Goal: Information Seeking & Learning: Learn about a topic

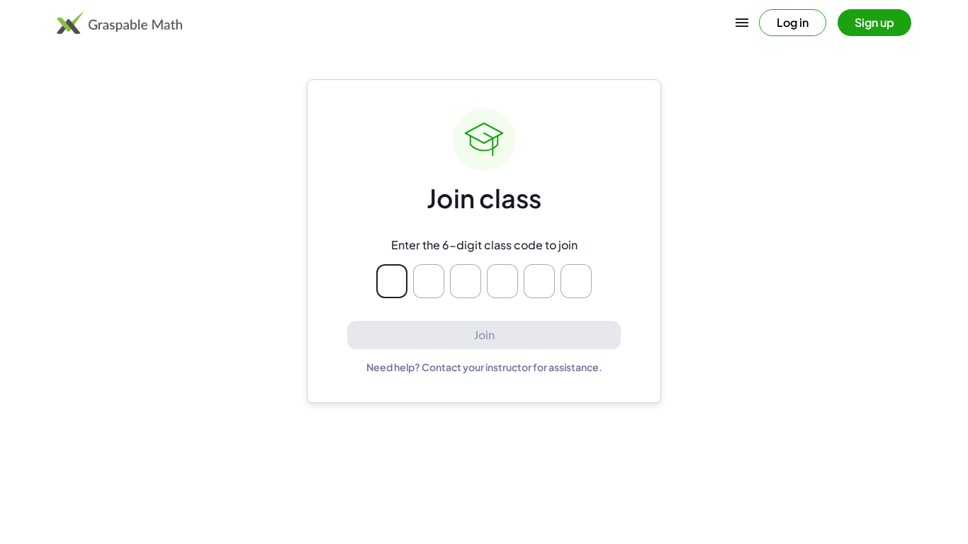
type input "*"
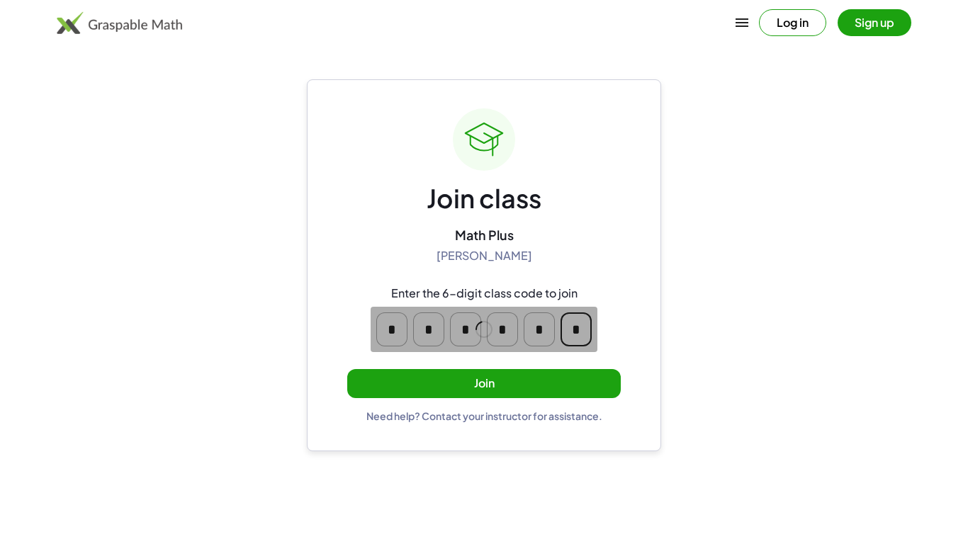
type input "*"
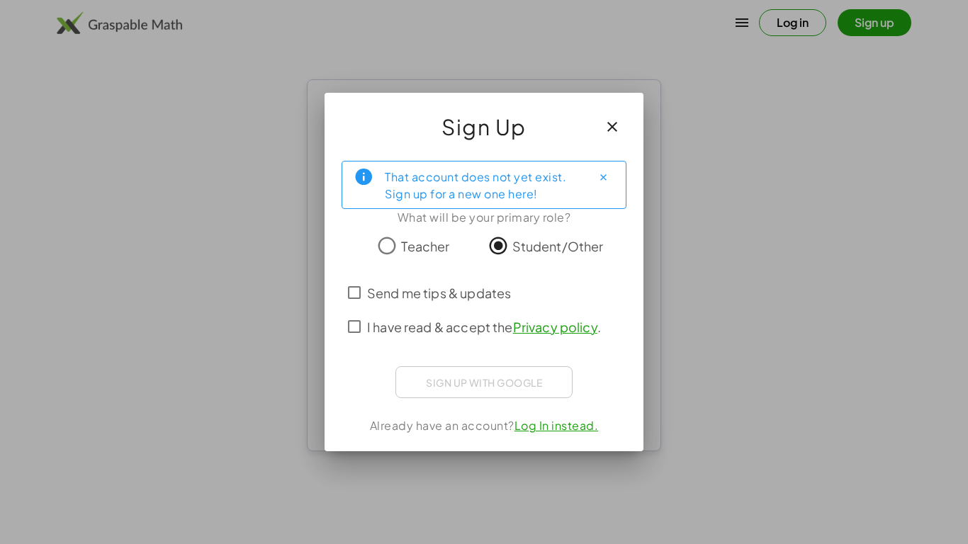
click at [436, 391] on div "Sign up with Google Sign in with Google Sign in with Google. Opens in new tab" at bounding box center [483, 382] width 177 height 32
click at [406, 338] on label "I have read & accept the Privacy policy ." at bounding box center [484, 327] width 234 height 34
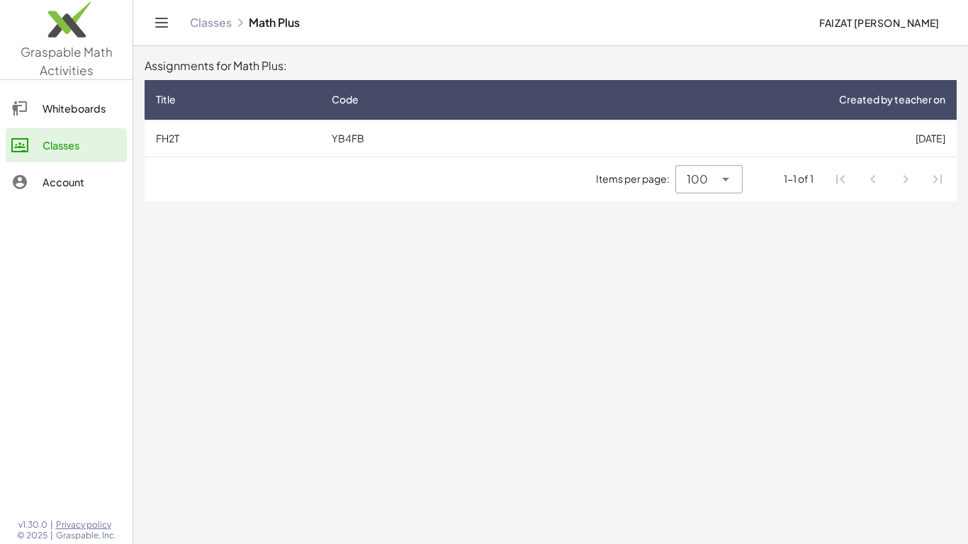
click at [86, 121] on link "Whiteboards" at bounding box center [66, 108] width 121 height 34
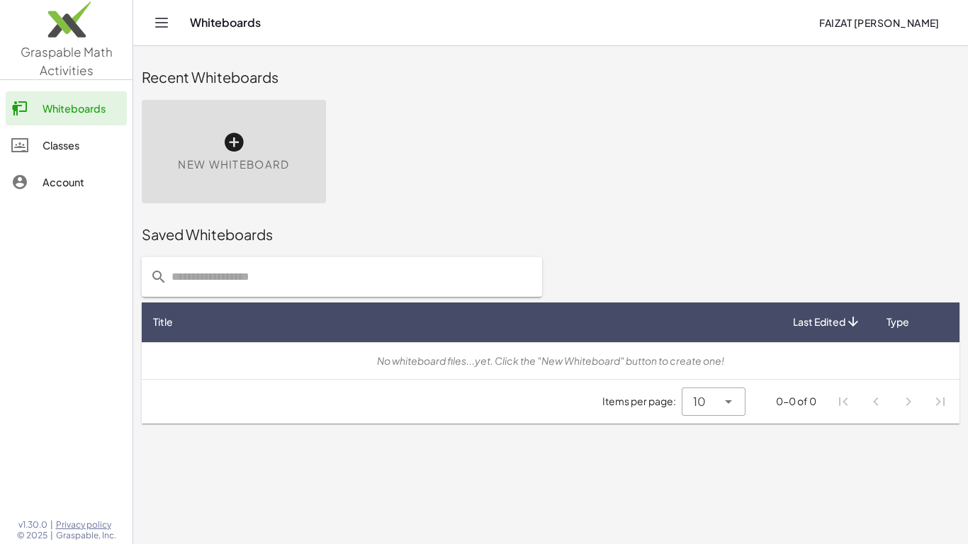
click at [91, 132] on link "Classes" at bounding box center [66, 145] width 121 height 34
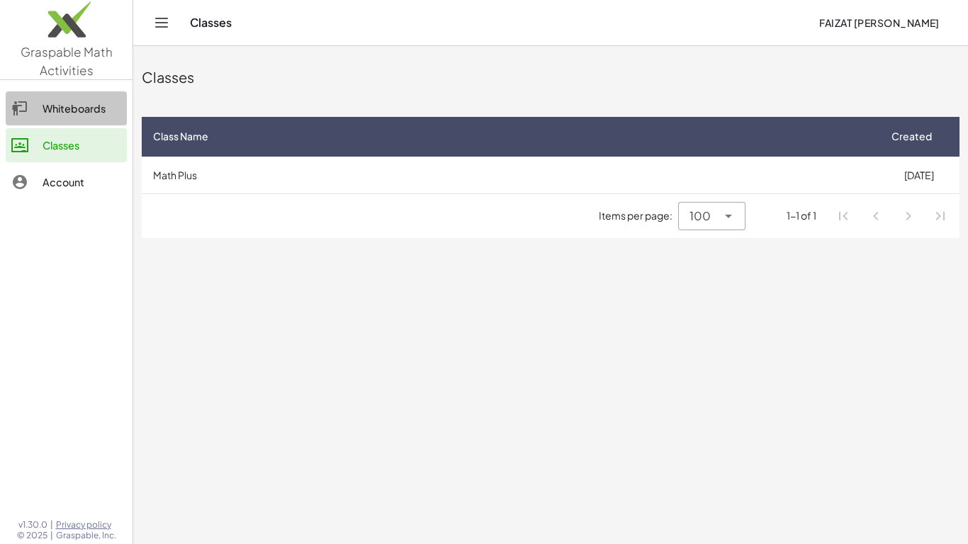
click at [51, 98] on link "Whiteboards" at bounding box center [66, 108] width 121 height 34
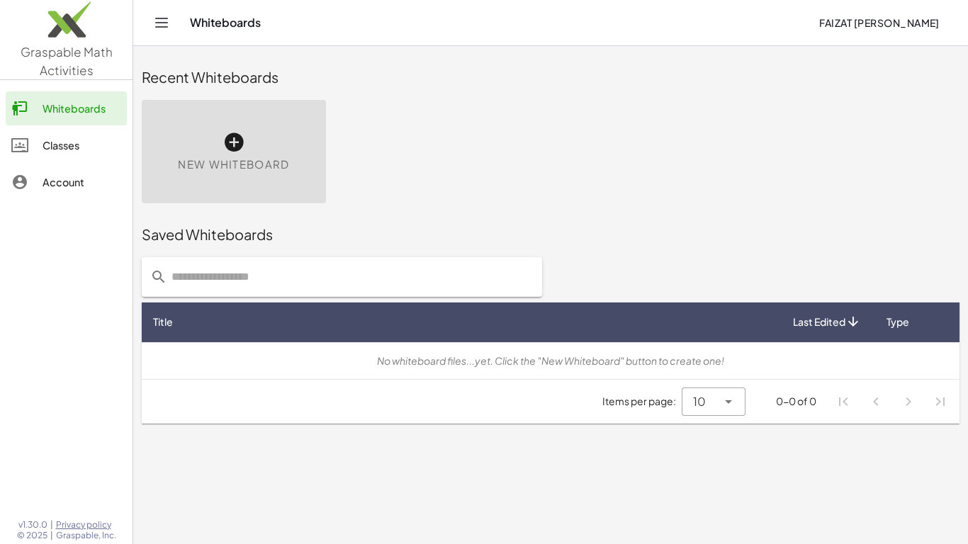
click at [93, 200] on div "Whiteboards Classes Account" at bounding box center [66, 147] width 132 height 122
click at [74, 154] on link "Classes" at bounding box center [66, 145] width 121 height 34
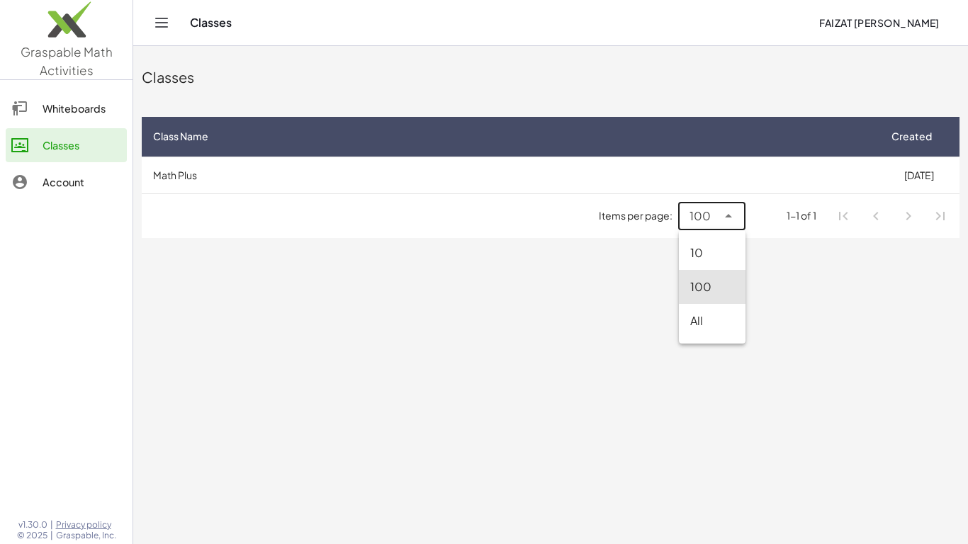
click at [691, 221] on span "100" at bounding box center [699, 216] width 21 height 17
click at [751, 323] on main "Classes Class Name Created Math Plus [DATE] Items per page: 100 *** 1-1 of 1" at bounding box center [550, 272] width 834 height 544
click at [910, 217] on li "Pagination Navigation" at bounding box center [907, 215] width 25 height 25
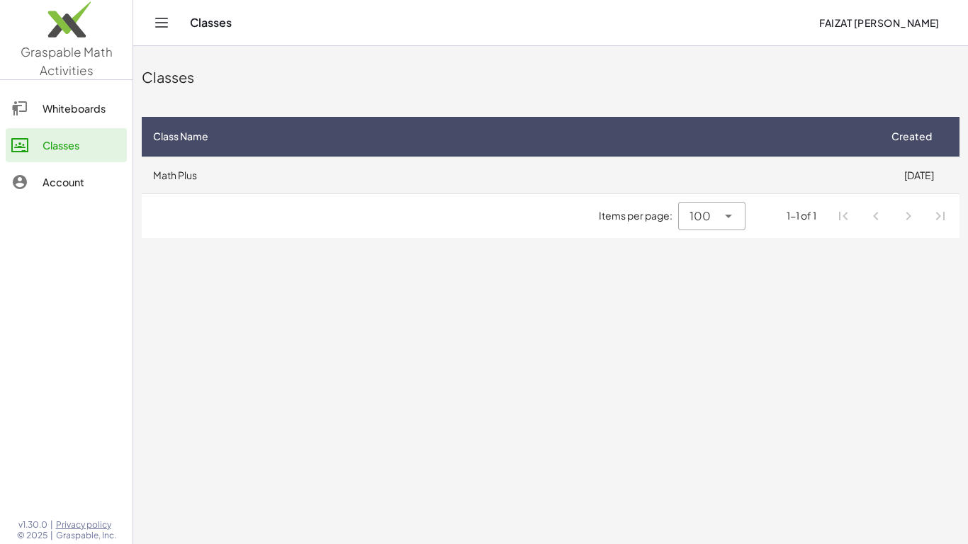
click at [378, 172] on td "Math Plus" at bounding box center [510, 175] width 736 height 37
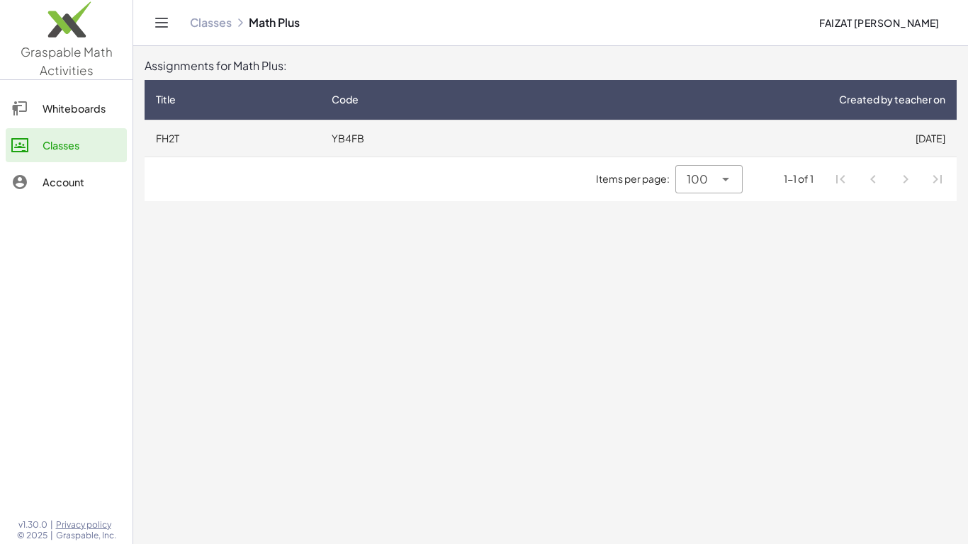
click at [299, 142] on td "FH2T" at bounding box center [232, 138] width 176 height 37
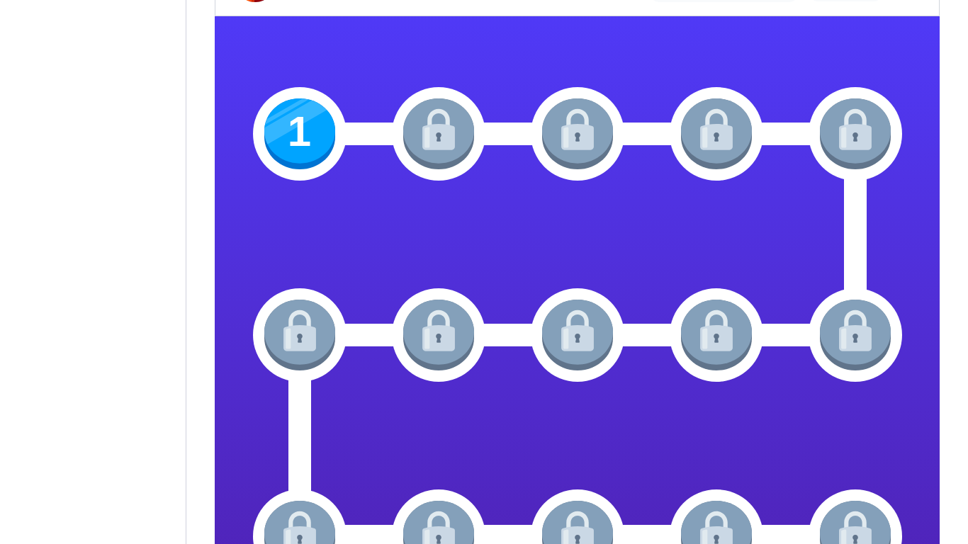
scroll to position [185, 0]
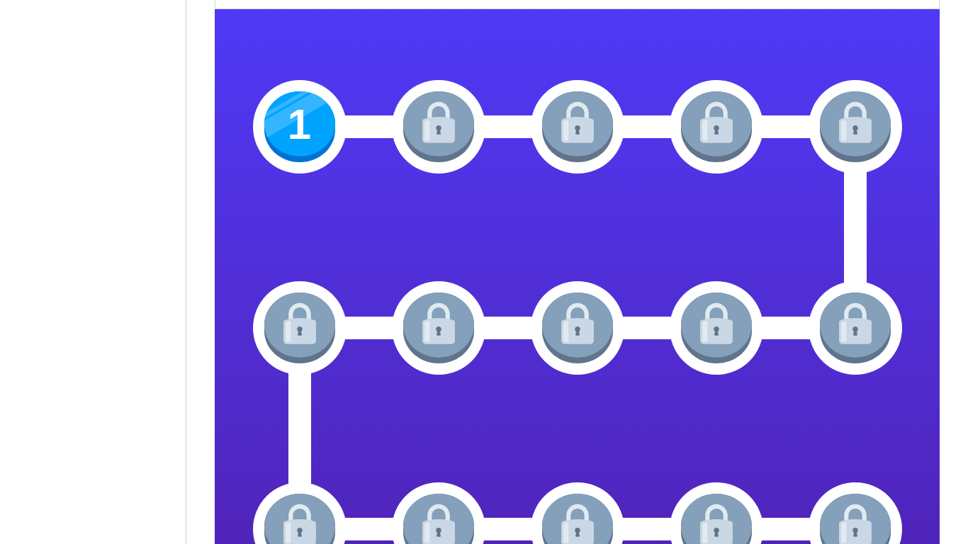
click at [312, 152] on img at bounding box center [299, 126] width 71 height 71
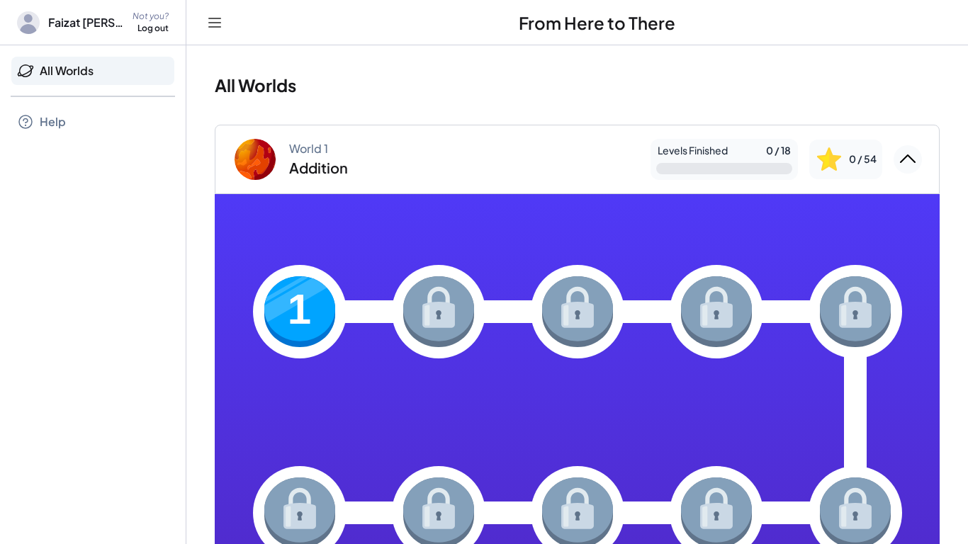
click at [312, 312] on img at bounding box center [299, 311] width 71 height 71
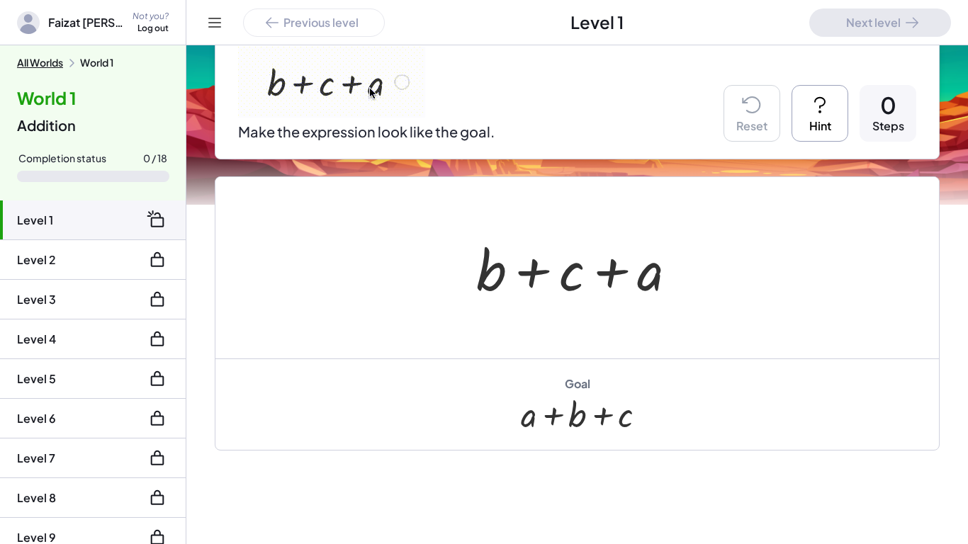
scroll to position [201, 0]
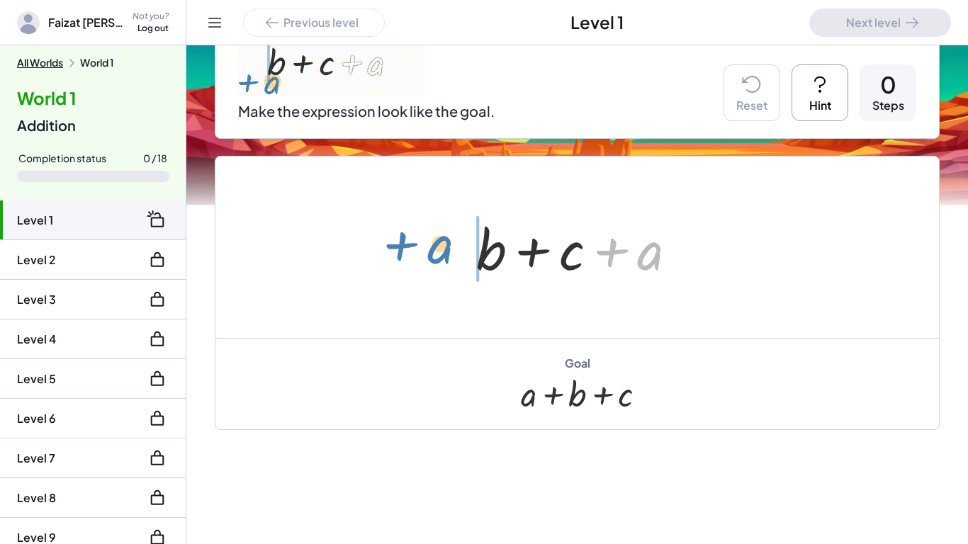
drag, startPoint x: 639, startPoint y: 256, endPoint x: 430, endPoint y: 249, distance: 209.0
click at [430, 249] on div "+ a + b + c + a" at bounding box center [576, 247] width 723 height 181
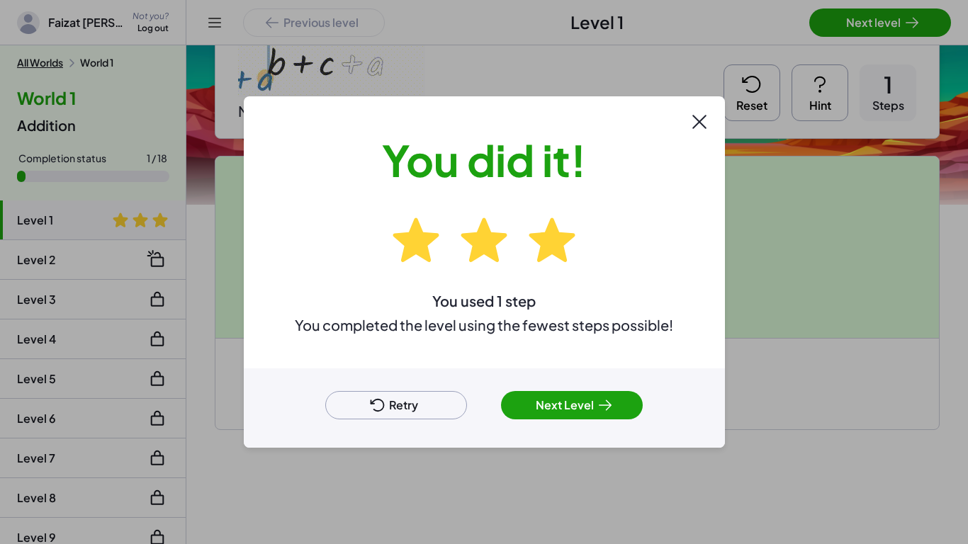
click at [705, 128] on icon at bounding box center [699, 121] width 13 height 13
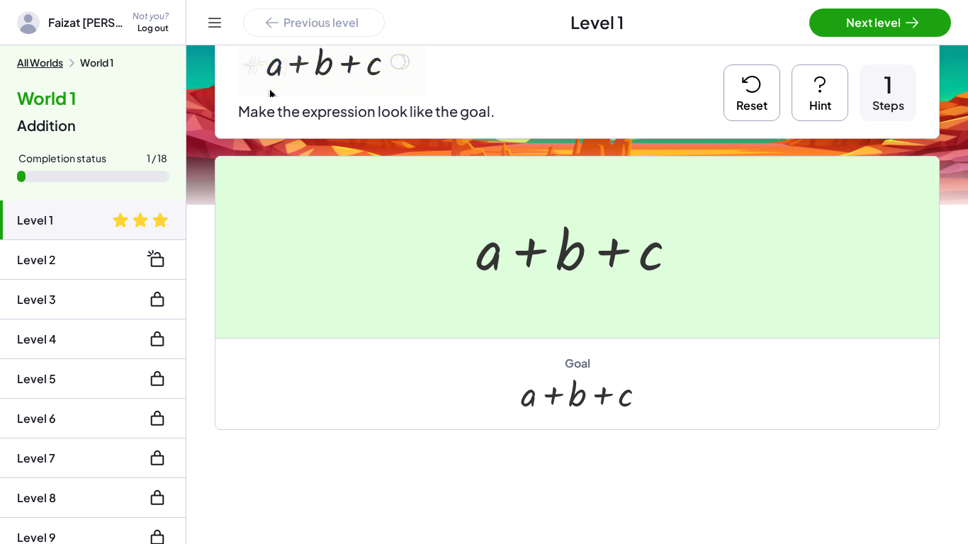
click at [910, 16] on icon at bounding box center [911, 22] width 17 height 17
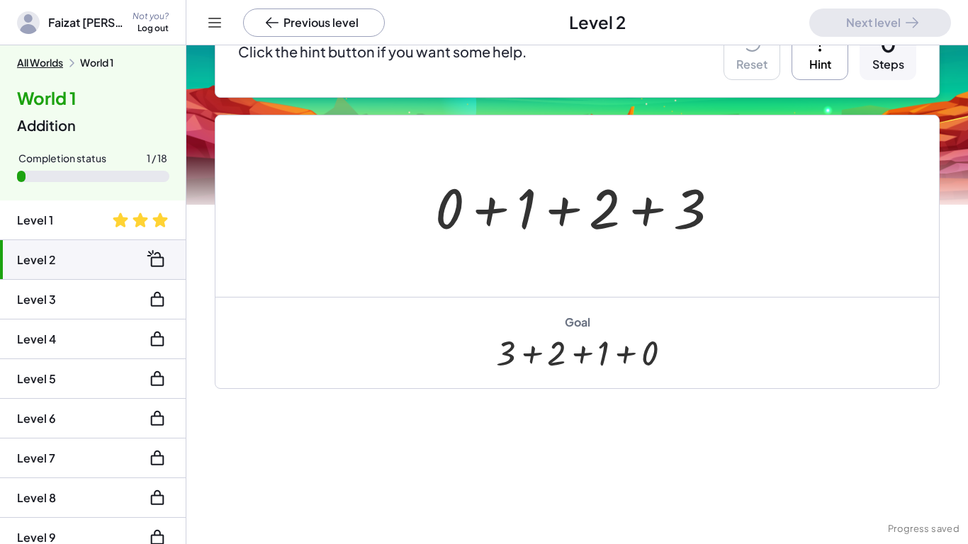
scroll to position [161, 0]
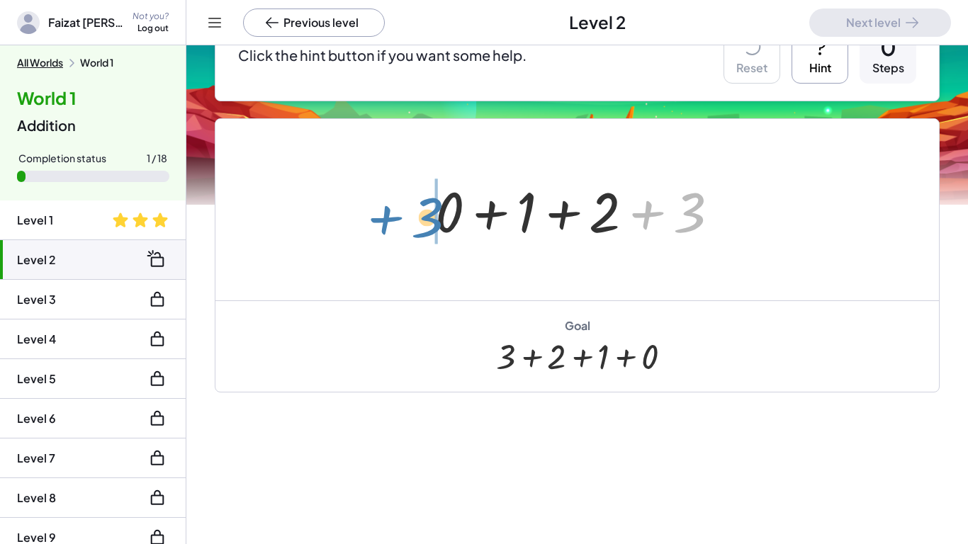
drag, startPoint x: 697, startPoint y: 207, endPoint x: 432, endPoint y: 208, distance: 264.9
click at [432, 208] on div at bounding box center [582, 210] width 309 height 73
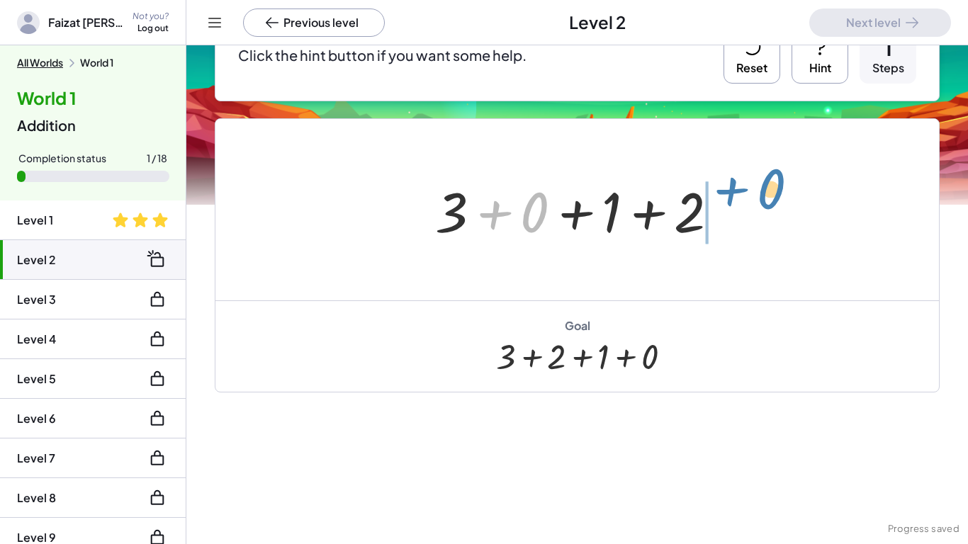
drag, startPoint x: 534, startPoint y: 203, endPoint x: 771, endPoint y: 181, distance: 238.4
click at [771, 181] on div "+ 0 + 1 + 2 + 3 + 0 + 0 + 1 + 2 + 3" at bounding box center [576, 209] width 723 height 181
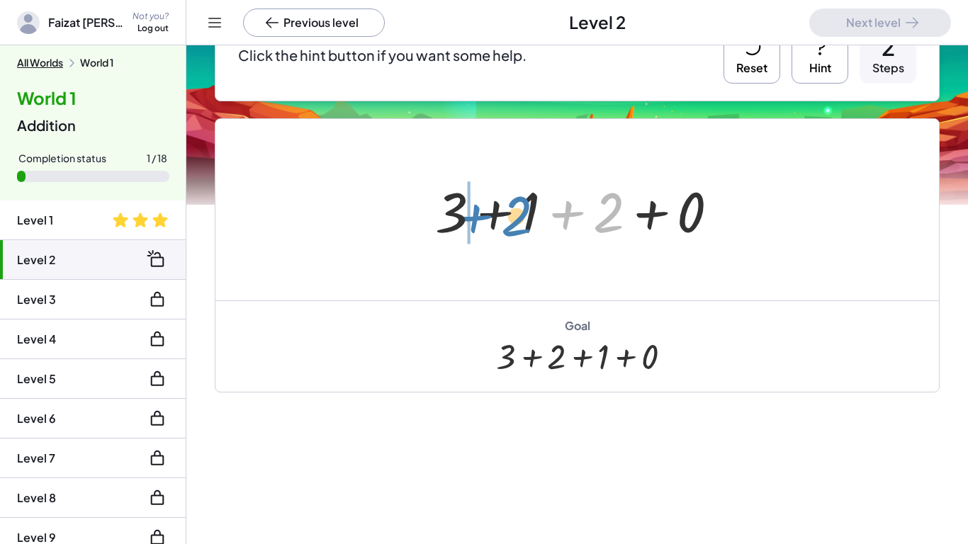
drag, startPoint x: 603, startPoint y: 212, endPoint x: 511, endPoint y: 215, distance: 92.1
click at [511, 215] on div at bounding box center [582, 210] width 309 height 73
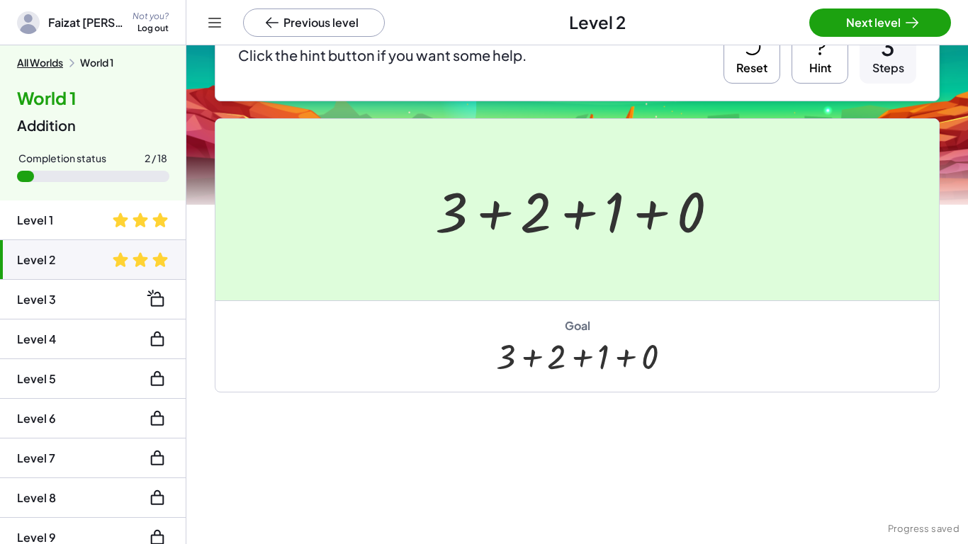
click at [868, 13] on div at bounding box center [484, 272] width 968 height 544
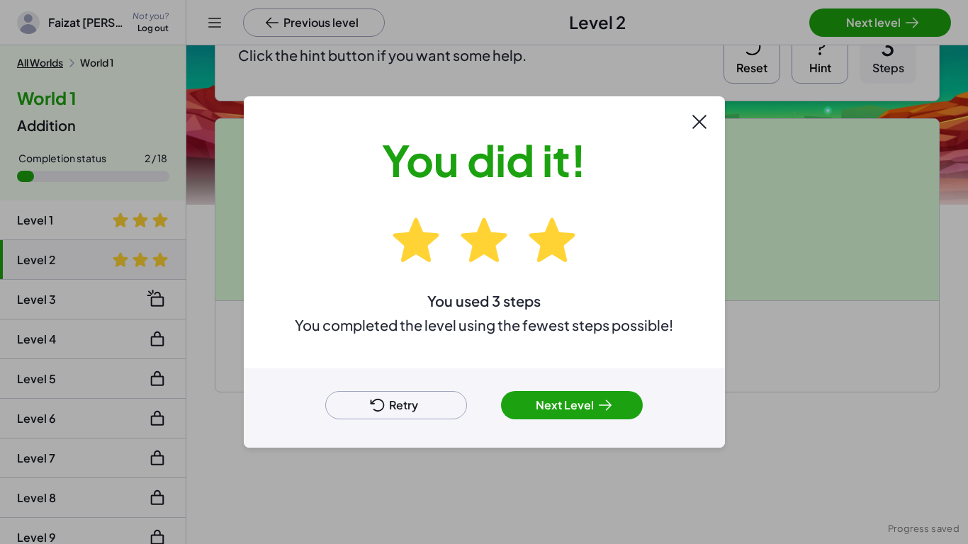
click at [596, 404] on icon at bounding box center [604, 405] width 17 height 17
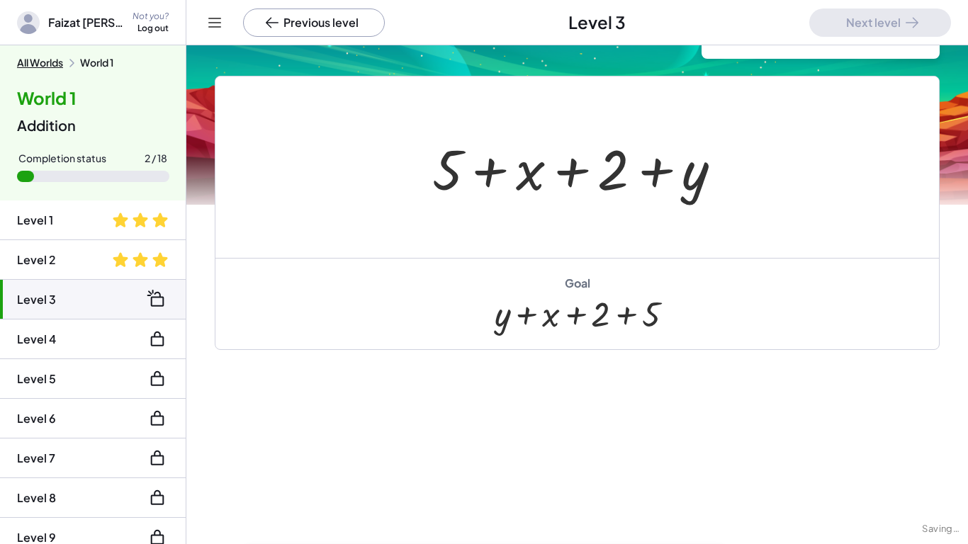
scroll to position [94, 0]
drag, startPoint x: 696, startPoint y: 183, endPoint x: 387, endPoint y: 172, distance: 309.0
click at [387, 172] on div "+ y + 5 + x + 2 + y" at bounding box center [576, 166] width 723 height 181
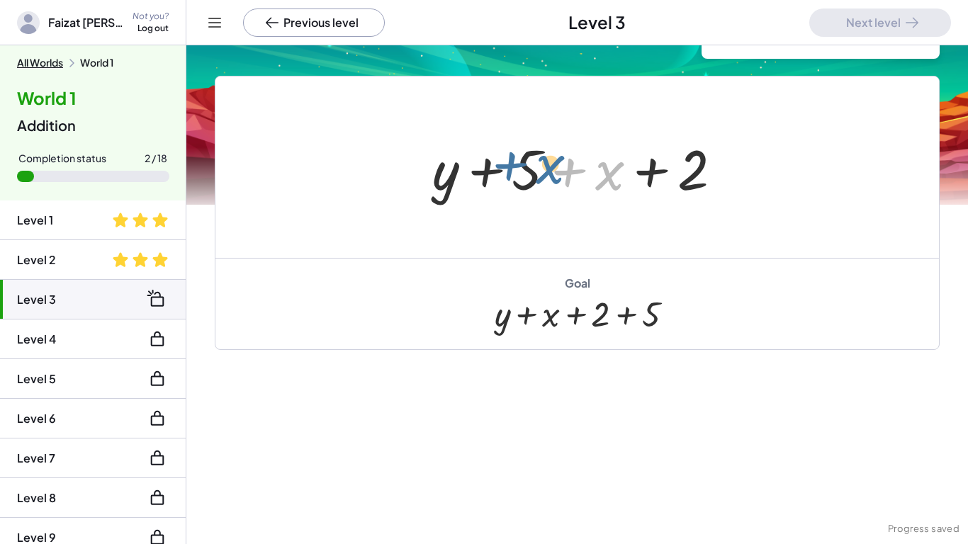
drag, startPoint x: 614, startPoint y: 169, endPoint x: 551, endPoint y: 163, distance: 63.4
click at [551, 163] on div at bounding box center [582, 167] width 315 height 73
drag, startPoint x: 604, startPoint y: 161, endPoint x: 517, endPoint y: 157, distance: 87.2
click at [517, 157] on div at bounding box center [582, 167] width 315 height 73
drag, startPoint x: 620, startPoint y: 171, endPoint x: 517, endPoint y: 165, distance: 103.6
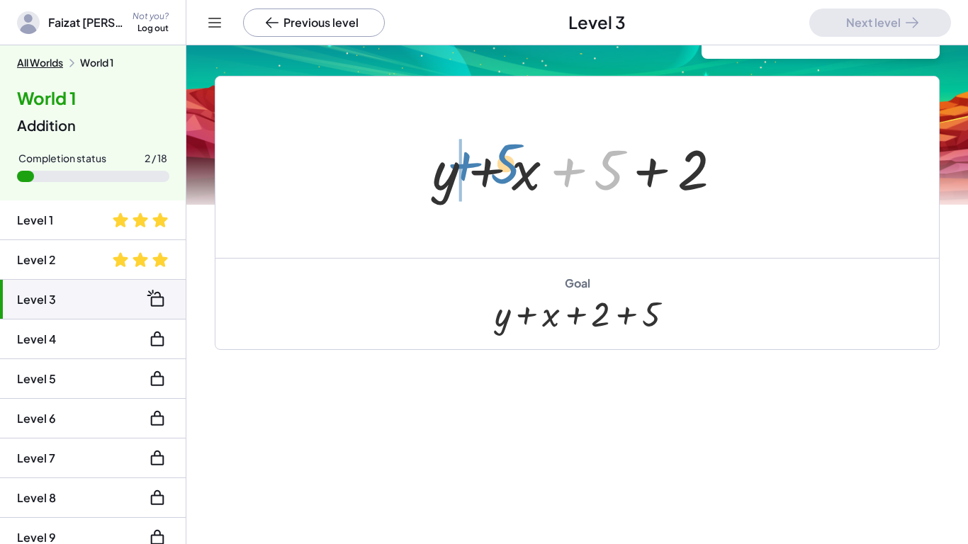
click at [517, 165] on div at bounding box center [582, 167] width 315 height 73
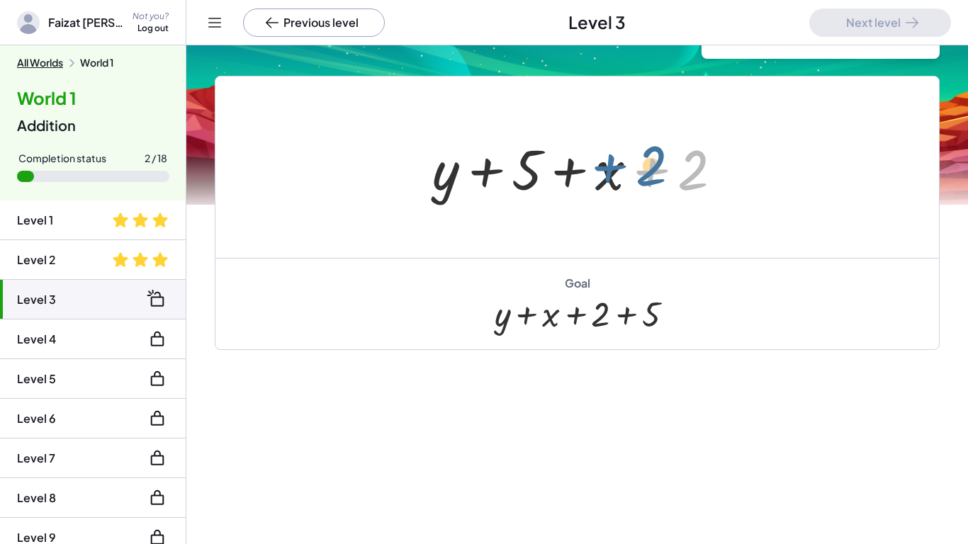
drag, startPoint x: 628, startPoint y: 171, endPoint x: 597, endPoint y: 171, distance: 30.5
click at [597, 171] on div at bounding box center [582, 167] width 315 height 73
drag, startPoint x: 596, startPoint y: 174, endPoint x: 532, endPoint y: 166, distance: 64.9
click at [532, 166] on div at bounding box center [582, 167] width 315 height 73
drag, startPoint x: 617, startPoint y: 180, endPoint x: 533, endPoint y: 168, distance: 84.4
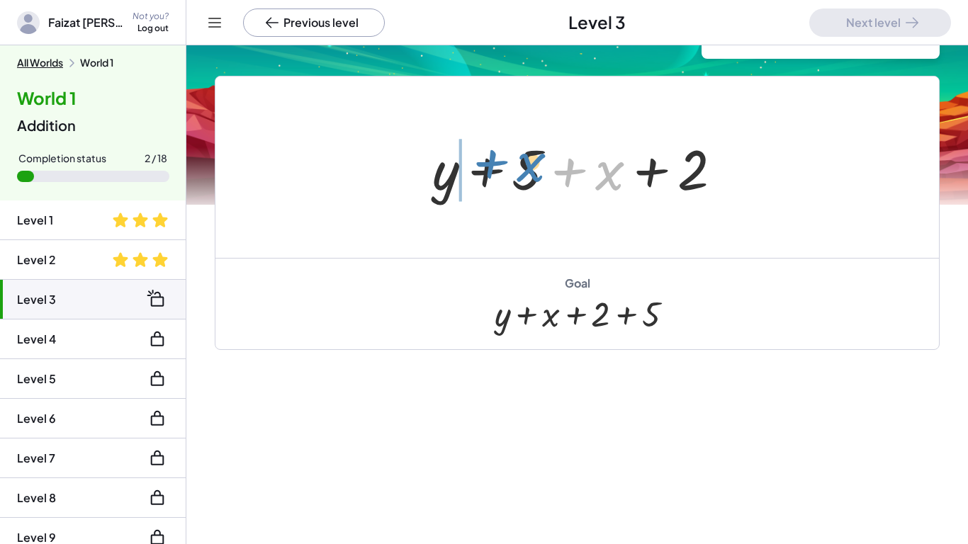
click at [533, 168] on div at bounding box center [582, 167] width 315 height 73
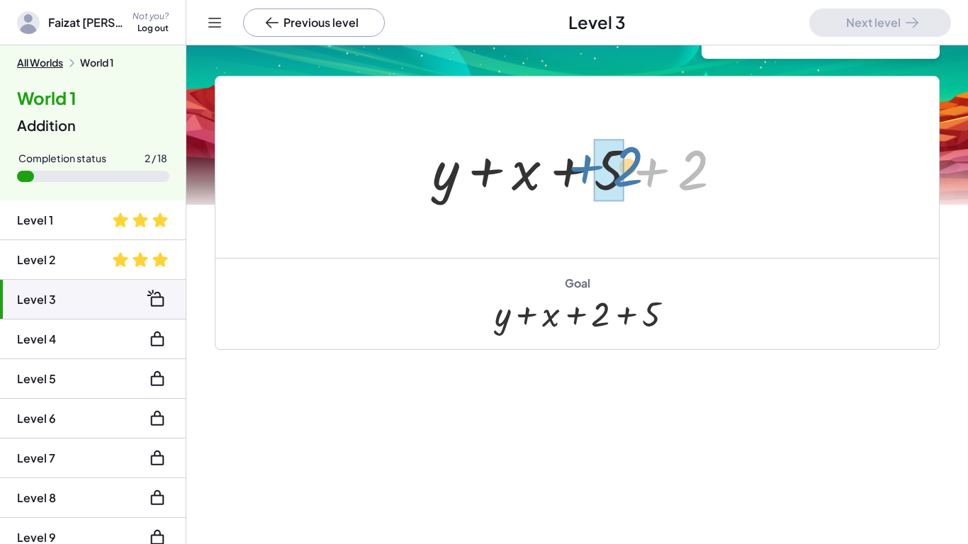
drag, startPoint x: 676, startPoint y: 182, endPoint x: 608, endPoint y: 178, distance: 68.1
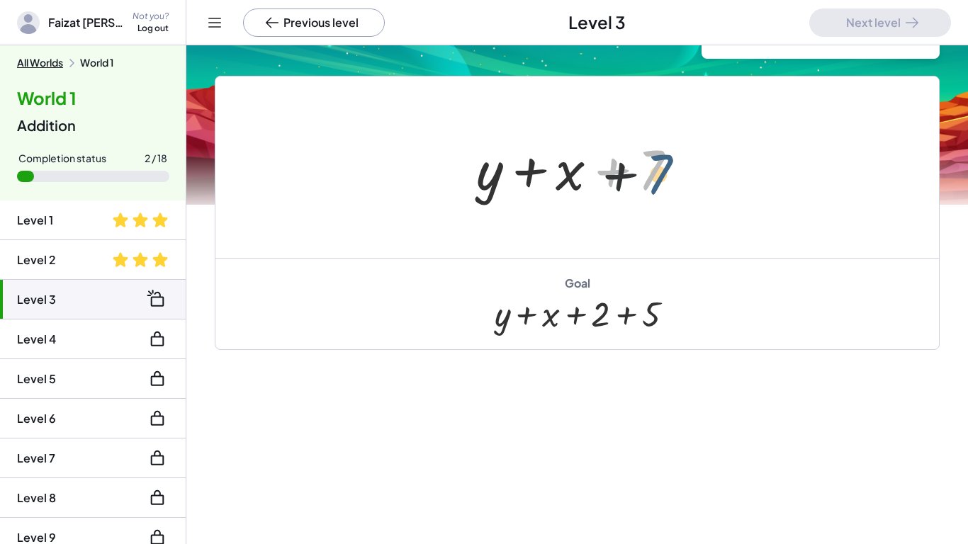
drag, startPoint x: 652, startPoint y: 176, endPoint x: 661, endPoint y: 180, distance: 10.1
click at [661, 180] on div at bounding box center [582, 167] width 227 height 73
drag, startPoint x: 661, startPoint y: 180, endPoint x: 720, endPoint y: 208, distance: 65.6
click at [720, 208] on div "+ 5 + x + 2 + y + y + 5 + x + 2 + y + x + 5 + 2 + y + 5 + x + 2 + y + x + 5 + 2…" at bounding box center [576, 166] width 723 height 181
click at [653, 170] on div at bounding box center [582, 167] width 227 height 73
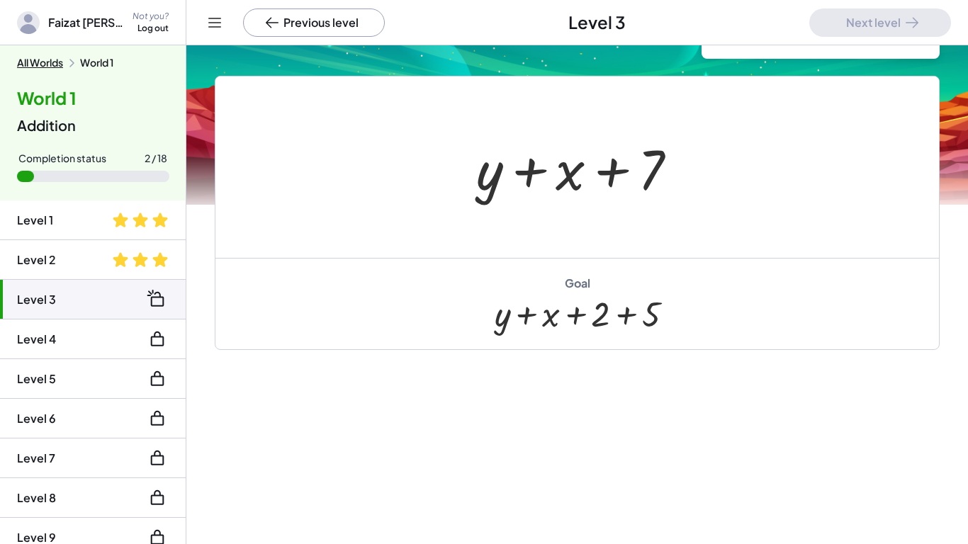
click at [653, 170] on div at bounding box center [582, 167] width 227 height 73
click at [657, 178] on div at bounding box center [582, 167] width 227 height 73
drag, startPoint x: 654, startPoint y: 181, endPoint x: 521, endPoint y: 203, distance: 135.1
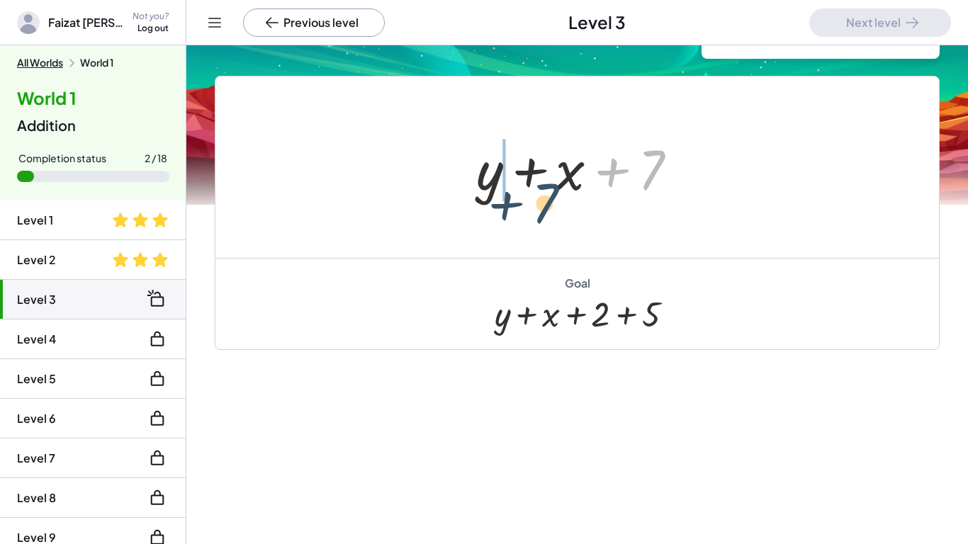
click at [521, 203] on div "+ 5 + x + 2 + y + y + 5 + x + 2 + y + x + 5 + 2 + y + 5 + x + 2 + y + x + 5 + 2…" at bounding box center [577, 167] width 244 height 80
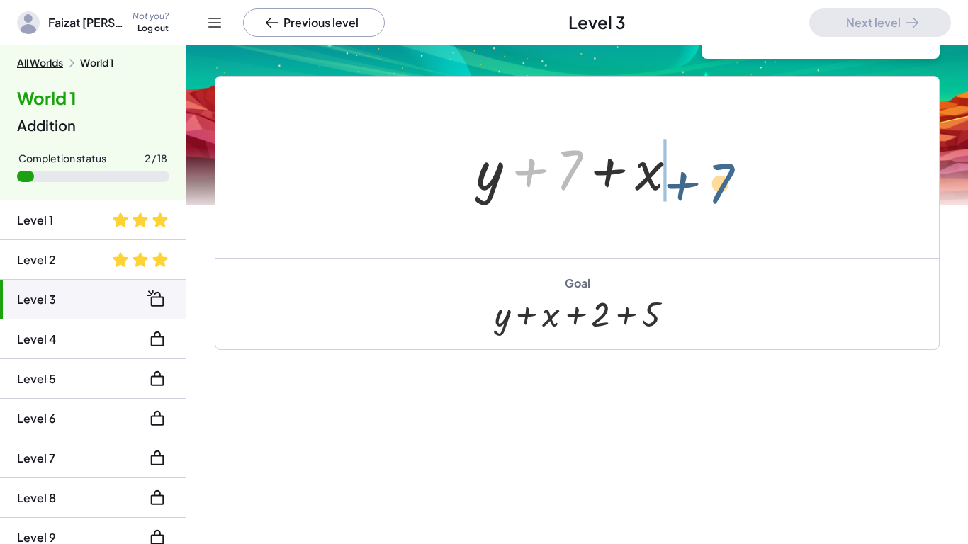
drag, startPoint x: 579, startPoint y: 164, endPoint x: 735, endPoint y: 179, distance: 157.3
click at [735, 179] on div "+ 5 + x + 2 + y + y + 5 + x + 2 + y + x + 5 + 2 + y + 5 + x + 2 + y + x + 5 + 2…" at bounding box center [576, 166] width 723 height 181
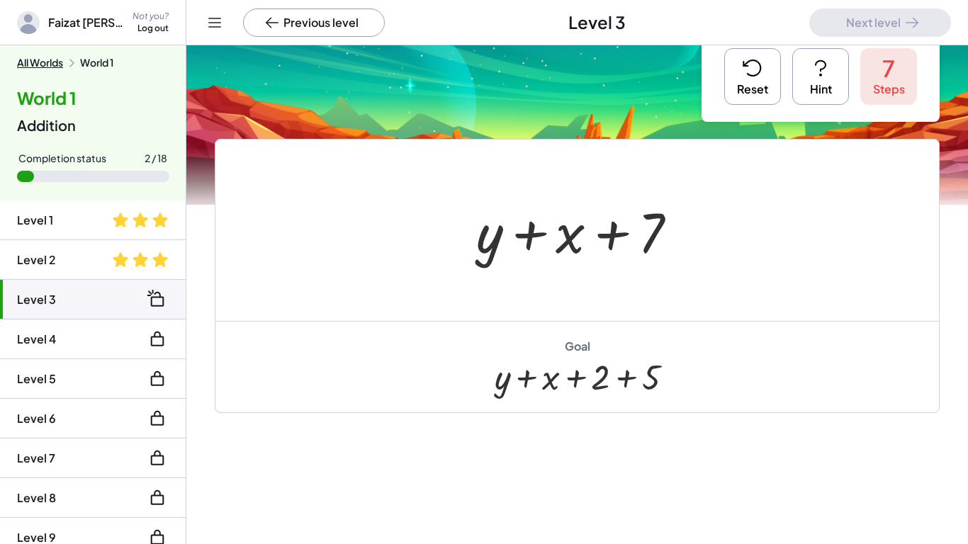
scroll to position [35, 0]
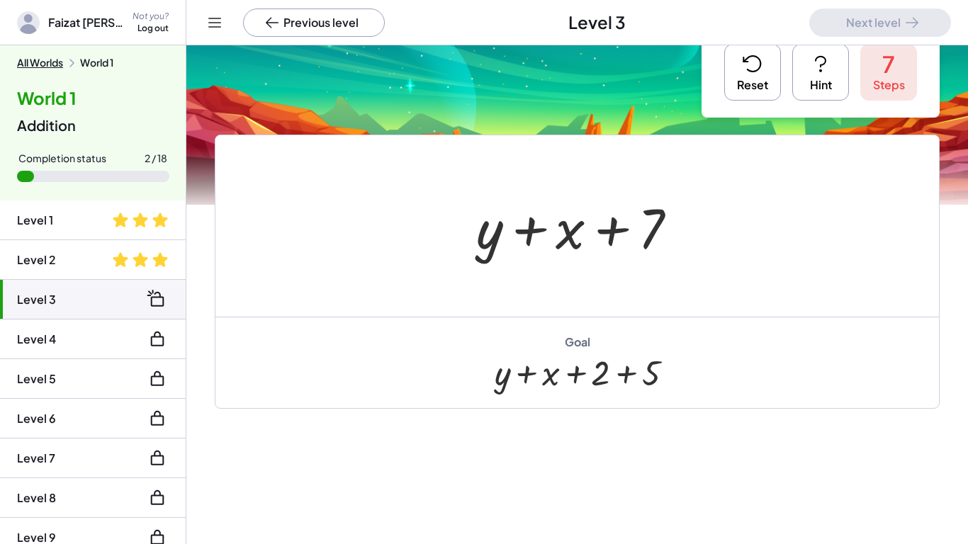
click at [756, 53] on icon at bounding box center [752, 63] width 23 height 23
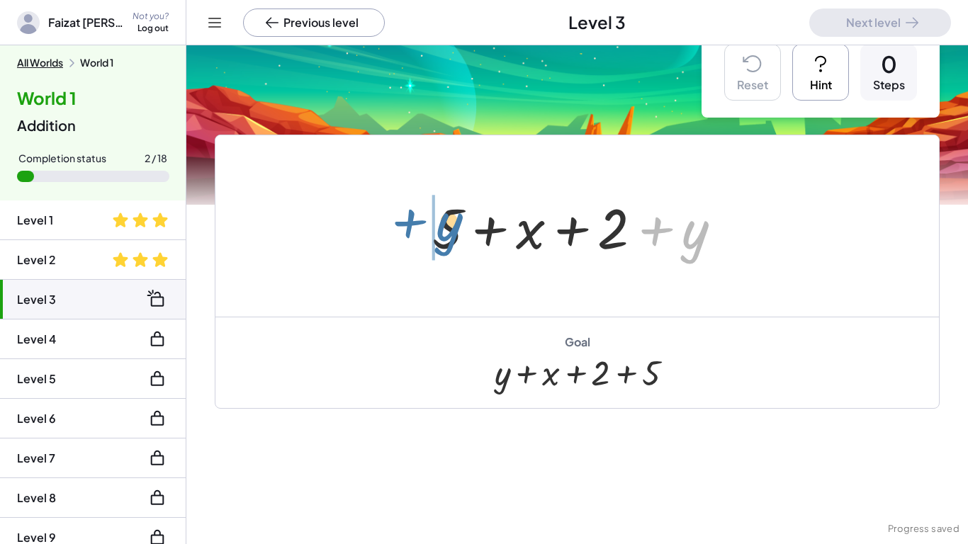
drag, startPoint x: 700, startPoint y: 247, endPoint x: 439, endPoint y: 242, distance: 261.4
click at [439, 242] on div at bounding box center [582, 226] width 315 height 73
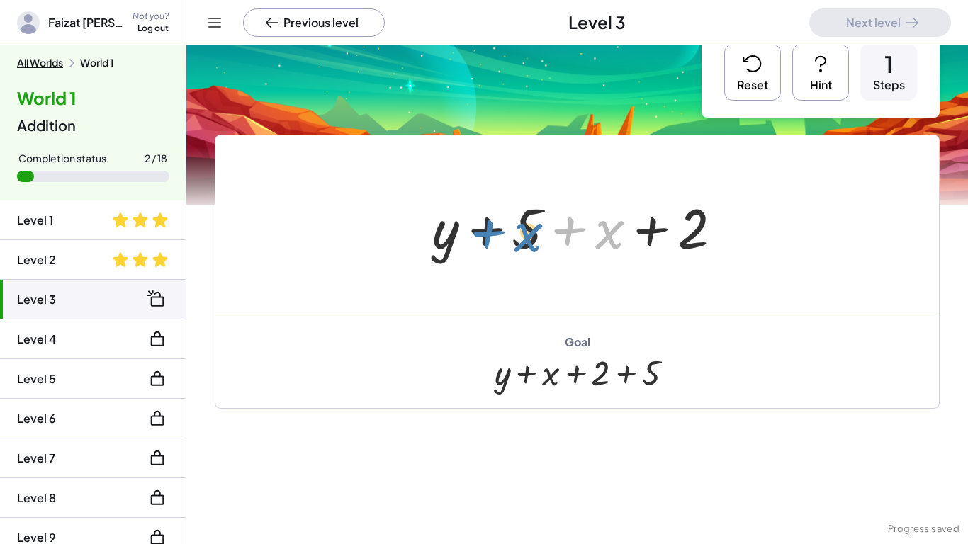
drag, startPoint x: 598, startPoint y: 225, endPoint x: 516, endPoint y: 226, distance: 82.2
click at [516, 226] on div at bounding box center [582, 226] width 315 height 73
drag, startPoint x: 599, startPoint y: 235, endPoint x: 493, endPoint y: 231, distance: 106.3
click at [493, 231] on div at bounding box center [582, 226] width 315 height 73
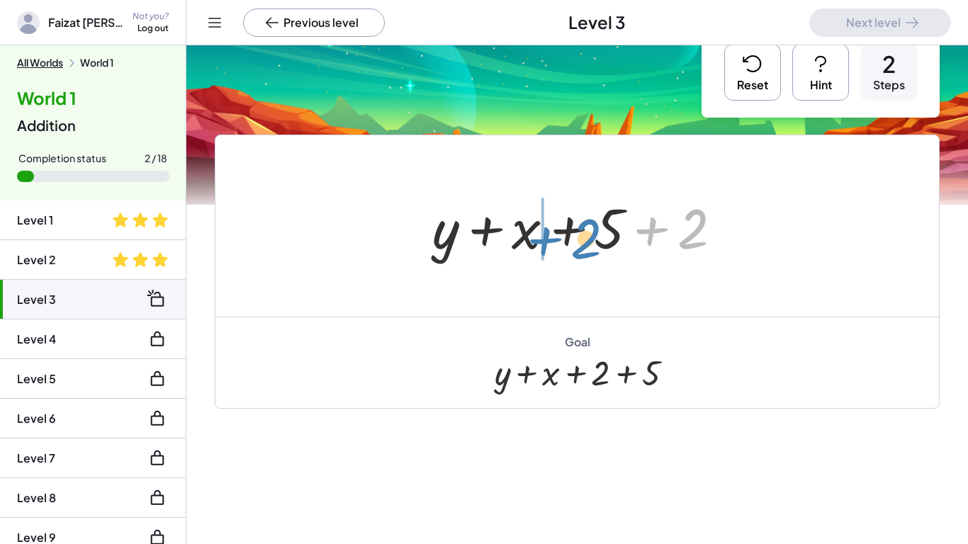
drag, startPoint x: 688, startPoint y: 233, endPoint x: 581, endPoint y: 243, distance: 107.4
click at [581, 243] on div at bounding box center [582, 226] width 315 height 73
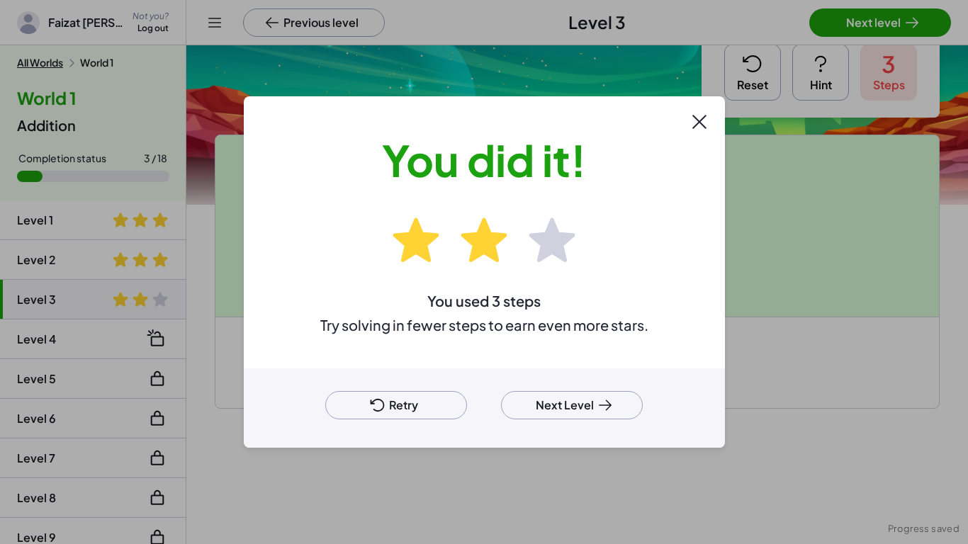
click at [888, 23] on div at bounding box center [484, 272] width 968 height 544
click at [591, 399] on button "Next Level" at bounding box center [572, 405] width 142 height 28
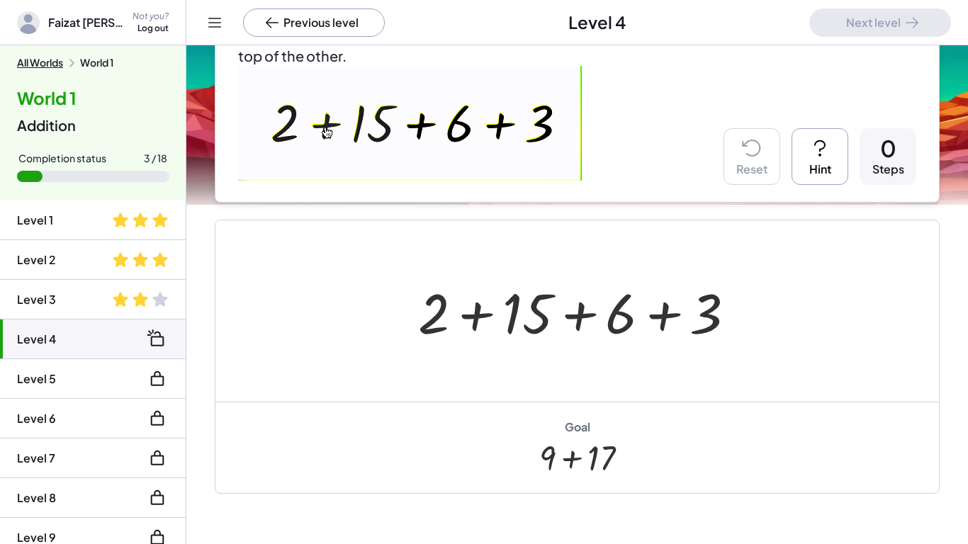
scroll to position [174, 0]
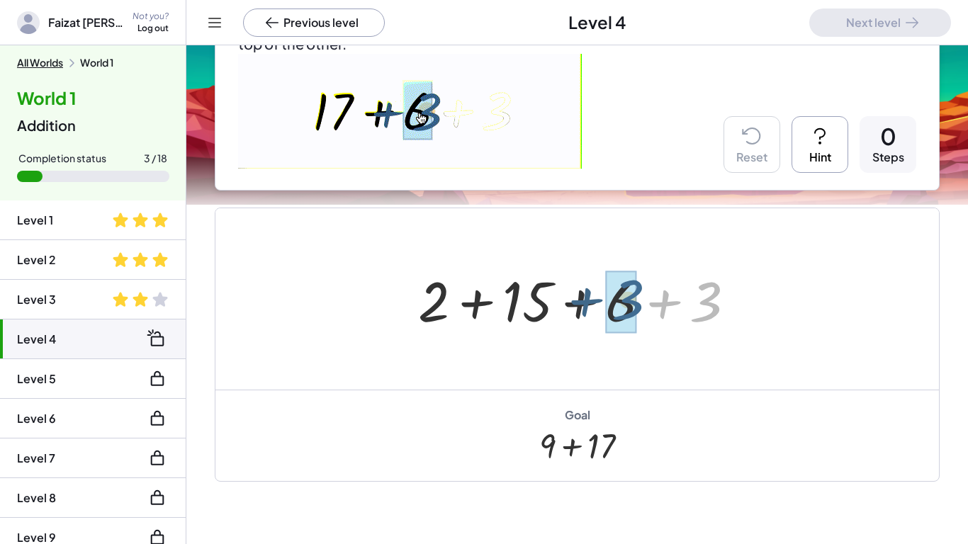
drag, startPoint x: 696, startPoint y: 305, endPoint x: 616, endPoint y: 302, distance: 80.1
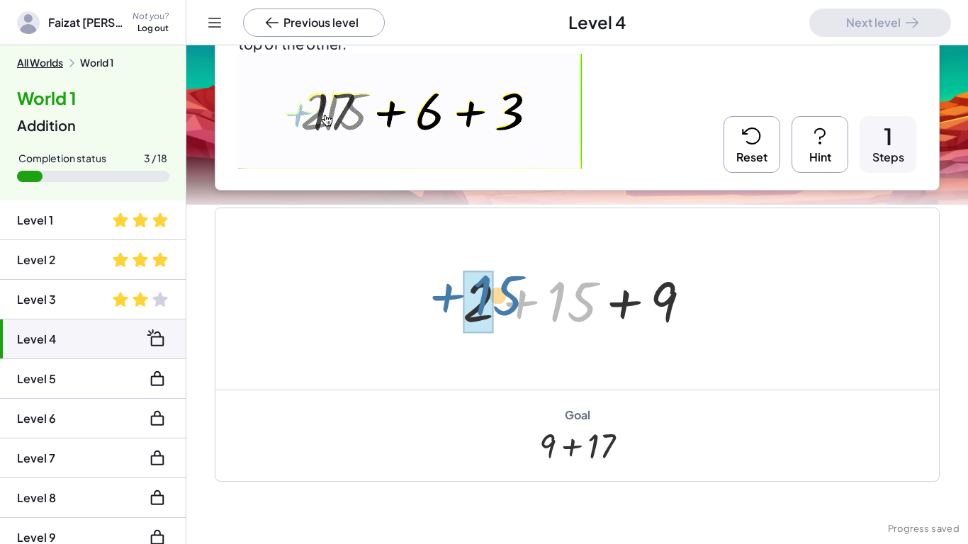
drag, startPoint x: 579, startPoint y: 307, endPoint x: 503, endPoint y: 301, distance: 76.1
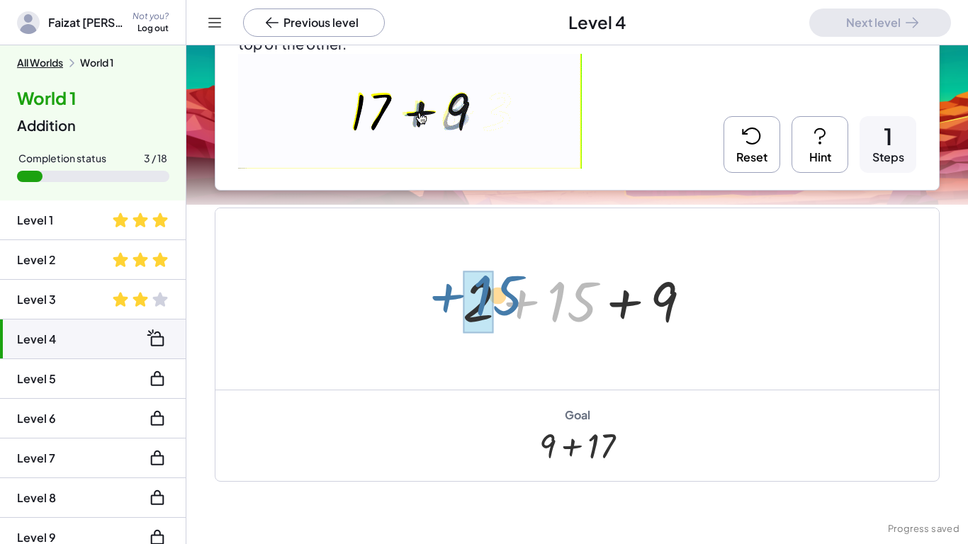
click at [503, 301] on div at bounding box center [582, 299] width 254 height 73
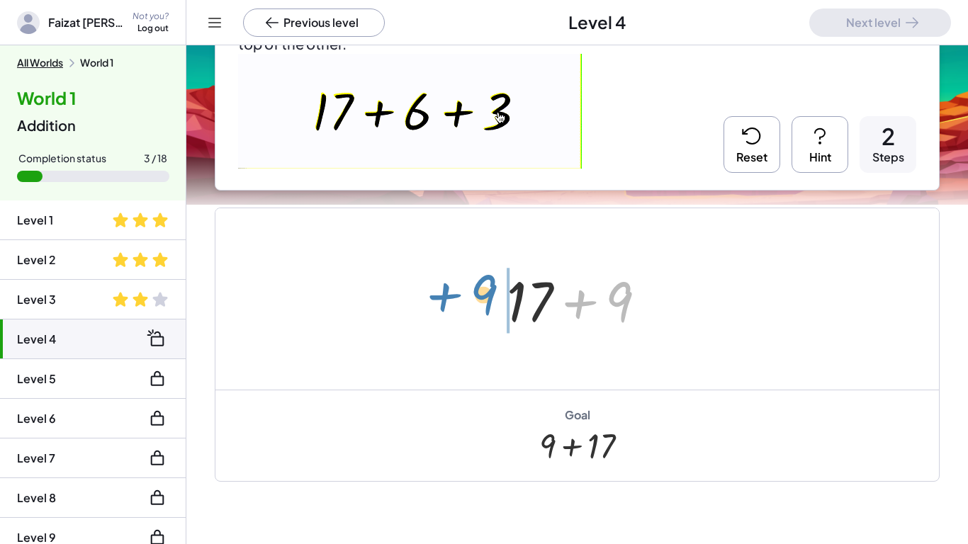
drag, startPoint x: 628, startPoint y: 296, endPoint x: 492, endPoint y: 289, distance: 136.2
click at [492, 289] on div "+ 2 + 15 + 6 + 3 + 2 + 15 + 9 + 9 + + 9 17" at bounding box center [576, 299] width 183 height 80
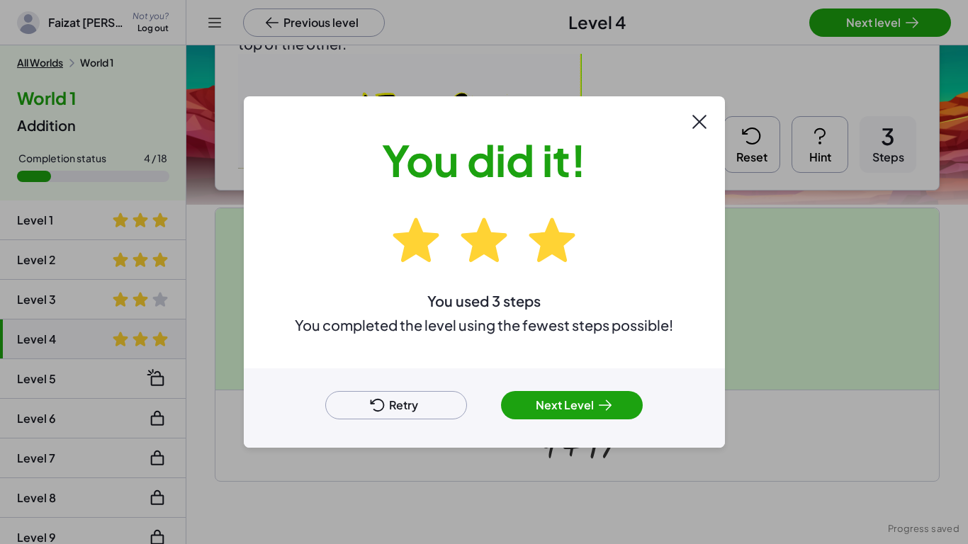
click at [581, 392] on button "Next Level" at bounding box center [572, 405] width 142 height 28
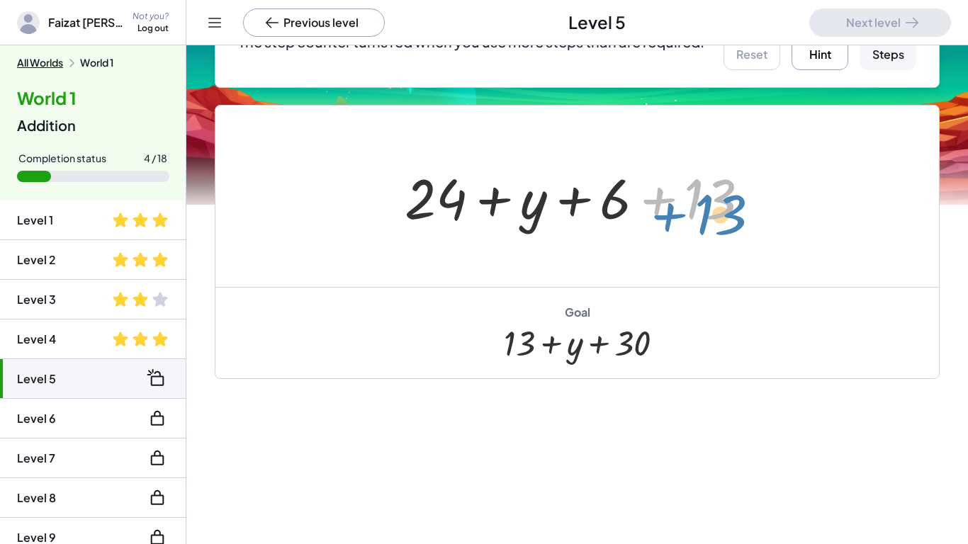
drag, startPoint x: 728, startPoint y: 206, endPoint x: 740, endPoint y: 219, distance: 17.5
click at [740, 219] on div at bounding box center [582, 196] width 370 height 73
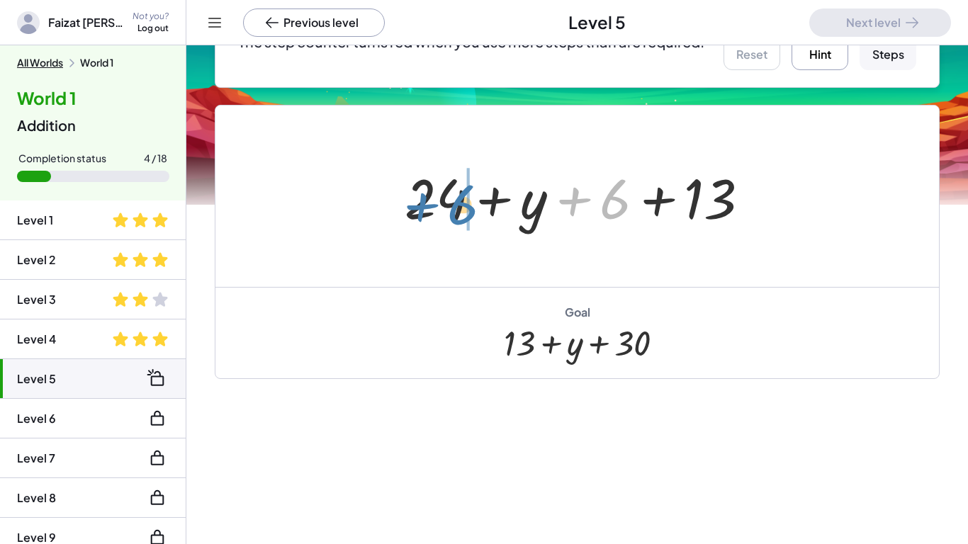
drag, startPoint x: 620, startPoint y: 201, endPoint x: 467, endPoint y: 206, distance: 153.8
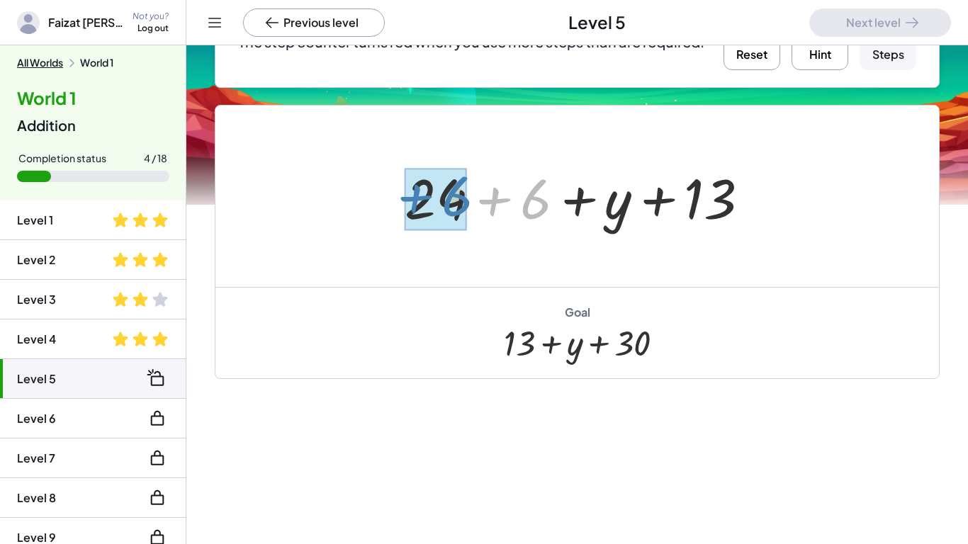
drag, startPoint x: 543, startPoint y: 199, endPoint x: 465, endPoint y: 196, distance: 78.7
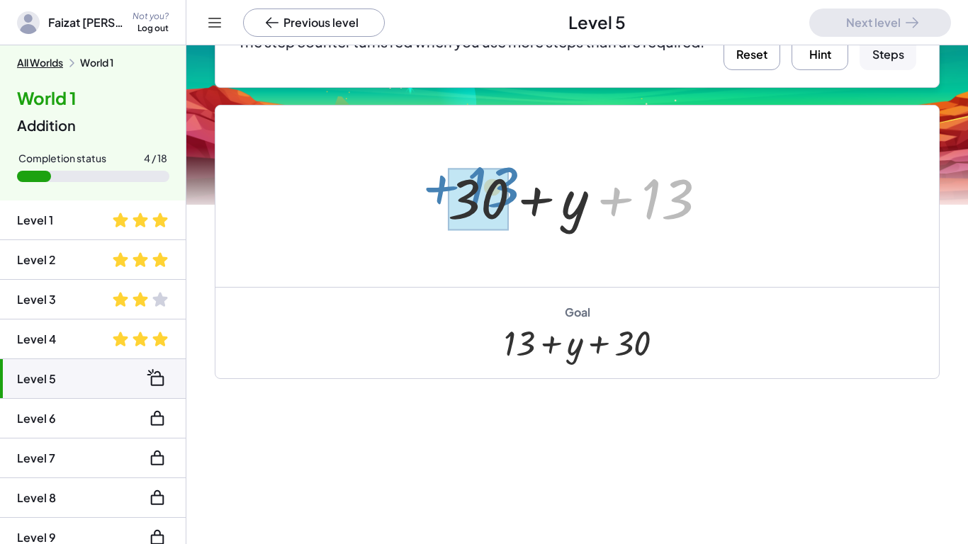
drag, startPoint x: 664, startPoint y: 201, endPoint x: 490, endPoint y: 189, distance: 173.9
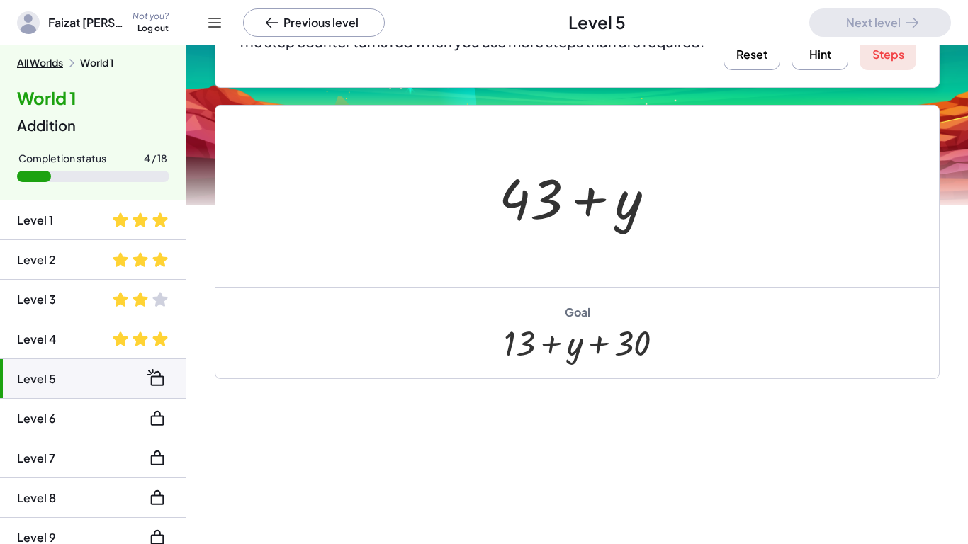
click at [742, 56] on button "Reset" at bounding box center [751, 41] width 57 height 57
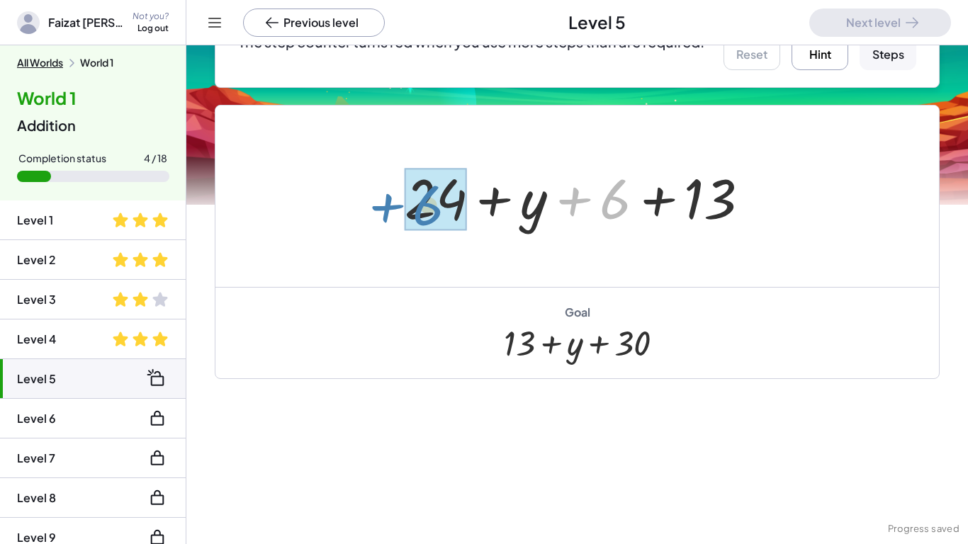
drag, startPoint x: 618, startPoint y: 207, endPoint x: 433, endPoint y: 212, distance: 184.2
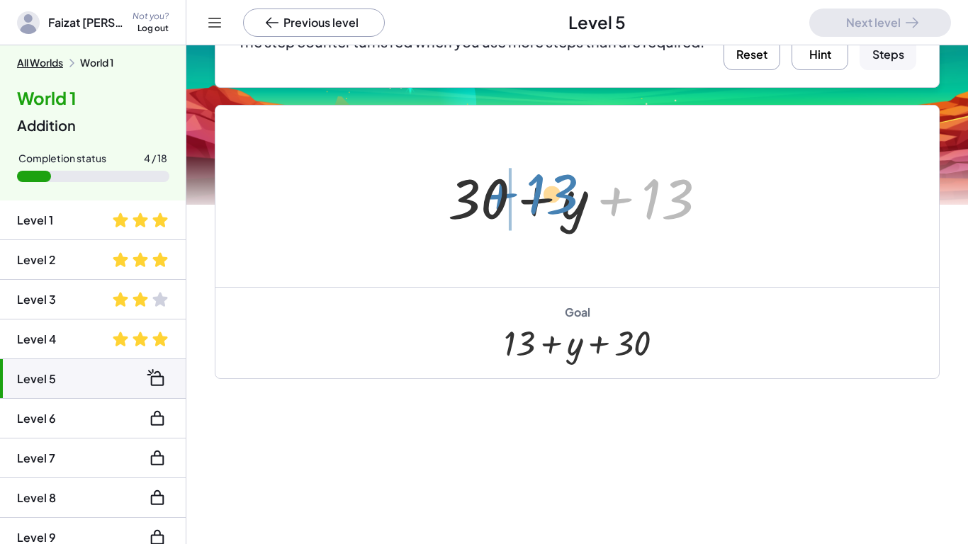
drag, startPoint x: 657, startPoint y: 190, endPoint x: 543, endPoint y: 185, distance: 114.1
click at [543, 185] on div at bounding box center [583, 196] width 284 height 73
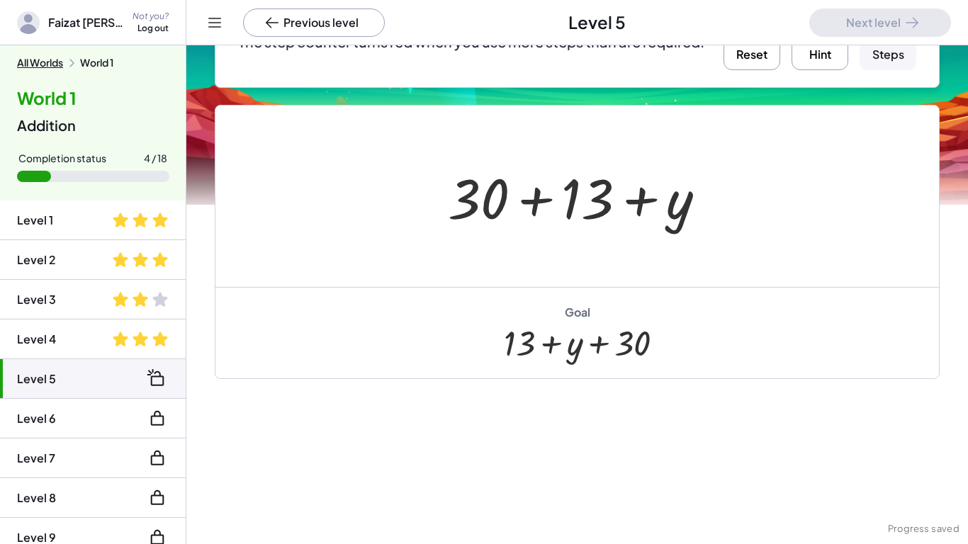
click at [672, 220] on div at bounding box center [583, 196] width 284 height 73
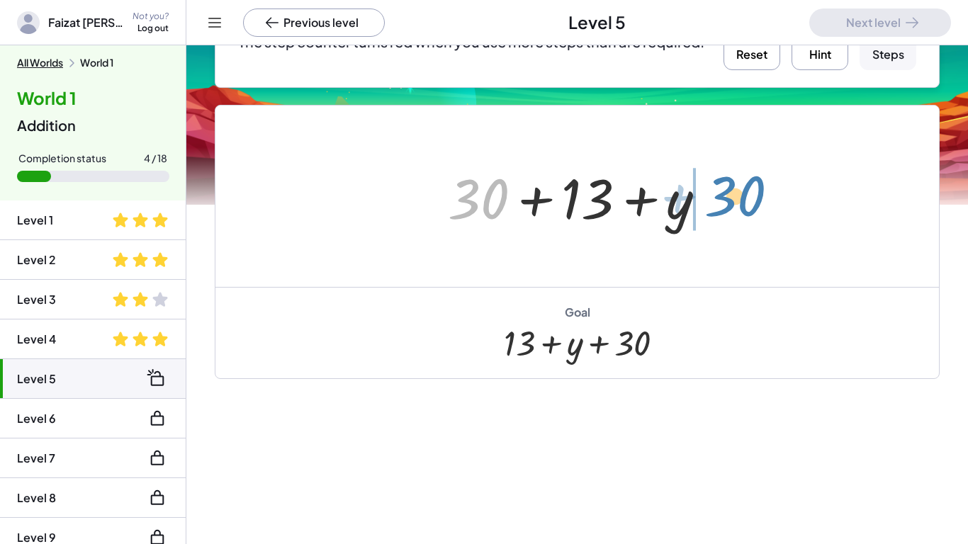
drag, startPoint x: 479, startPoint y: 201, endPoint x: 736, endPoint y: 198, distance: 257.1
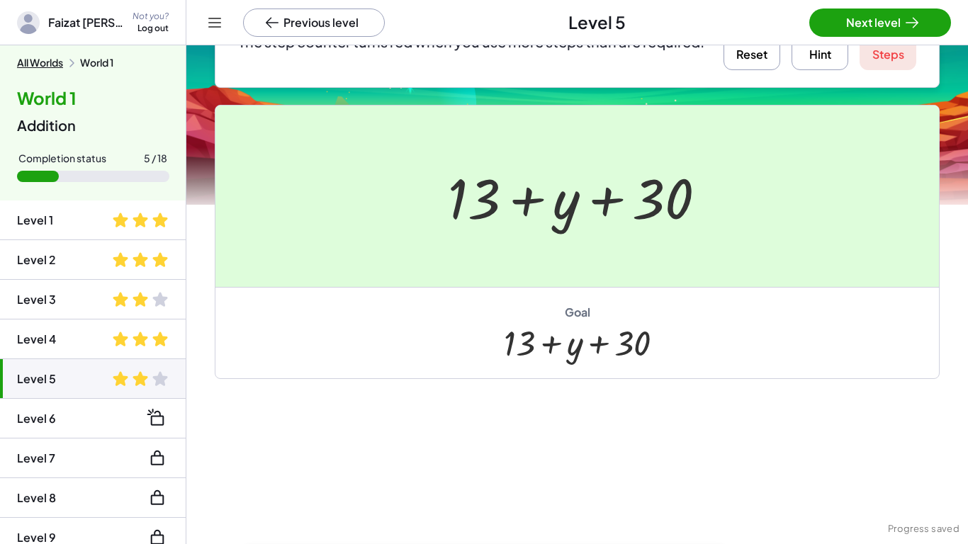
click at [856, 22] on div at bounding box center [484, 272] width 968 height 544
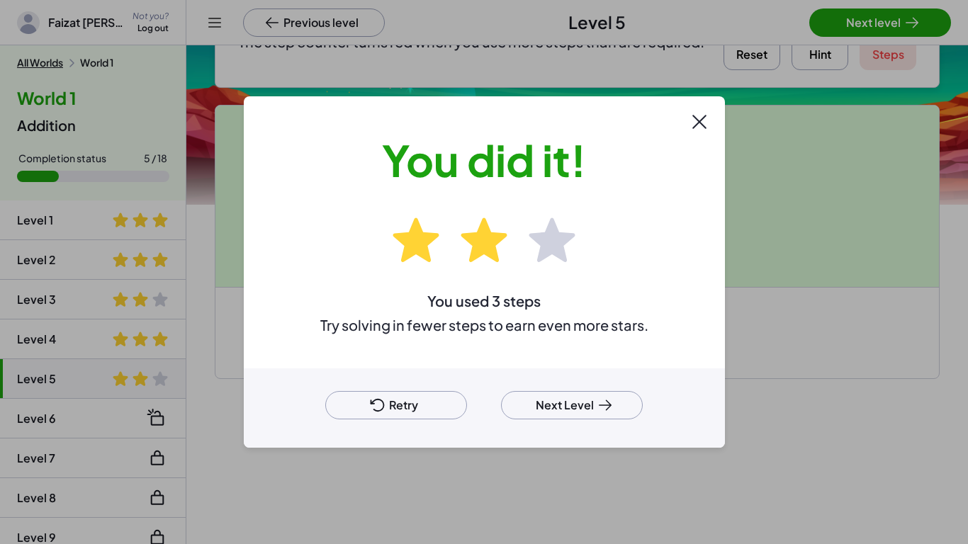
click at [584, 411] on button "Next Level" at bounding box center [572, 405] width 142 height 28
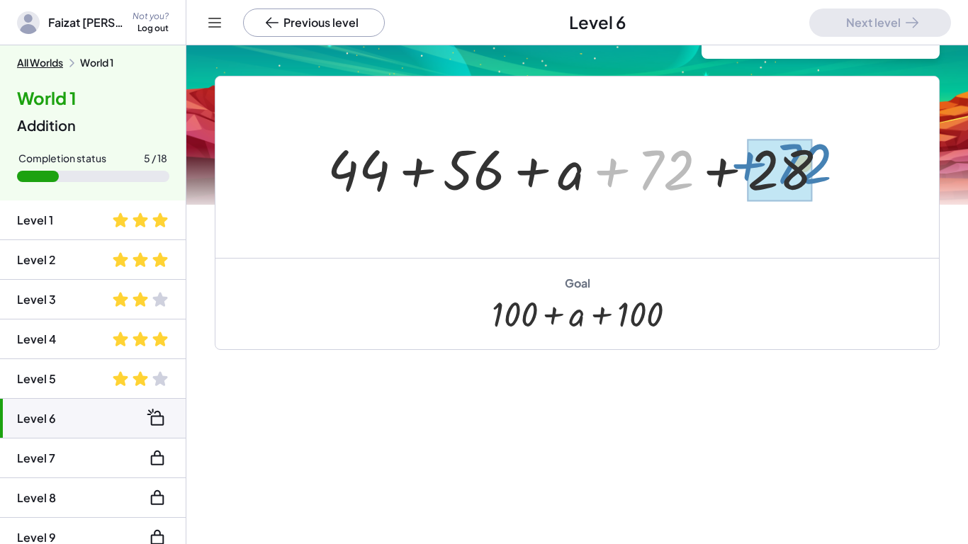
drag, startPoint x: 670, startPoint y: 180, endPoint x: 808, endPoint y: 173, distance: 138.3
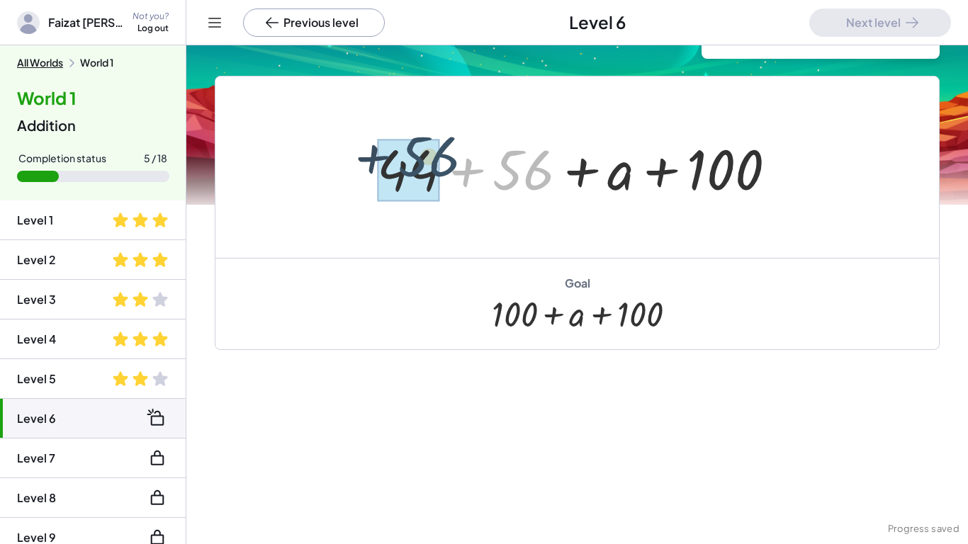
drag, startPoint x: 533, startPoint y: 183, endPoint x: 429, endPoint y: 170, distance: 104.9
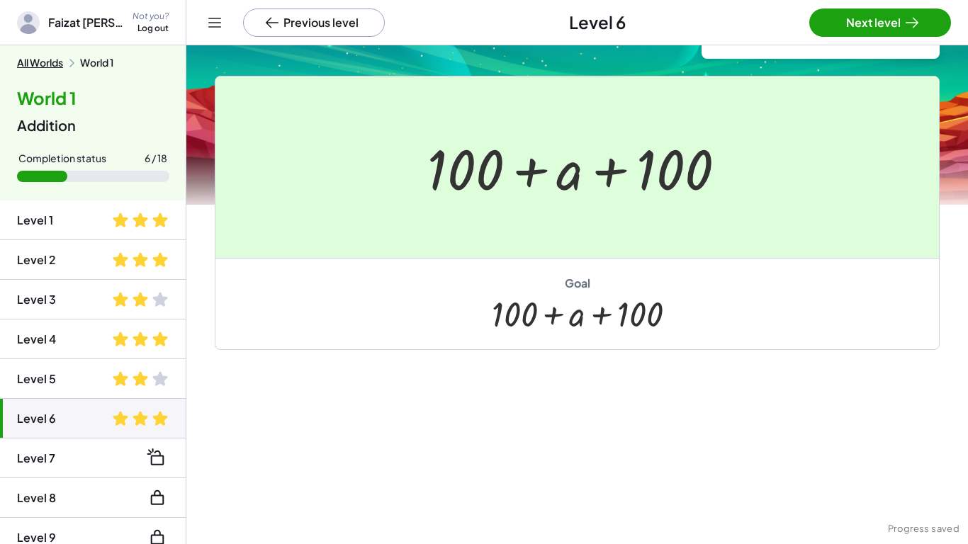
click at [844, 28] on div at bounding box center [484, 272] width 968 height 544
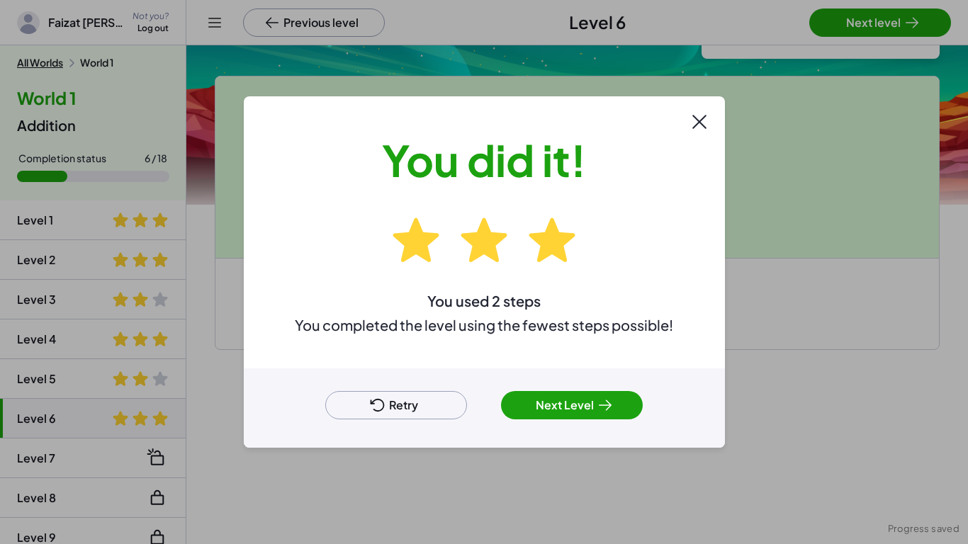
click at [538, 403] on button "Next Level" at bounding box center [572, 405] width 142 height 28
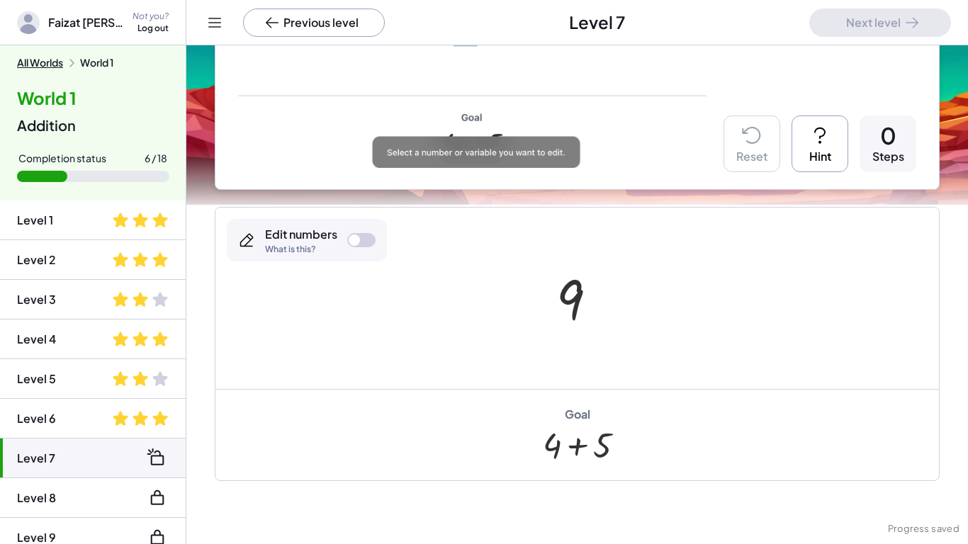
scroll to position [290, 0]
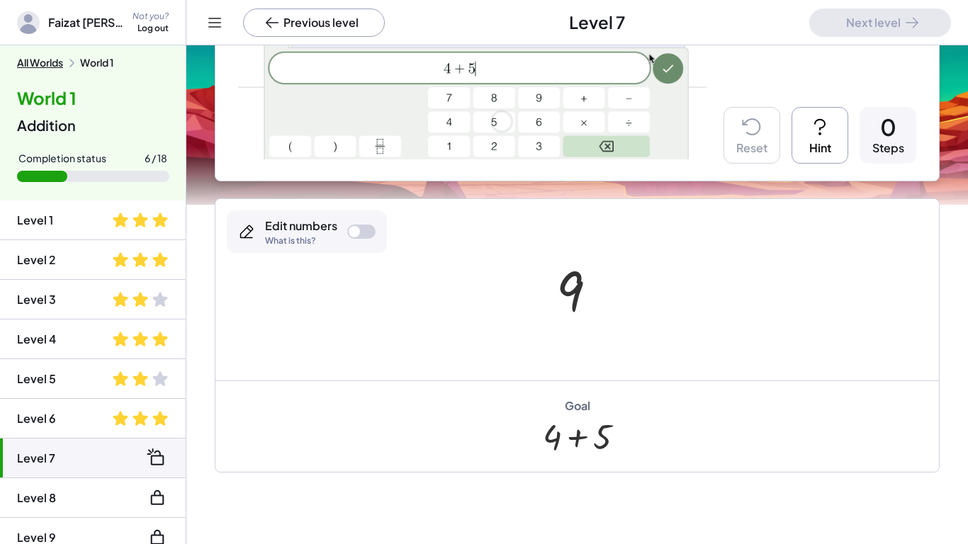
click at [586, 428] on div at bounding box center [577, 436] width 69 height 40
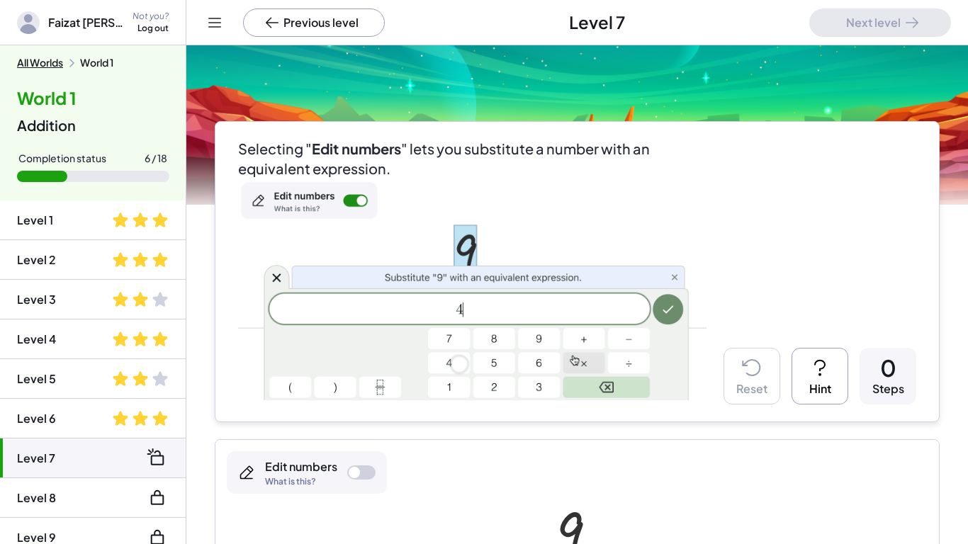
scroll to position [35, 0]
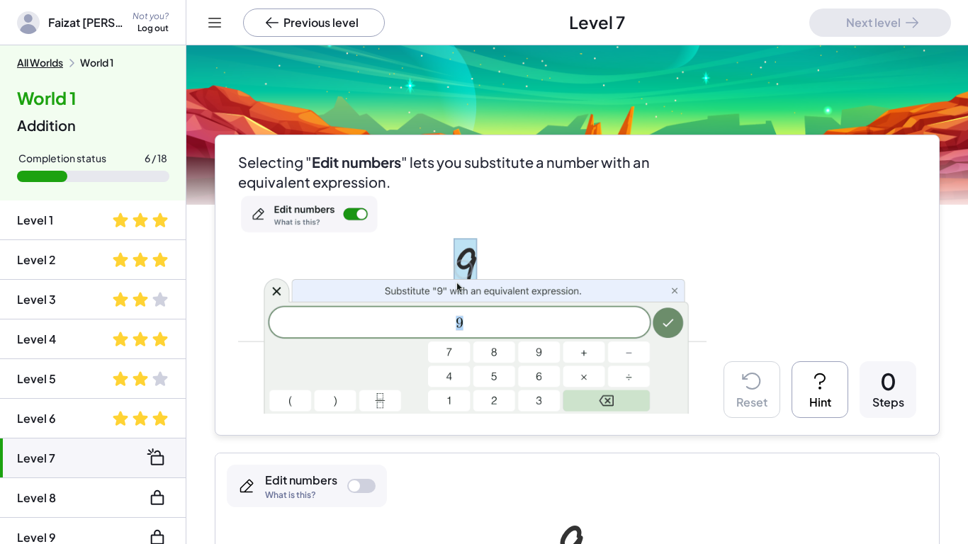
click at [367, 488] on div at bounding box center [361, 486] width 28 height 14
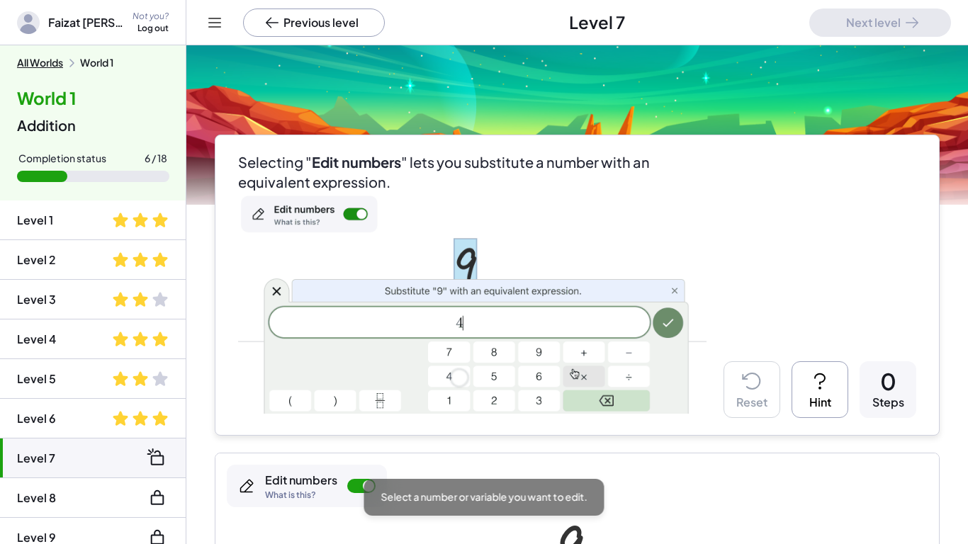
drag, startPoint x: 715, startPoint y: 497, endPoint x: 727, endPoint y: 543, distance: 47.4
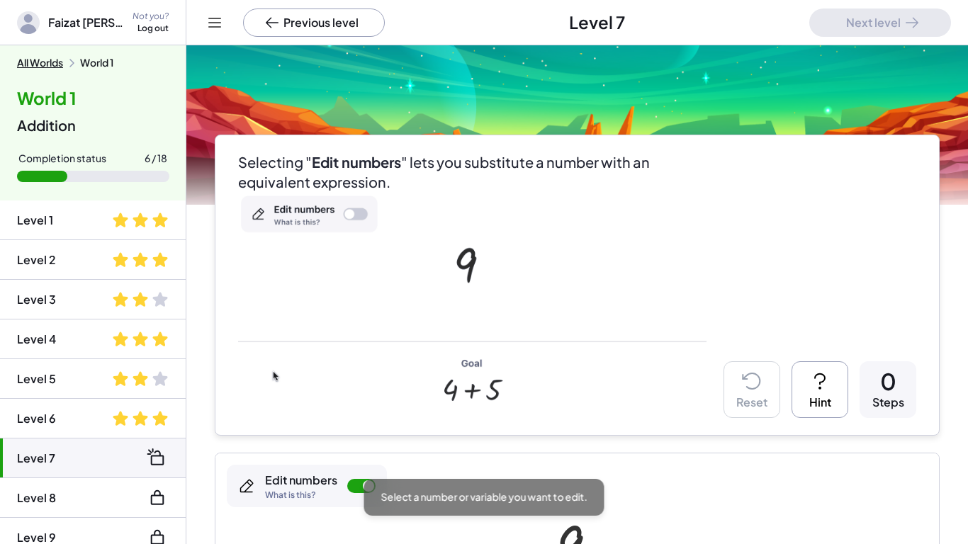
click at [727, 543] on div at bounding box center [576, 543] width 723 height 181
click at [713, 477] on div at bounding box center [576, 543] width 723 height 181
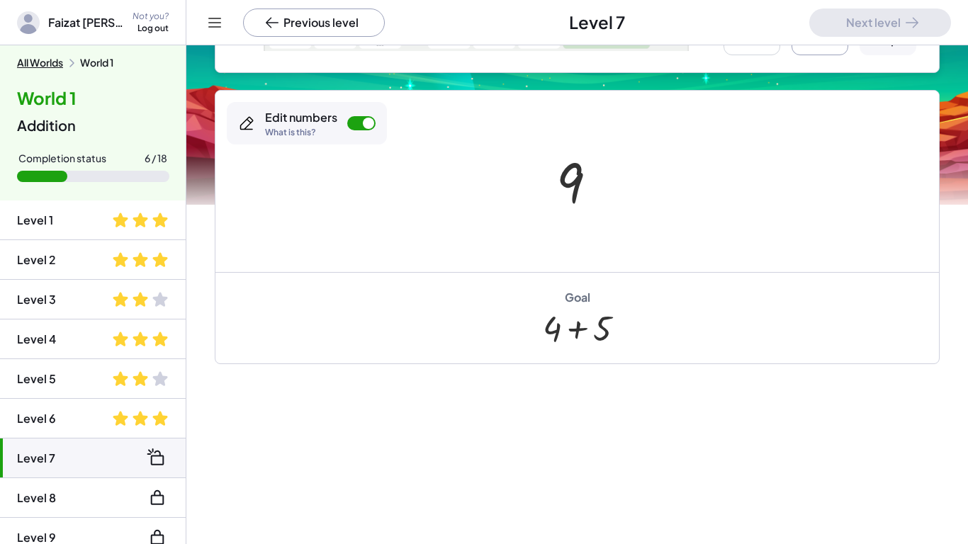
scroll to position [412, 0]
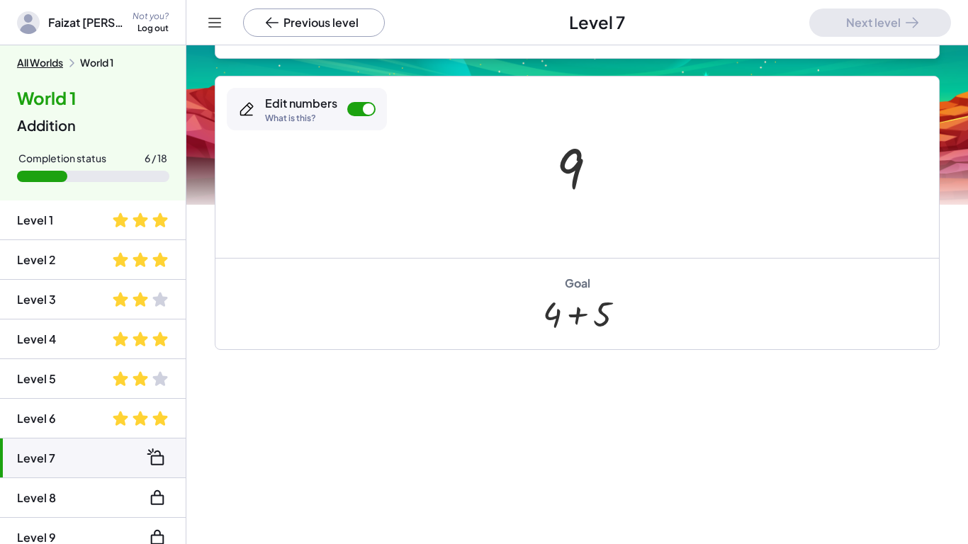
click at [606, 342] on div "+ 4 + 5" at bounding box center [577, 320] width 74 height 58
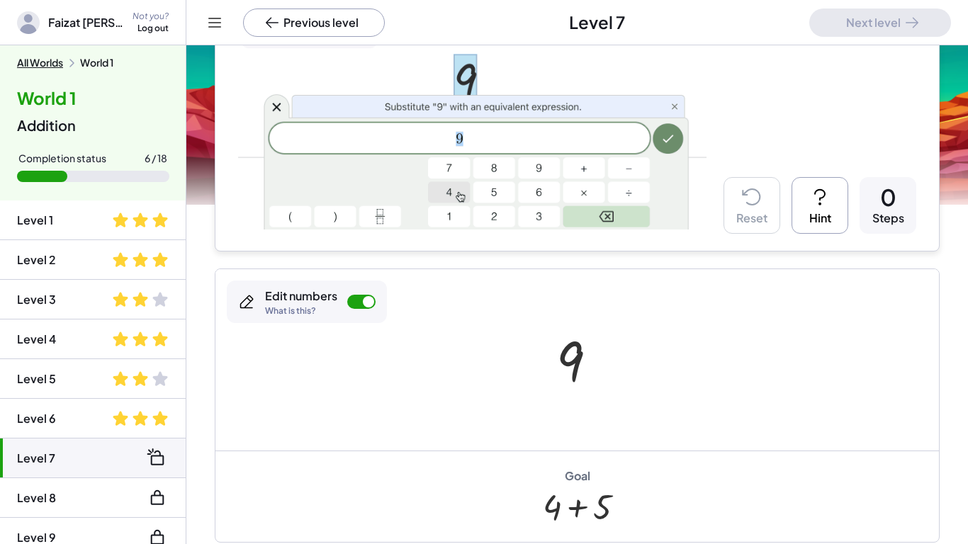
scroll to position [173, 0]
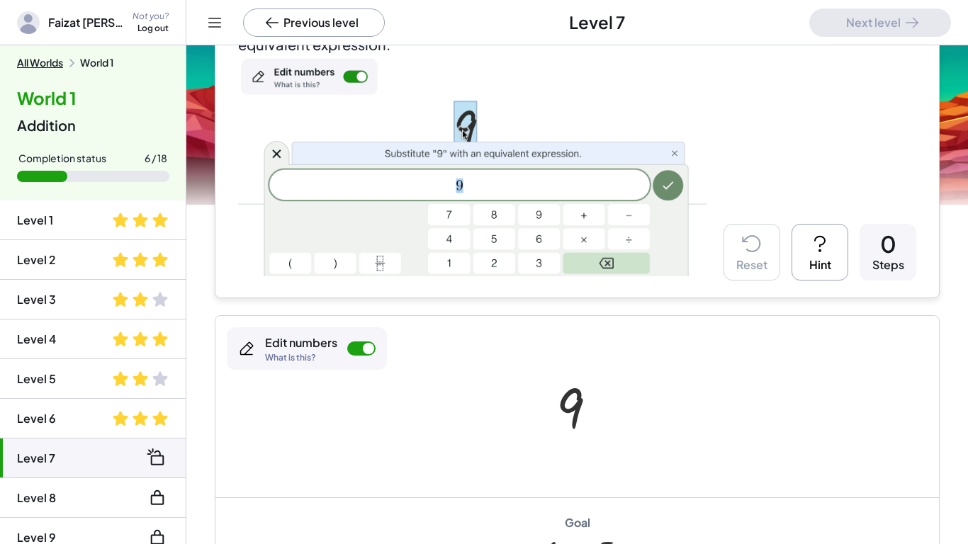
click at [830, 238] on icon at bounding box center [819, 243] width 23 height 23
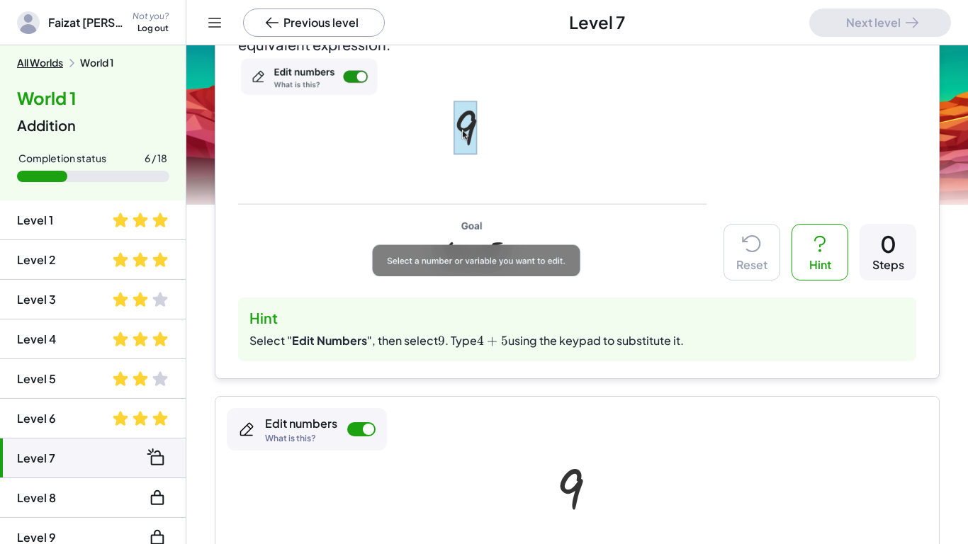
click at [830, 238] on icon at bounding box center [819, 243] width 23 height 23
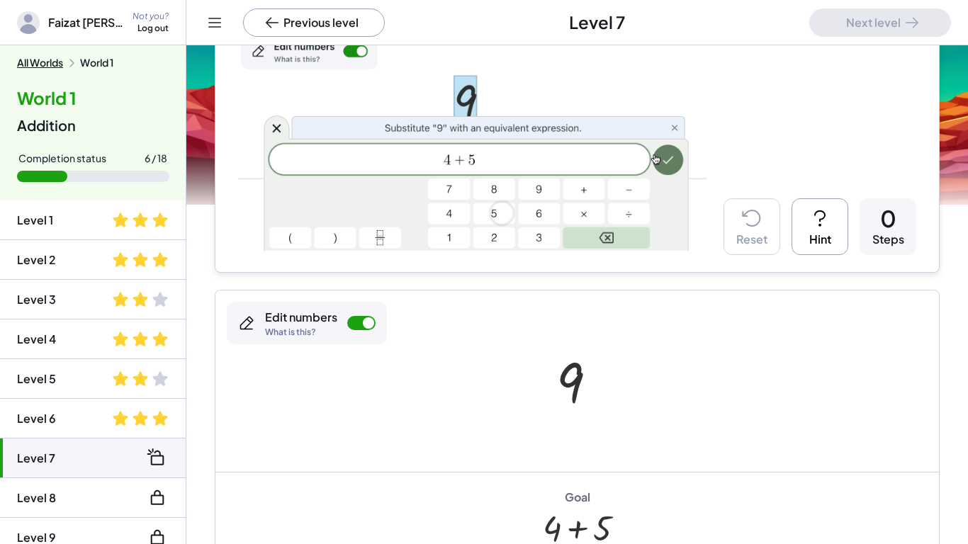
scroll to position [230, 0]
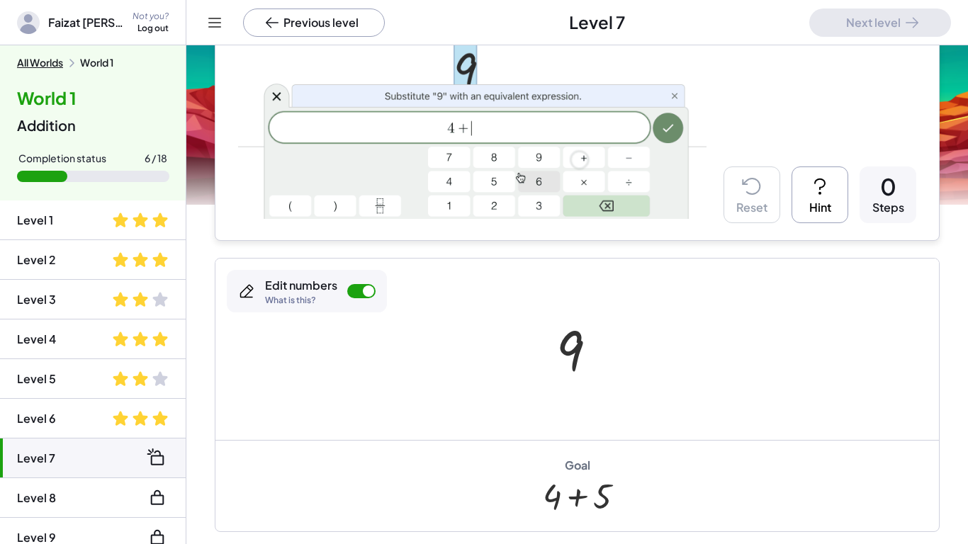
click at [322, 291] on div "Edit numbers" at bounding box center [301, 286] width 72 height 16
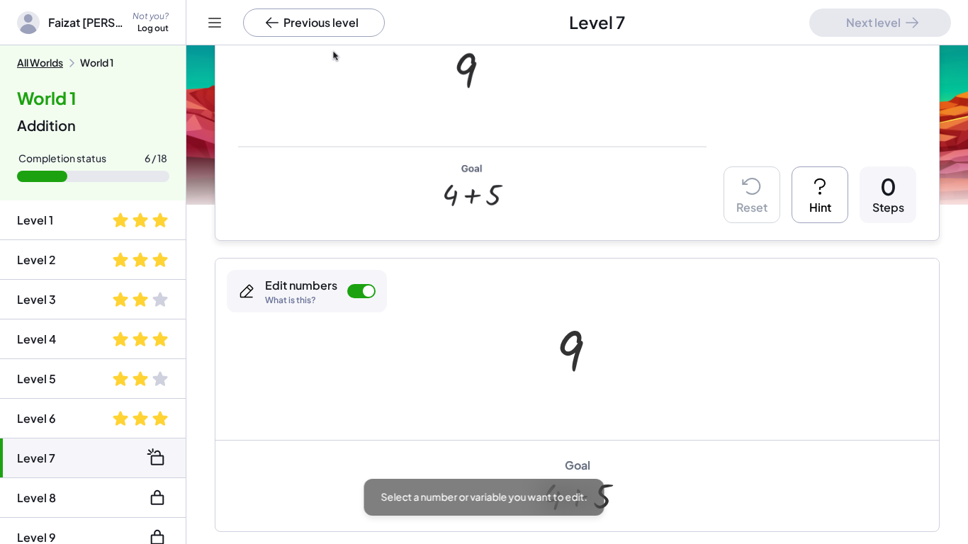
scroll to position [412, 0]
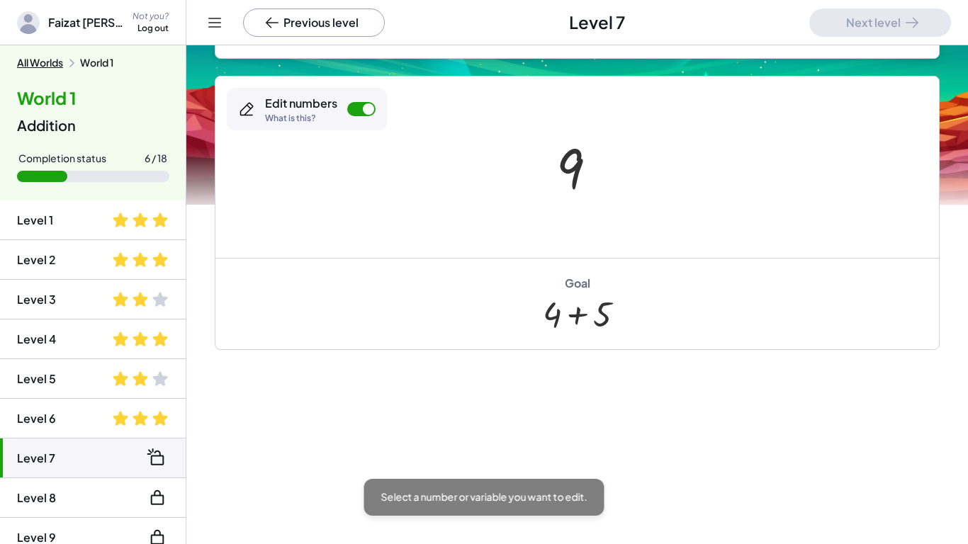
click at [502, 291] on div "Goal + 4 + 5" at bounding box center [576, 303] width 723 height 91
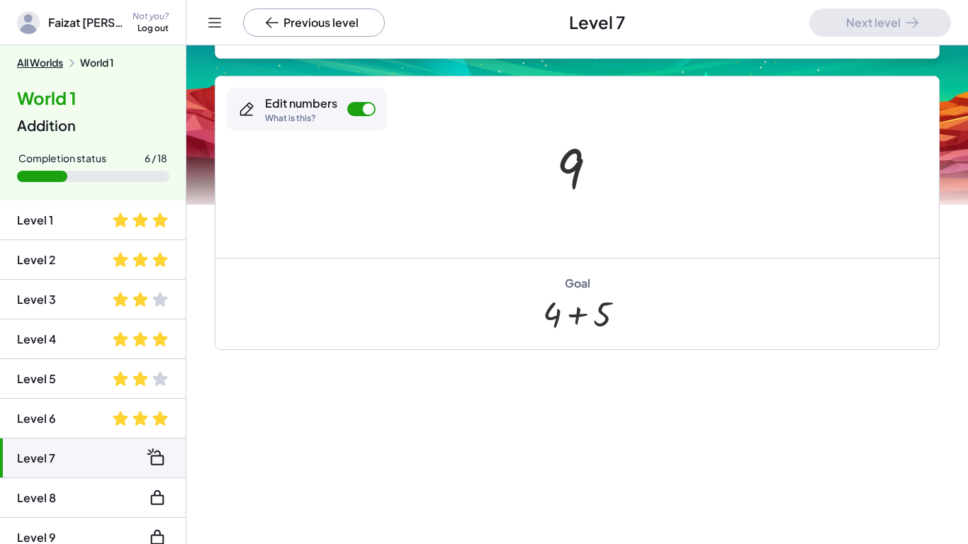
drag, startPoint x: 479, startPoint y: 123, endPoint x: 615, endPoint y: 404, distance: 312.7
click at [615, 404] on div "Drag terms to commute. Blue lines show you where you can drop the term. Make th…" at bounding box center [576, 88] width 781 height 911
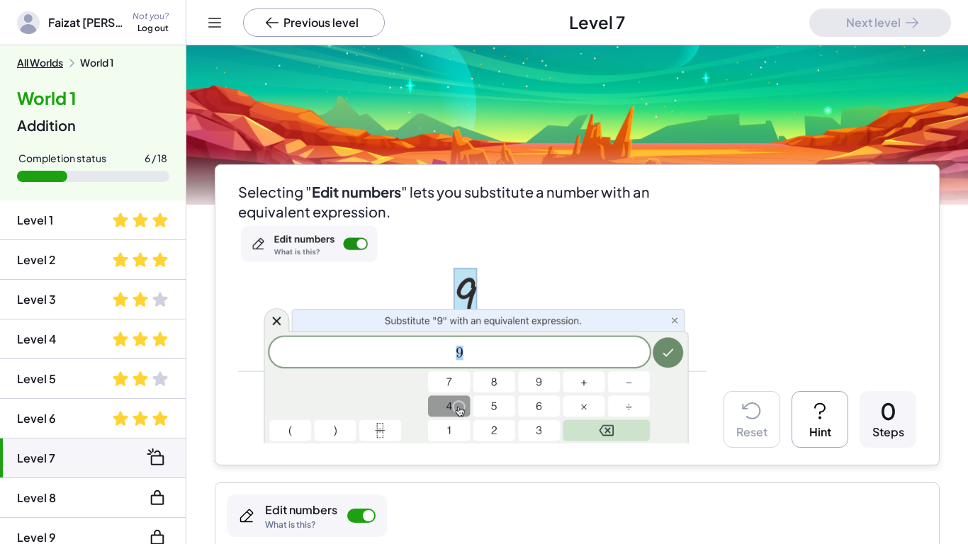
scroll to position [0, 0]
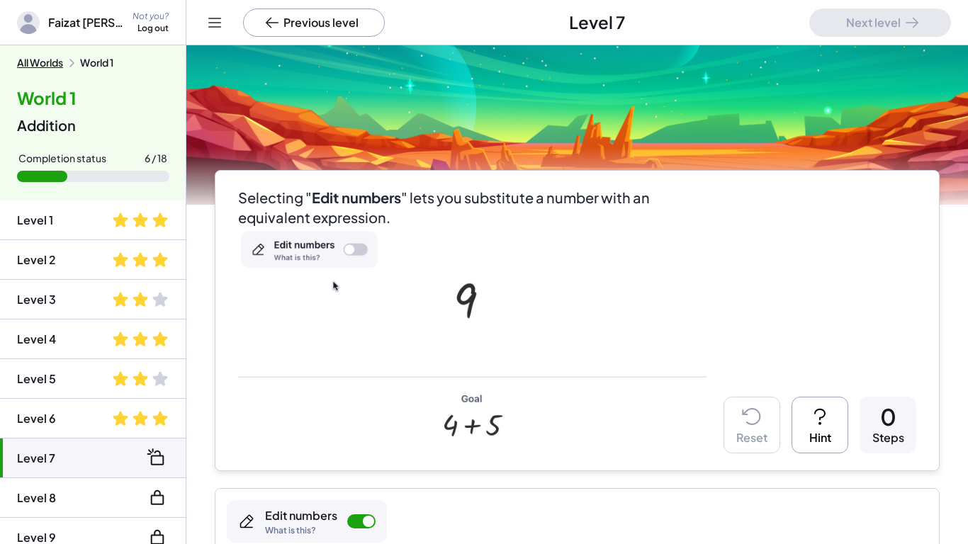
click at [615, 404] on img at bounding box center [472, 338] width 468 height 222
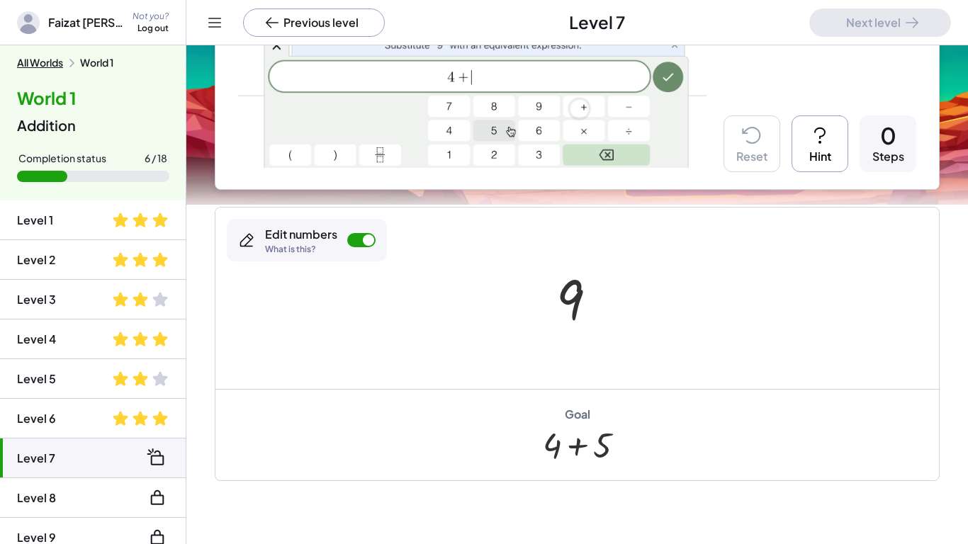
scroll to position [283, 0]
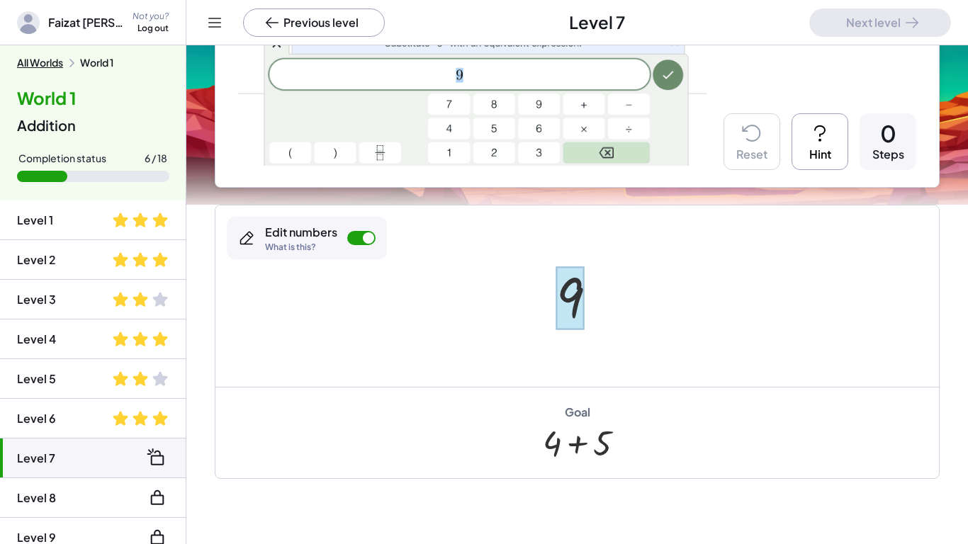
click at [570, 297] on div at bounding box center [570, 297] width 28 height 63
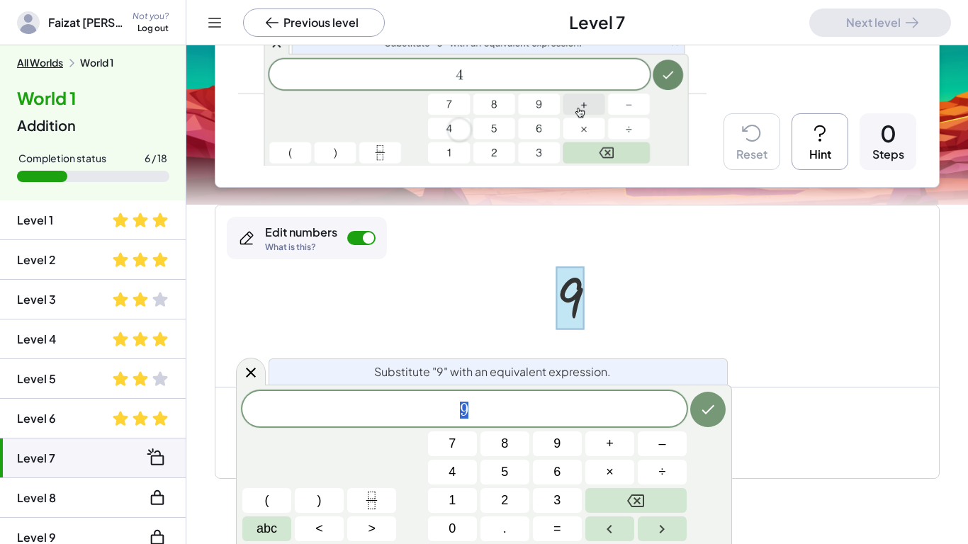
scroll to position [1, 0]
click at [872, 282] on div at bounding box center [576, 295] width 723 height 181
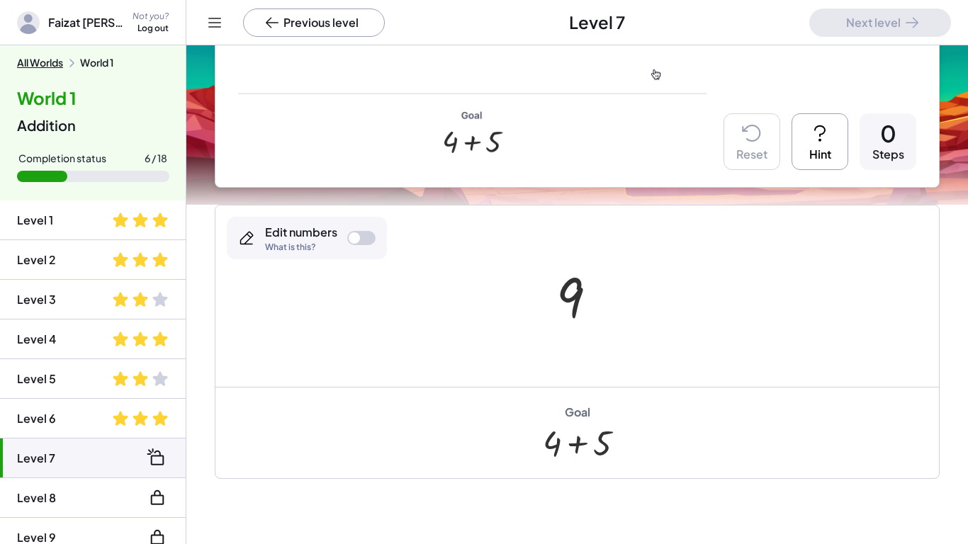
click at [573, 302] on div at bounding box center [582, 296] width 67 height 70
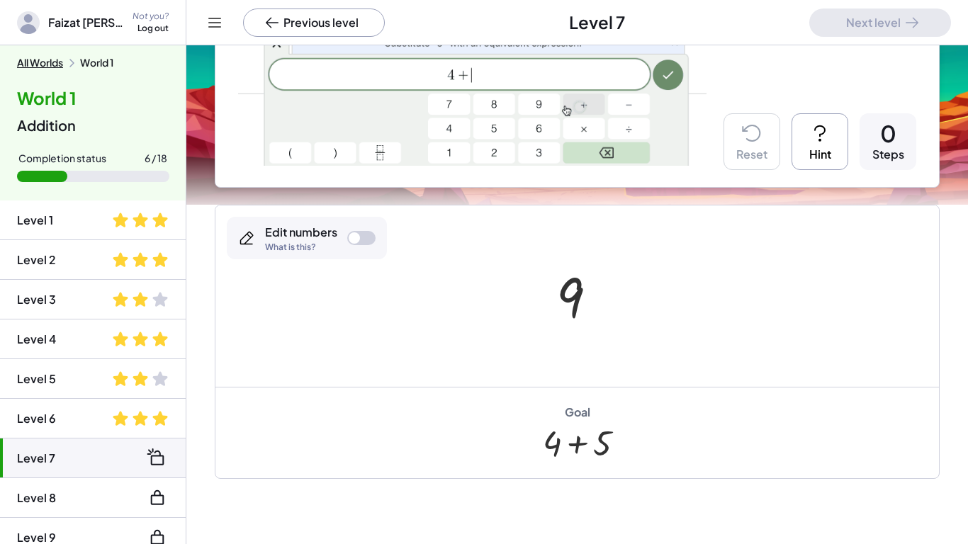
click at [567, 316] on div at bounding box center [582, 296] width 67 height 70
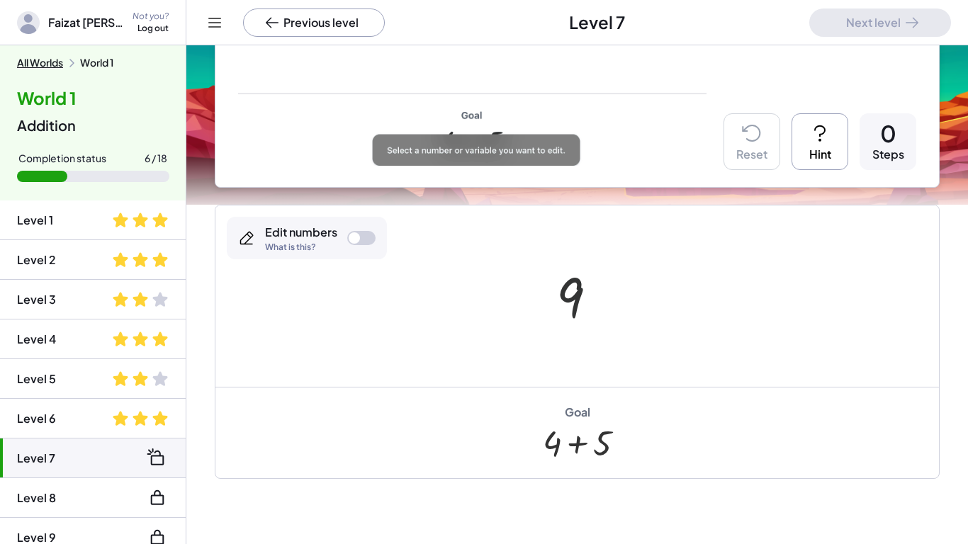
click at [581, 295] on div at bounding box center [582, 296] width 67 height 70
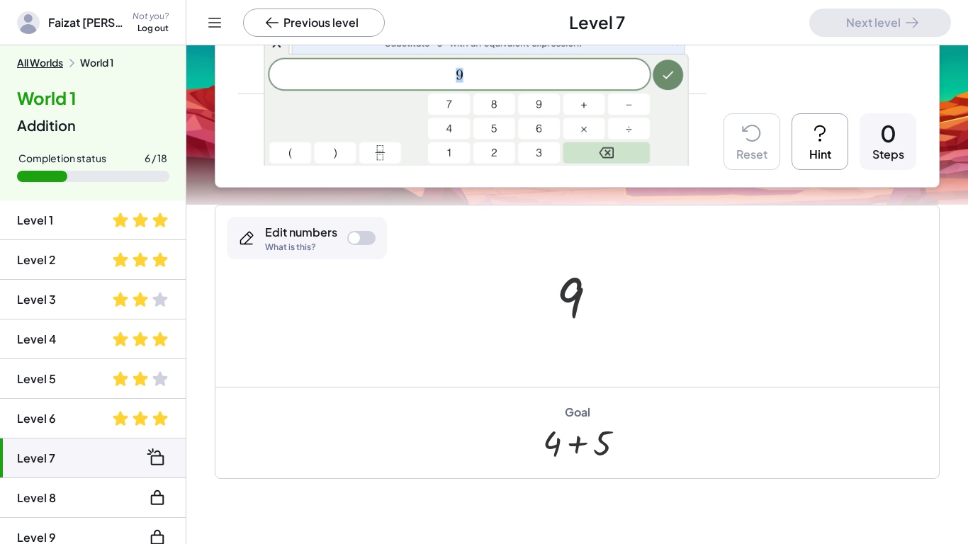
click at [581, 295] on div at bounding box center [582, 296] width 67 height 70
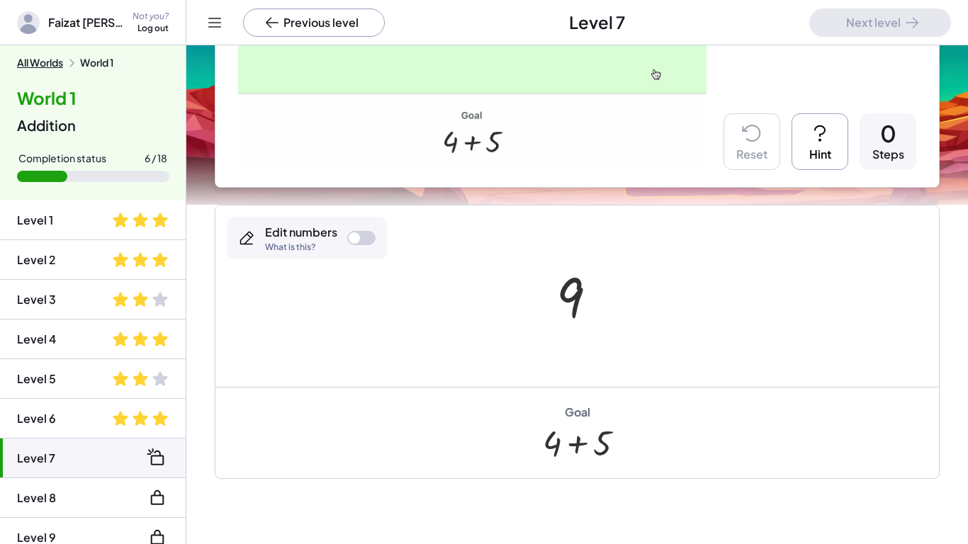
click at [564, 300] on div at bounding box center [582, 296] width 67 height 70
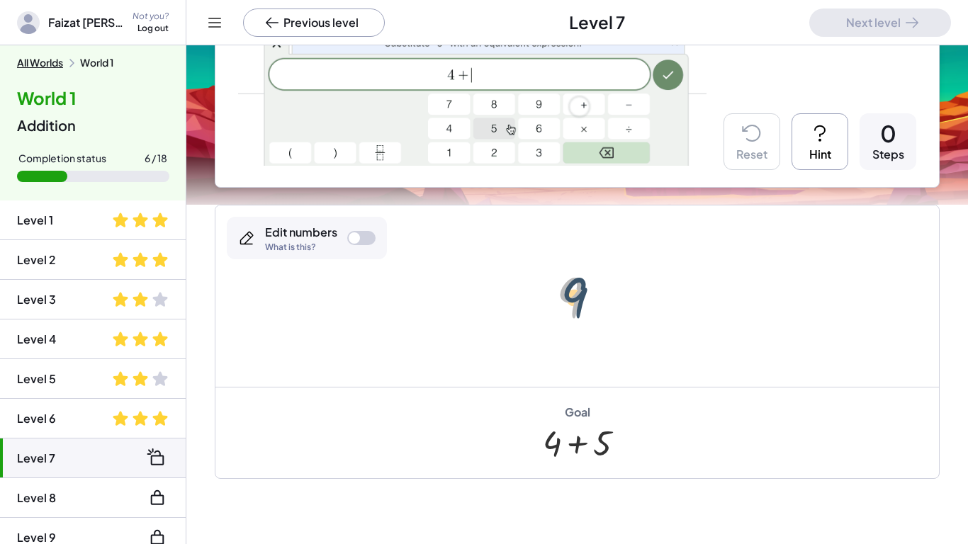
drag, startPoint x: 565, startPoint y: 300, endPoint x: 580, endPoint y: 298, distance: 15.0
click at [580, 298] on div at bounding box center [582, 296] width 67 height 70
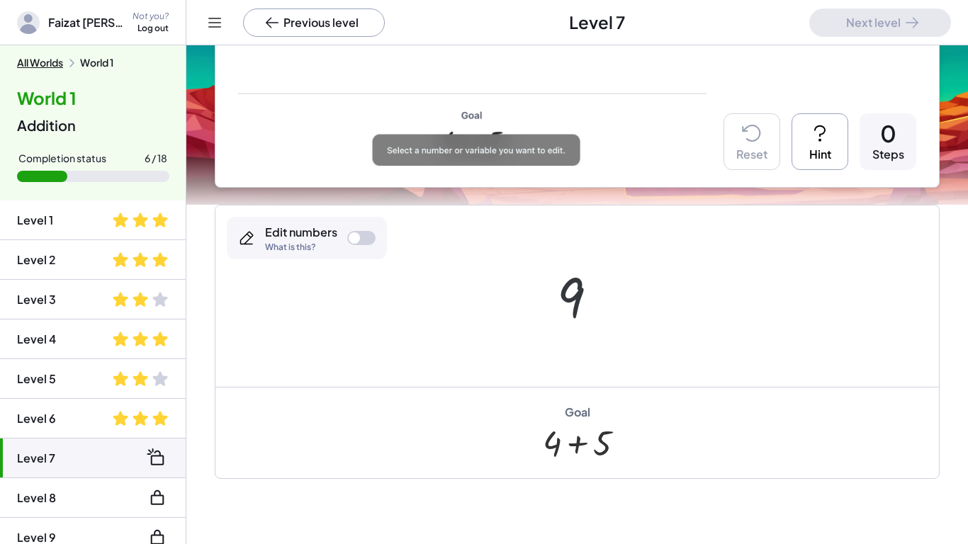
click at [579, 298] on div at bounding box center [582, 296] width 67 height 70
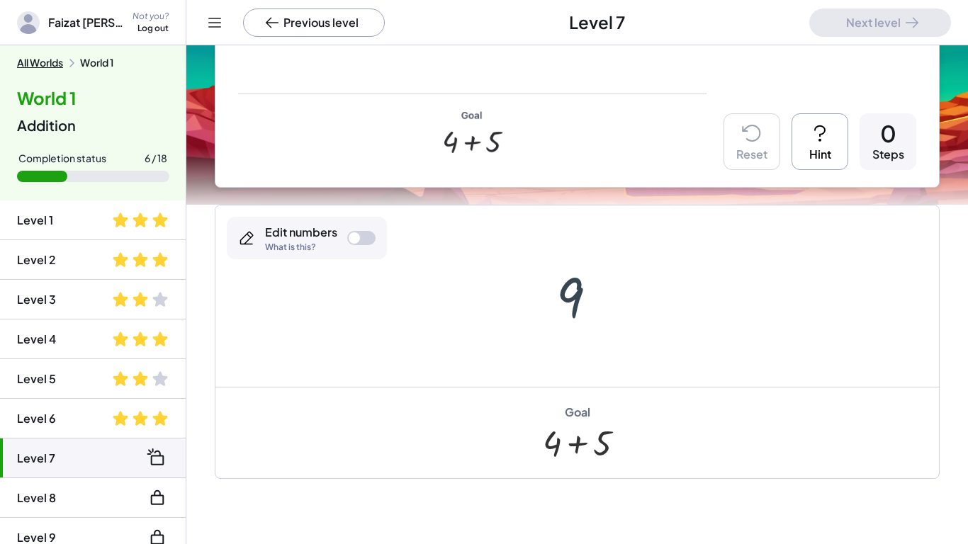
click at [577, 297] on div at bounding box center [582, 296] width 67 height 70
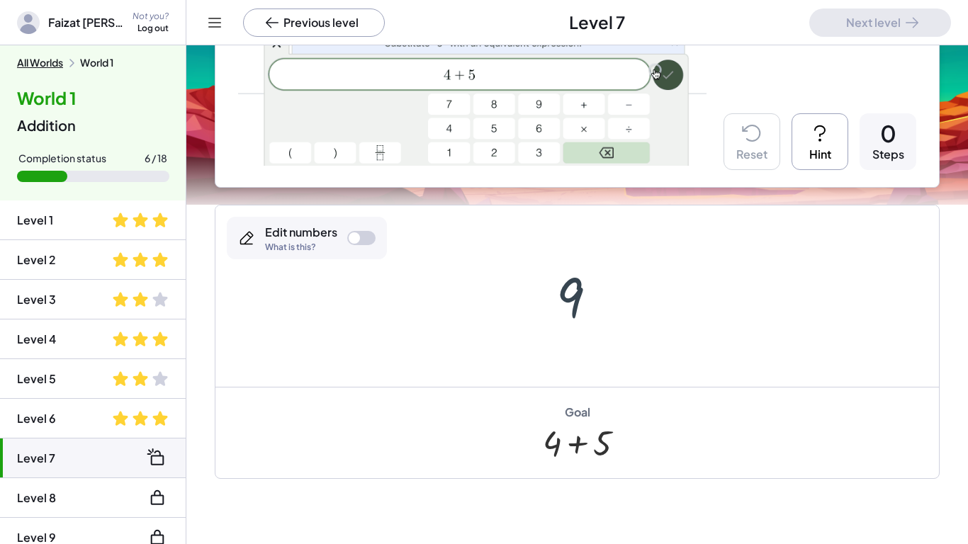
click at [577, 297] on div at bounding box center [582, 296] width 67 height 70
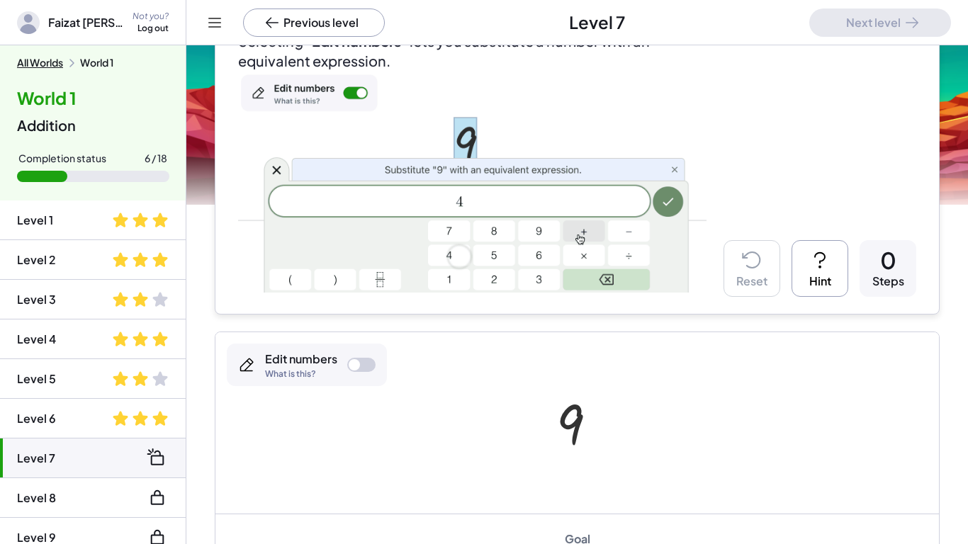
scroll to position [162, 0]
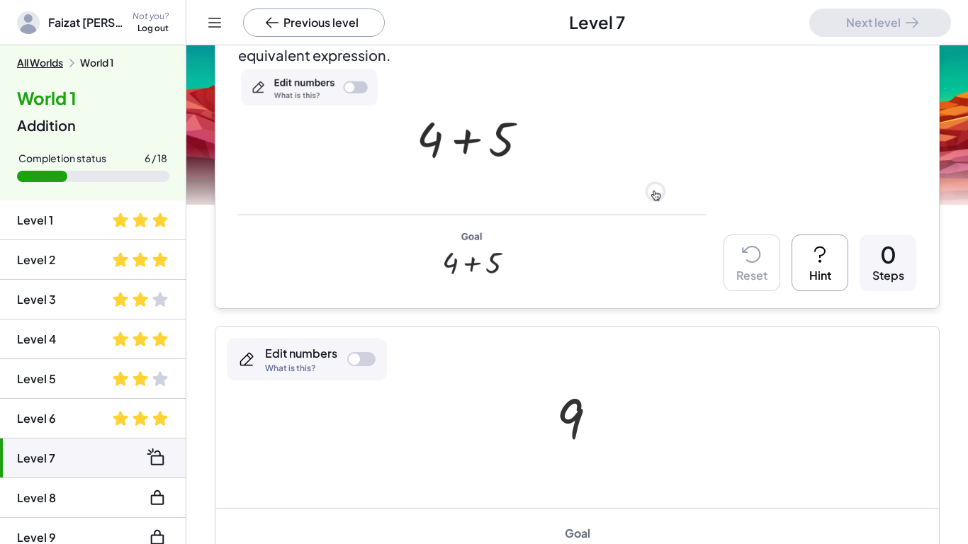
click at [358, 359] on div at bounding box center [353, 358] width 11 height 11
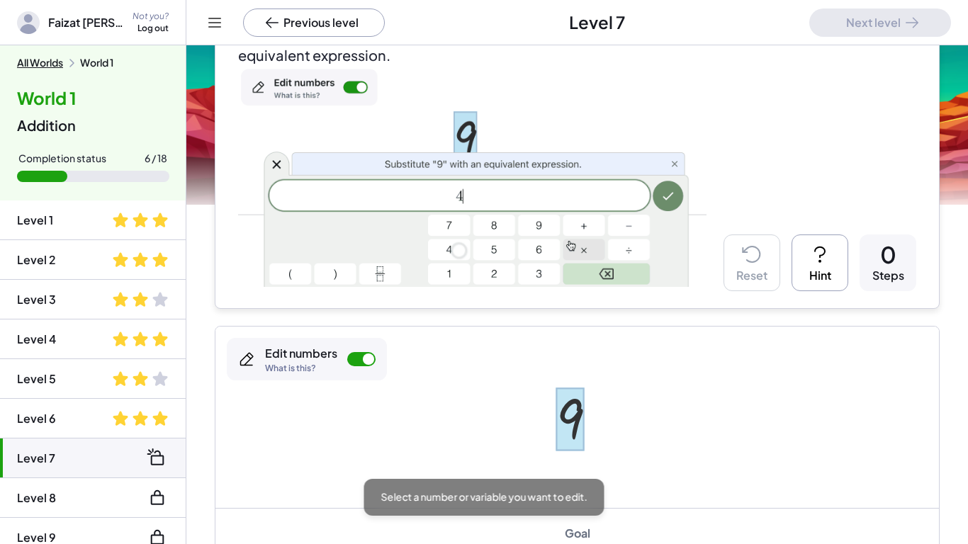
click at [564, 417] on div at bounding box center [570, 418] width 28 height 63
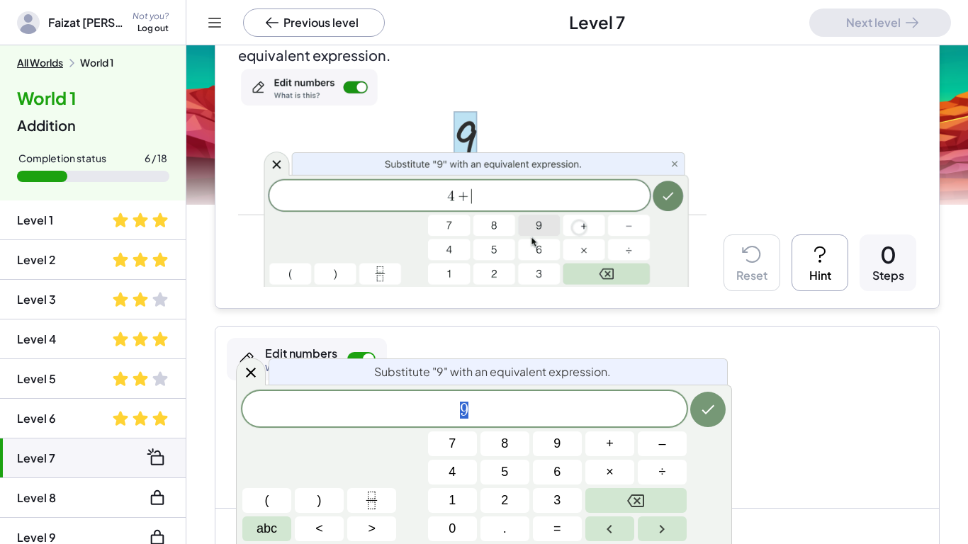
click at [548, 412] on span "9" at bounding box center [464, 410] width 444 height 20
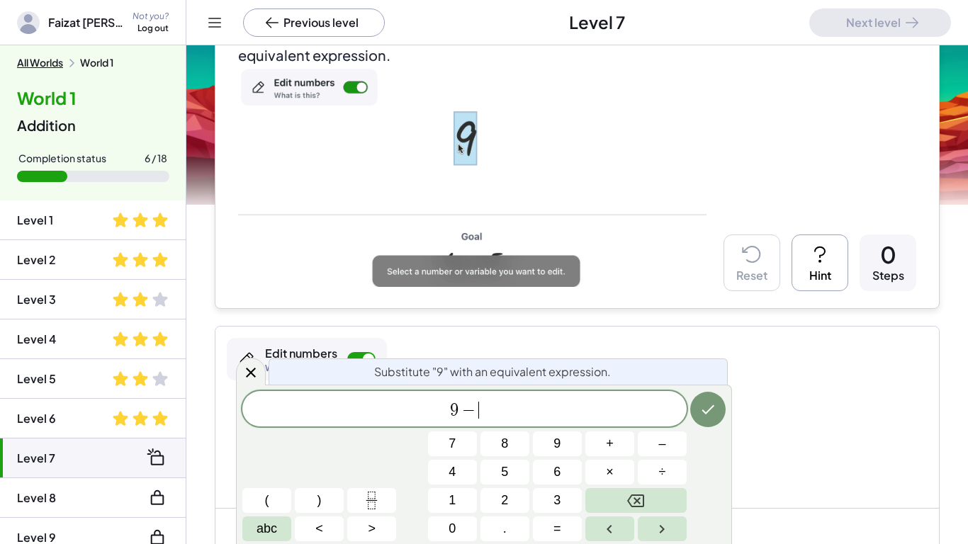
scroll to position [4, 0]
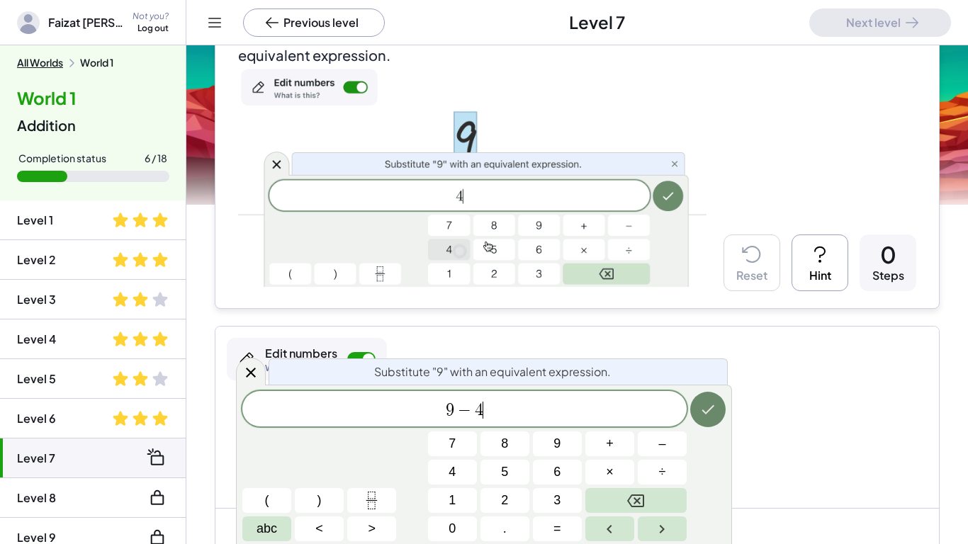
click at [705, 418] on button "Done" at bounding box center [707, 409] width 35 height 35
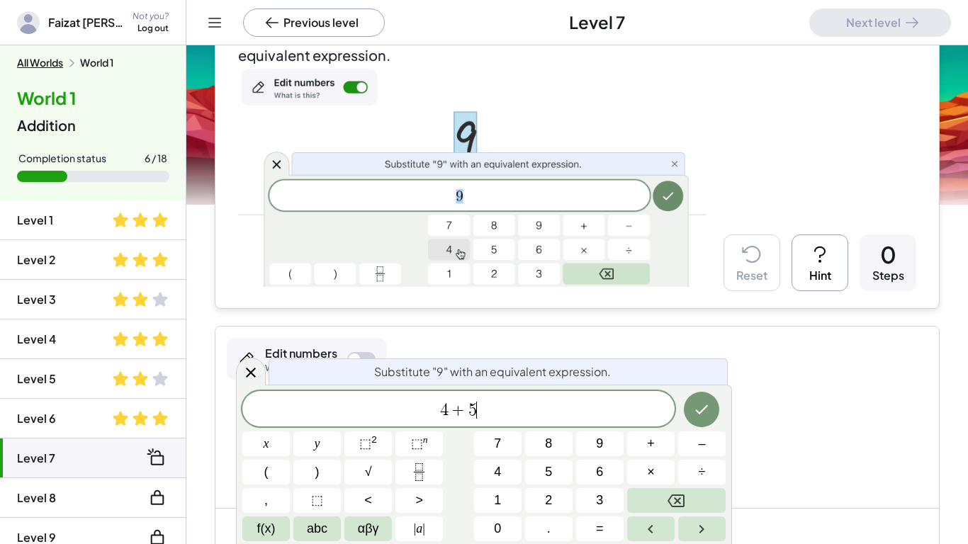
scroll to position [9, 0]
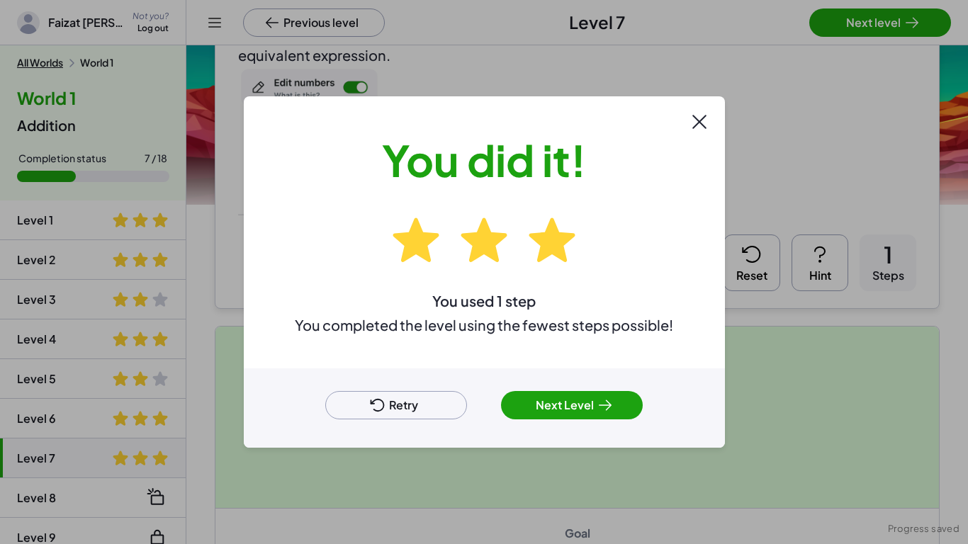
click at [859, 28] on div at bounding box center [484, 272] width 968 height 544
click at [569, 399] on button "Next Level" at bounding box center [572, 405] width 142 height 28
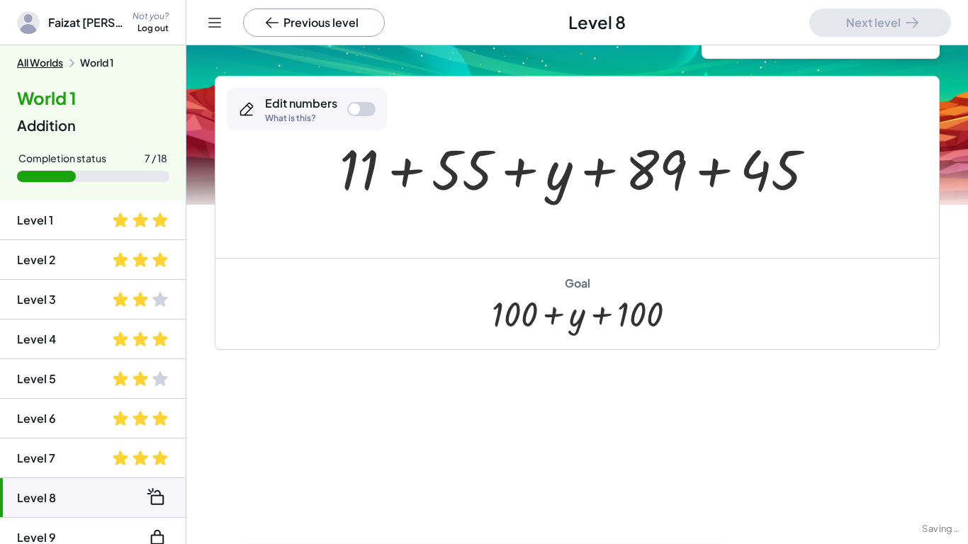
scroll to position [94, 0]
click at [361, 108] on div at bounding box center [361, 109] width 28 height 14
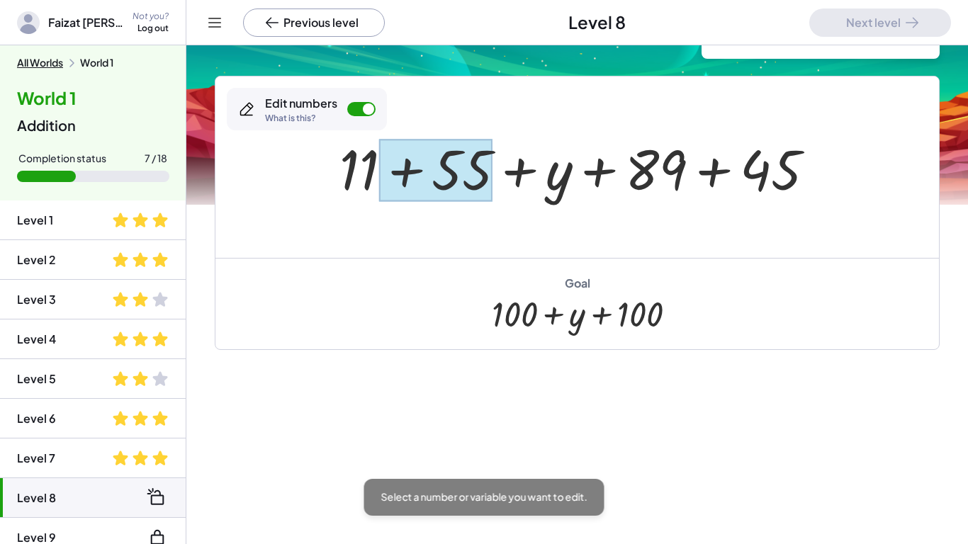
drag, startPoint x: 660, startPoint y: 157, endPoint x: 438, endPoint y: 161, distance: 222.4
click at [438, 161] on div at bounding box center [435, 170] width 114 height 63
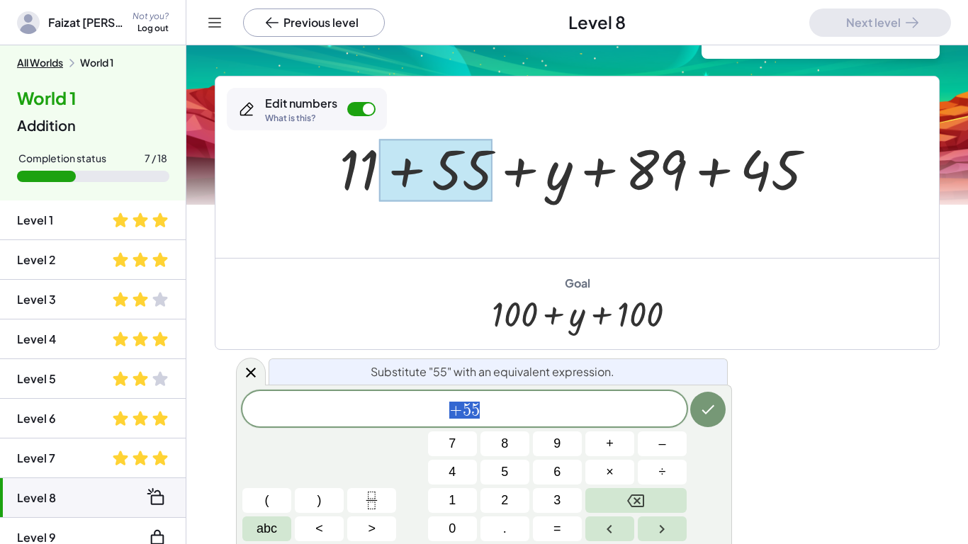
scroll to position [10, 0]
click at [358, 215] on div at bounding box center [576, 166] width 723 height 181
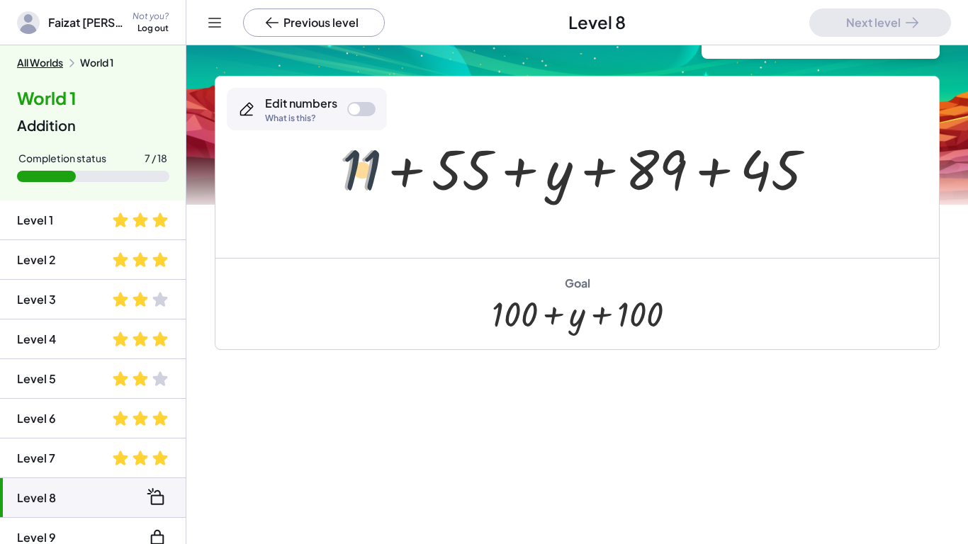
drag, startPoint x: 358, startPoint y: 181, endPoint x: 370, endPoint y: 180, distance: 12.8
click at [370, 180] on div at bounding box center [582, 167] width 501 height 73
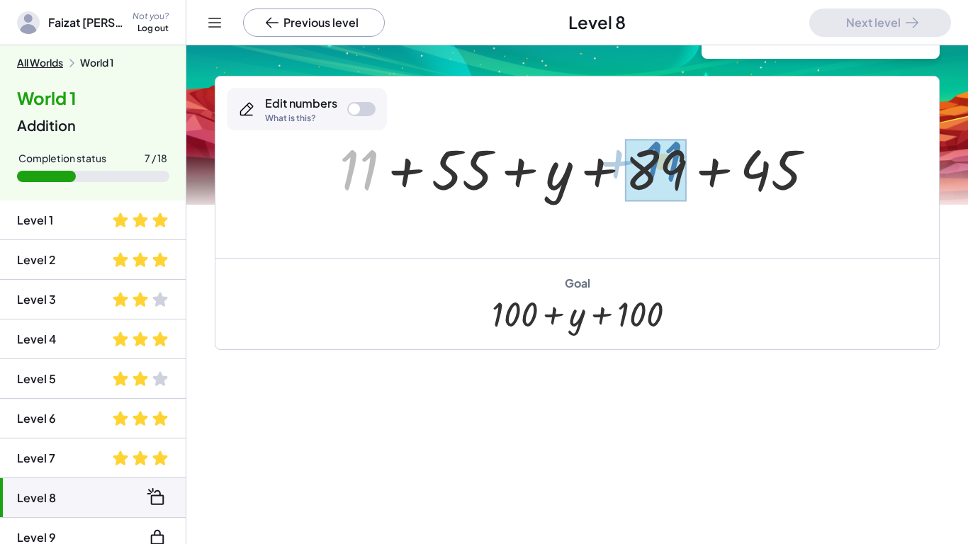
drag, startPoint x: 368, startPoint y: 179, endPoint x: 670, endPoint y: 169, distance: 302.6
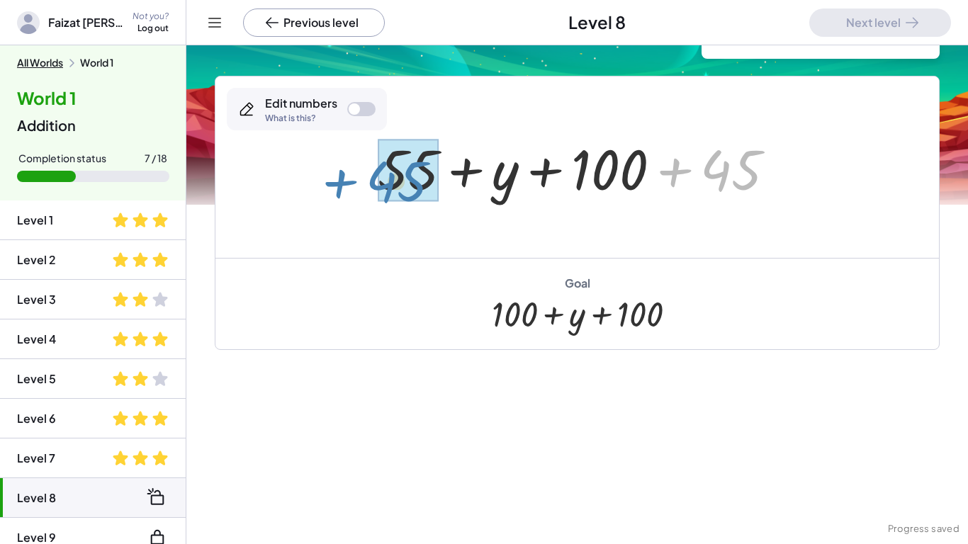
drag, startPoint x: 715, startPoint y: 179, endPoint x: 382, endPoint y: 190, distance: 332.4
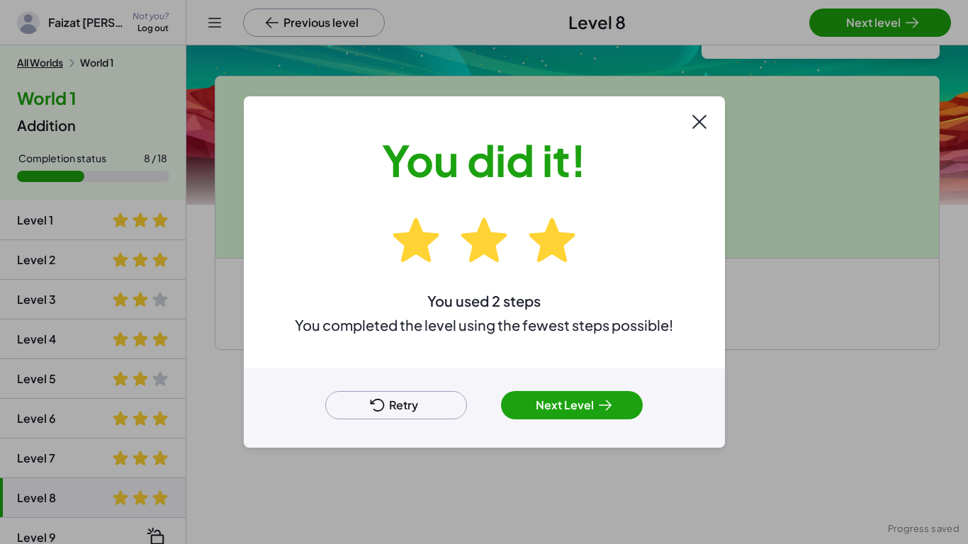
click at [544, 396] on button "Next Level" at bounding box center [572, 405] width 142 height 28
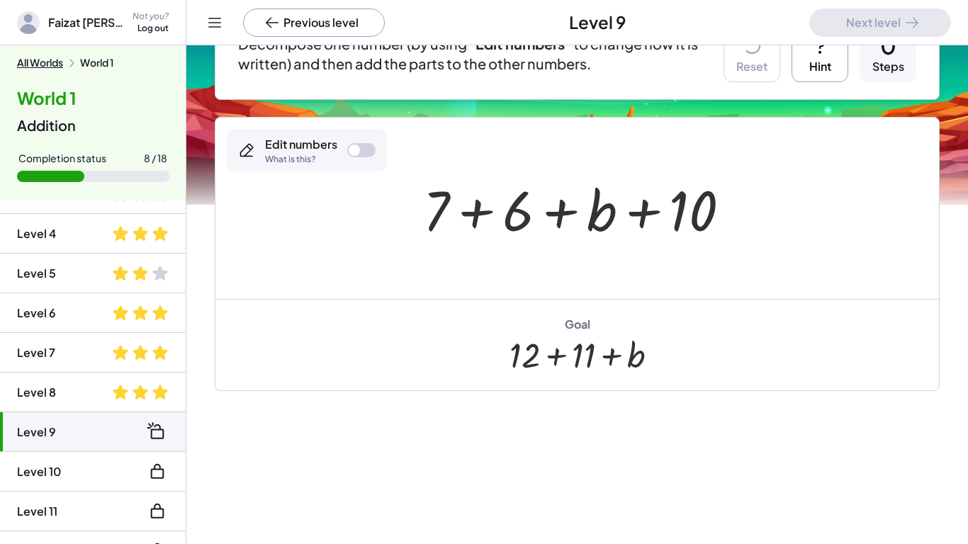
scroll to position [108, 0]
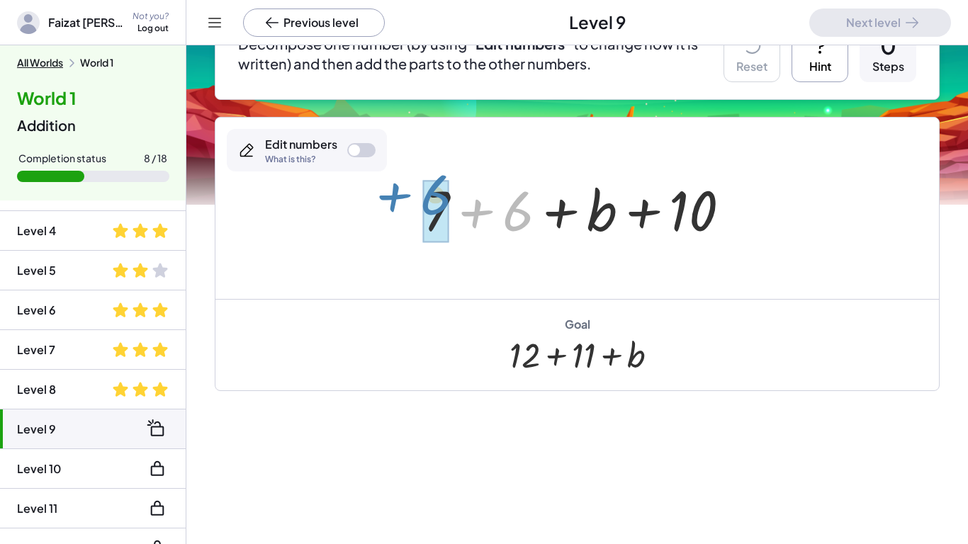
drag, startPoint x: 517, startPoint y: 216, endPoint x: 438, endPoint y: 200, distance: 80.8
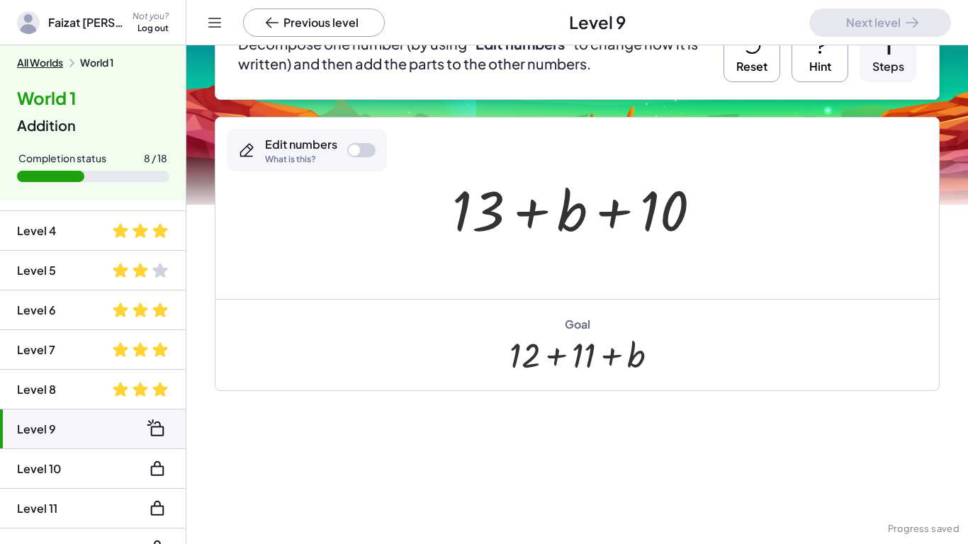
click at [470, 213] on div at bounding box center [582, 208] width 274 height 73
click at [476, 215] on div at bounding box center [582, 208] width 274 height 73
click at [362, 153] on div at bounding box center [361, 150] width 28 height 14
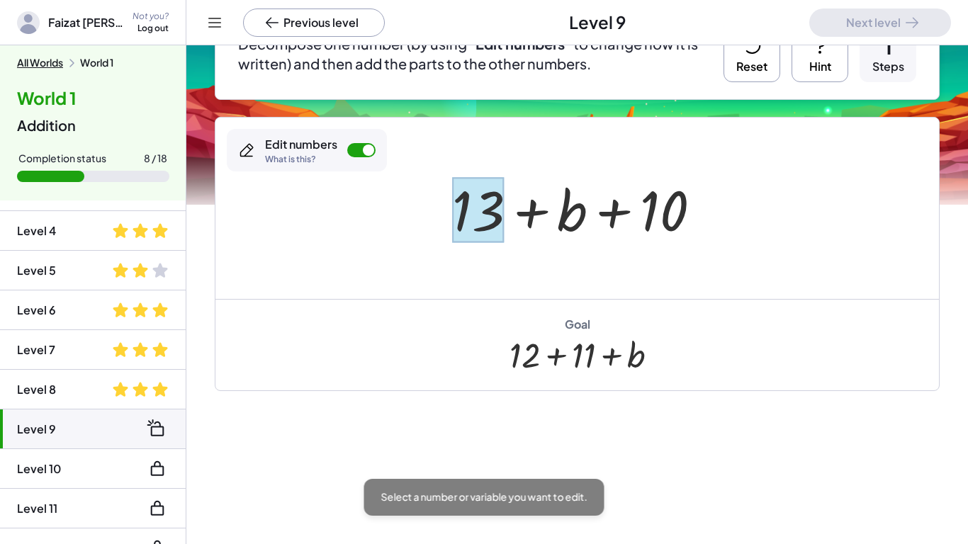
click at [488, 192] on div at bounding box center [478, 210] width 52 height 66
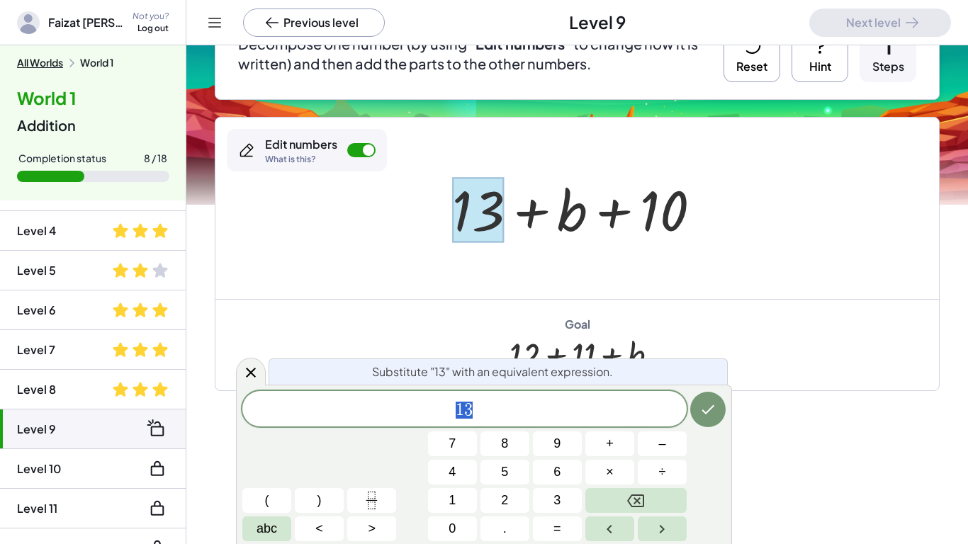
click at [725, 202] on div at bounding box center [576, 208] width 723 height 181
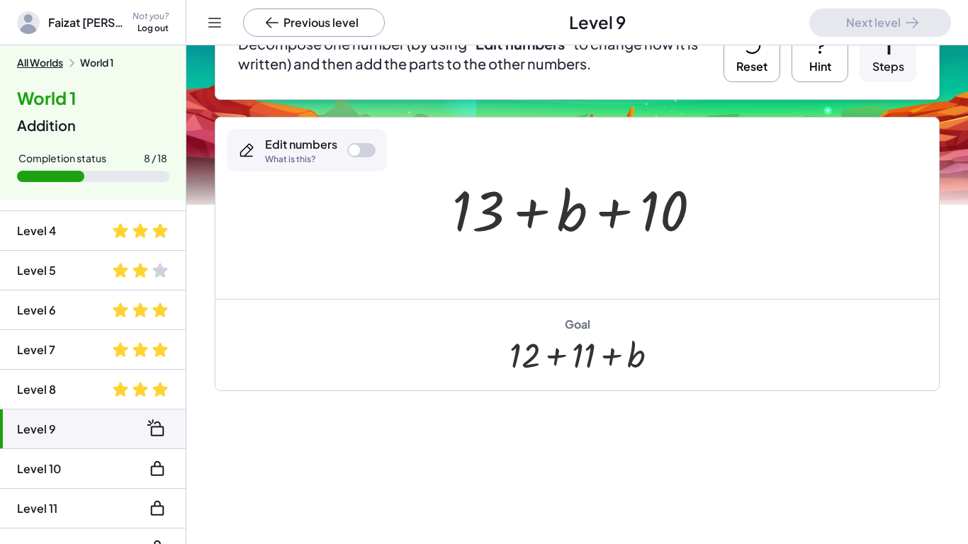
click at [754, 49] on icon at bounding box center [751, 45] width 23 height 23
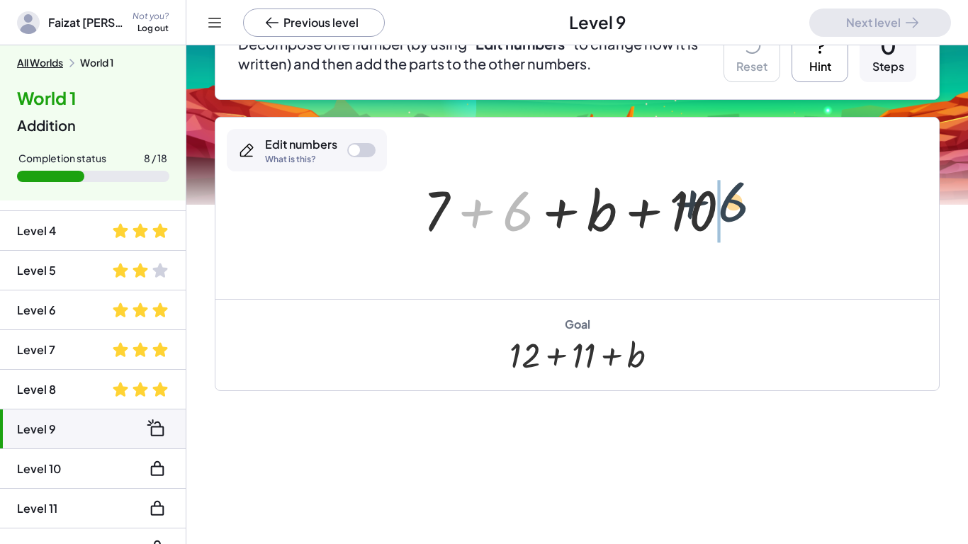
drag, startPoint x: 506, startPoint y: 217, endPoint x: 729, endPoint y: 208, distance: 222.6
click at [729, 208] on div at bounding box center [582, 208] width 333 height 73
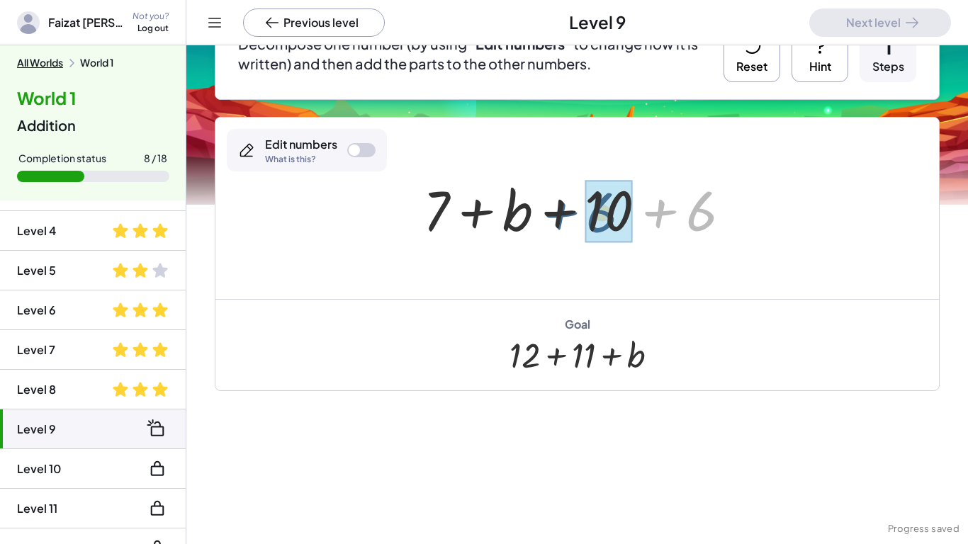
drag, startPoint x: 700, startPoint y: 215, endPoint x: 601, endPoint y: 216, distance: 99.9
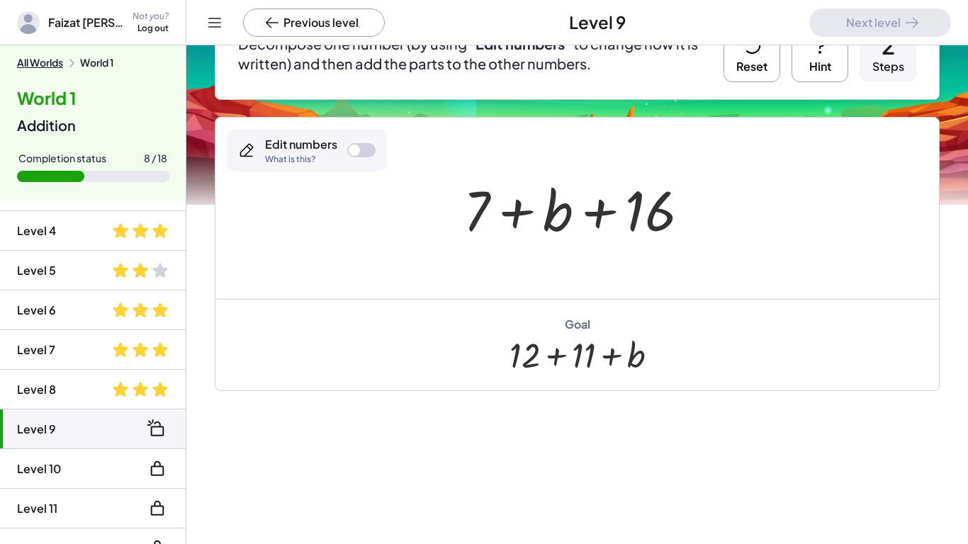
click at [670, 208] on div at bounding box center [581, 208] width 251 height 73
click at [664, 210] on div at bounding box center [581, 208] width 251 height 73
click at [369, 152] on div at bounding box center [361, 150] width 28 height 14
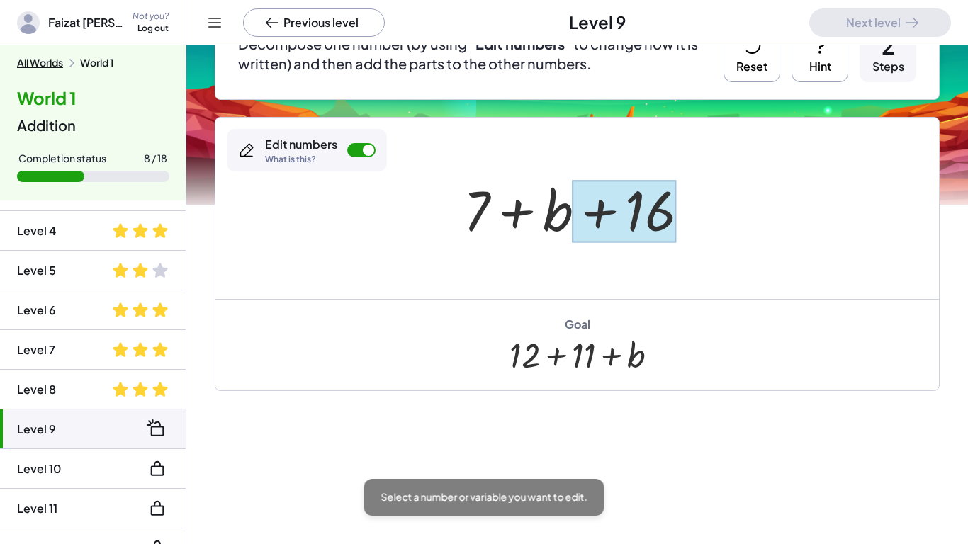
click at [660, 217] on div at bounding box center [624, 211] width 104 height 63
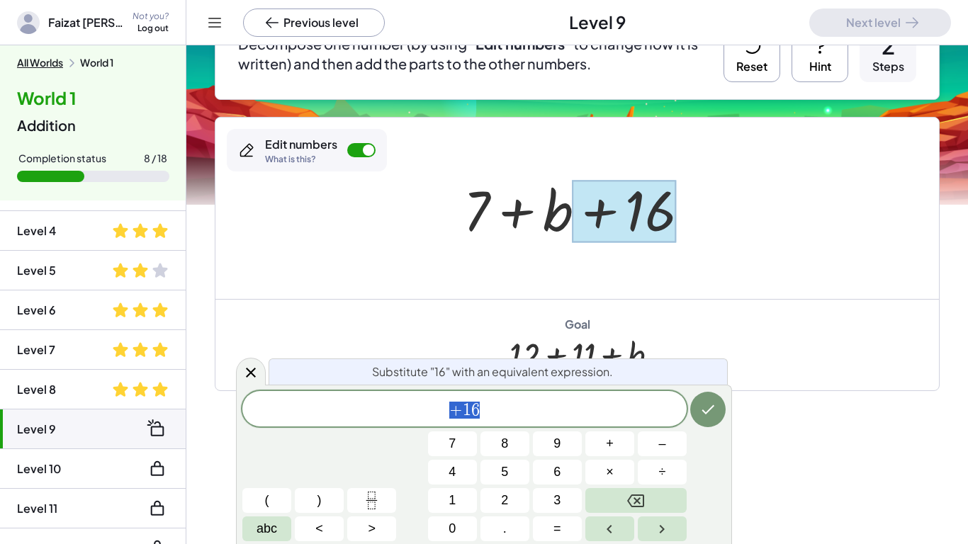
click at [513, 420] on div "*** + 1 6" at bounding box center [464, 408] width 444 height 35
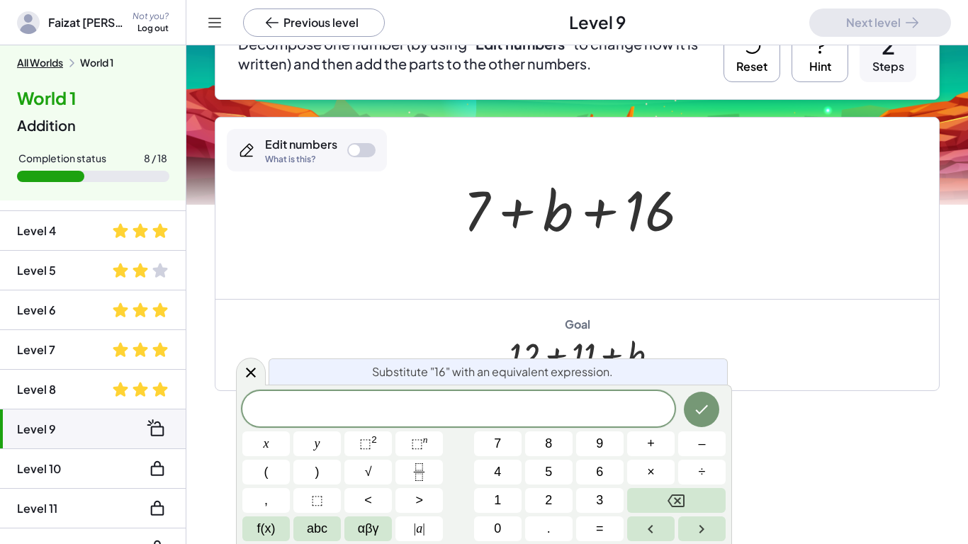
click at [857, 333] on div "Goal + 12 + 11 + b" at bounding box center [576, 344] width 723 height 91
click at [263, 374] on div at bounding box center [251, 371] width 30 height 28
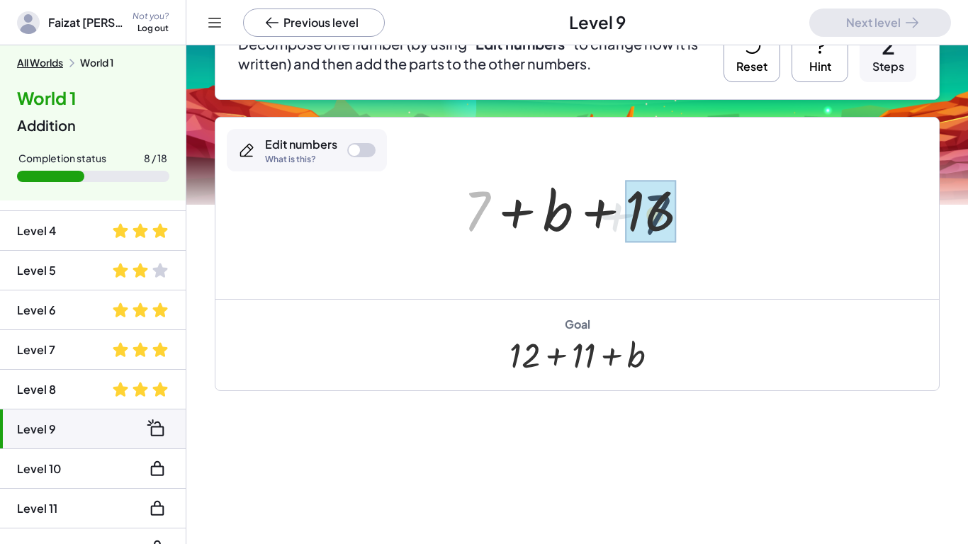
drag, startPoint x: 483, startPoint y: 210, endPoint x: 674, endPoint y: 215, distance: 191.3
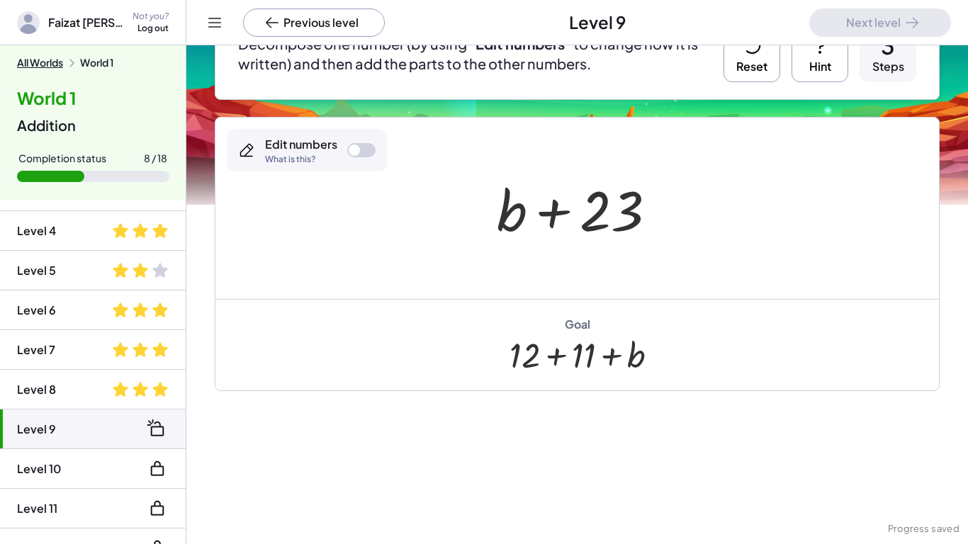
click at [732, 78] on button "Reset" at bounding box center [751, 53] width 57 height 57
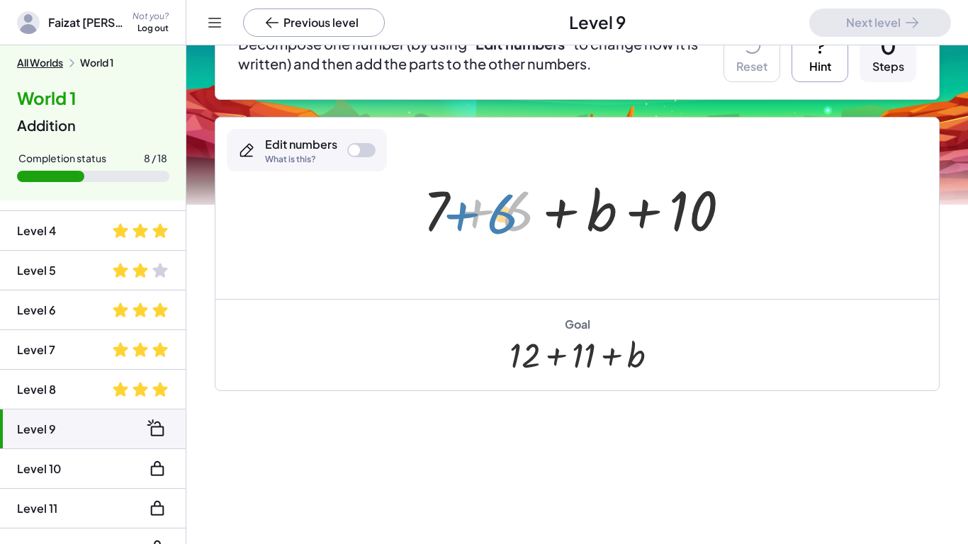
drag, startPoint x: 518, startPoint y: 203, endPoint x: 505, endPoint y: 208, distance: 13.4
click at [505, 208] on div at bounding box center [582, 208] width 333 height 73
drag, startPoint x: 515, startPoint y: 224, endPoint x: 446, endPoint y: 219, distance: 69.6
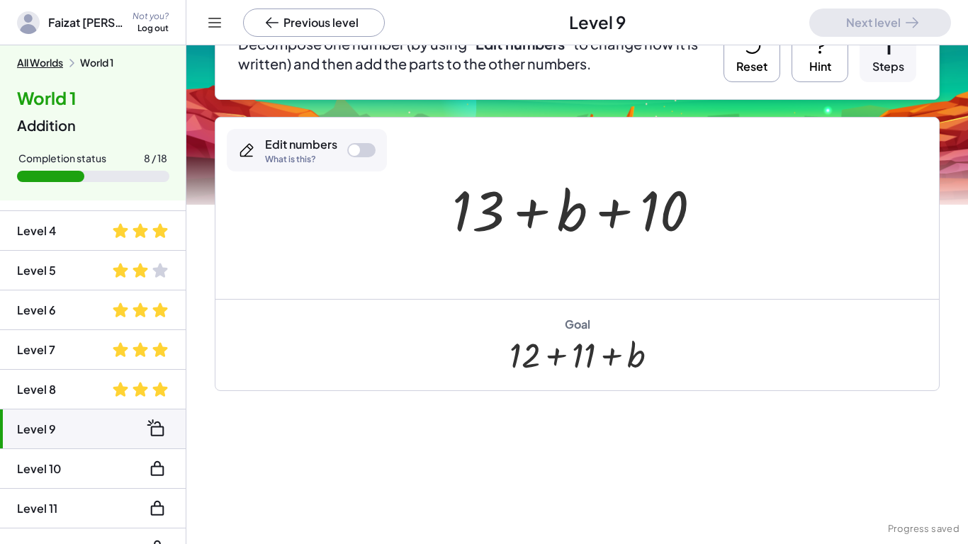
click at [369, 154] on div at bounding box center [361, 150] width 28 height 14
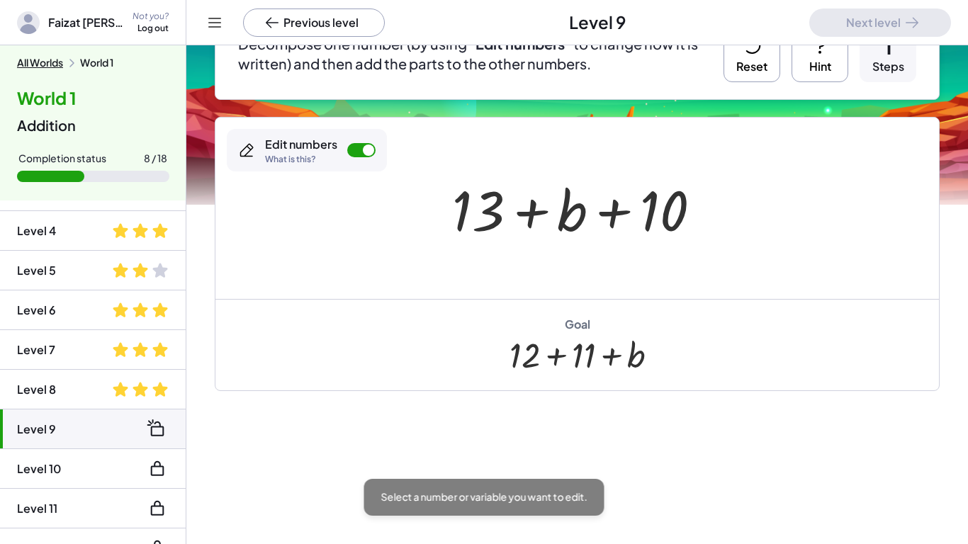
click at [333, 154] on div "Edit numbers What is this?" at bounding box center [301, 150] width 72 height 27
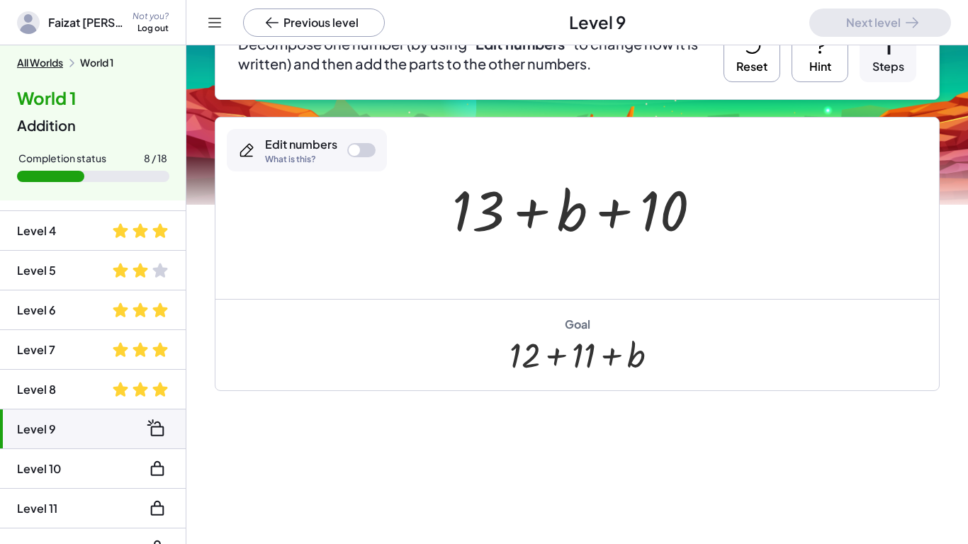
click at [355, 149] on div at bounding box center [353, 149] width 11 height 11
click at [465, 202] on div at bounding box center [478, 210] width 52 height 66
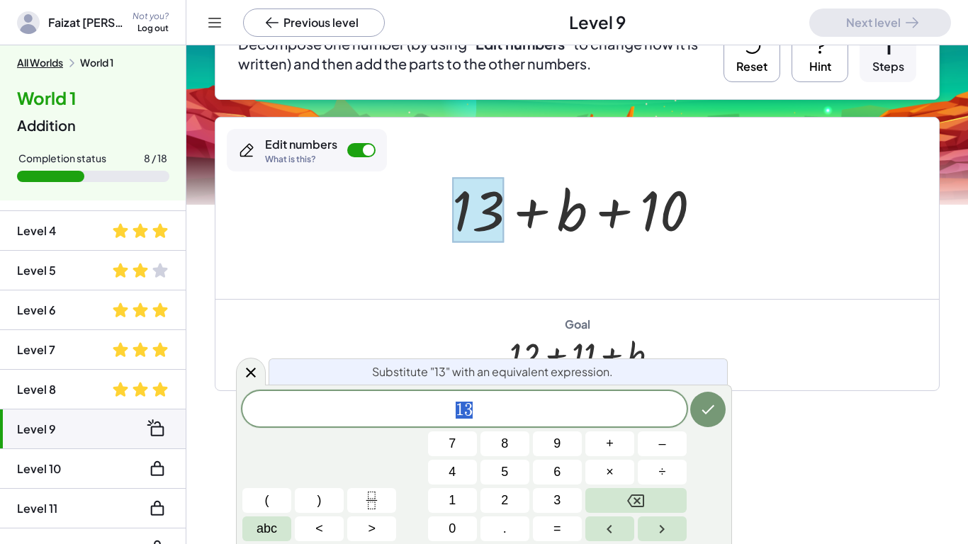
click at [530, 402] on span "1 3" at bounding box center [464, 410] width 444 height 20
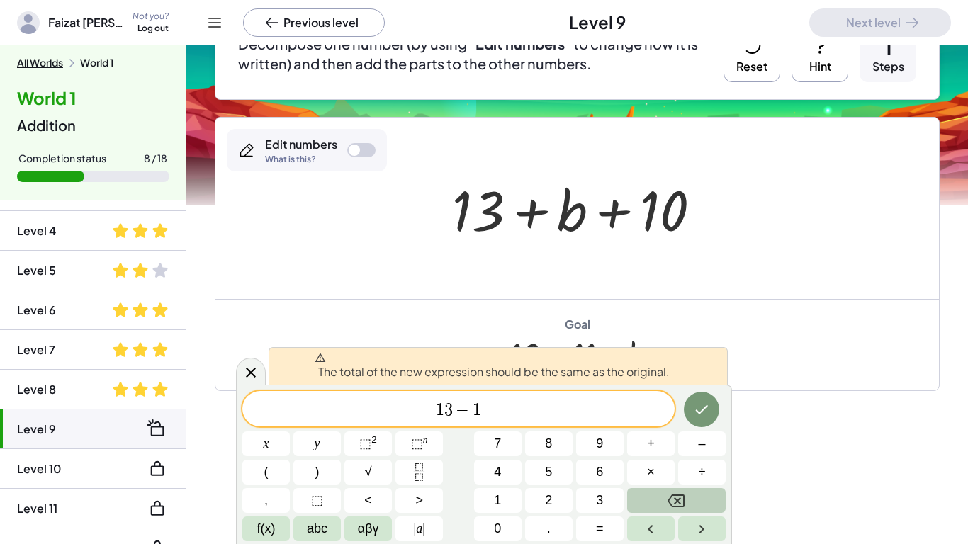
click at [680, 497] on icon "Backspace" at bounding box center [675, 500] width 17 height 13
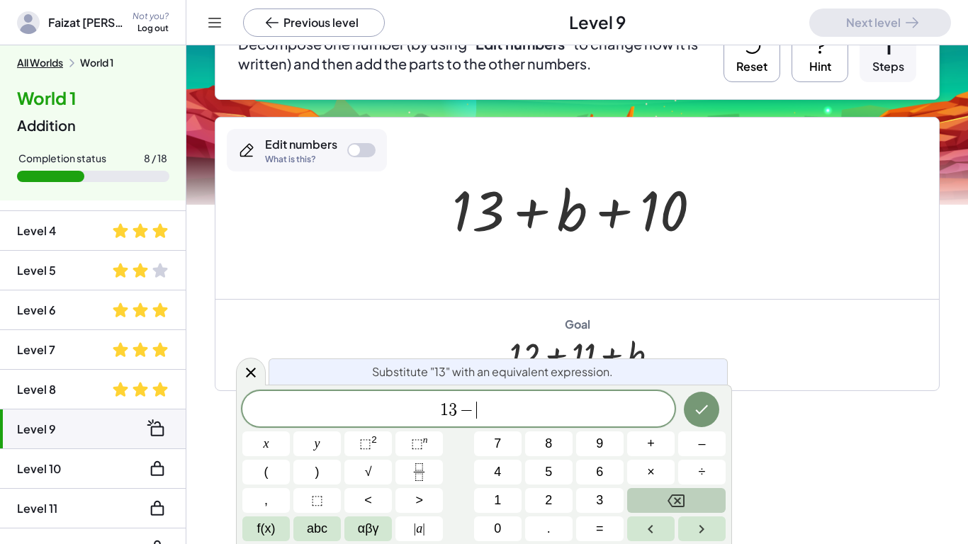
click at [680, 497] on icon "Backspace" at bounding box center [675, 500] width 17 height 13
click at [927, 334] on div "Goal + 12 + 11 + b" at bounding box center [576, 344] width 723 height 91
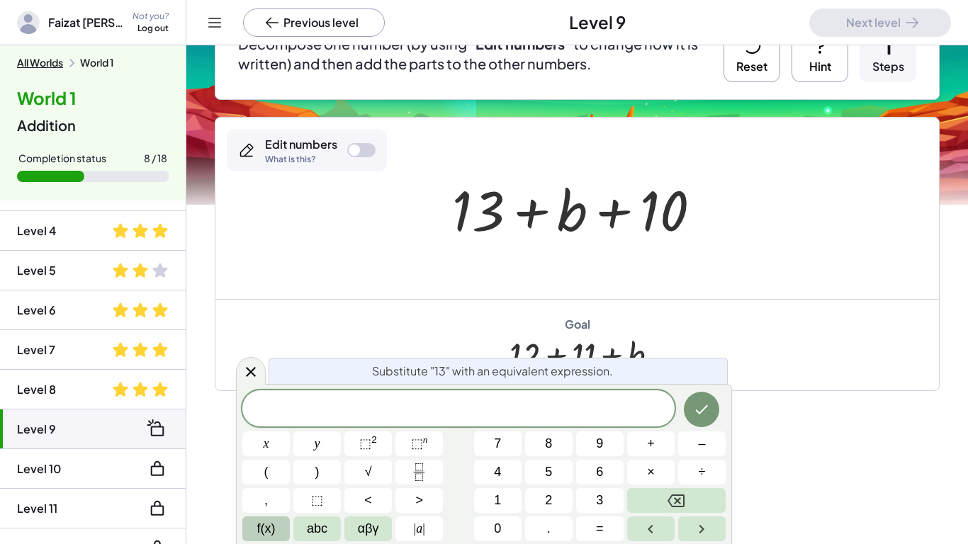
click at [282, 524] on button "f(x)" at bounding box center [265, 528] width 47 height 25
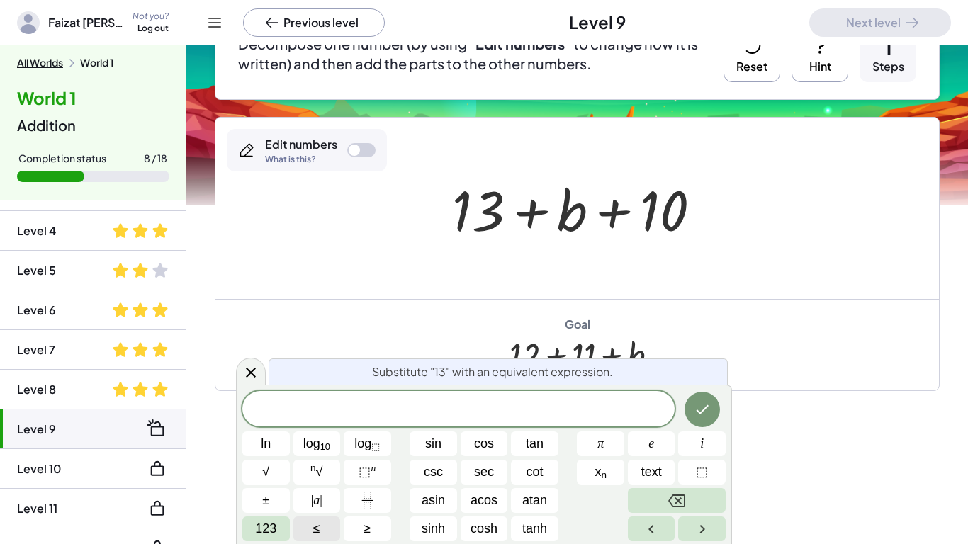
click at [282, 524] on button "123" at bounding box center [265, 528] width 47 height 25
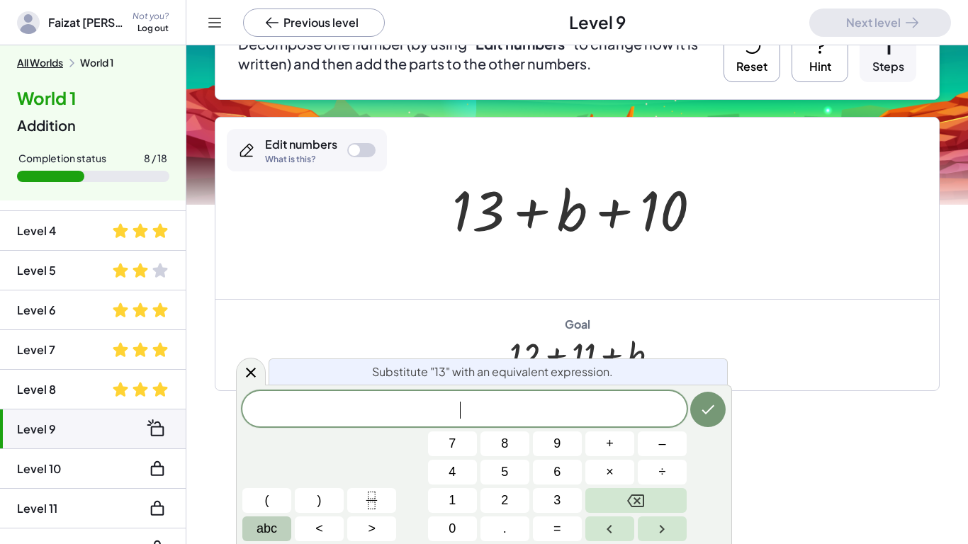
click at [251, 536] on button "abc" at bounding box center [266, 528] width 49 height 25
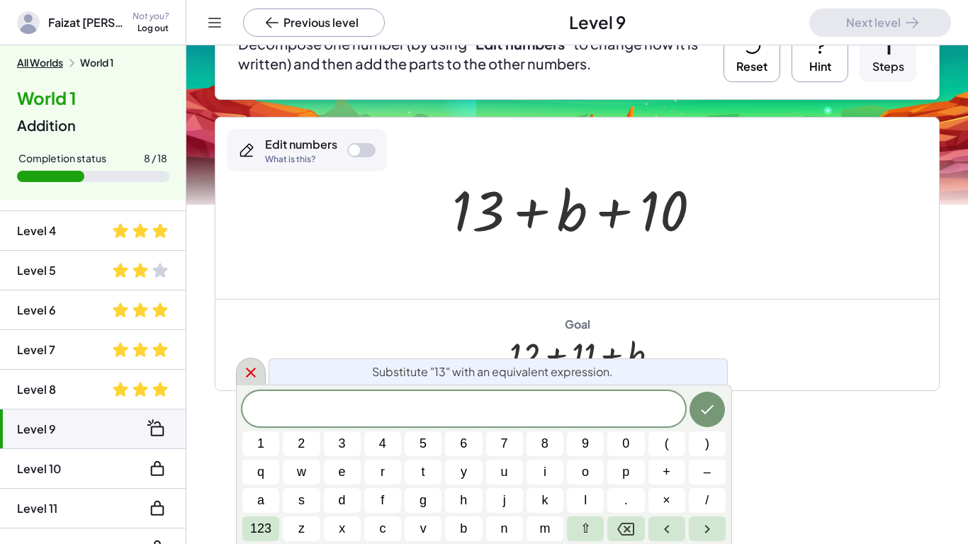
click at [249, 378] on icon at bounding box center [250, 372] width 17 height 17
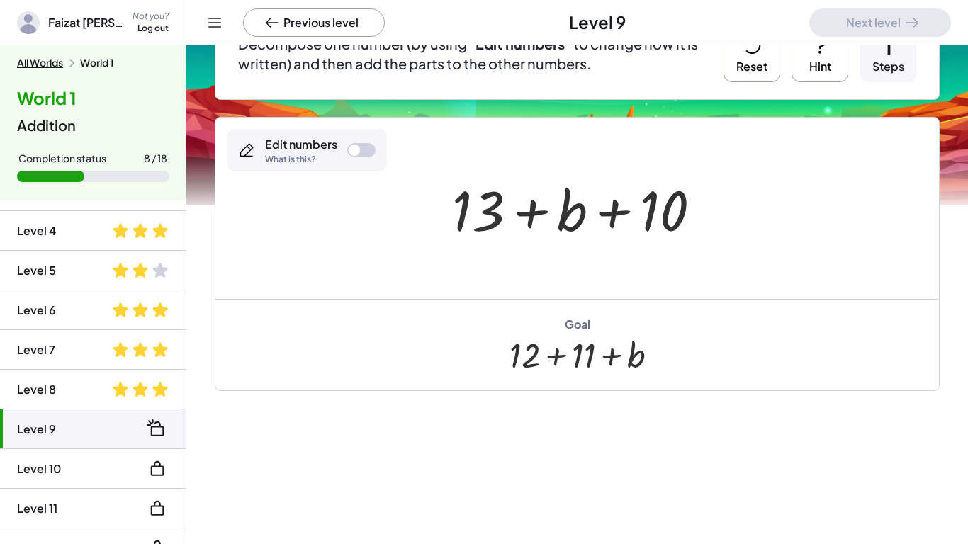
click at [362, 157] on div at bounding box center [361, 150] width 28 height 14
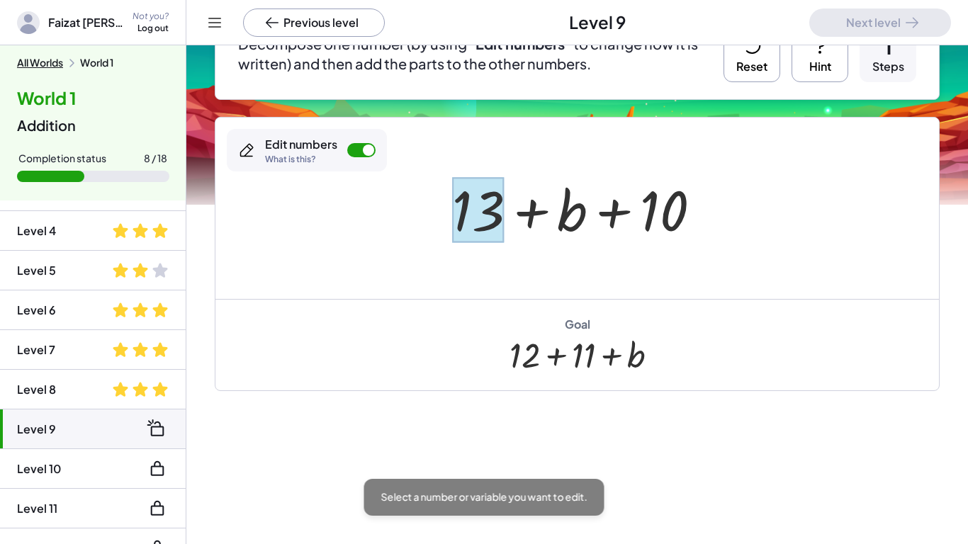
click at [460, 208] on div at bounding box center [478, 210] width 52 height 66
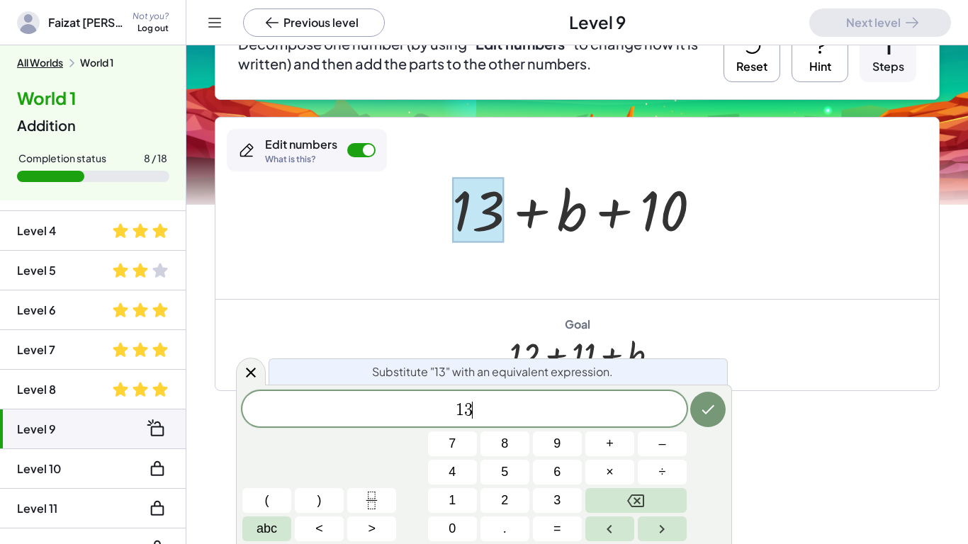
click at [510, 416] on span "1 3 ​" at bounding box center [464, 410] width 444 height 20
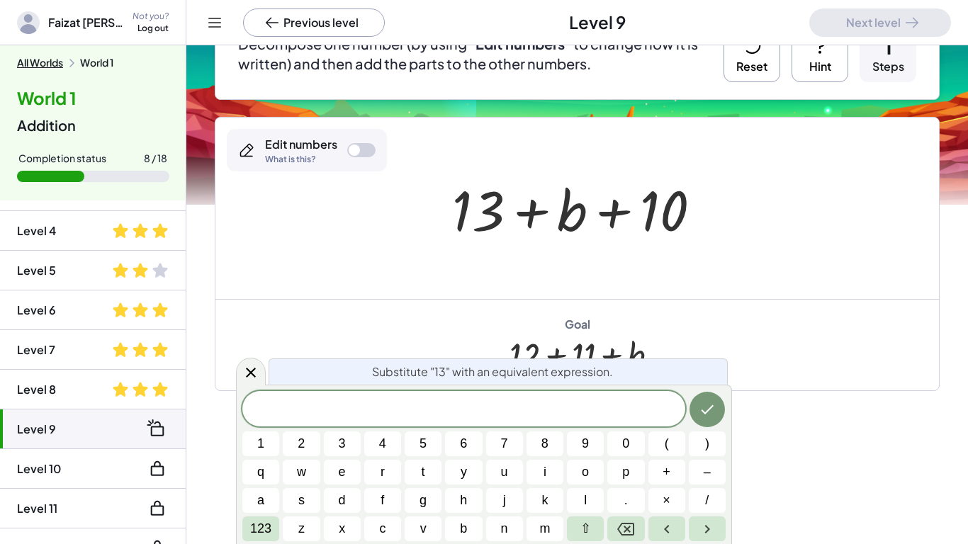
click at [863, 315] on div "Goal + 12 + 11 + b" at bounding box center [576, 344] width 723 height 91
click at [252, 367] on icon at bounding box center [250, 371] width 17 height 17
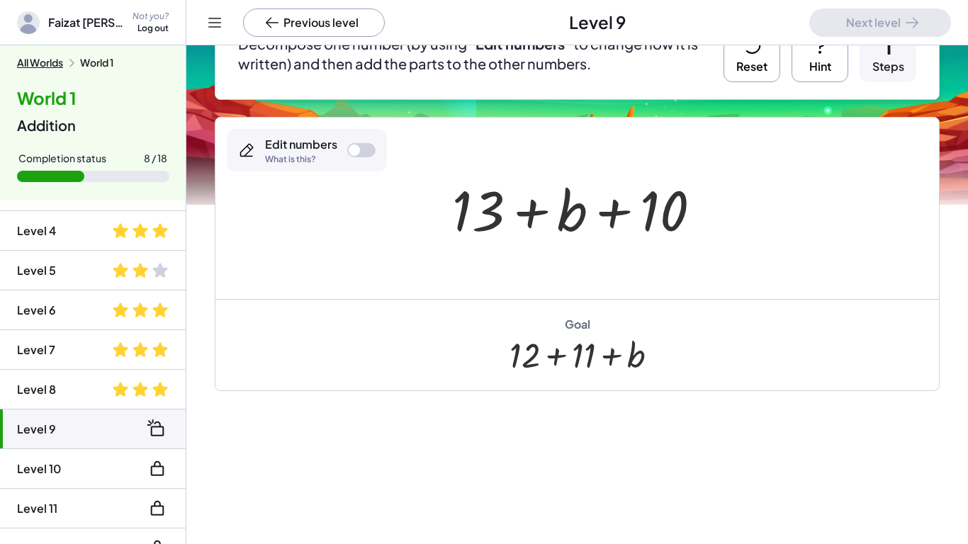
click at [759, 52] on icon at bounding box center [751, 45] width 23 height 23
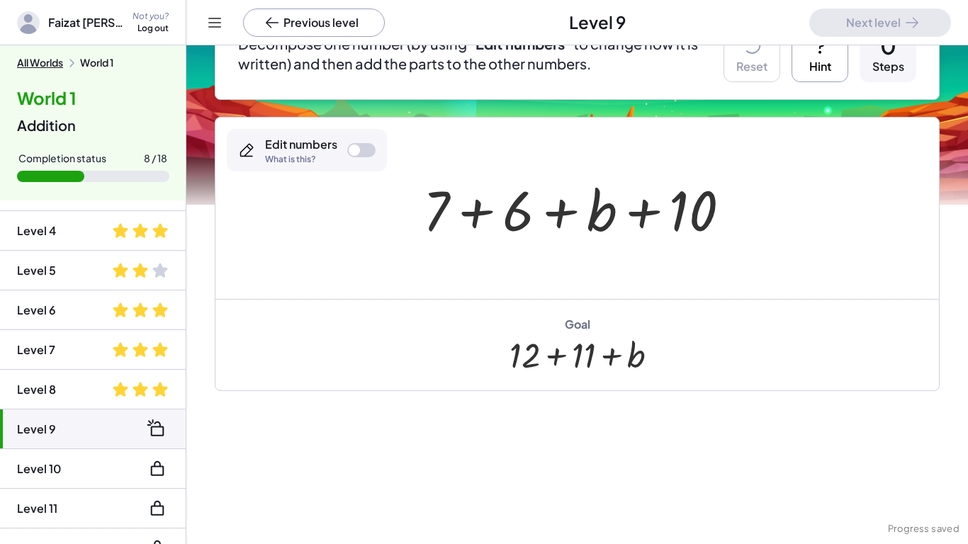
click at [516, 215] on div at bounding box center [582, 208] width 333 height 73
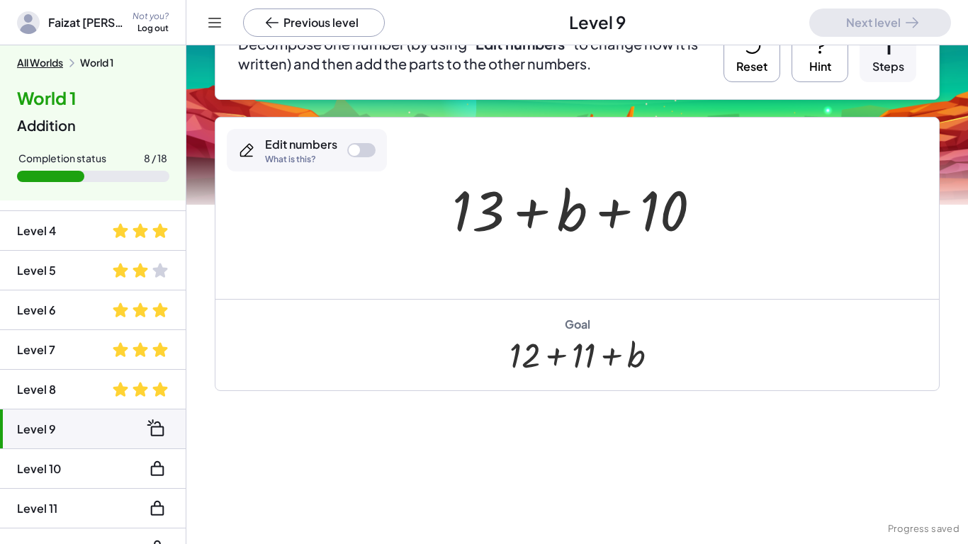
click at [749, 59] on button "Reset" at bounding box center [751, 53] width 57 height 57
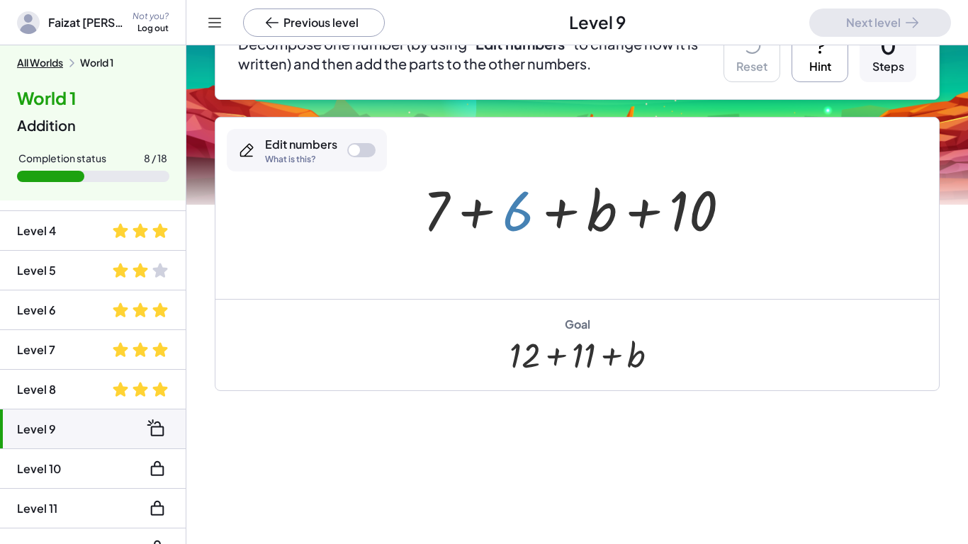
click at [514, 208] on div at bounding box center [582, 208] width 333 height 73
click at [339, 147] on div "Edit numbers What is this?" at bounding box center [307, 150] width 160 height 42
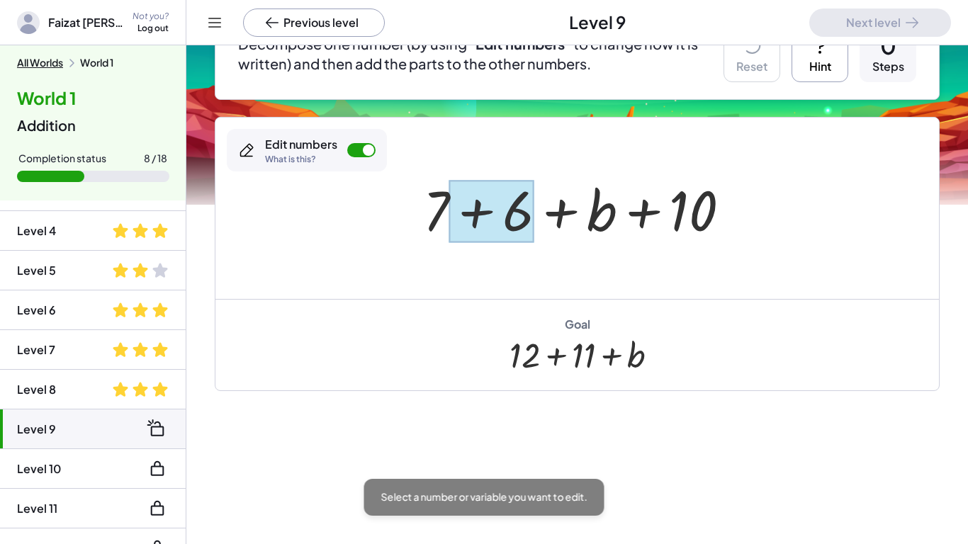
click at [513, 211] on div at bounding box center [491, 211] width 84 height 63
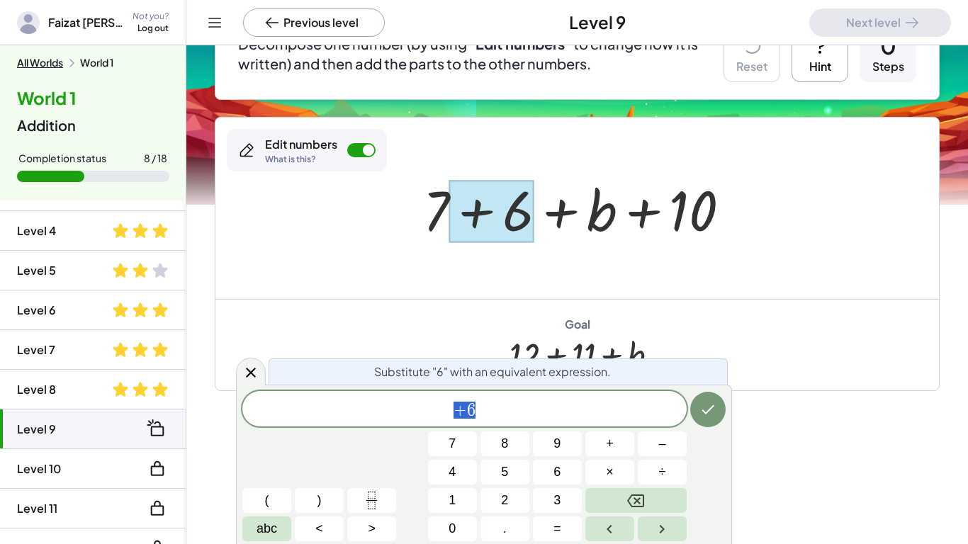
click at [516, 414] on span "+ 6" at bounding box center [464, 410] width 444 height 20
click at [722, 410] on button "Done" at bounding box center [707, 409] width 35 height 35
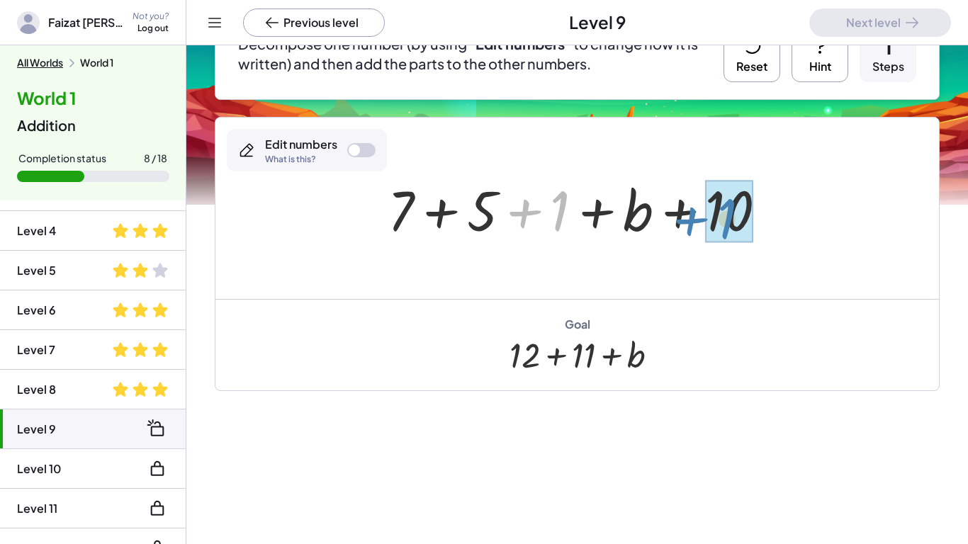
drag, startPoint x: 560, startPoint y: 203, endPoint x: 727, endPoint y: 211, distance: 167.3
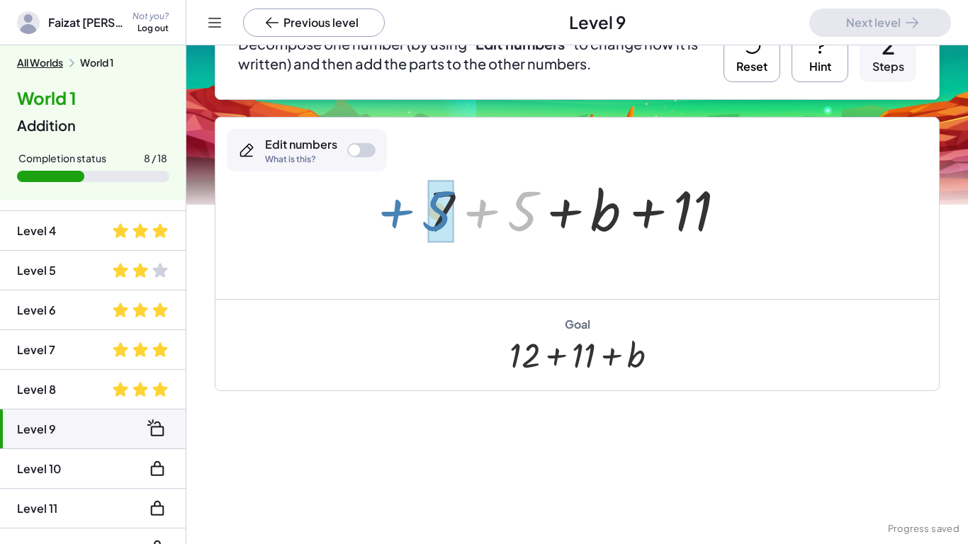
drag, startPoint x: 527, startPoint y: 197, endPoint x: 442, endPoint y: 196, distance: 85.0
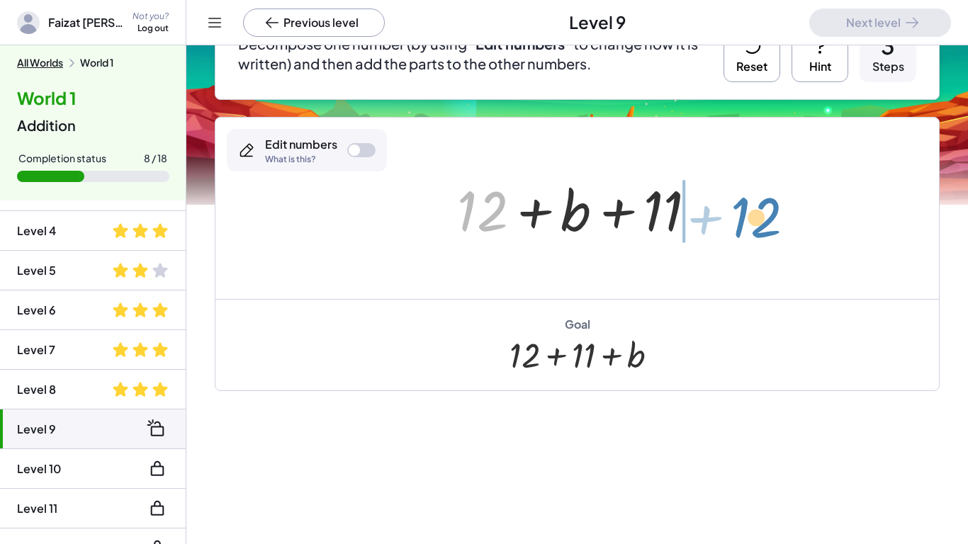
drag, startPoint x: 499, startPoint y: 202, endPoint x: 771, endPoint y: 206, distance: 272.7
click at [771, 206] on div "+ 7 + 6 + b + 10 + 7 + 5 + 1 + b + 10 + 7 + 5 + b + 11 + 12 + + b + 11 12" at bounding box center [576, 208] width 723 height 181
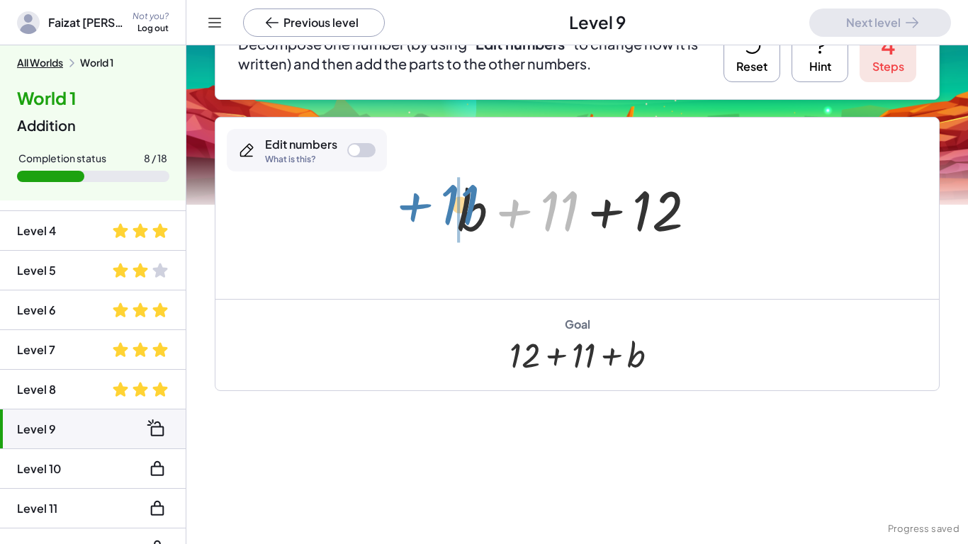
drag, startPoint x: 565, startPoint y: 203, endPoint x: 453, endPoint y: 197, distance: 112.1
click at [453, 197] on div at bounding box center [582, 208] width 264 height 73
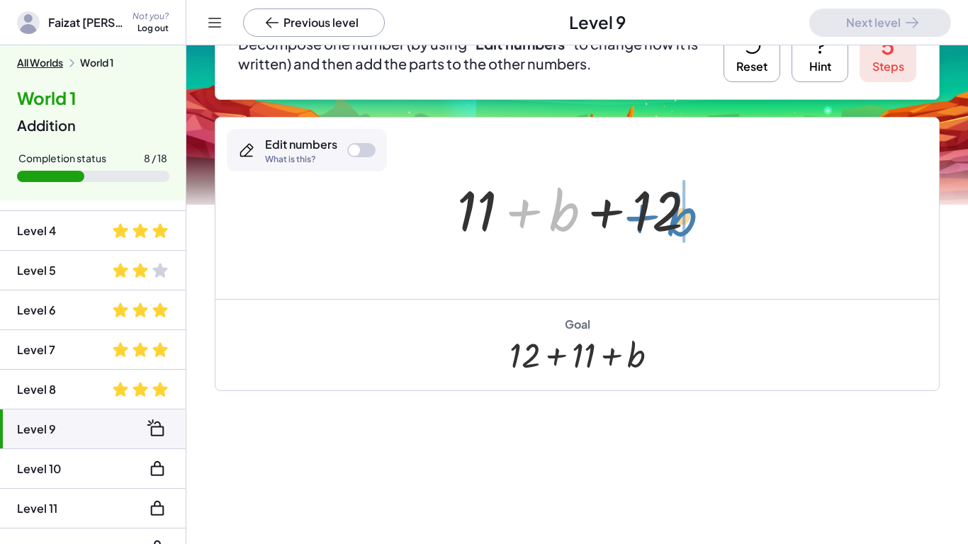
drag, startPoint x: 562, startPoint y: 207, endPoint x: 683, endPoint y: 212, distance: 120.5
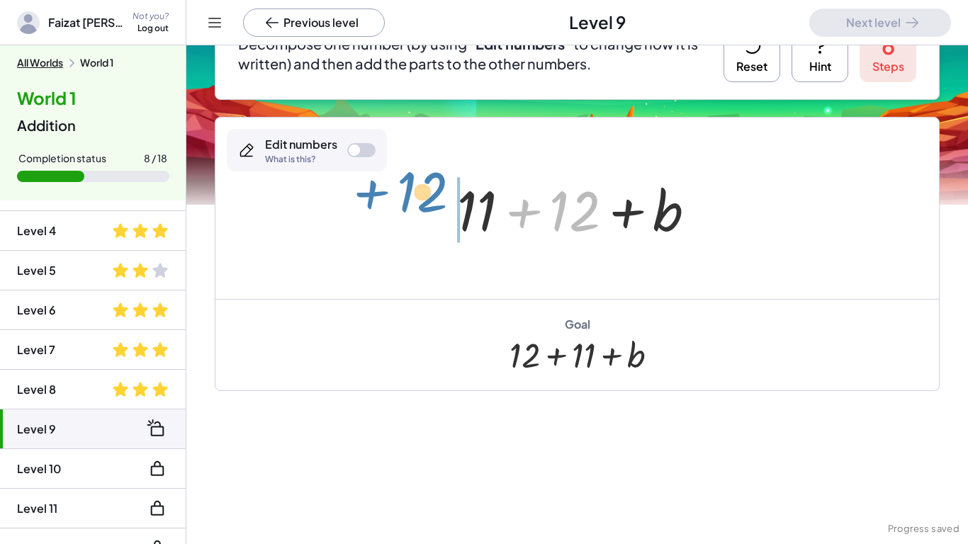
drag, startPoint x: 579, startPoint y: 210, endPoint x: 428, endPoint y: 193, distance: 151.8
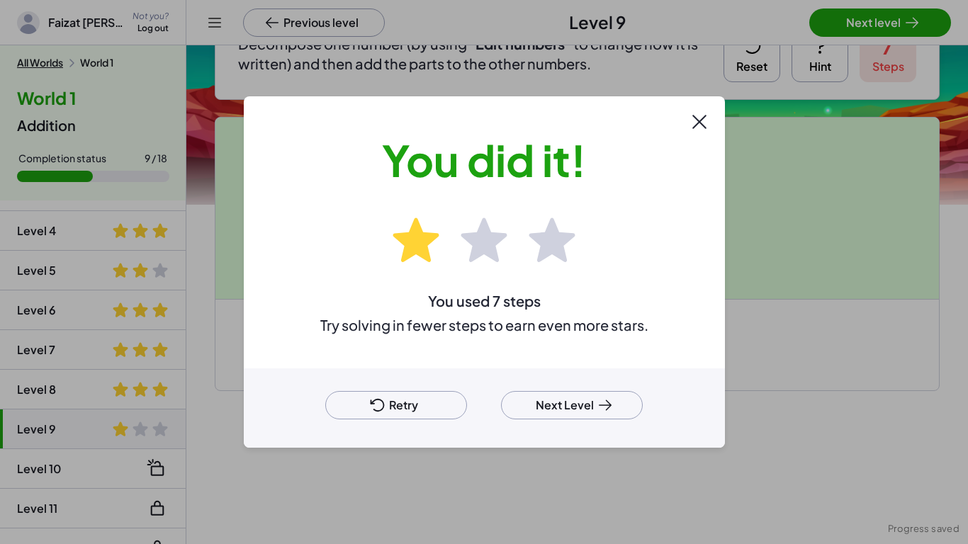
click at [568, 397] on button "Next Level" at bounding box center [572, 405] width 142 height 28
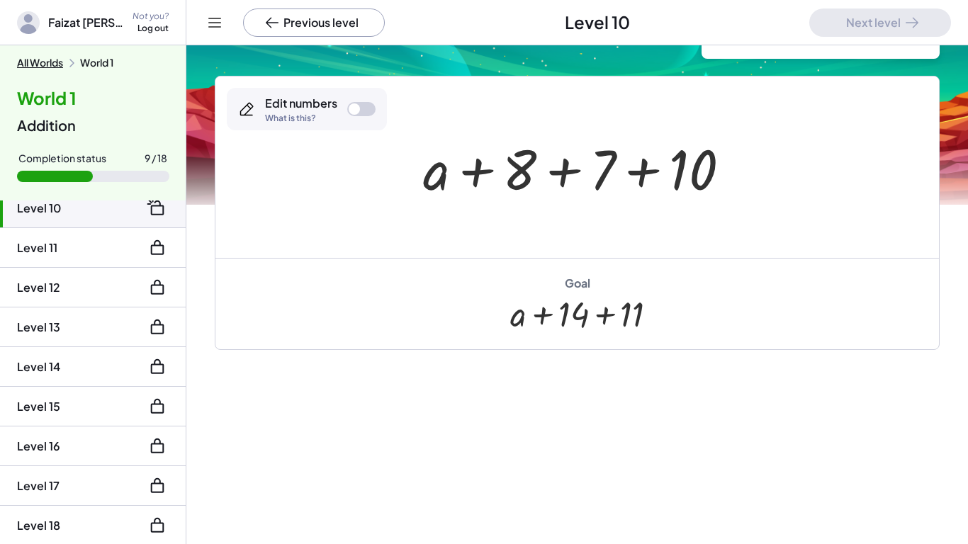
scroll to position [370, 0]
click at [30, 526] on div "Level 18" at bounding box center [38, 524] width 43 height 17
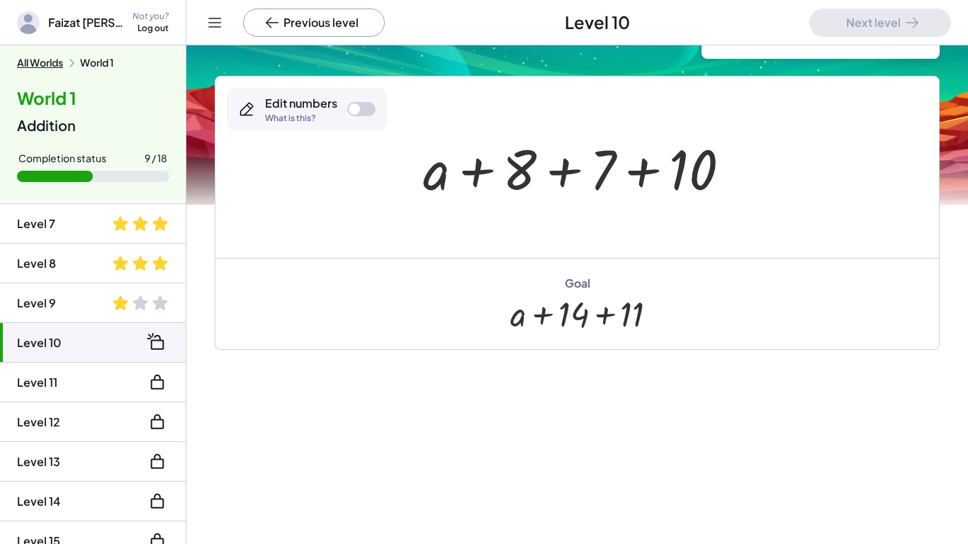
scroll to position [246, 0]
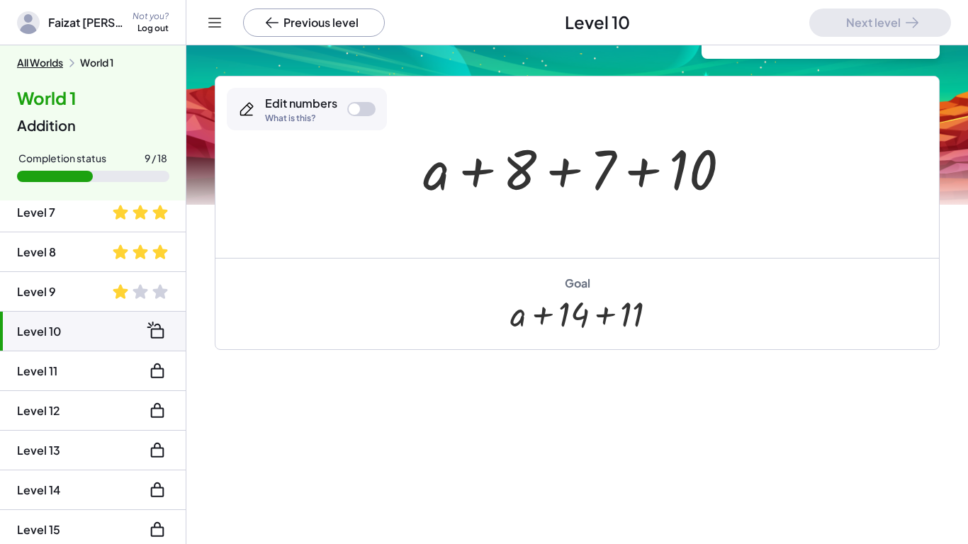
click at [606, 147] on div at bounding box center [582, 167] width 332 height 73
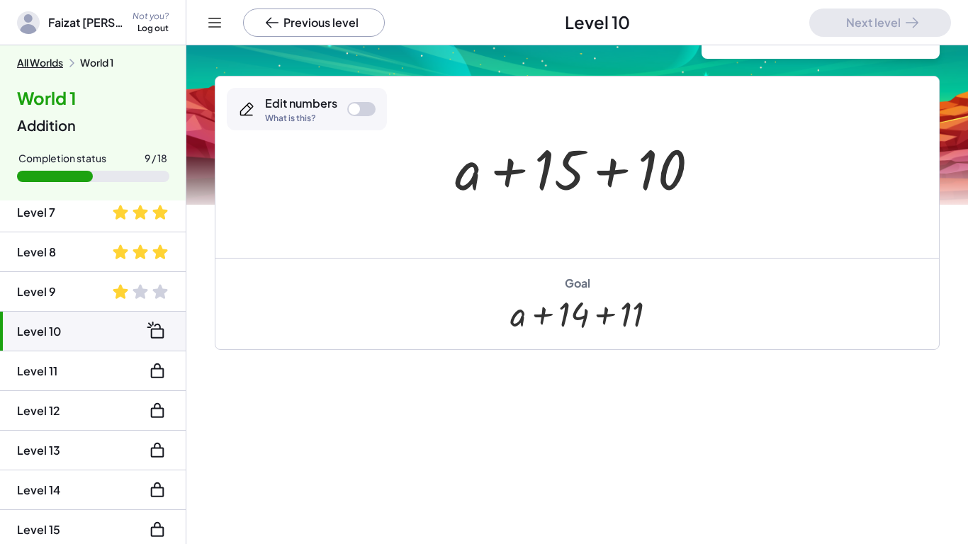
click at [373, 108] on div at bounding box center [361, 109] width 28 height 14
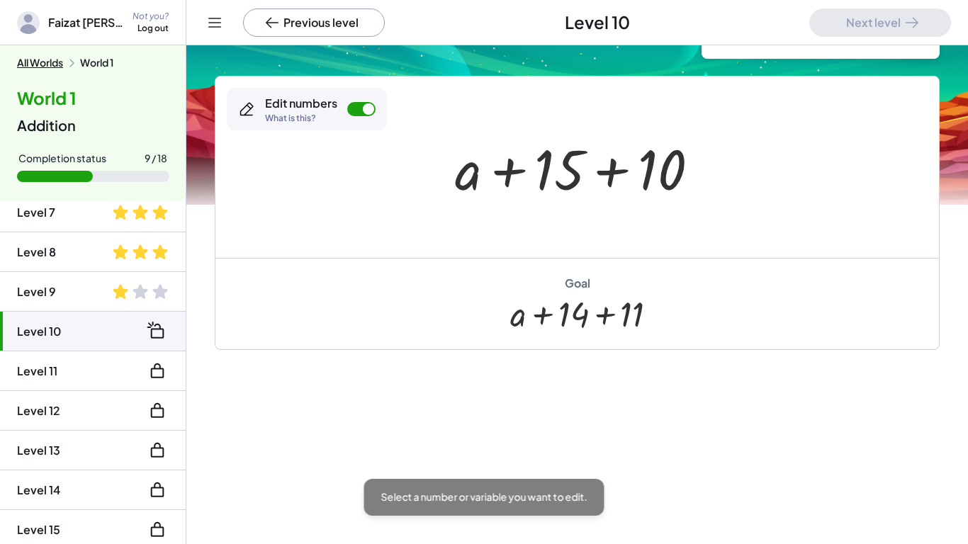
click at [353, 110] on div at bounding box center [361, 109] width 28 height 14
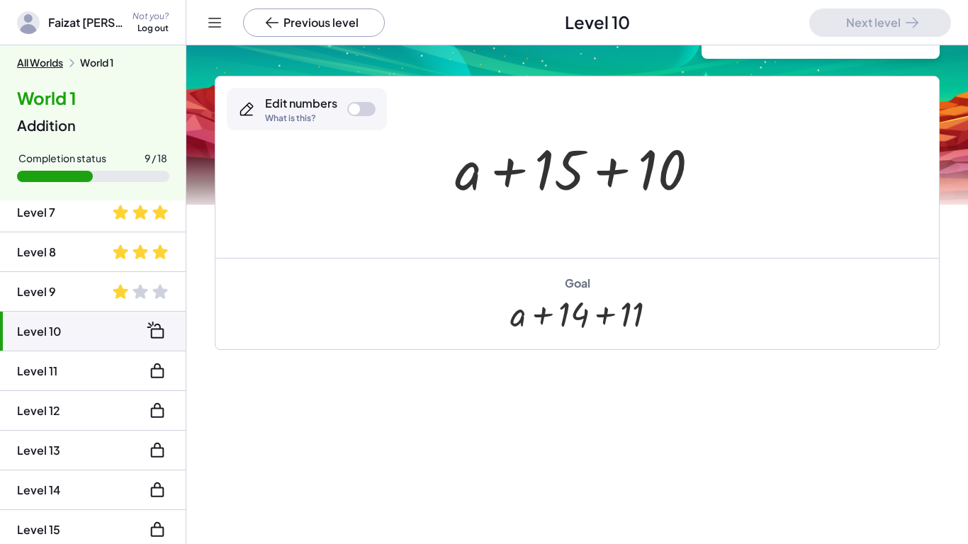
click at [353, 110] on div at bounding box center [353, 108] width 11 height 11
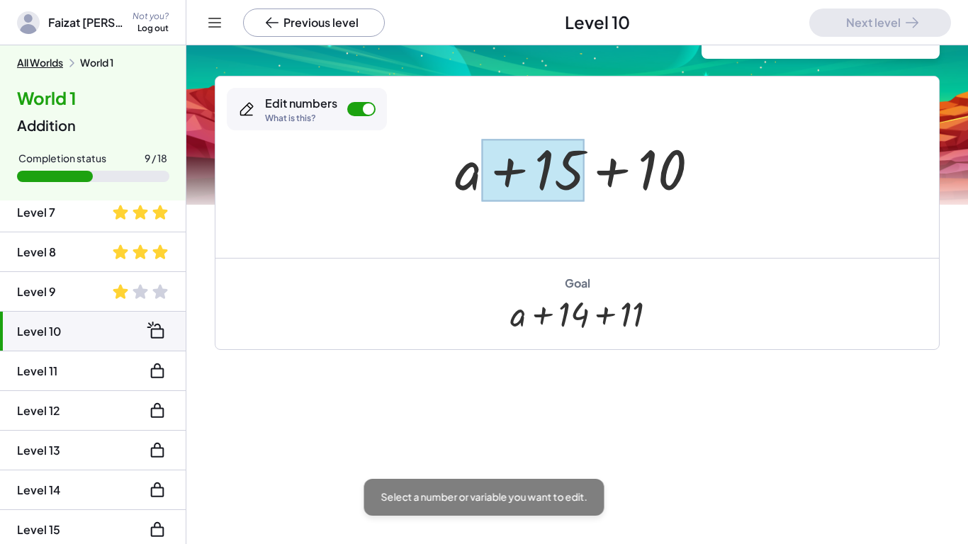
click at [572, 165] on div at bounding box center [533, 170] width 103 height 63
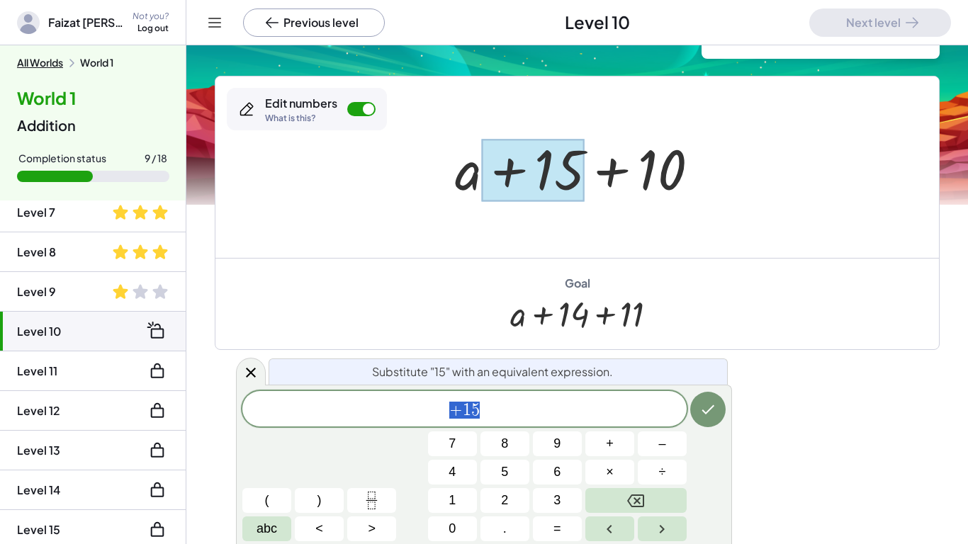
click at [552, 408] on span "+ 1 5" at bounding box center [464, 410] width 444 height 20
click at [716, 403] on button "Done" at bounding box center [707, 409] width 35 height 35
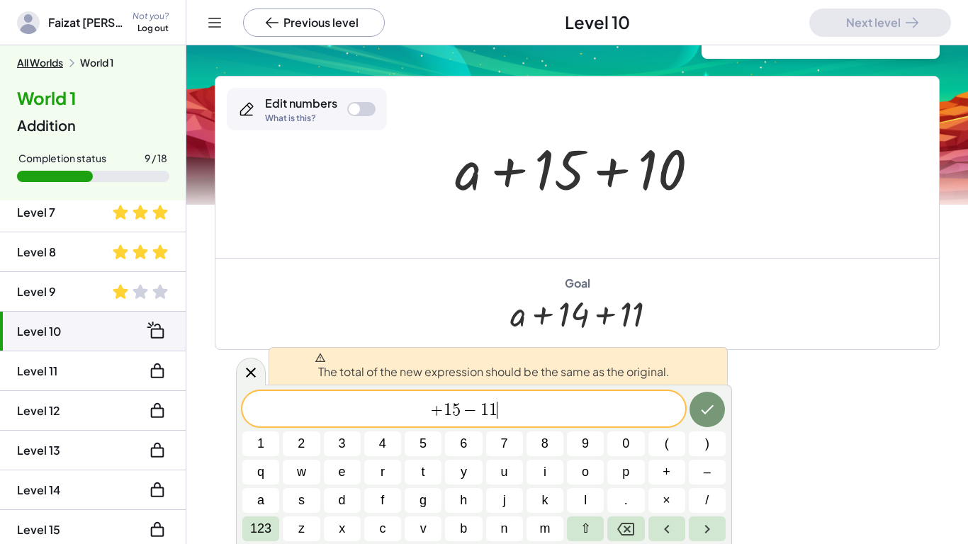
click at [430, 410] on span "+" at bounding box center [436, 410] width 13 height 17
click at [438, 412] on span "+" at bounding box center [436, 410] width 13 height 17
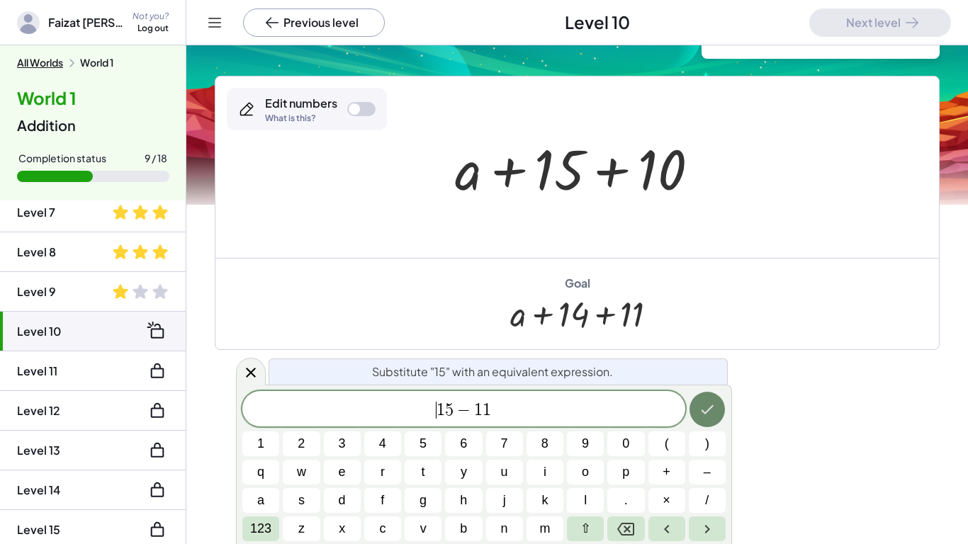
click at [709, 403] on icon "Done" at bounding box center [706, 409] width 17 height 17
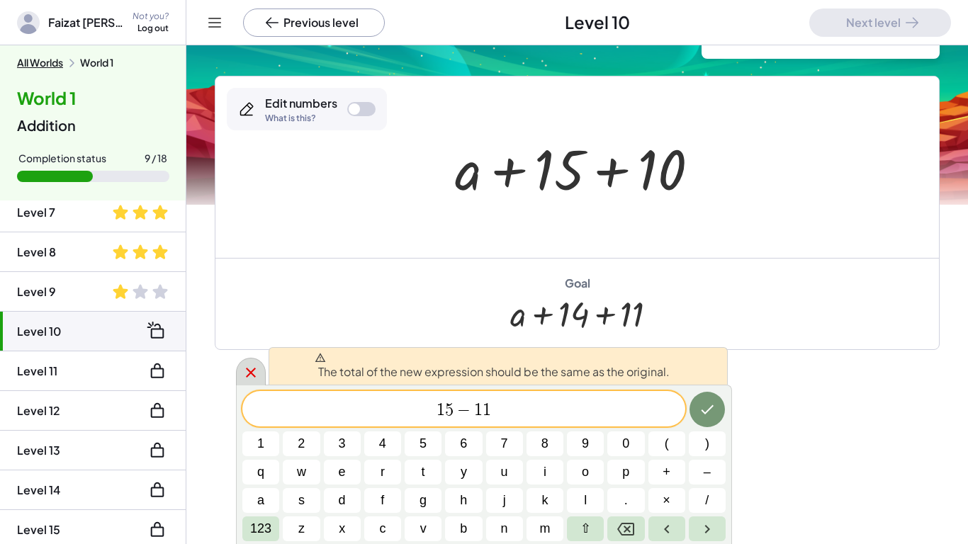
click at [251, 377] on icon at bounding box center [250, 372] width 17 height 17
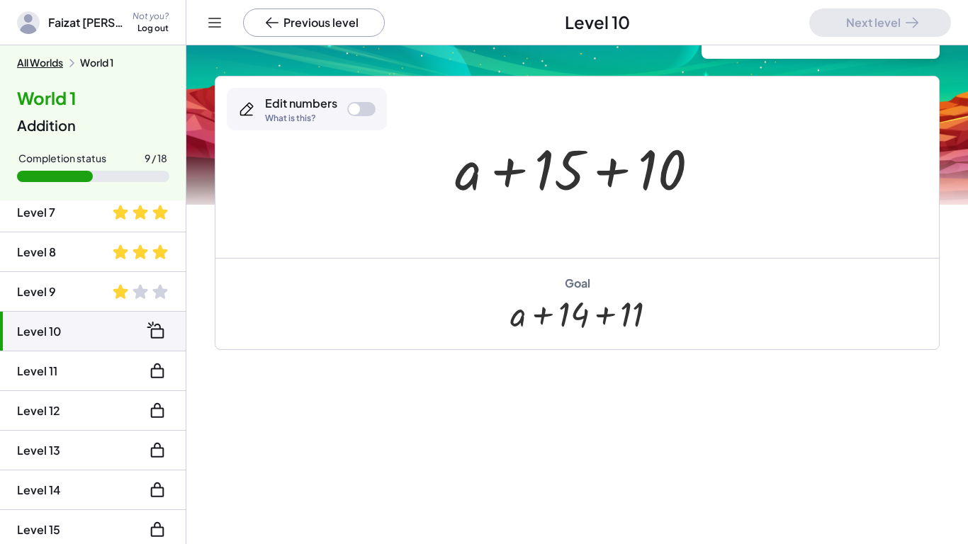
click at [566, 173] on div at bounding box center [582, 167] width 269 height 73
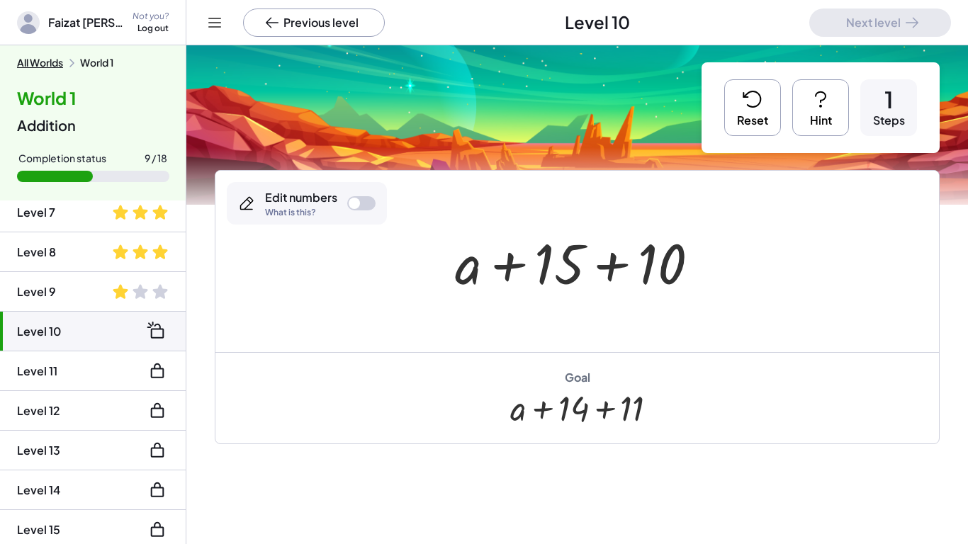
click at [771, 110] on button "Reset" at bounding box center [752, 107] width 57 height 57
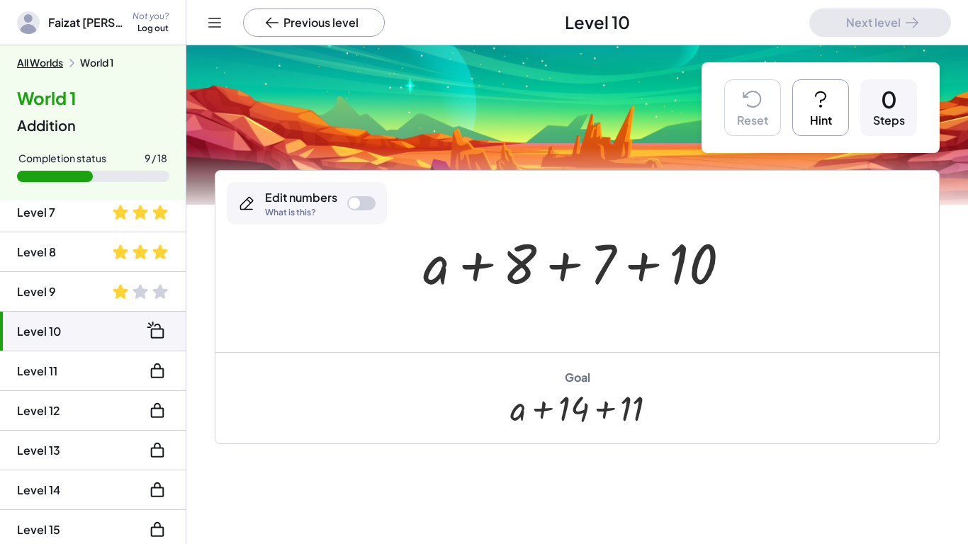
click at [603, 269] on div at bounding box center [582, 261] width 332 height 73
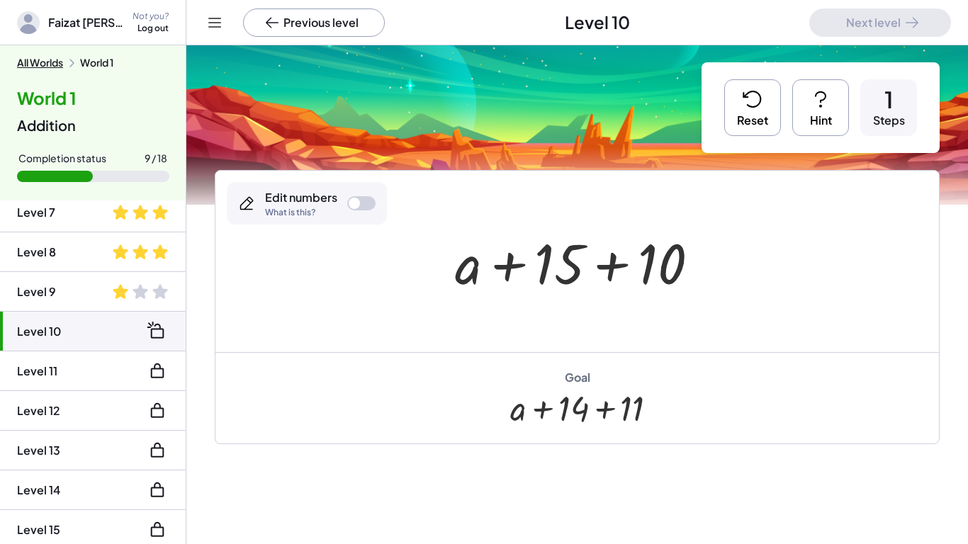
click at [776, 83] on button "Reset" at bounding box center [752, 107] width 57 height 57
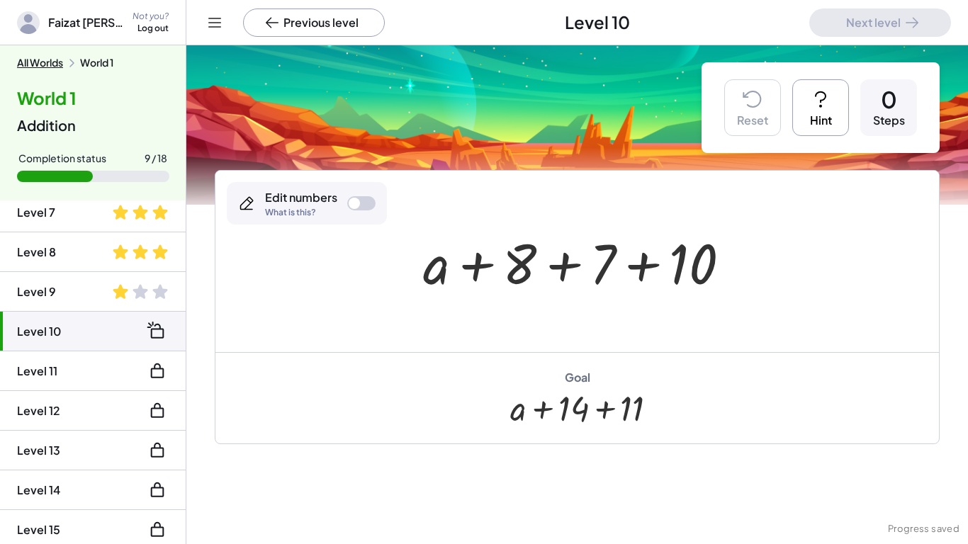
click at [327, 217] on div "Edit numbers What is this?" at bounding box center [307, 203] width 160 height 42
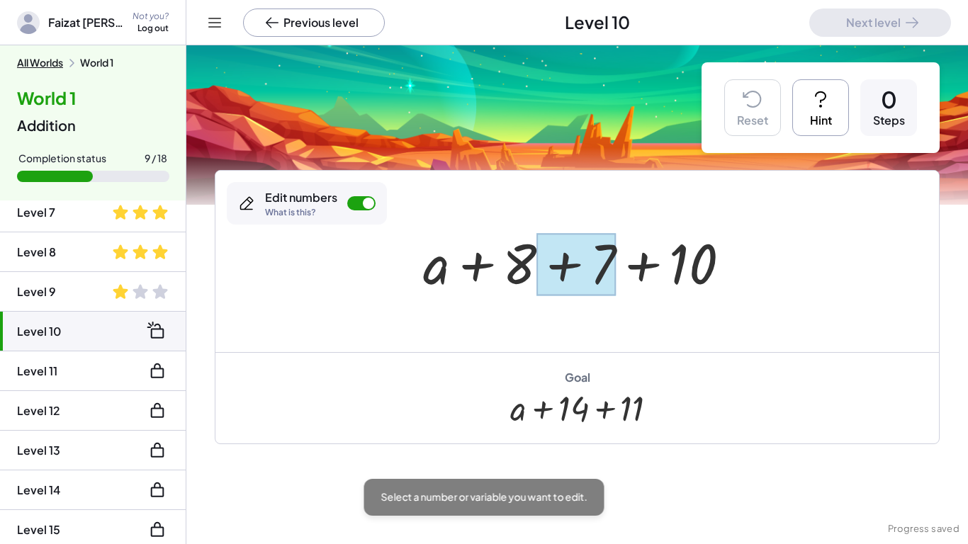
click at [601, 263] on div at bounding box center [575, 264] width 79 height 63
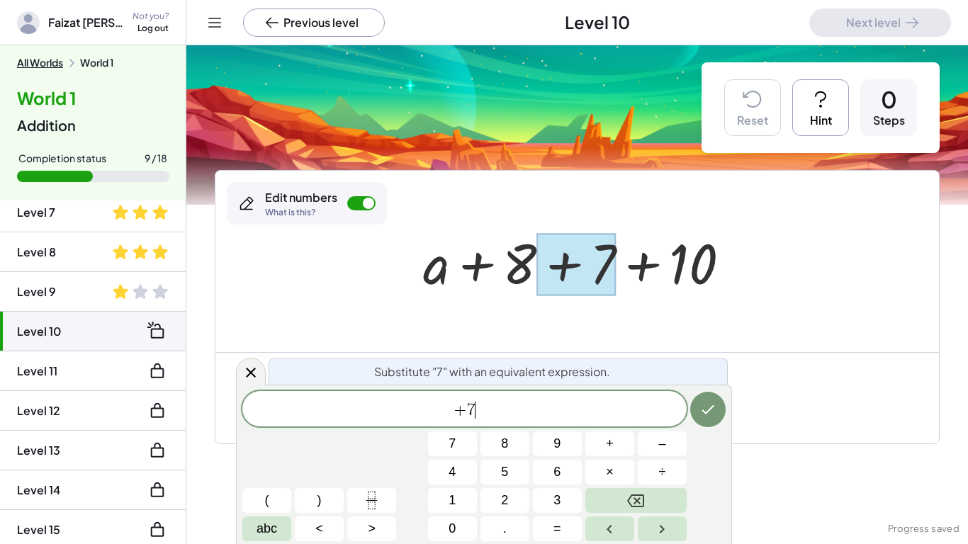
click at [499, 418] on span "+ 7 ​" at bounding box center [464, 410] width 444 height 20
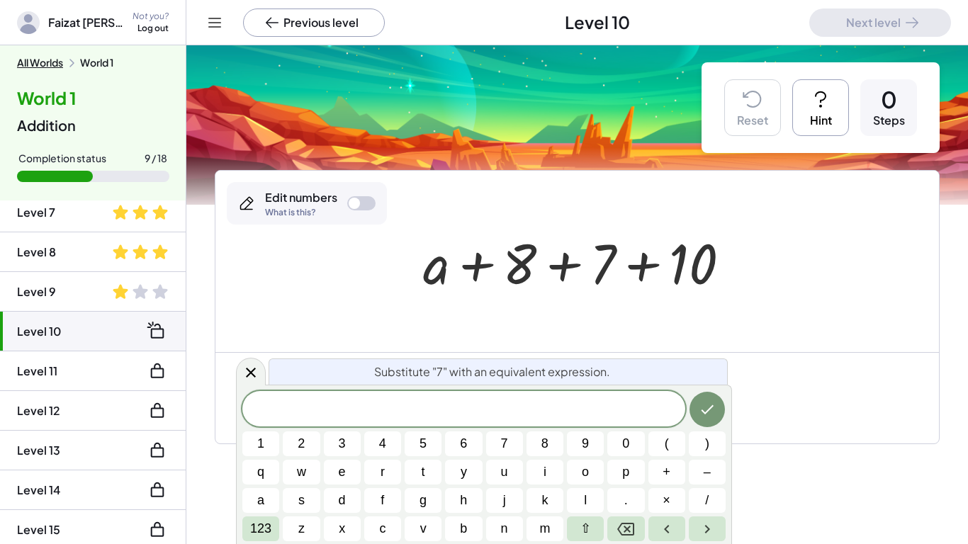
click at [858, 421] on div "Goal + a + 14 + 11" at bounding box center [576, 397] width 723 height 91
click at [242, 377] on icon at bounding box center [250, 371] width 17 height 17
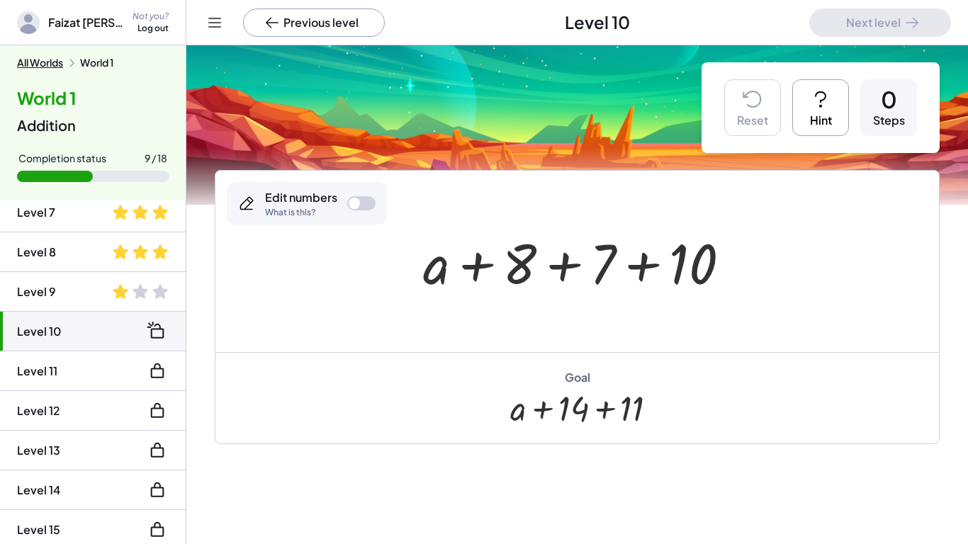
scroll to position [1, 0]
click at [527, 271] on div at bounding box center [582, 261] width 332 height 73
click at [370, 211] on div "Edit numbers What is this?" at bounding box center [307, 202] width 160 height 42
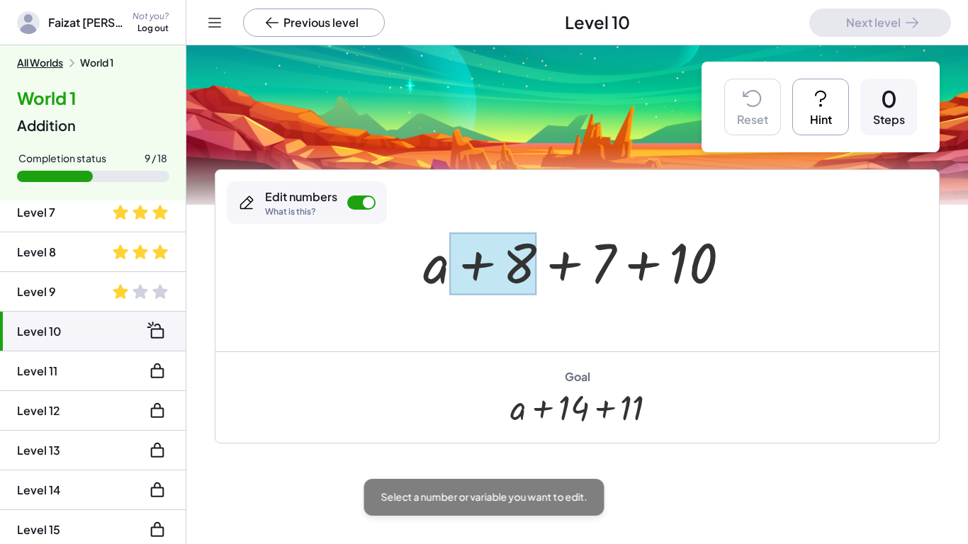
click at [526, 272] on div at bounding box center [493, 263] width 87 height 63
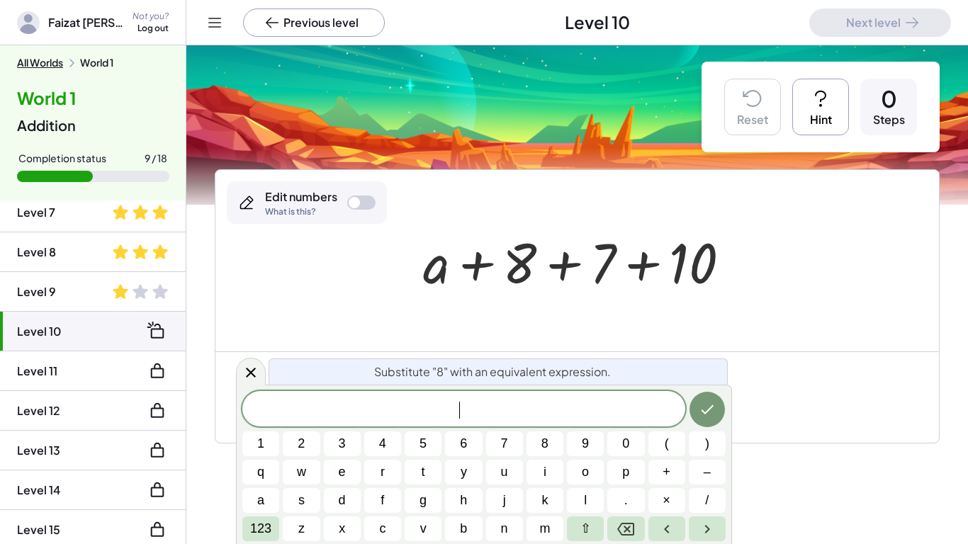
click at [789, 406] on div "Goal + a + 14 + 11" at bounding box center [576, 396] width 723 height 91
click at [252, 370] on icon at bounding box center [251, 372] width 10 height 10
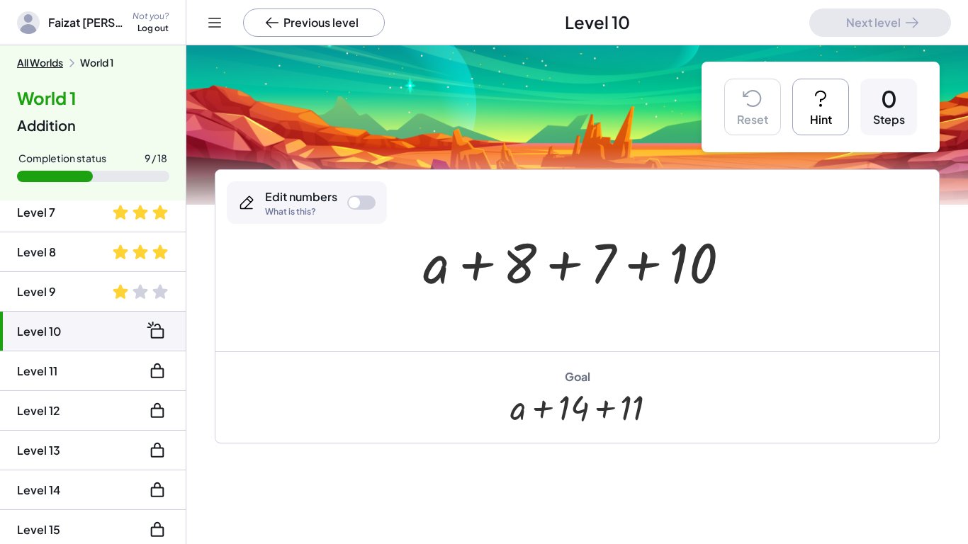
click at [369, 208] on div at bounding box center [361, 202] width 28 height 14
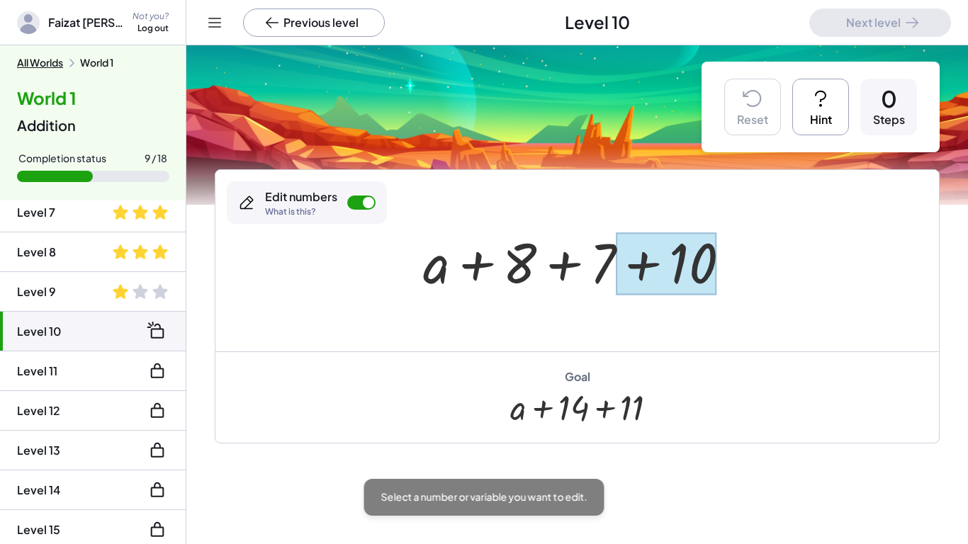
click at [646, 280] on div at bounding box center [665, 263] width 101 height 63
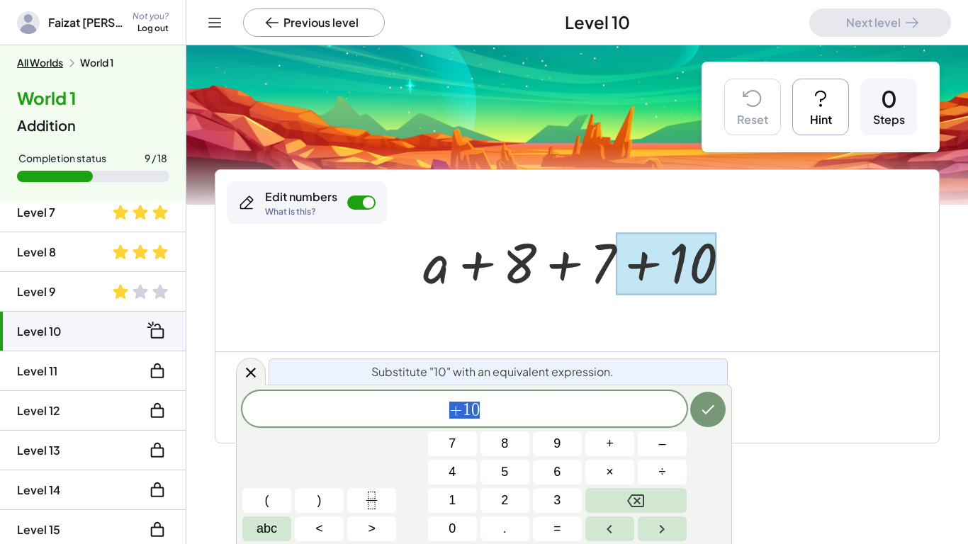
click at [512, 416] on span "+ 1 0" at bounding box center [464, 410] width 444 height 20
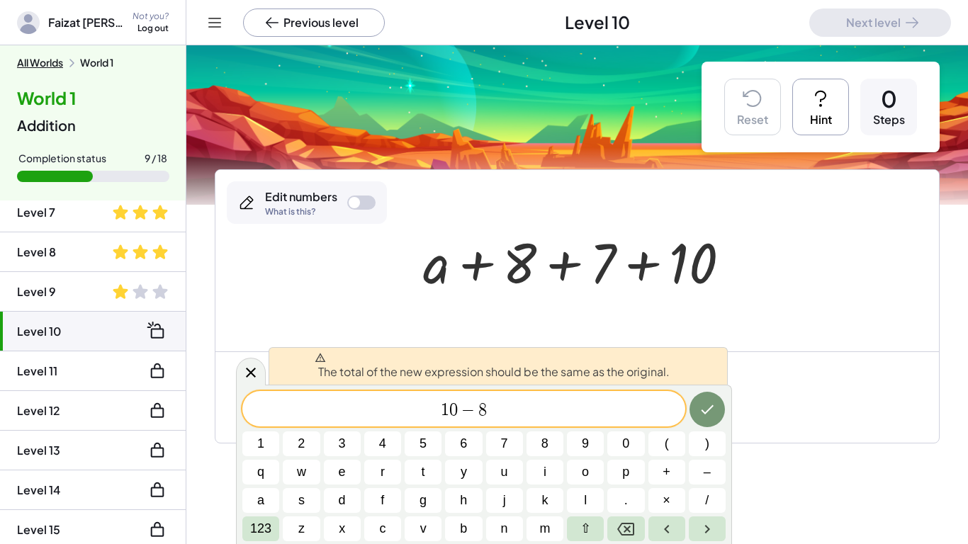
click at [581, 392] on div "1 0 − 8 ​" at bounding box center [463, 408] width 443 height 35
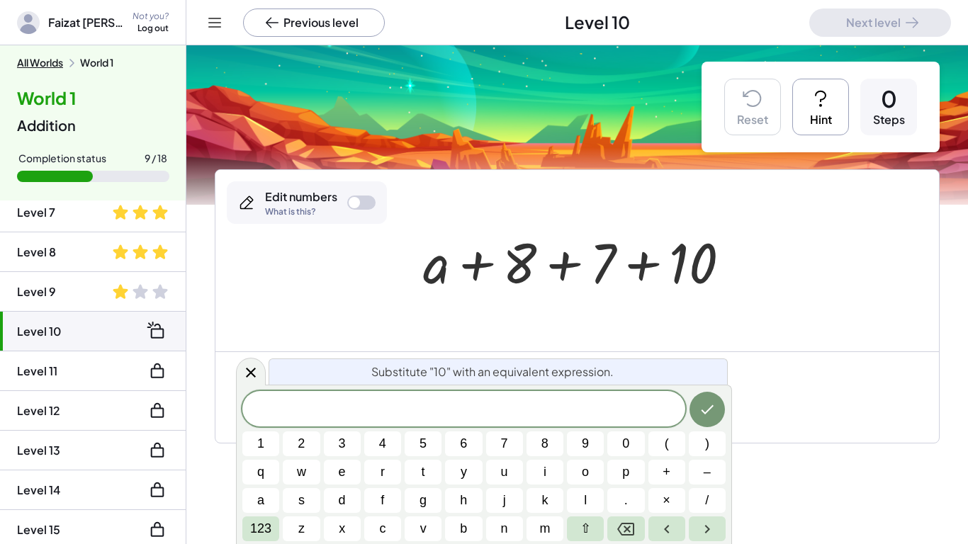
click at [795, 305] on div at bounding box center [576, 260] width 723 height 181
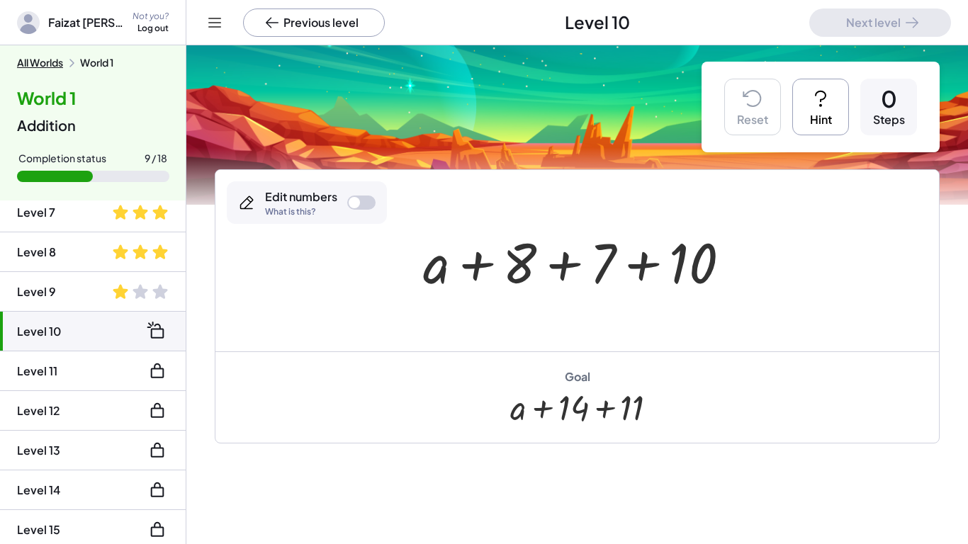
click at [157, 330] on icon at bounding box center [157, 331] width 23 height 23
click at [686, 257] on div at bounding box center [582, 261] width 332 height 73
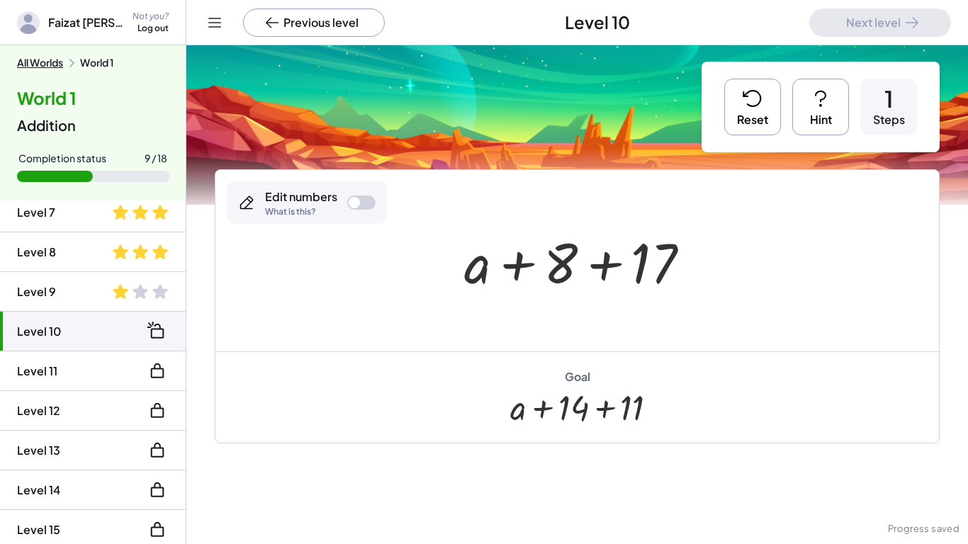
click at [744, 108] on icon at bounding box center [752, 98] width 23 height 23
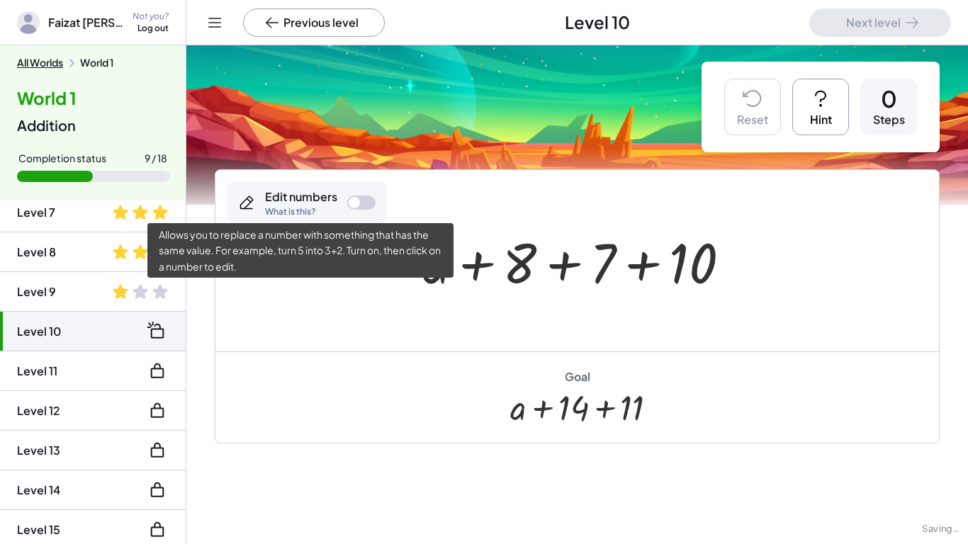
click at [293, 205] on div "Edit numbers What is this?" at bounding box center [301, 202] width 72 height 27
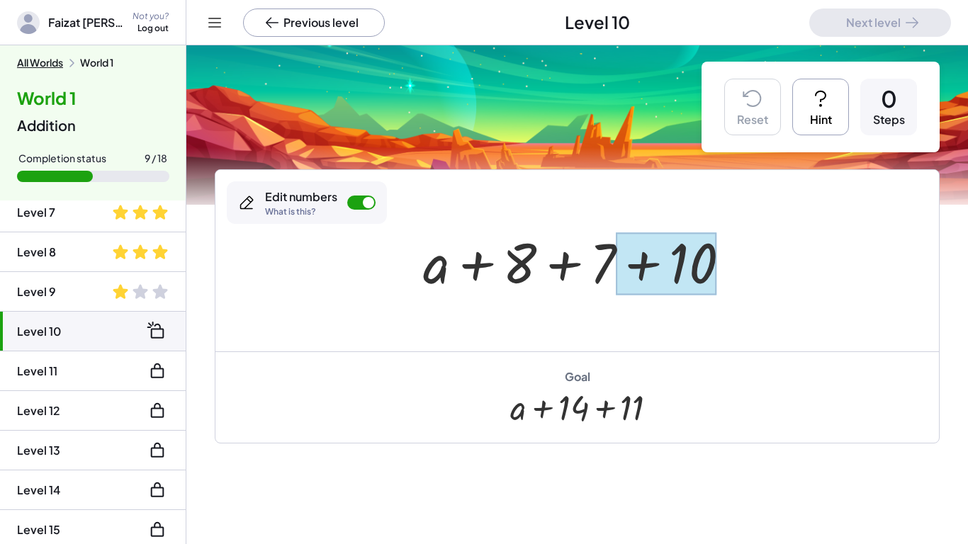
click at [645, 269] on div at bounding box center [665, 263] width 101 height 63
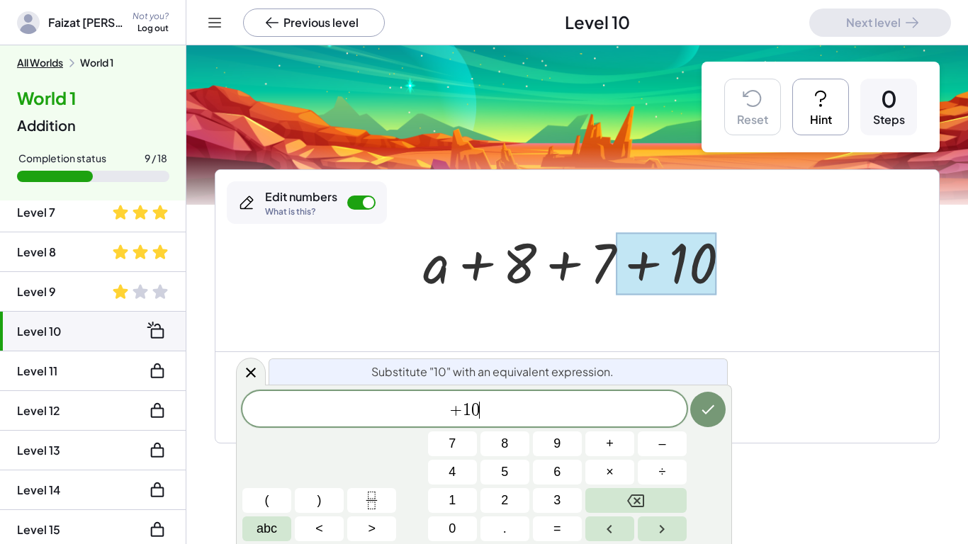
click at [496, 420] on div "+ 1 0 ​" at bounding box center [464, 408] width 444 height 35
click at [716, 398] on button "Done" at bounding box center [707, 409] width 35 height 35
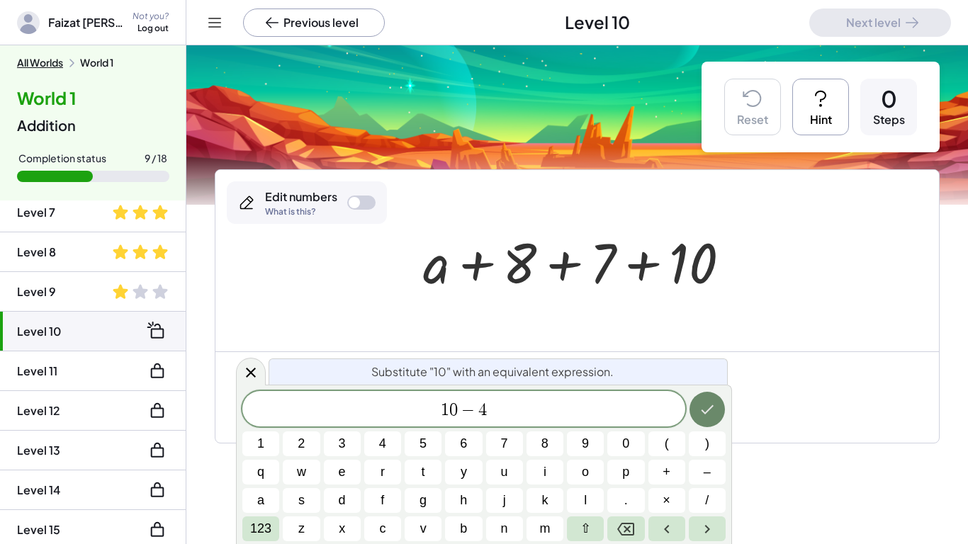
click at [702, 414] on icon "Done" at bounding box center [706, 409] width 17 height 17
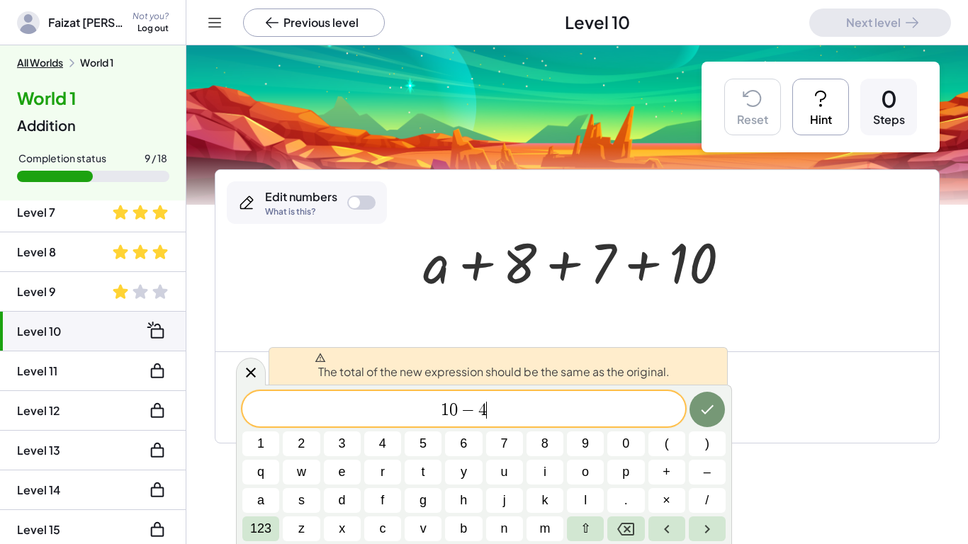
click at [814, 91] on icon at bounding box center [820, 98] width 23 height 23
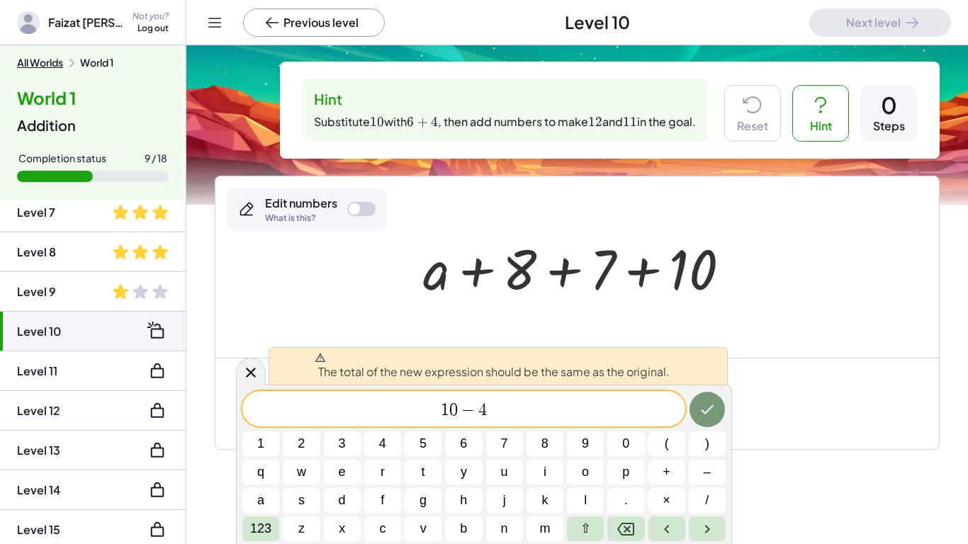
click at [583, 397] on div "1 0 − 4" at bounding box center [463, 408] width 443 height 35
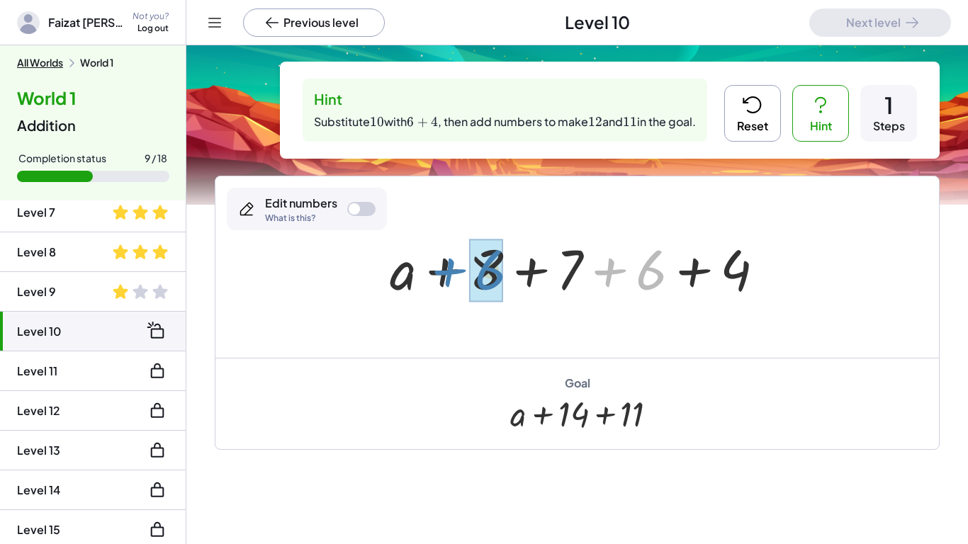
drag, startPoint x: 637, startPoint y: 275, endPoint x: 477, endPoint y: 275, distance: 160.1
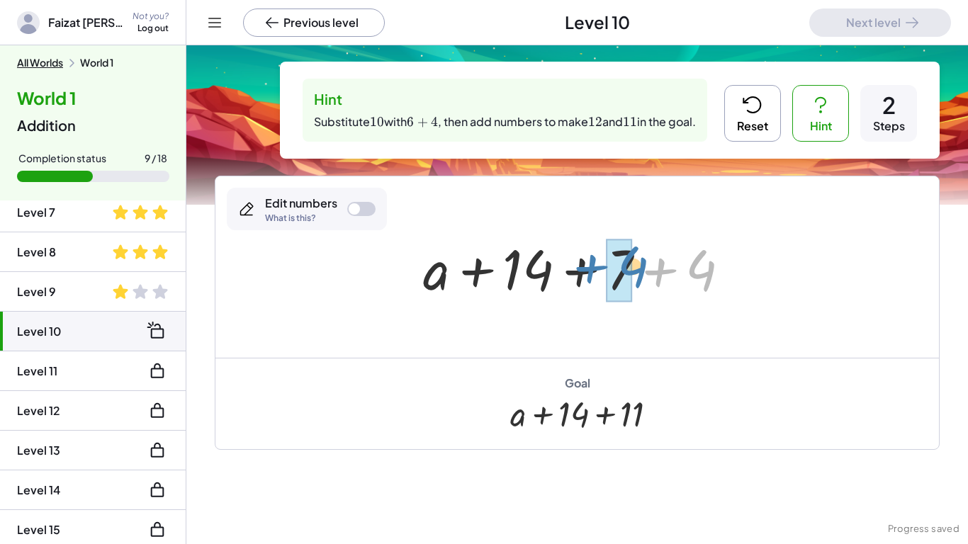
drag, startPoint x: 688, startPoint y: 271, endPoint x: 618, endPoint y: 267, distance: 70.2
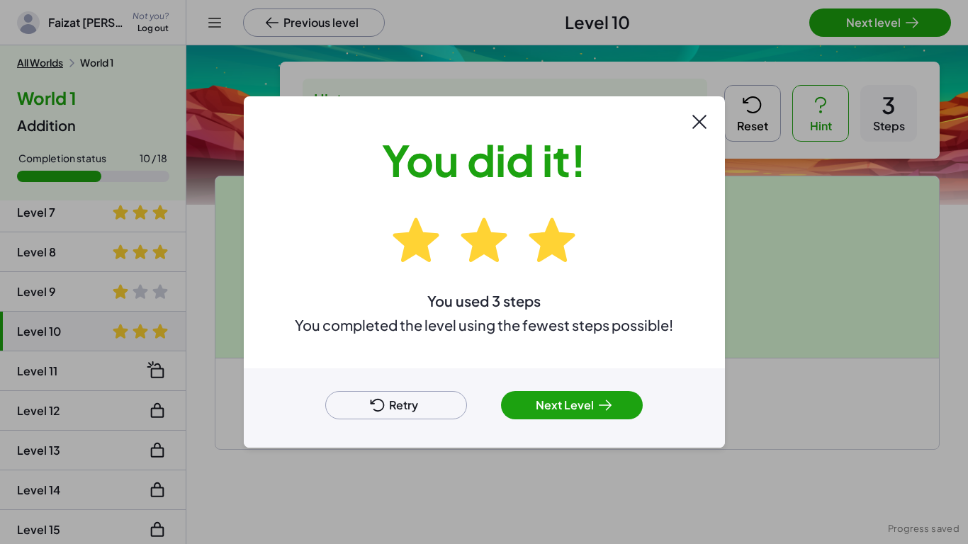
click at [572, 414] on button "Next Level" at bounding box center [572, 405] width 142 height 28
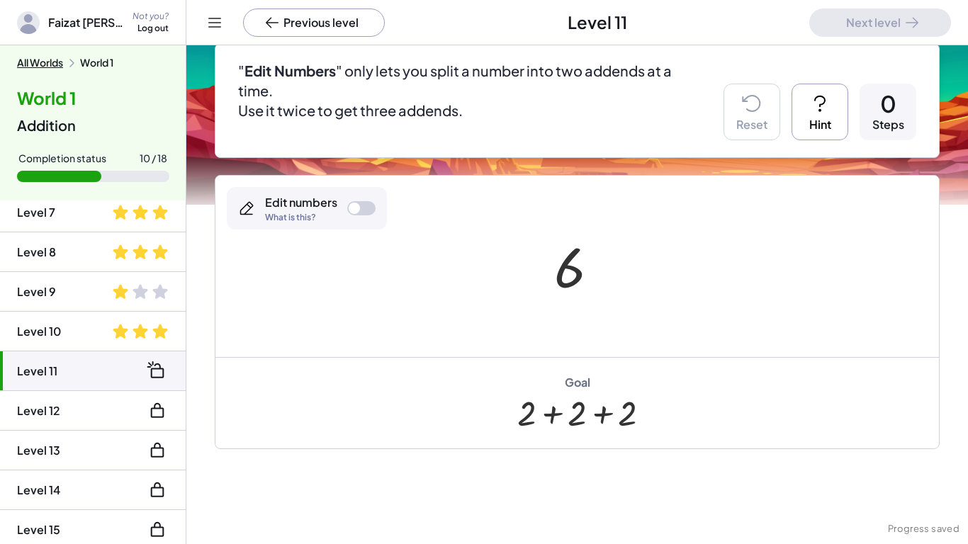
scroll to position [128, 0]
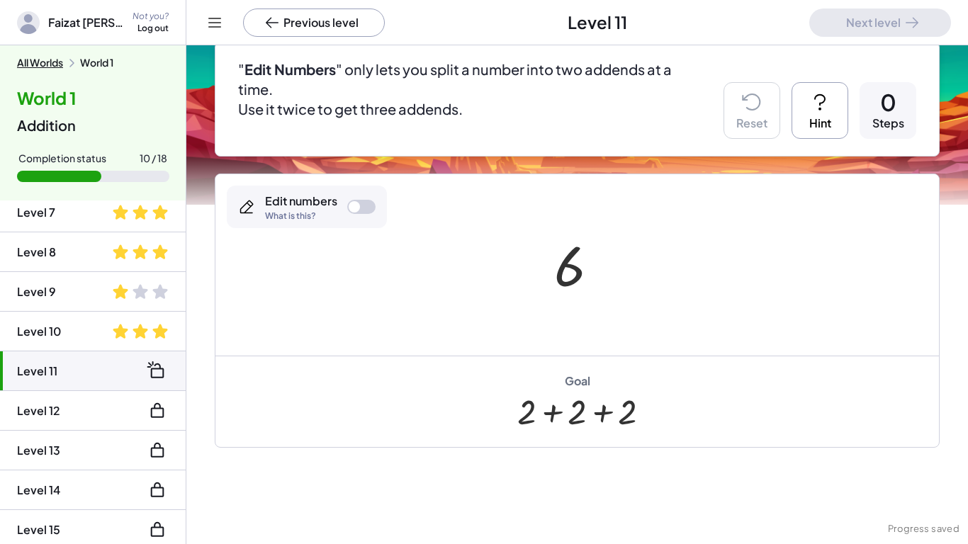
click at [569, 283] on div at bounding box center [582, 265] width 70 height 70
click at [815, 126] on button "Hint" at bounding box center [819, 110] width 57 height 57
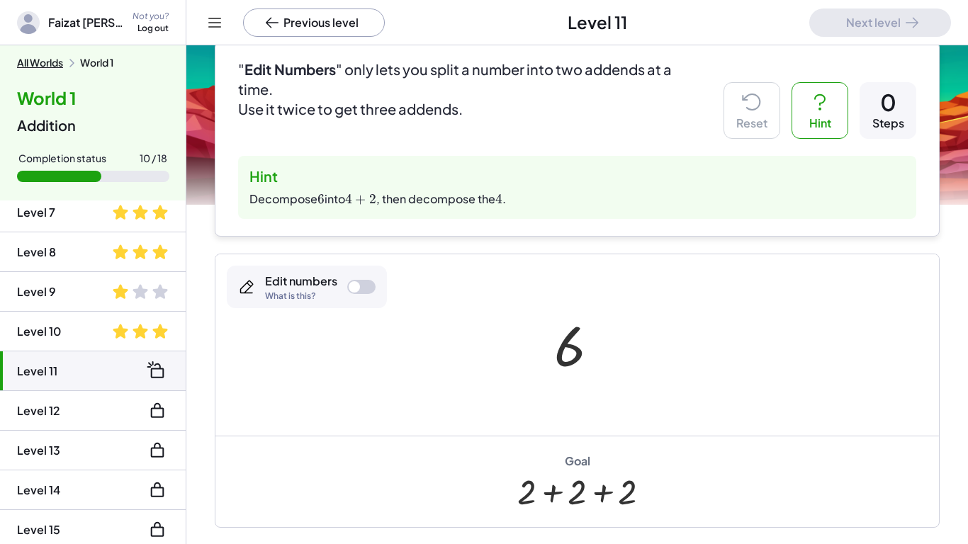
click at [355, 290] on div at bounding box center [353, 286] width 11 height 11
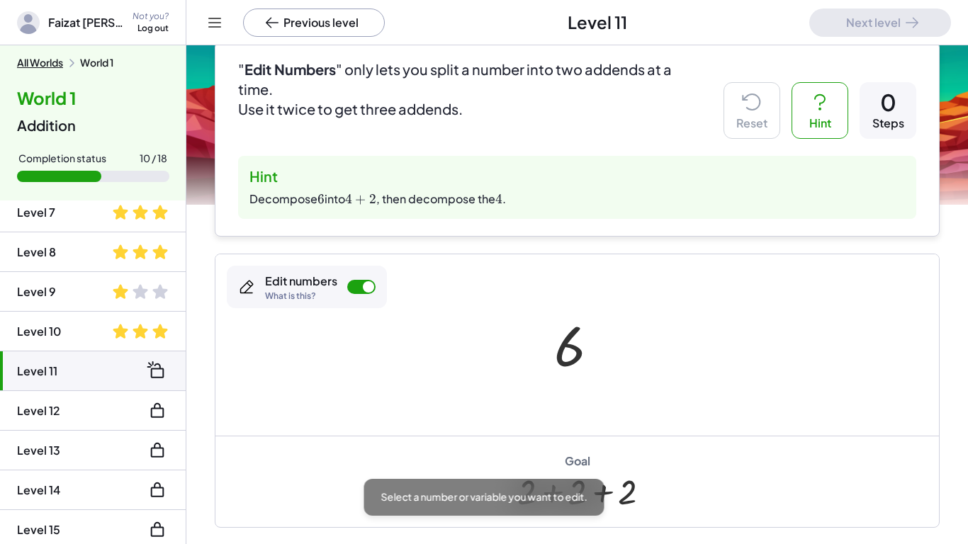
click at [323, 290] on div "Edit numbers What is this?" at bounding box center [301, 286] width 72 height 27
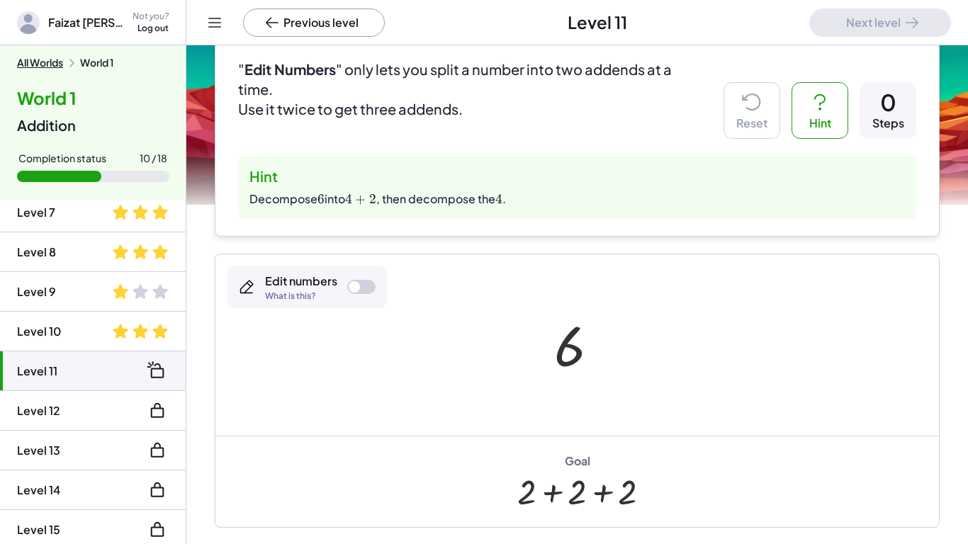
click at [353, 295] on div "Edit numbers What is this?" at bounding box center [307, 287] width 160 height 42
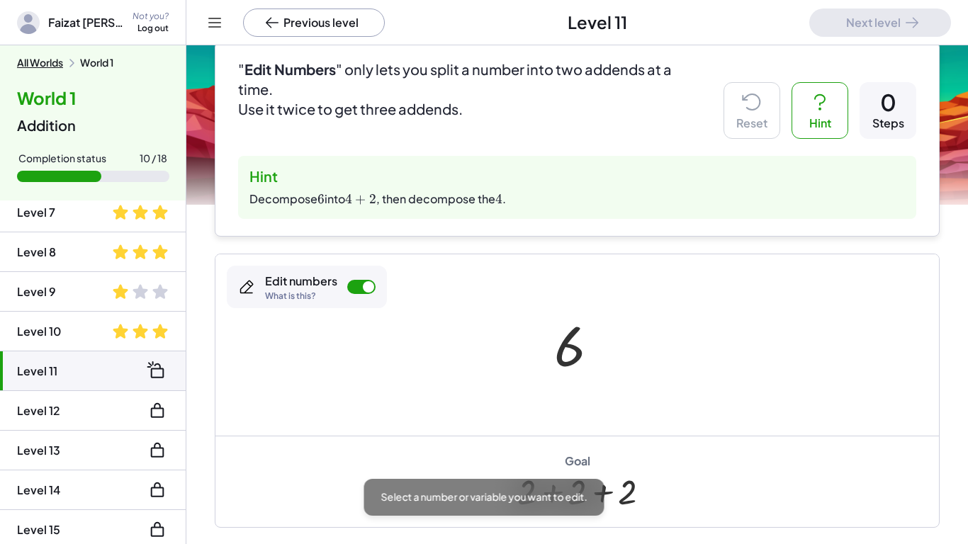
click at [543, 358] on div "6" at bounding box center [577, 345] width 88 height 77
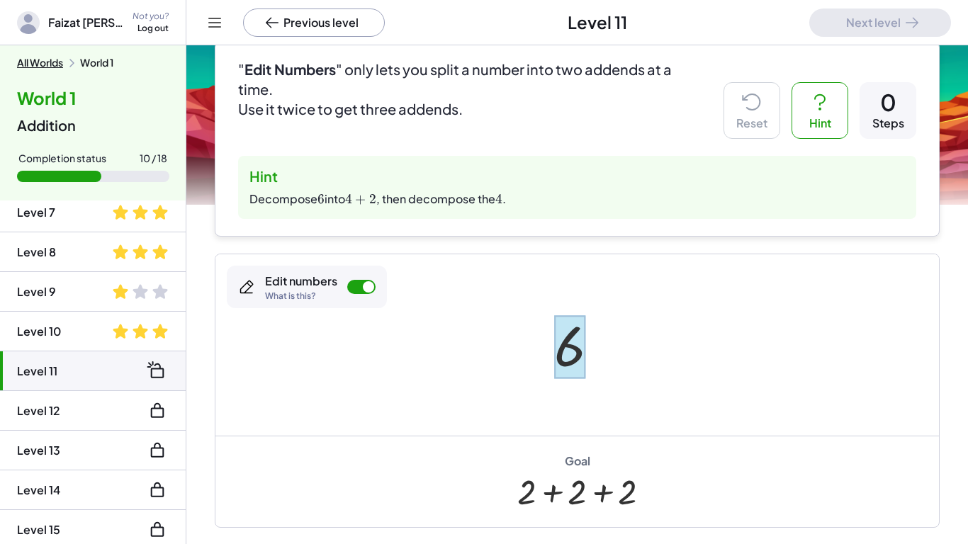
click at [565, 358] on div at bounding box center [569, 346] width 31 height 63
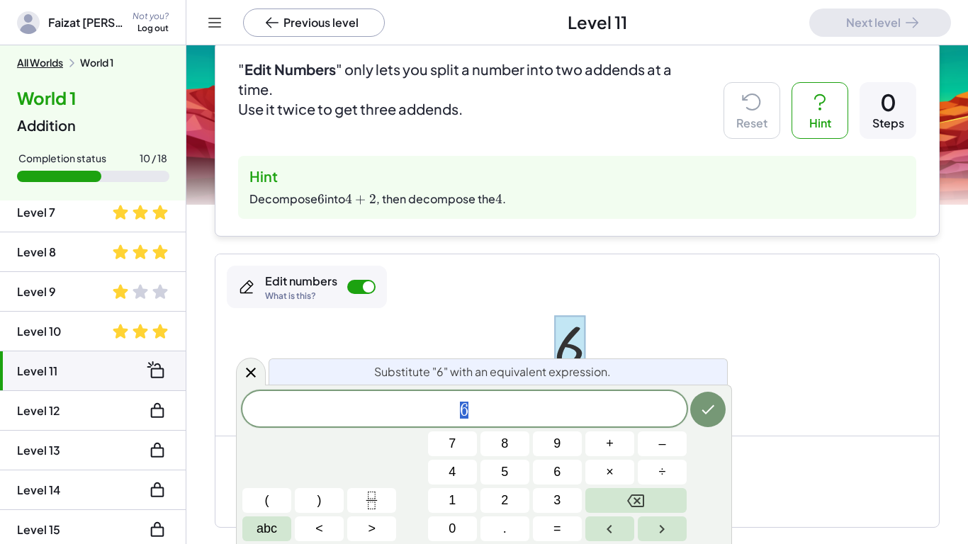
click at [504, 419] on span "6" at bounding box center [464, 410] width 444 height 20
click at [708, 422] on button "Done" at bounding box center [707, 409] width 35 height 35
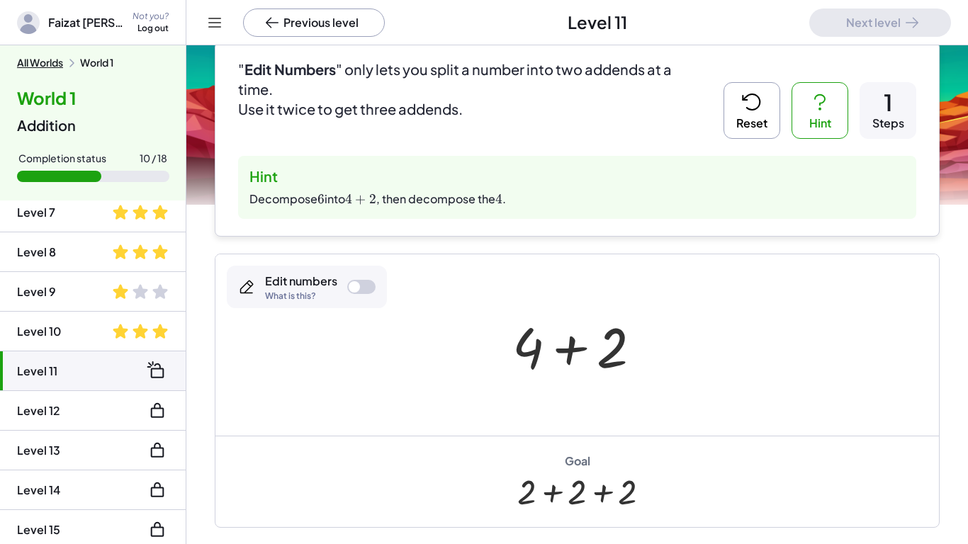
click at [535, 348] on div at bounding box center [582, 345] width 154 height 73
click at [363, 280] on div at bounding box center [361, 287] width 28 height 14
click at [533, 329] on div at bounding box center [527, 347] width 31 height 66
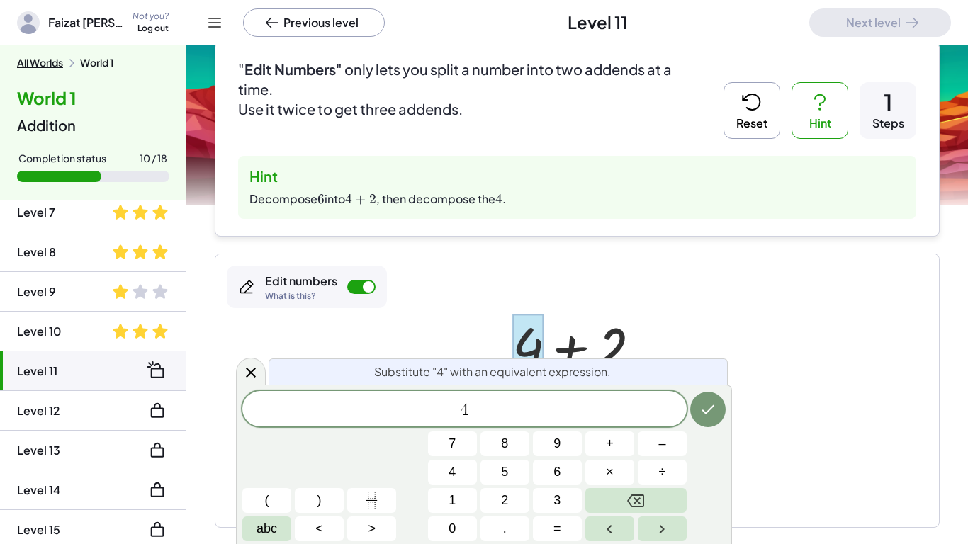
click at [520, 407] on span "4 ​" at bounding box center [464, 410] width 444 height 20
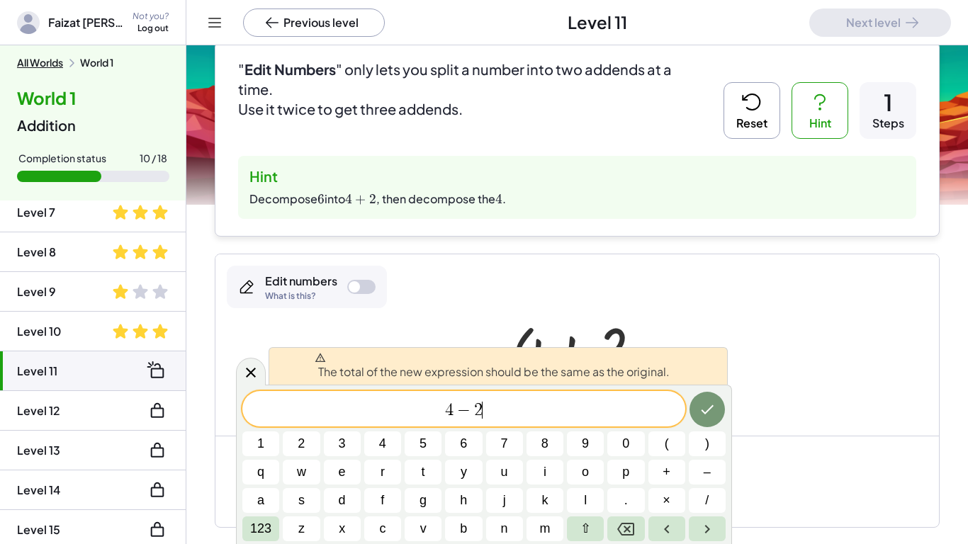
click at [543, 407] on span "4 − 2 ​" at bounding box center [463, 410] width 443 height 20
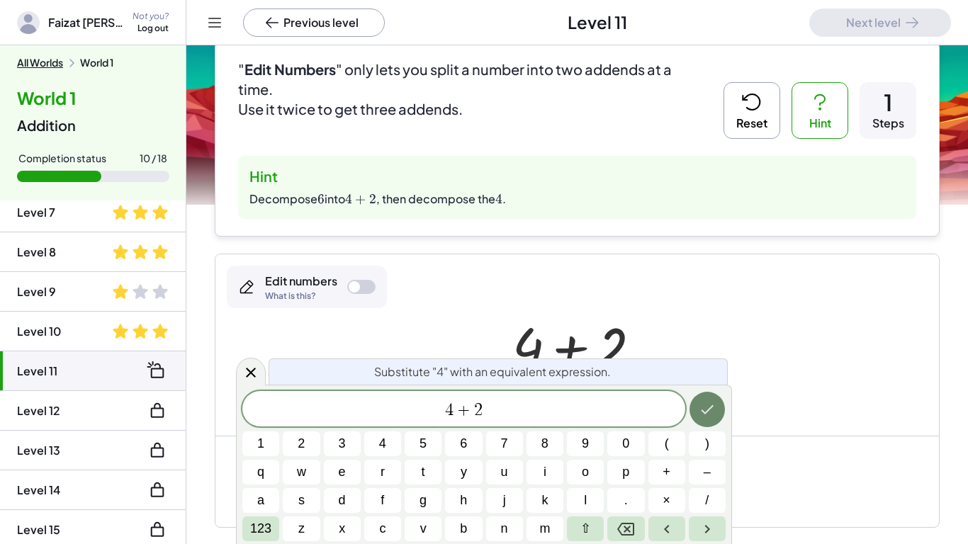
click at [698, 407] on icon "Done" at bounding box center [706, 409] width 17 height 17
click at [239, 366] on div at bounding box center [251, 372] width 30 height 28
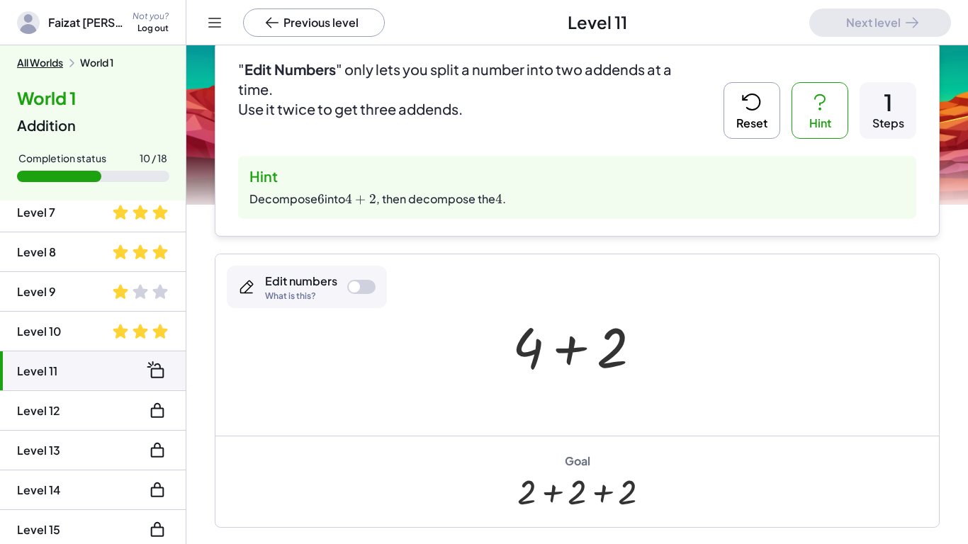
click at [513, 336] on div at bounding box center [582, 345] width 154 height 73
click at [520, 341] on div at bounding box center [582, 345] width 154 height 73
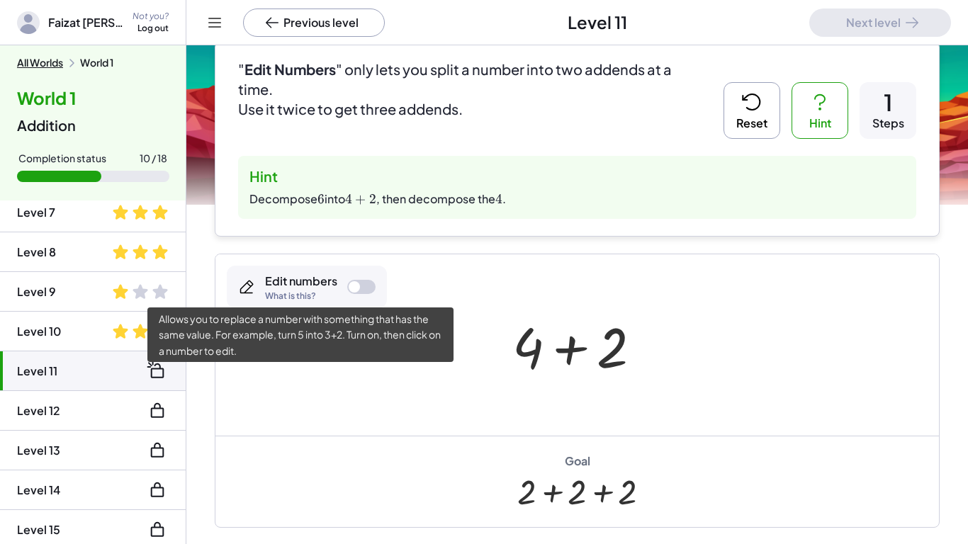
click at [324, 292] on div "What is this?" at bounding box center [301, 296] width 72 height 8
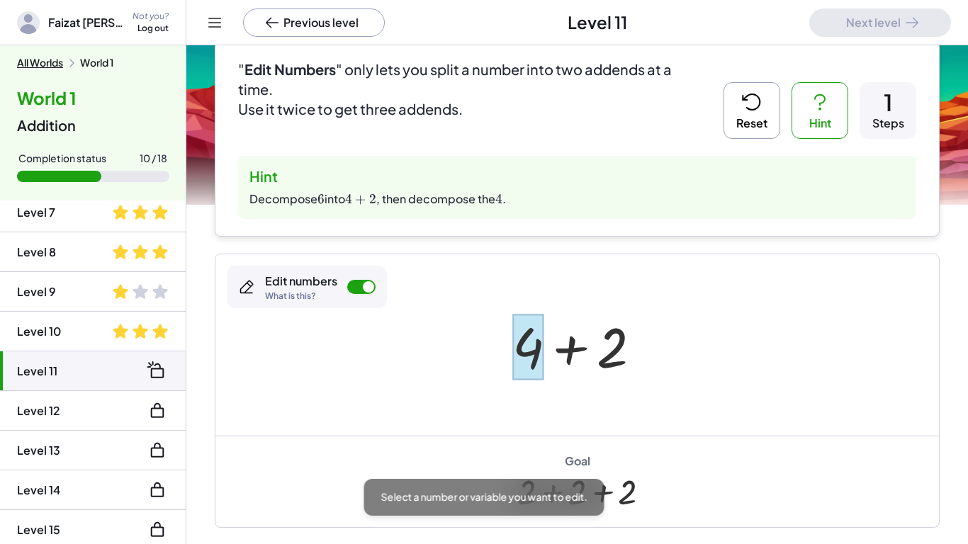
click at [521, 343] on div at bounding box center [527, 347] width 31 height 66
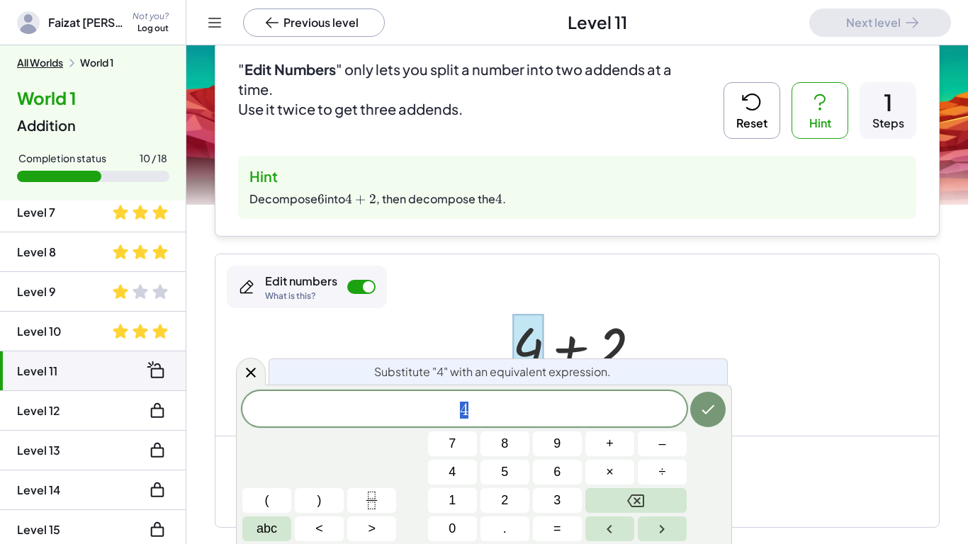
click at [545, 401] on span "4" at bounding box center [464, 410] width 444 height 20
click at [716, 404] on button "Done" at bounding box center [707, 409] width 35 height 35
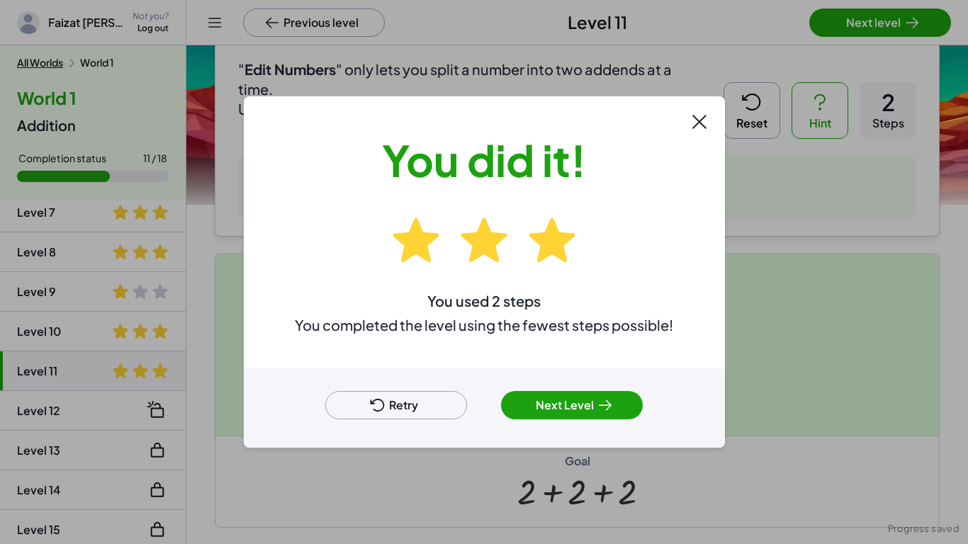
click at [929, 11] on div at bounding box center [484, 272] width 968 height 544
click at [560, 405] on button "Next Level" at bounding box center [572, 405] width 142 height 28
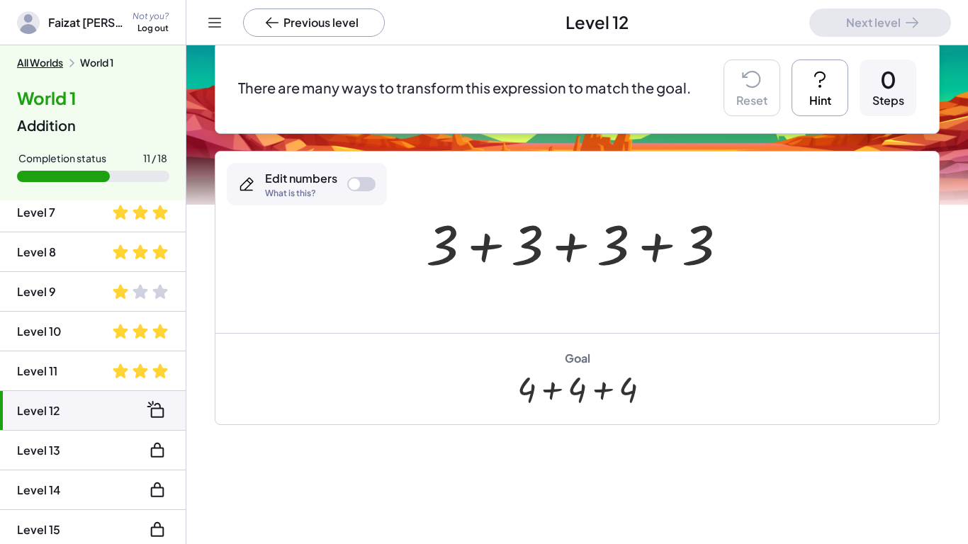
click at [801, 86] on button "Hint" at bounding box center [819, 87] width 57 height 57
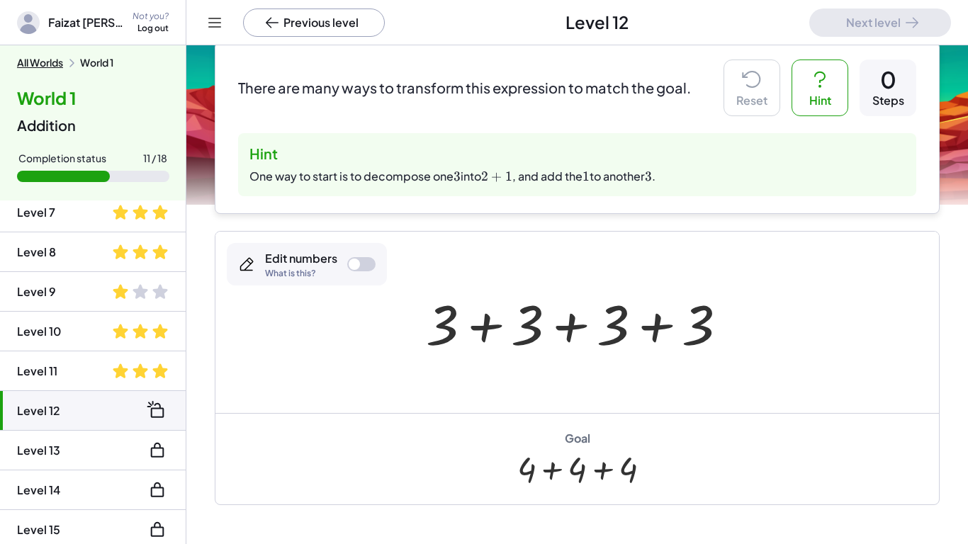
click at [308, 288] on div at bounding box center [576, 322] width 723 height 181
click at [302, 269] on div "What is this?" at bounding box center [301, 273] width 72 height 8
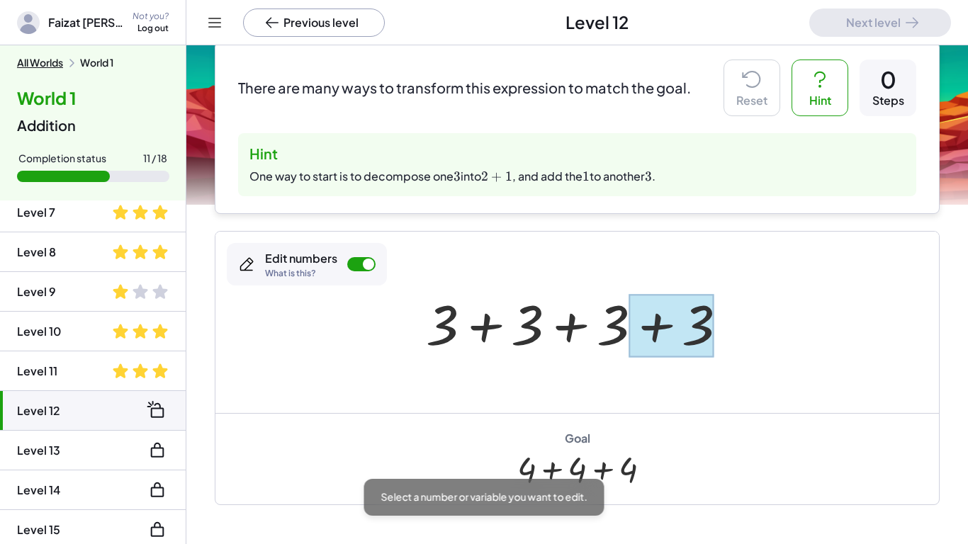
click at [702, 333] on div at bounding box center [670, 325] width 85 height 63
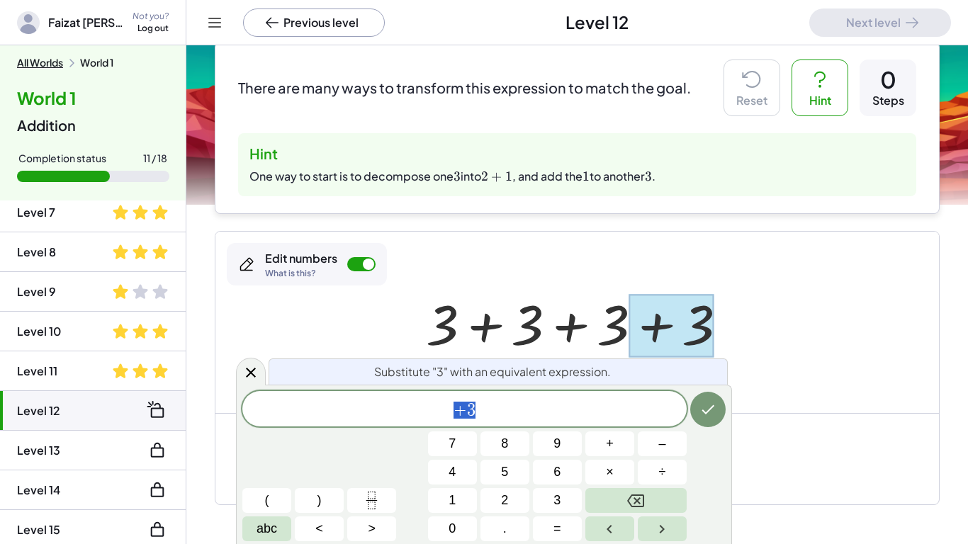
click at [594, 388] on div "Substitute "3" with an equivalent expression. + 3 7 8 9 + – 4 5 6 × ÷ ( ) 1 2 3…" at bounding box center [484, 464] width 496 height 159
click at [583, 401] on span "+ 3" at bounding box center [464, 410] width 444 height 20
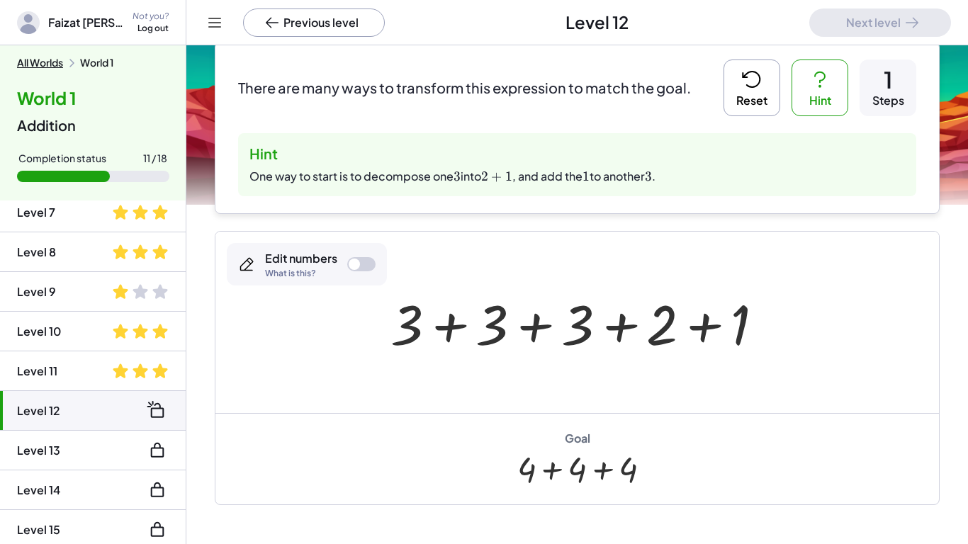
click at [589, 319] on div at bounding box center [582, 322] width 398 height 73
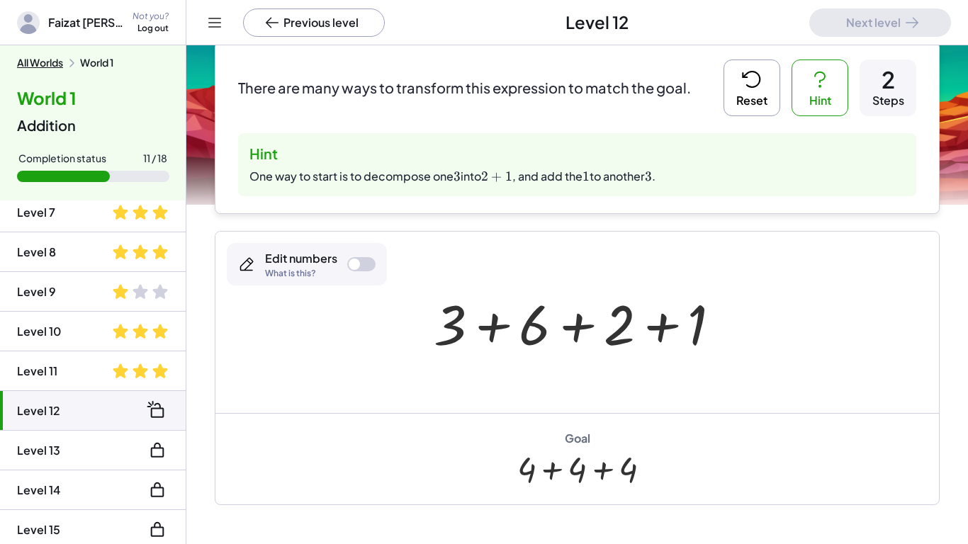
click at [761, 113] on button "Reset" at bounding box center [751, 87] width 57 height 57
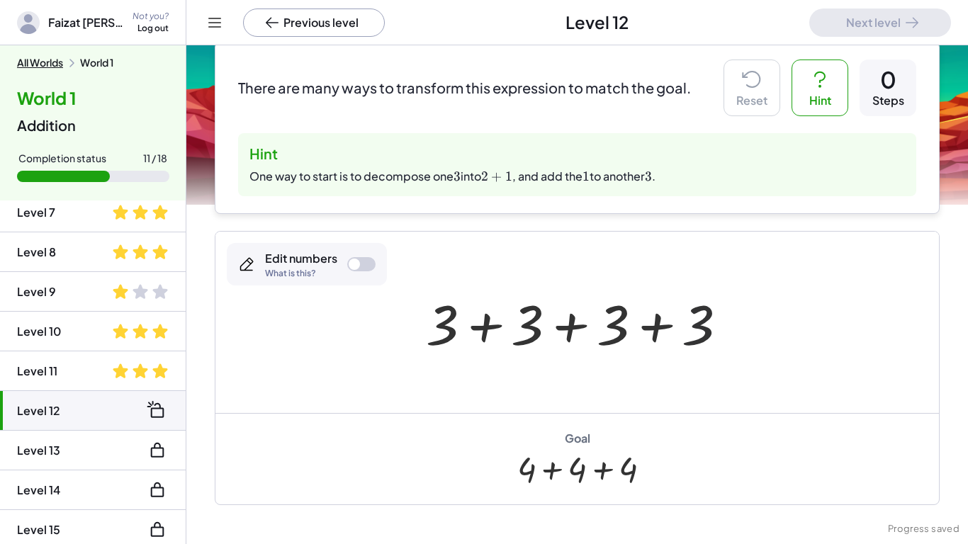
click at [685, 319] on div at bounding box center [582, 322] width 327 height 73
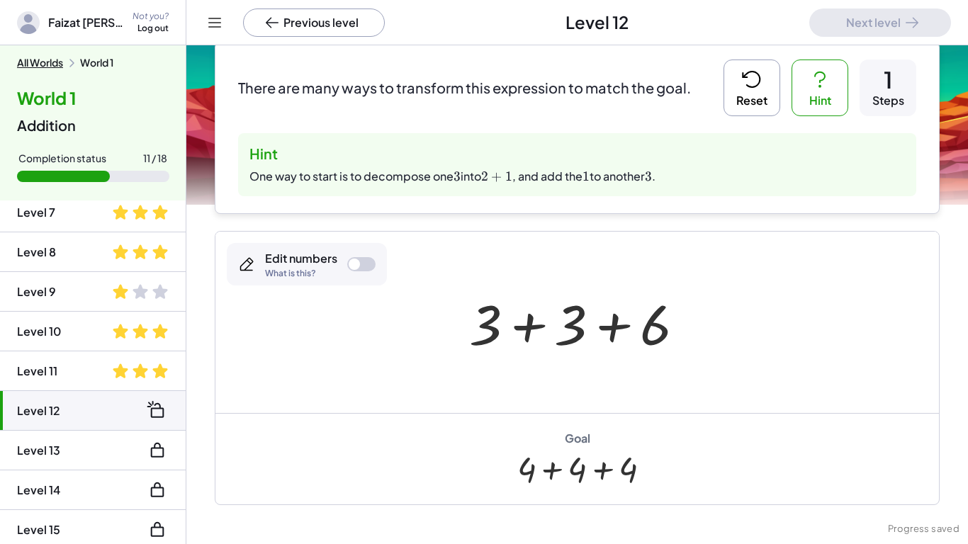
click at [758, 85] on icon at bounding box center [751, 79] width 23 height 23
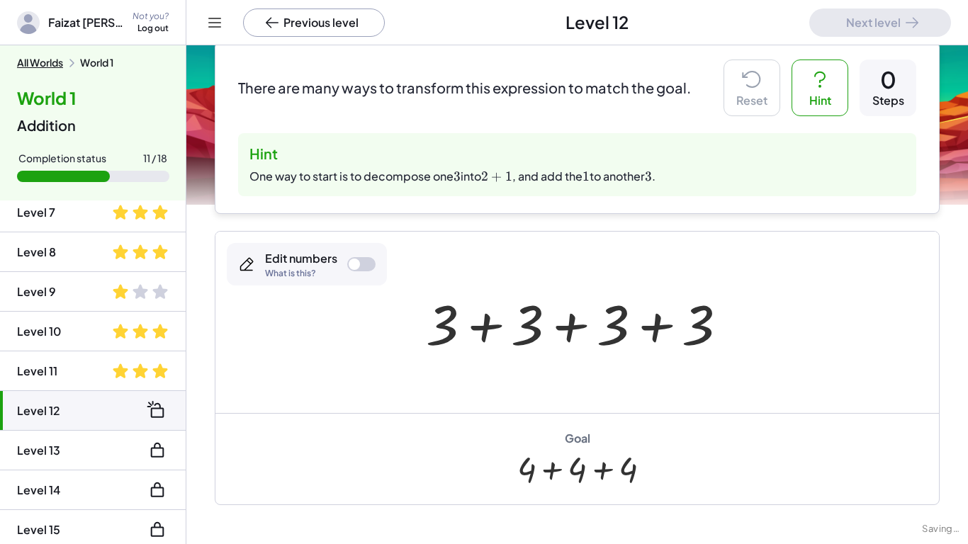
click at [331, 265] on div "Edit numbers" at bounding box center [301, 259] width 72 height 16
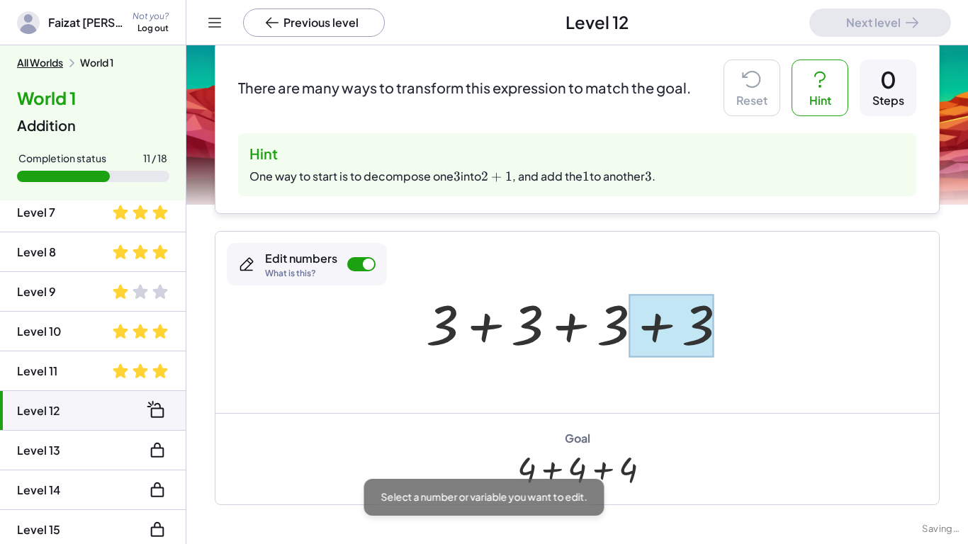
click at [694, 327] on div at bounding box center [670, 325] width 85 height 63
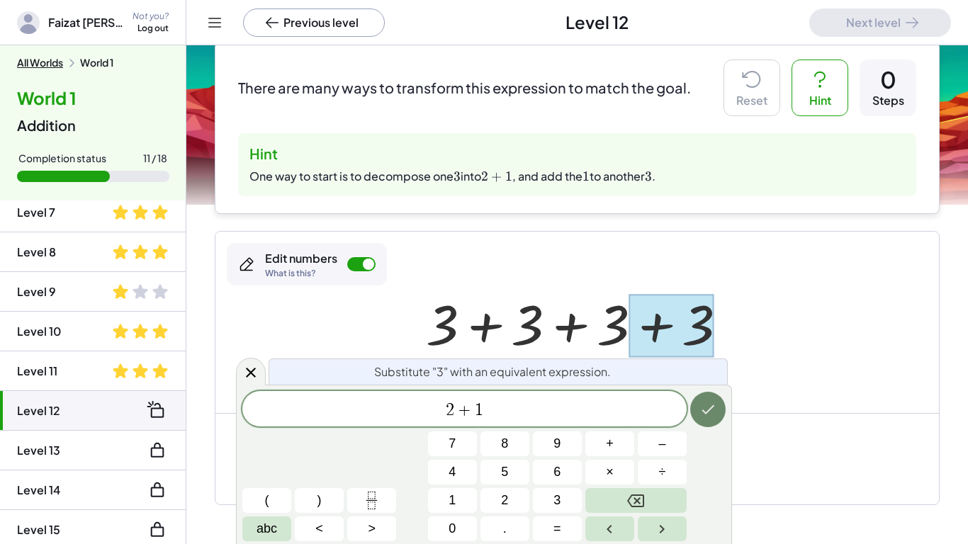
click at [717, 403] on button "Done" at bounding box center [707, 409] width 35 height 35
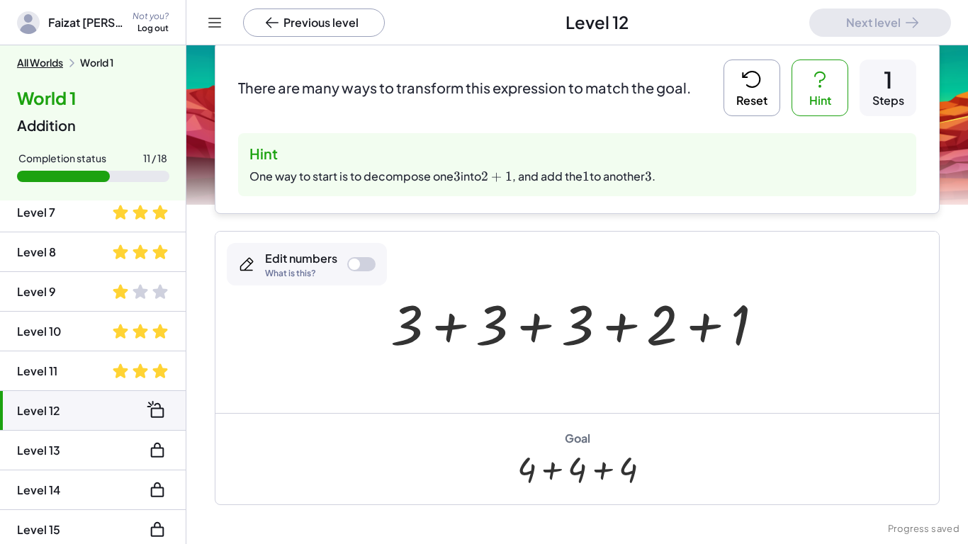
click at [374, 258] on div "Edit numbers What is this?" at bounding box center [307, 264] width 160 height 42
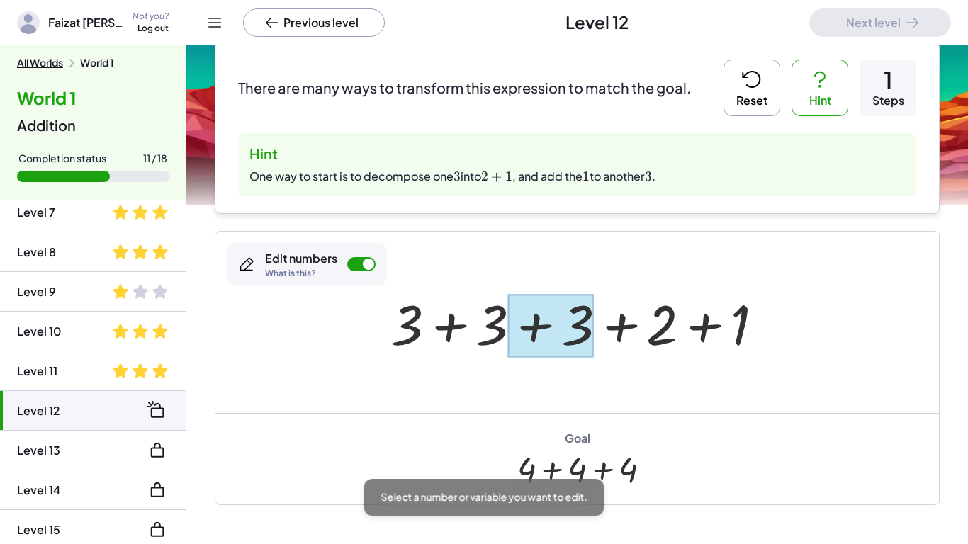
click at [588, 313] on div at bounding box center [550, 325] width 85 height 63
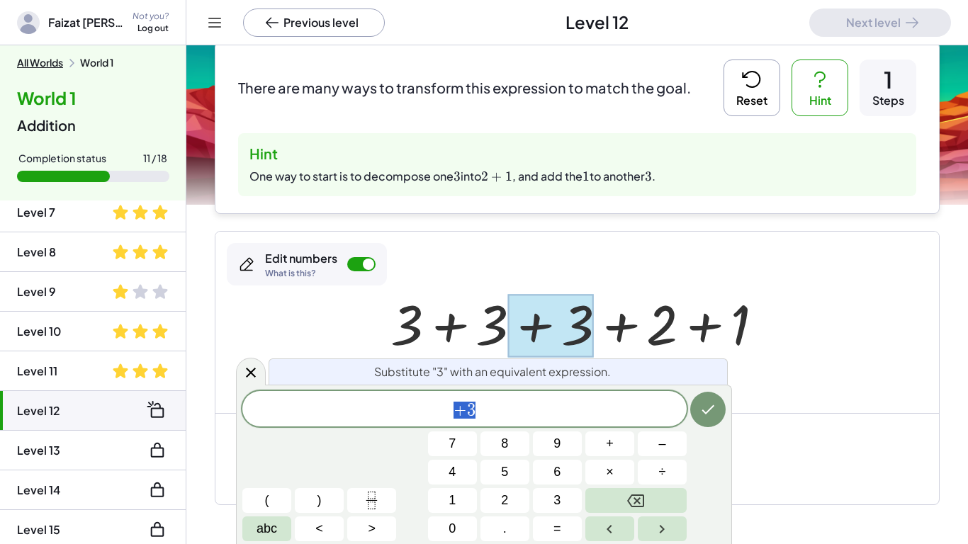
click at [526, 398] on div "+ 3" at bounding box center [464, 408] width 444 height 35
click at [723, 412] on button "Done" at bounding box center [707, 409] width 35 height 35
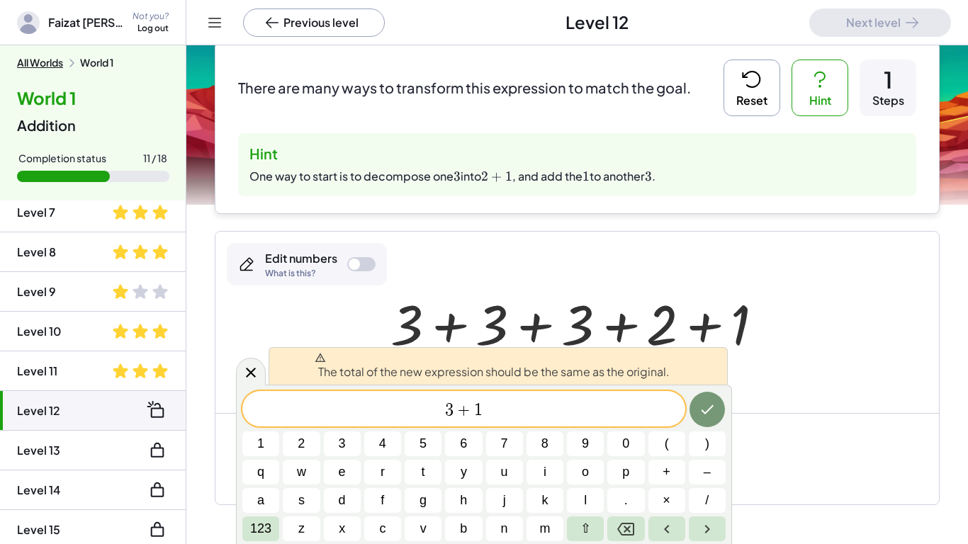
click at [624, 412] on span "3 + 1 ​" at bounding box center [463, 410] width 443 height 20
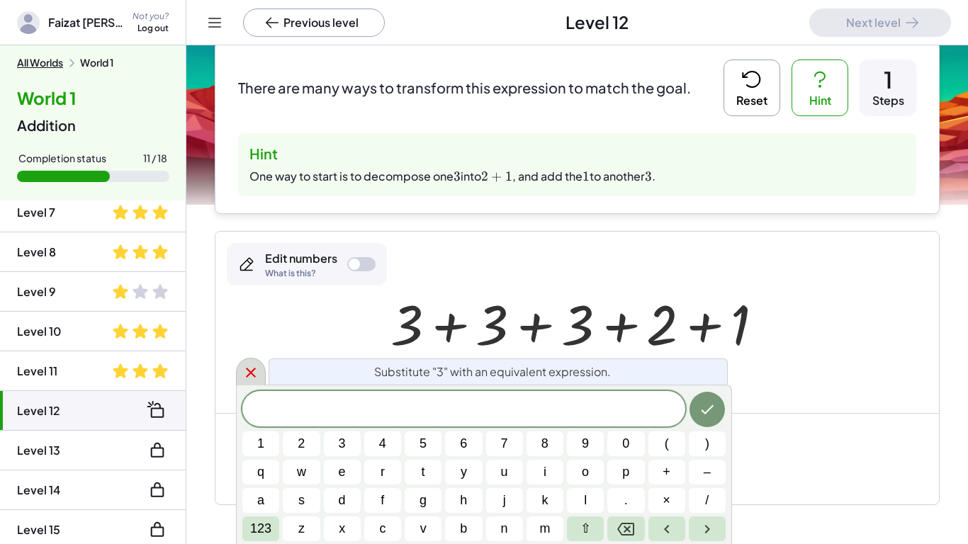
click at [256, 363] on div at bounding box center [251, 372] width 30 height 28
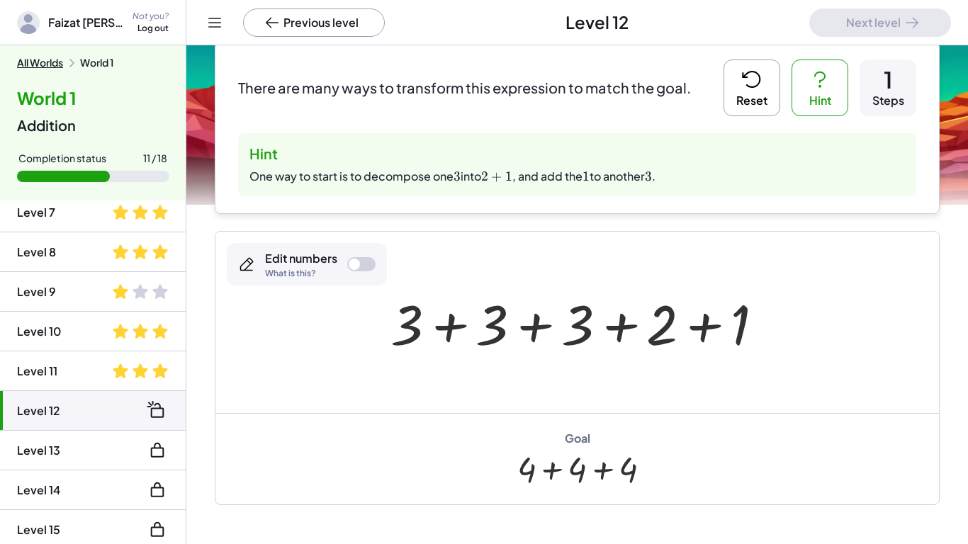
click at [579, 330] on div at bounding box center [582, 322] width 398 height 73
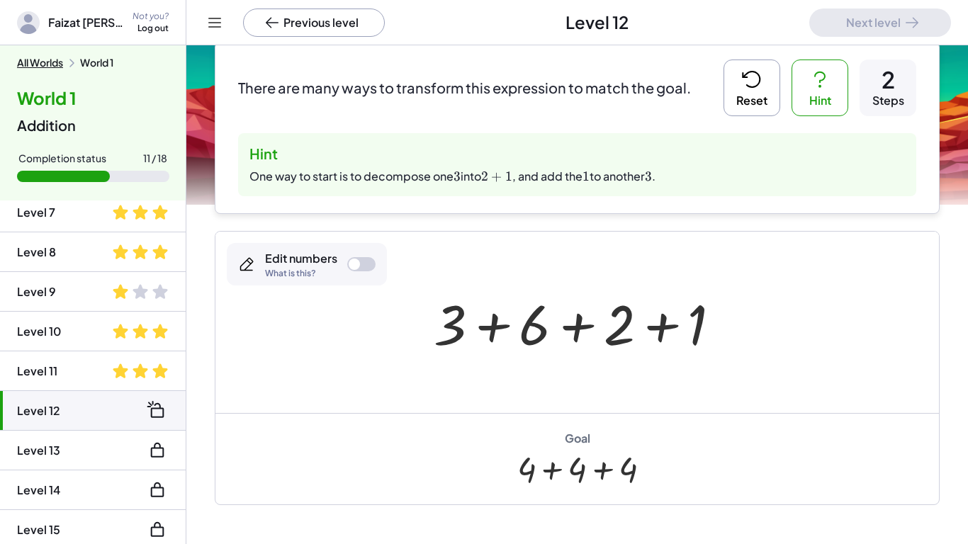
click at [740, 98] on button "Reset" at bounding box center [751, 87] width 57 height 57
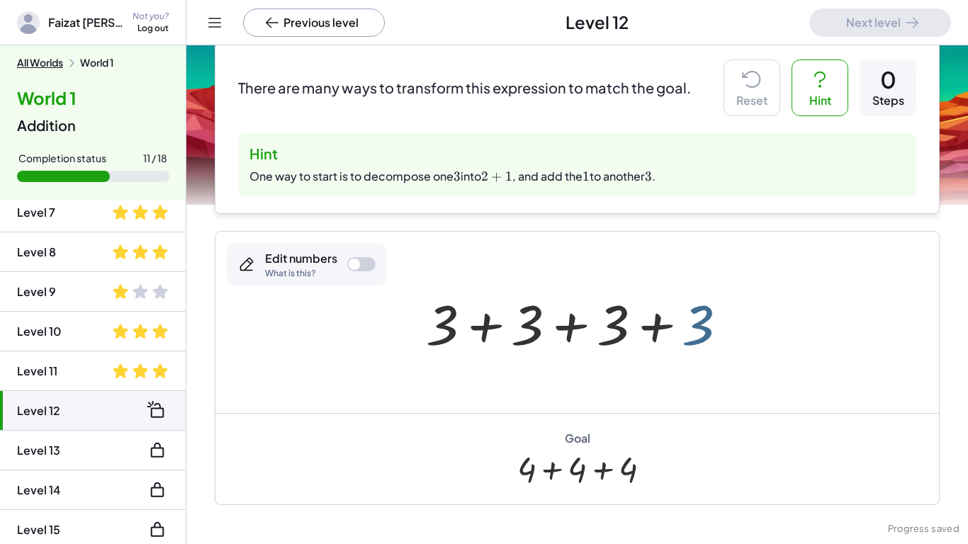
click at [698, 329] on div at bounding box center [582, 322] width 327 height 73
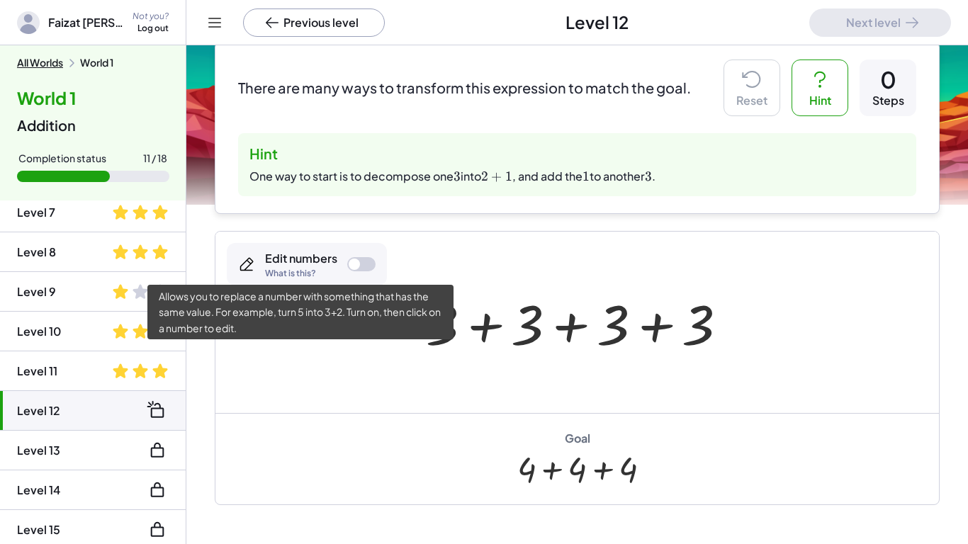
click at [319, 272] on div "What is this?" at bounding box center [301, 273] width 72 height 8
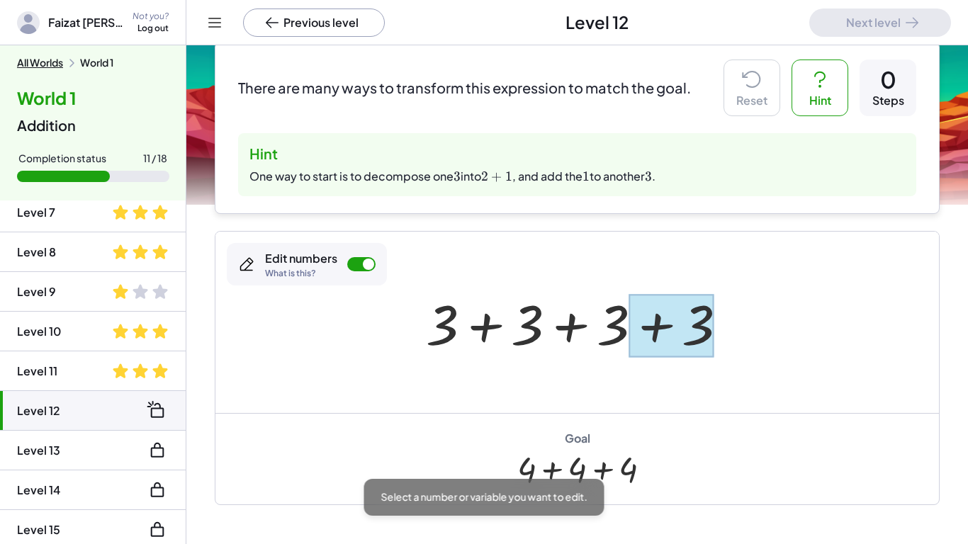
click at [679, 305] on div at bounding box center [670, 325] width 85 height 63
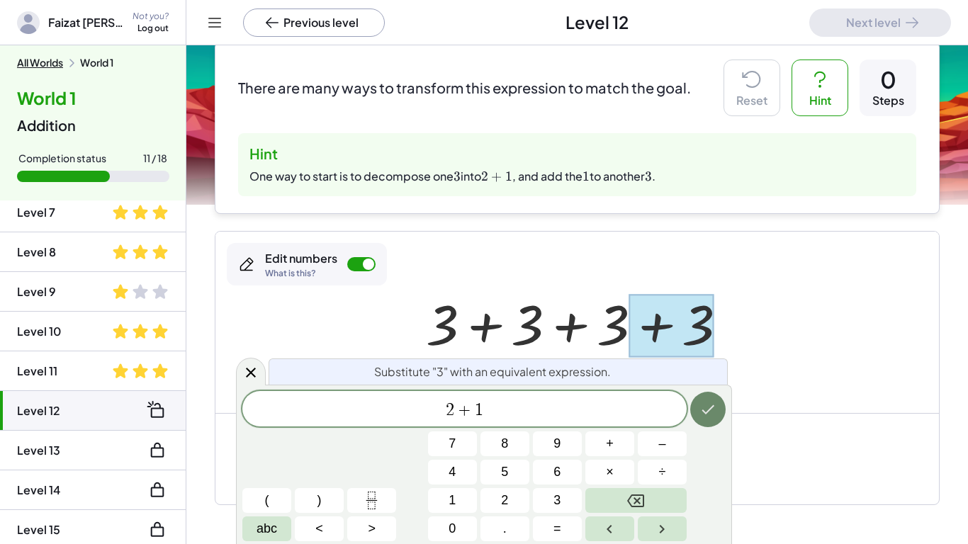
click at [710, 404] on icon "Done" at bounding box center [707, 409] width 17 height 17
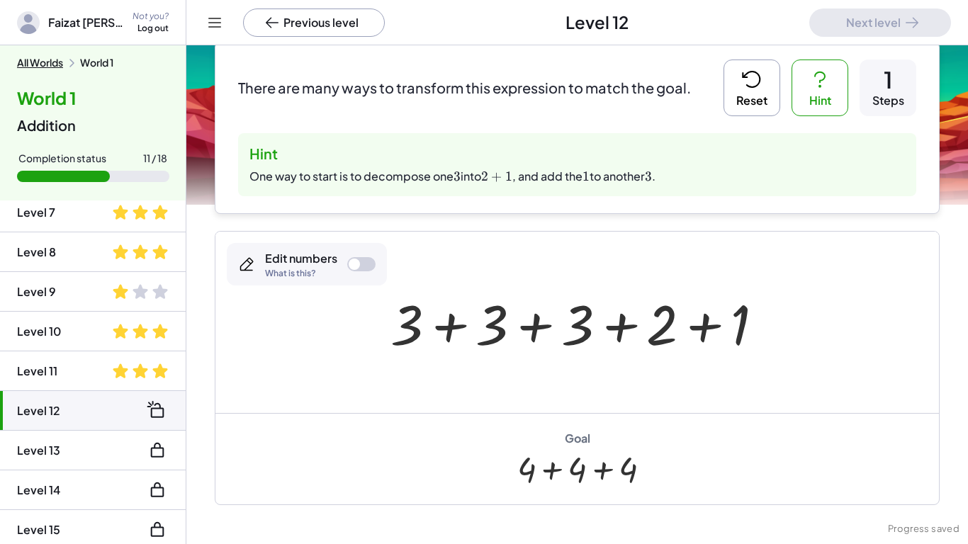
click at [339, 276] on div "Edit numbers What is this?" at bounding box center [307, 264] width 160 height 42
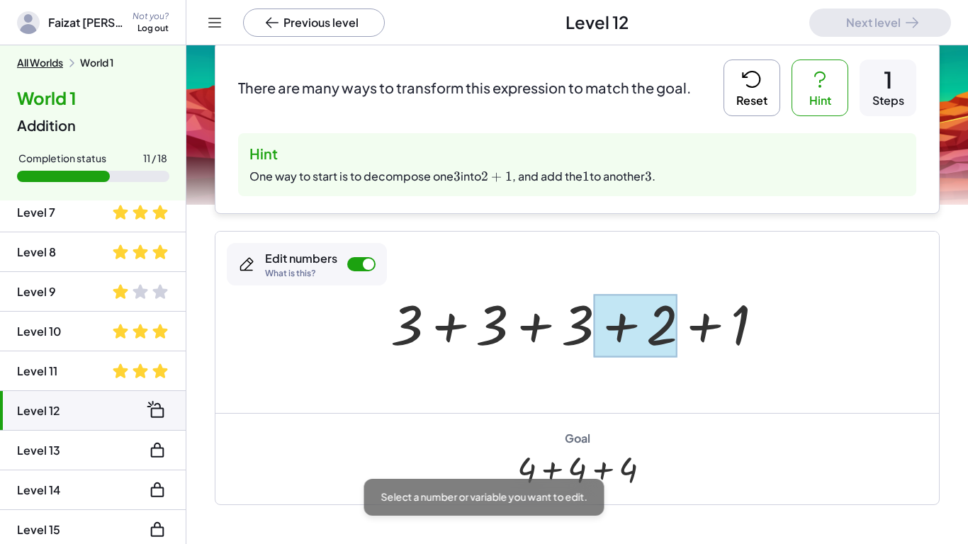
click at [668, 343] on div at bounding box center [635, 325] width 84 height 63
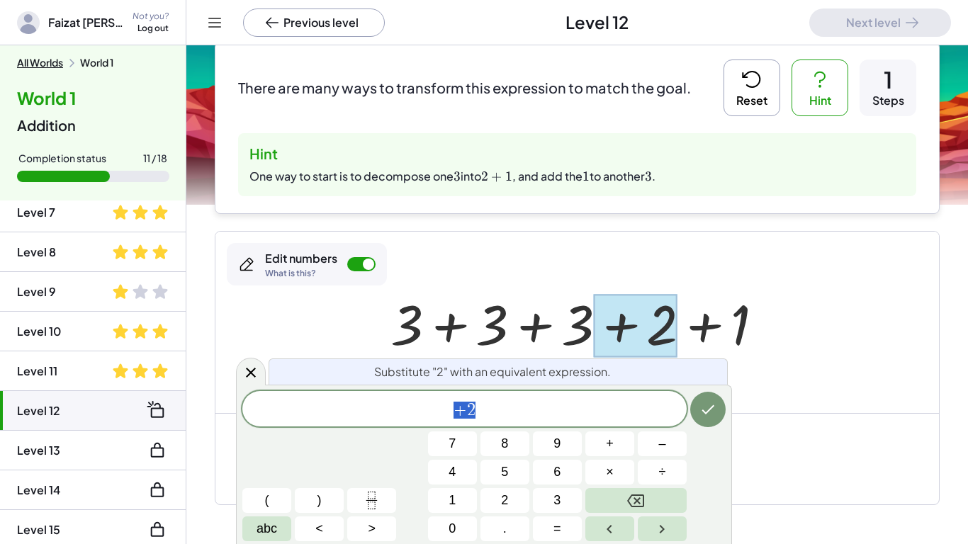
click at [586, 414] on span "+ 2" at bounding box center [464, 410] width 444 height 20
click at [749, 391] on div at bounding box center [576, 322] width 723 height 181
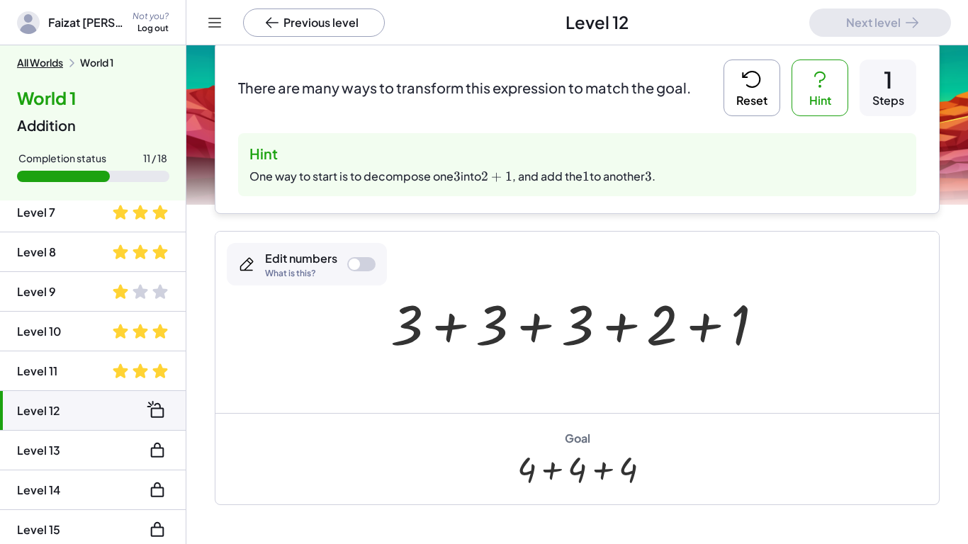
click at [351, 271] on div "Edit numbers What is this?" at bounding box center [307, 264] width 160 height 42
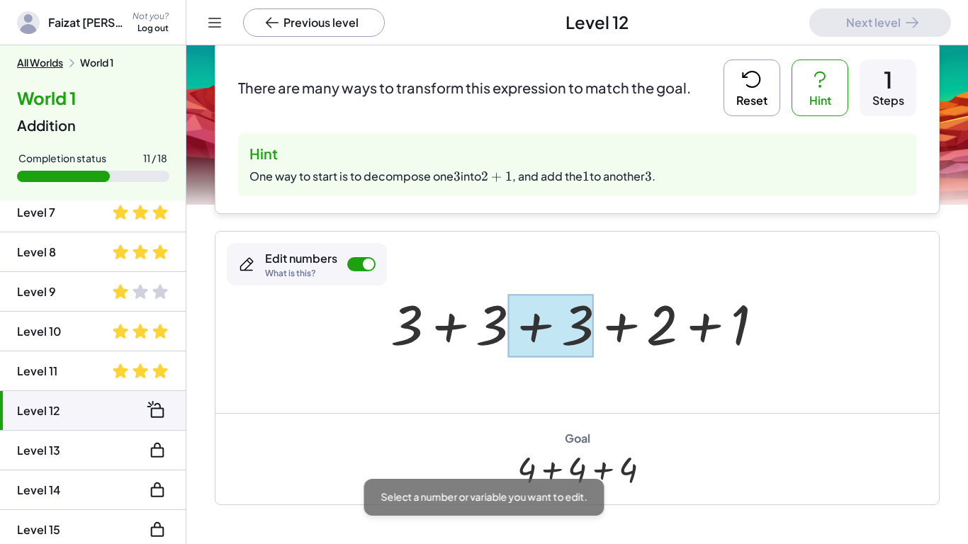
click at [562, 313] on div at bounding box center [550, 325] width 85 height 63
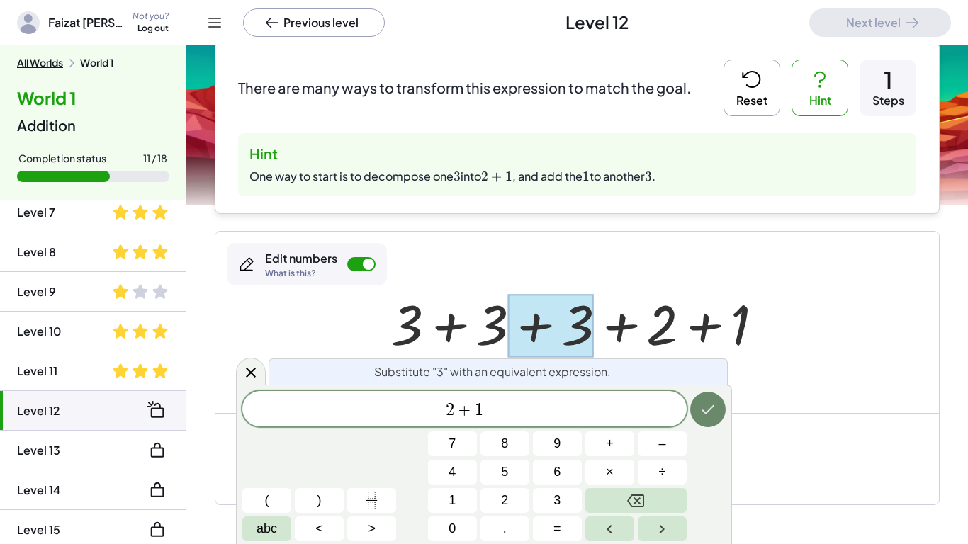
click at [713, 412] on icon "Done" at bounding box center [707, 409] width 17 height 17
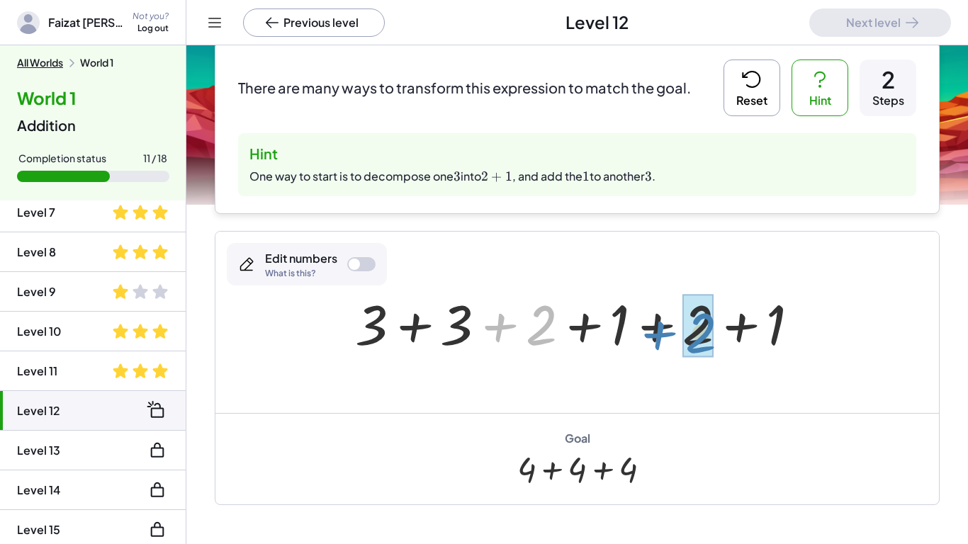
drag, startPoint x: 535, startPoint y: 341, endPoint x: 694, endPoint y: 348, distance: 159.5
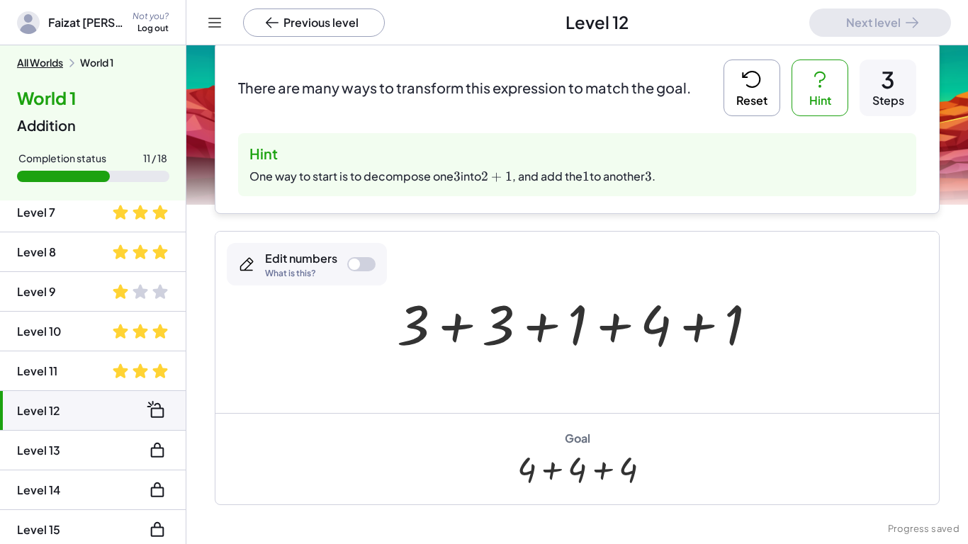
click at [494, 330] on div at bounding box center [582, 322] width 385 height 73
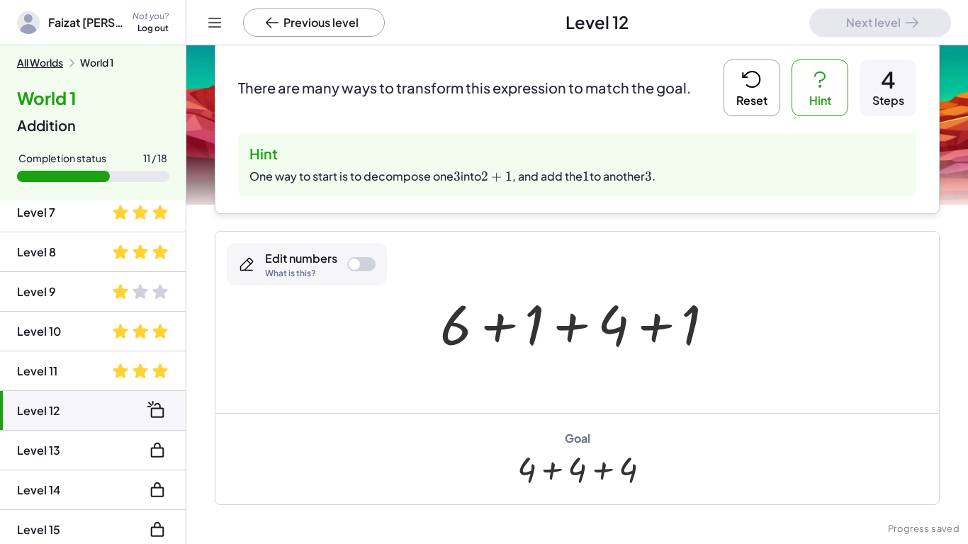
click at [441, 308] on div at bounding box center [583, 322] width 300 height 73
click at [456, 319] on div at bounding box center [583, 322] width 300 height 73
click at [369, 269] on div at bounding box center [361, 264] width 28 height 14
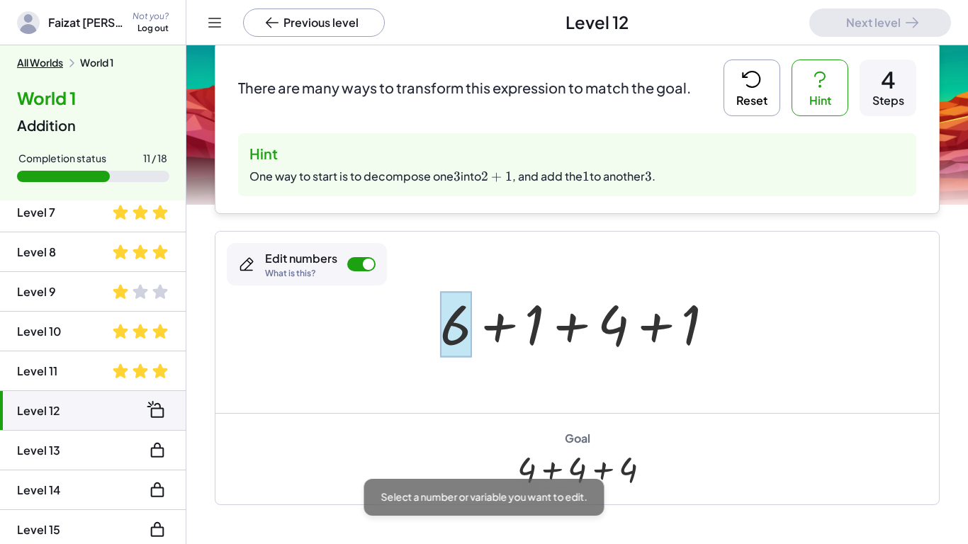
click at [446, 331] on div at bounding box center [455, 324] width 31 height 66
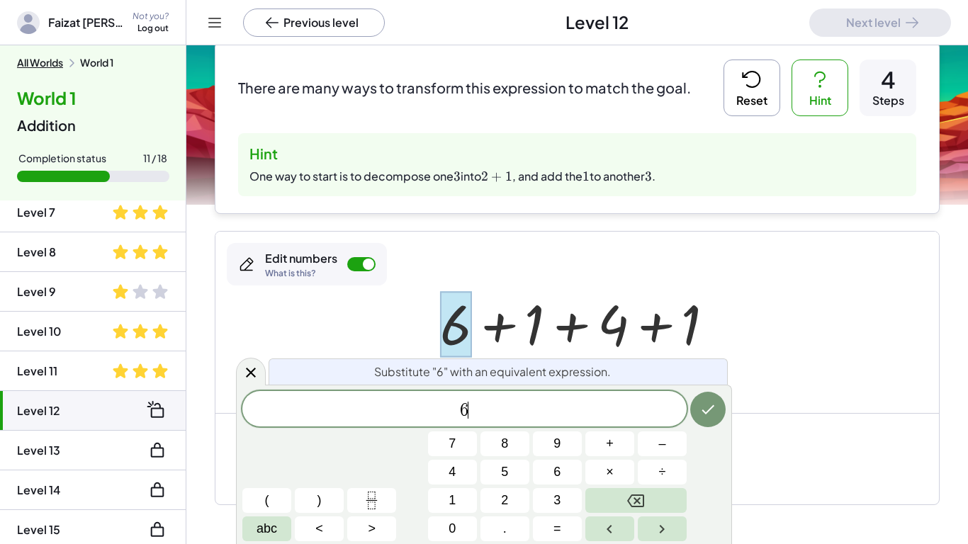
click at [531, 422] on div "6 ​" at bounding box center [464, 408] width 444 height 35
click at [777, 309] on div at bounding box center [576, 322] width 723 height 181
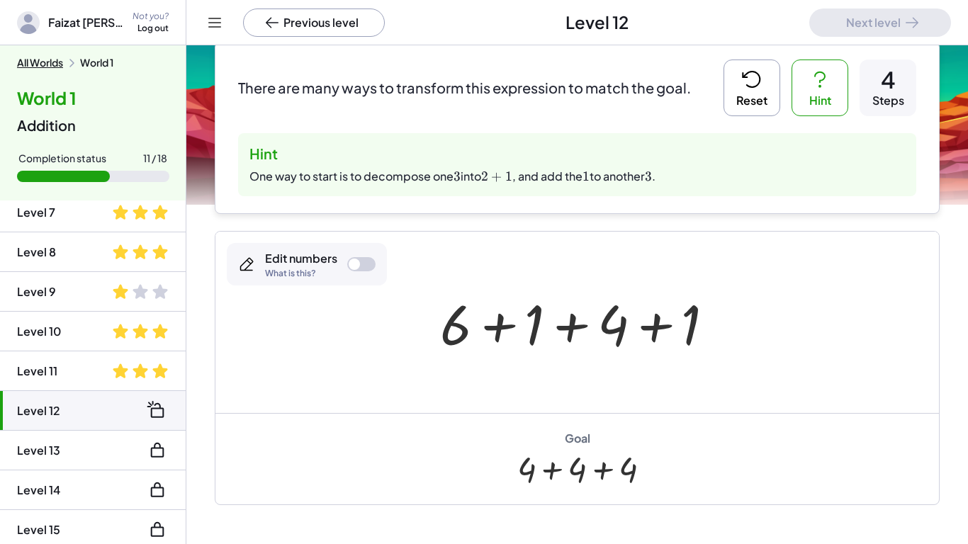
click at [764, 89] on button "Reset" at bounding box center [751, 87] width 57 height 57
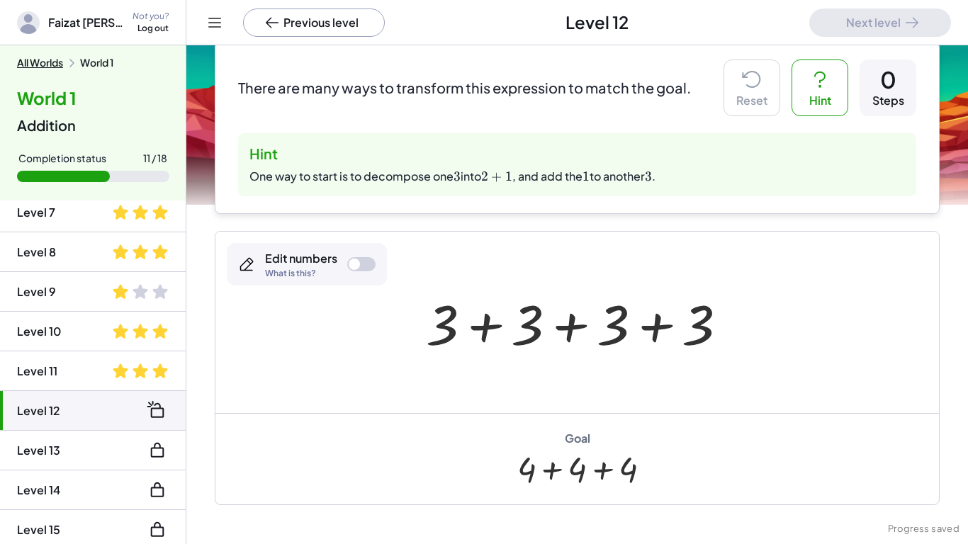
click at [692, 339] on div at bounding box center [582, 322] width 327 height 73
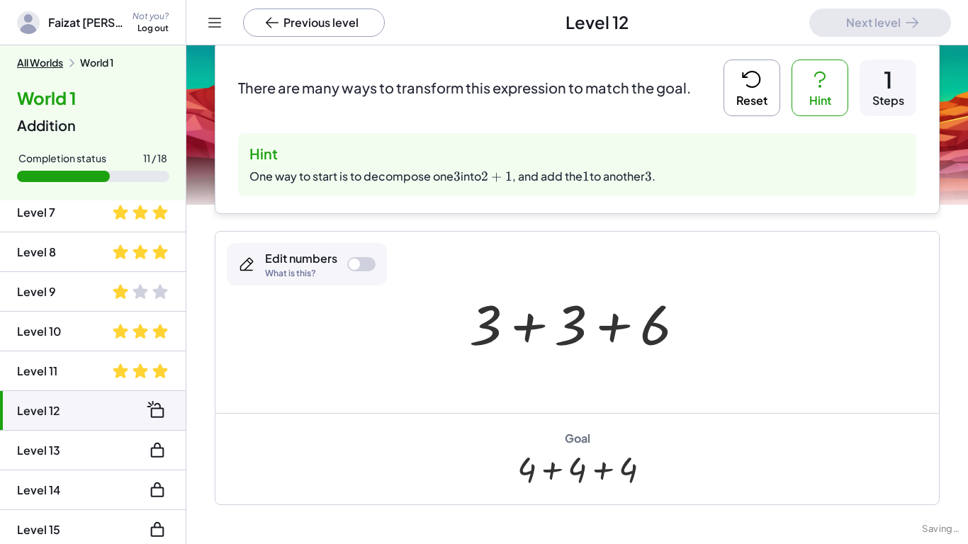
click at [751, 68] on icon at bounding box center [751, 79] width 23 height 23
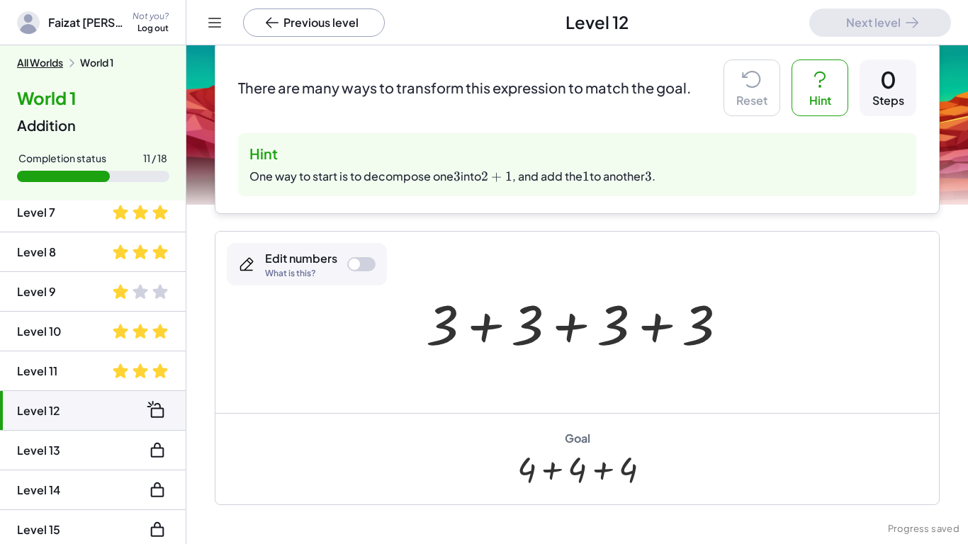
click at [339, 271] on div "Edit numbers What is this?" at bounding box center [307, 264] width 160 height 42
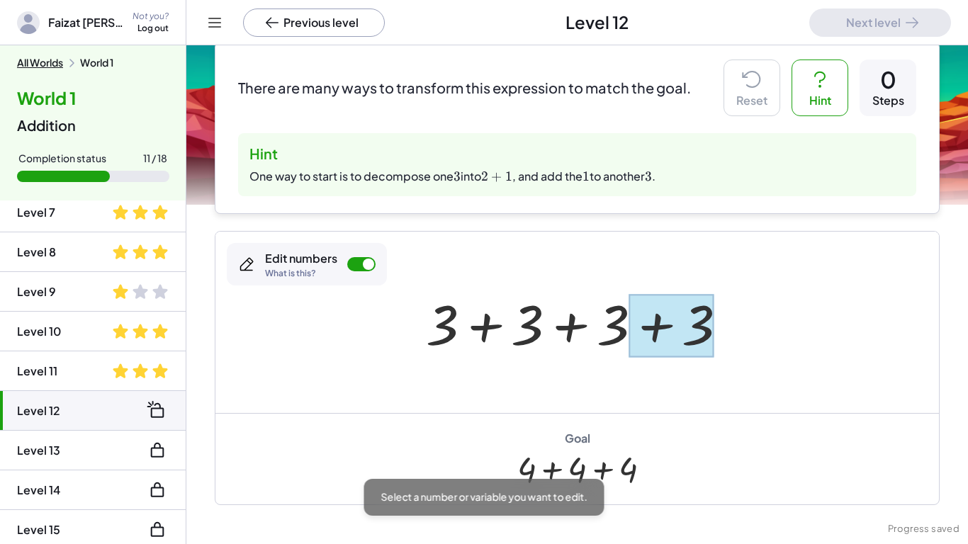
click at [708, 322] on div at bounding box center [670, 325] width 85 height 63
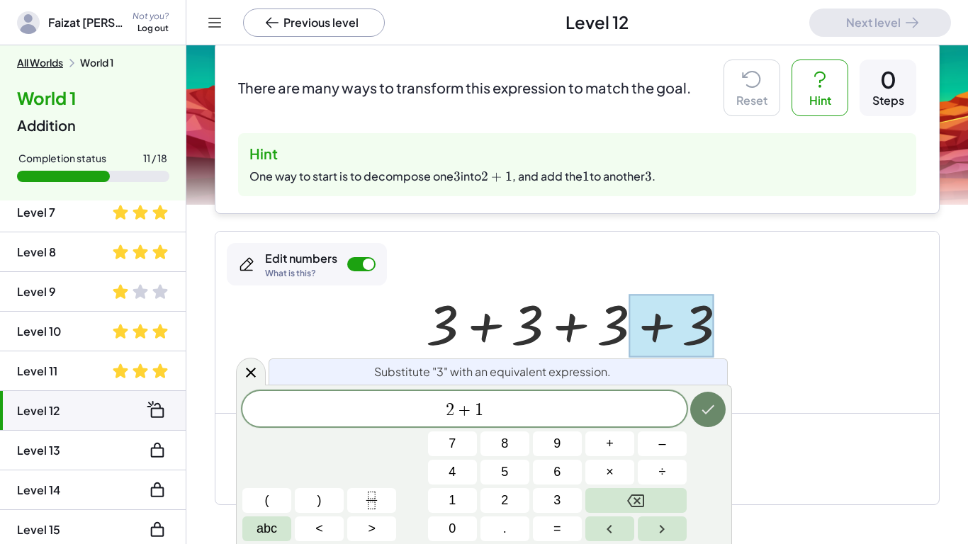
click at [708, 402] on icon "Done" at bounding box center [707, 409] width 17 height 17
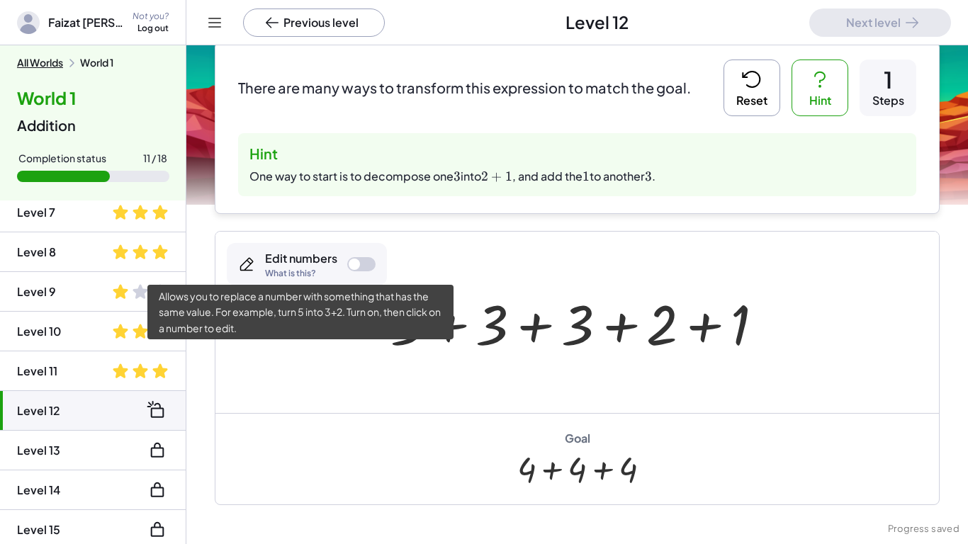
click at [314, 266] on div "Edit numbers" at bounding box center [301, 259] width 72 height 16
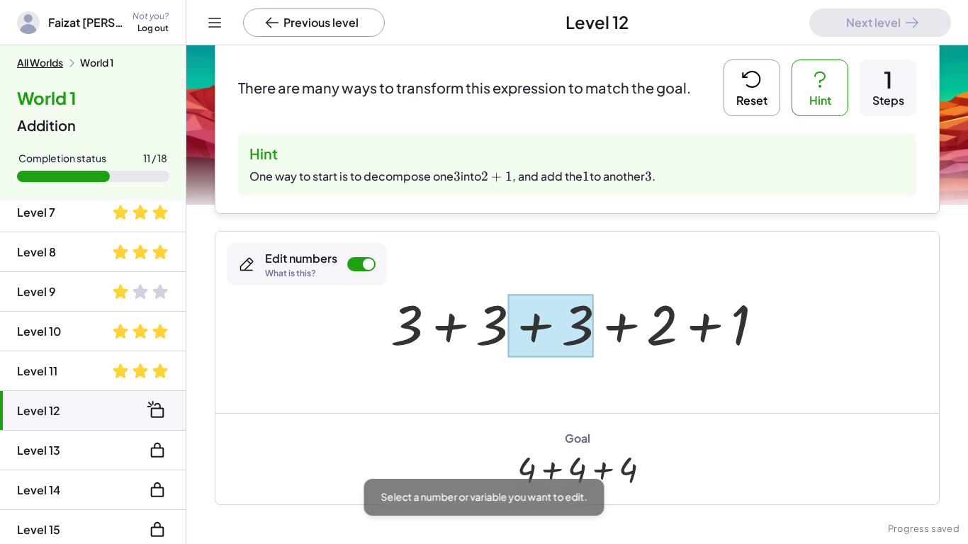
click at [577, 305] on div at bounding box center [550, 325] width 85 height 63
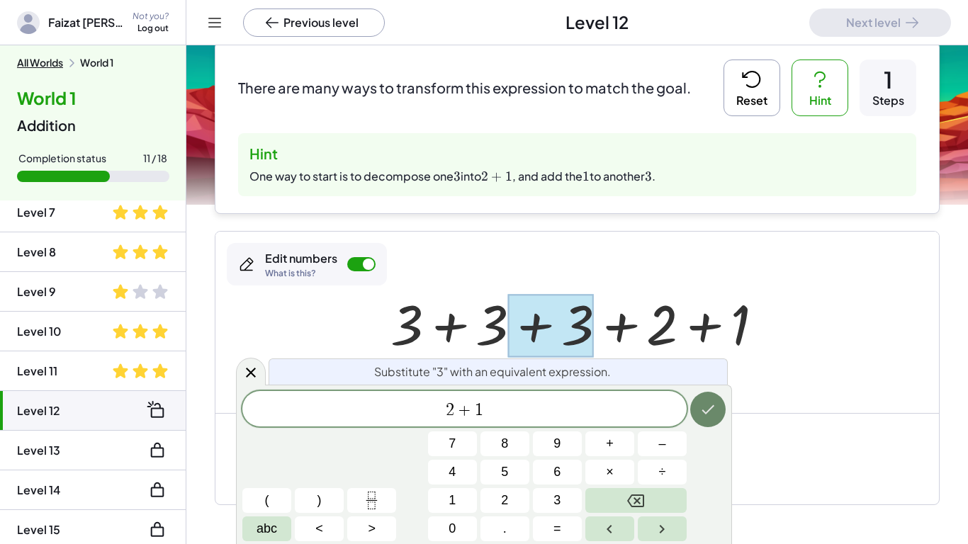
click at [713, 401] on icon "Done" at bounding box center [707, 409] width 17 height 17
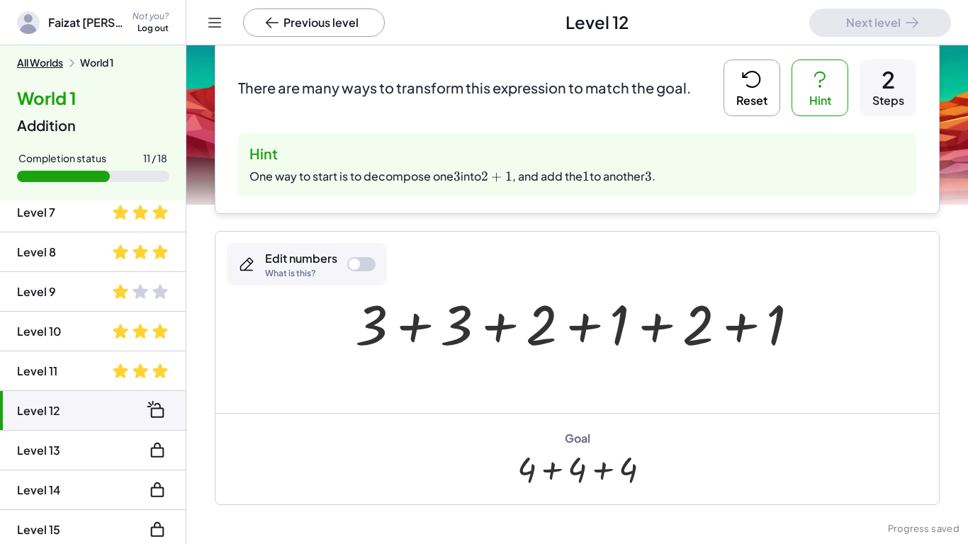
click at [347, 270] on div "Edit numbers What is this?" at bounding box center [307, 264] width 160 height 42
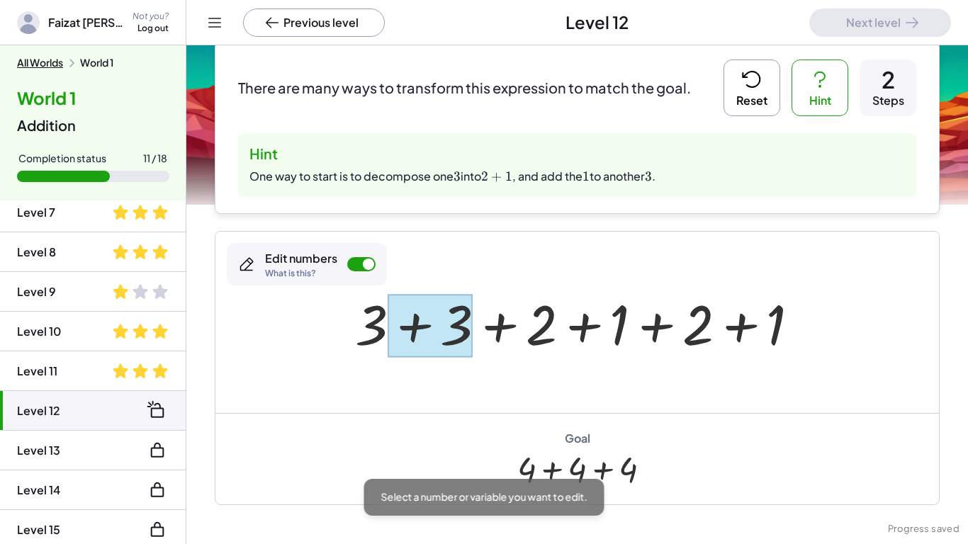
click at [460, 335] on div at bounding box center [429, 325] width 85 height 63
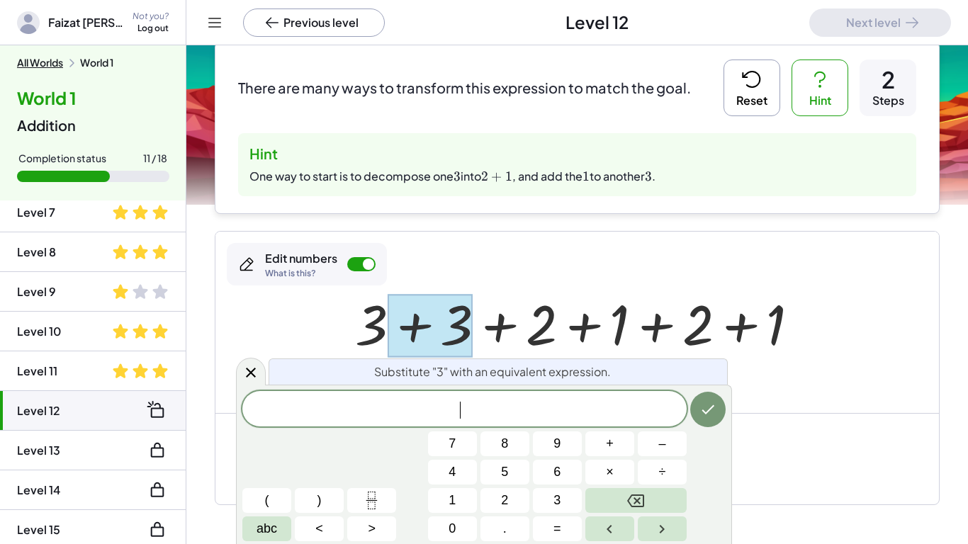
click at [819, 368] on div at bounding box center [576, 322] width 723 height 181
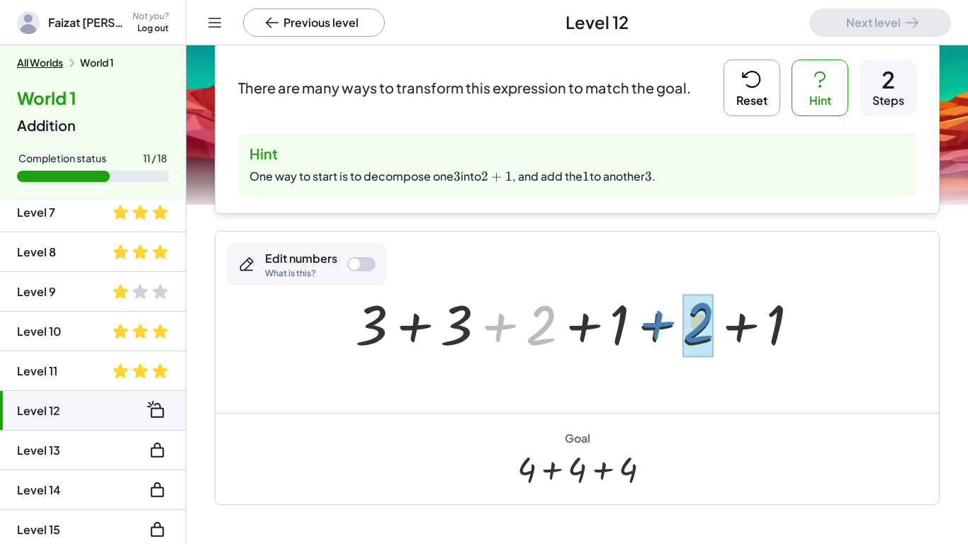
drag, startPoint x: 537, startPoint y: 341, endPoint x: 694, endPoint y: 339, distance: 157.3
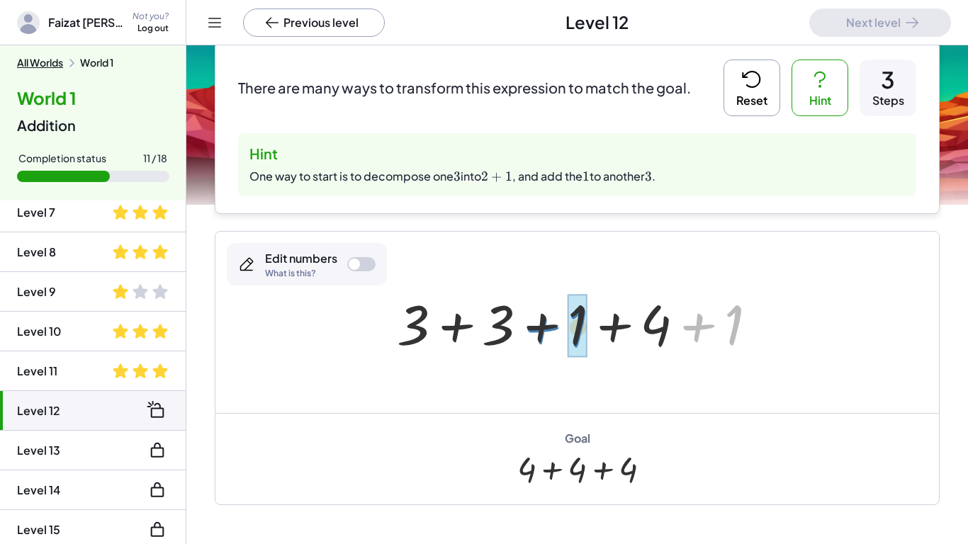
drag, startPoint x: 728, startPoint y: 329, endPoint x: 572, endPoint y: 331, distance: 155.8
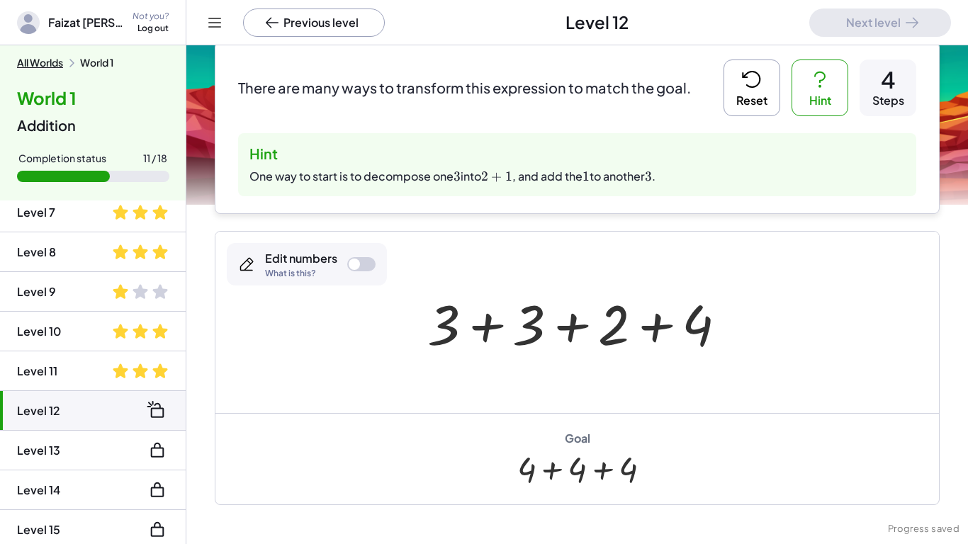
click at [354, 260] on div at bounding box center [353, 264] width 11 height 11
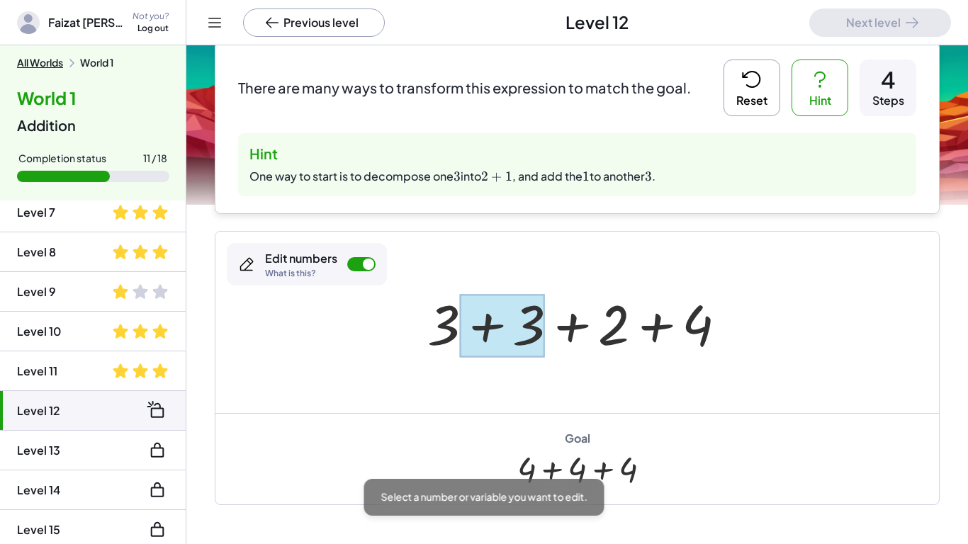
click at [523, 317] on div at bounding box center [502, 325] width 85 height 63
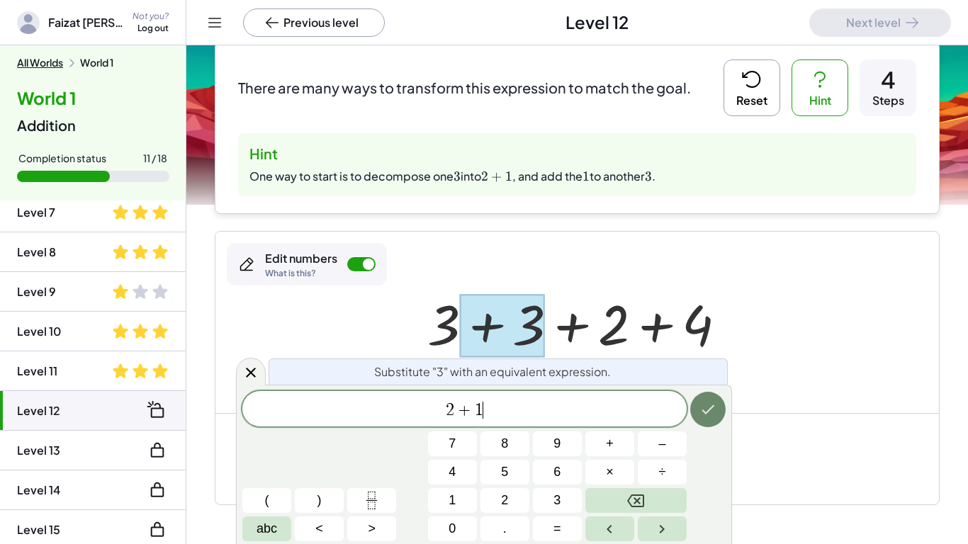
click at [722, 402] on button "Done" at bounding box center [707, 409] width 35 height 35
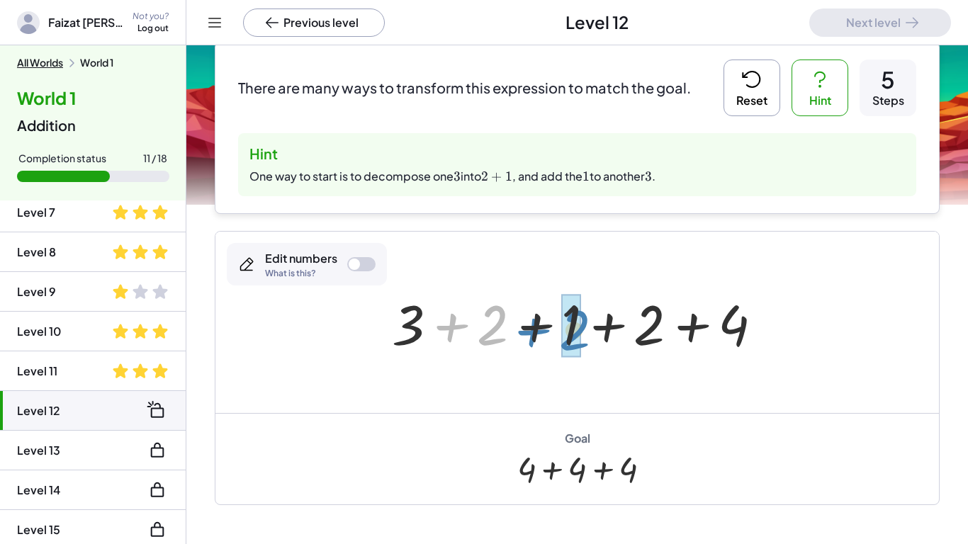
drag, startPoint x: 476, startPoint y: 325, endPoint x: 555, endPoint y: 328, distance: 79.4
click at [555, 328] on div at bounding box center [583, 322] width 396 height 73
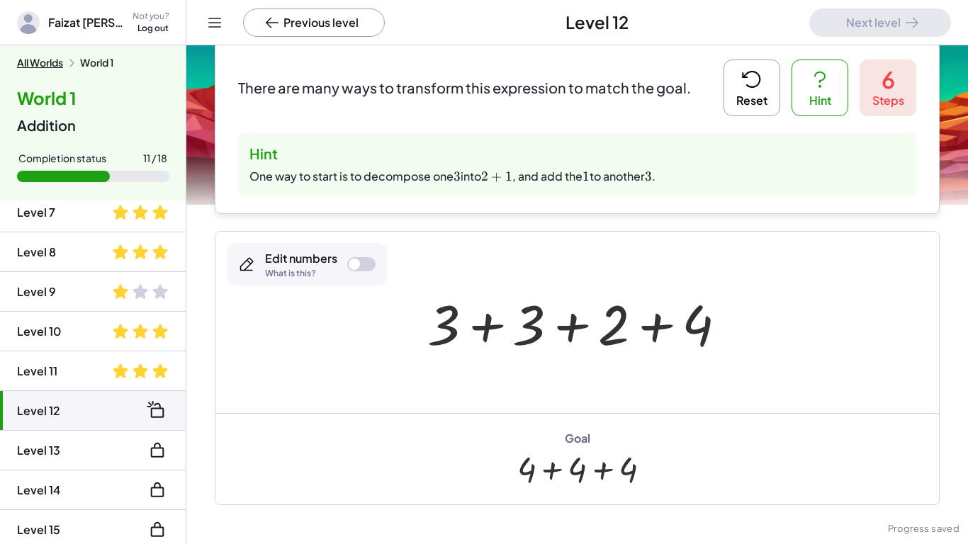
click at [522, 322] on div at bounding box center [582, 322] width 324 height 73
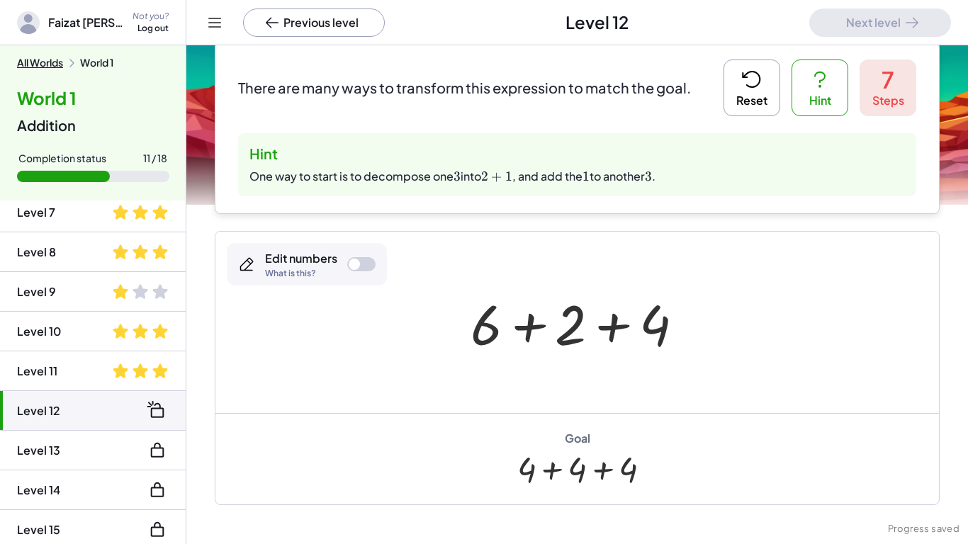
click at [498, 324] on div at bounding box center [582, 322] width 239 height 73
click at [768, 95] on button "Reset" at bounding box center [751, 87] width 57 height 57
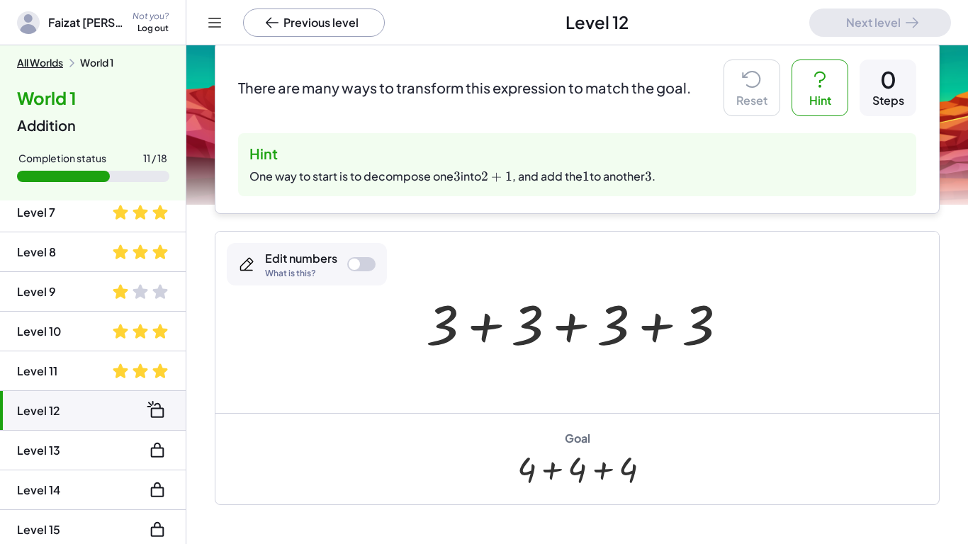
click at [364, 258] on div at bounding box center [361, 264] width 28 height 14
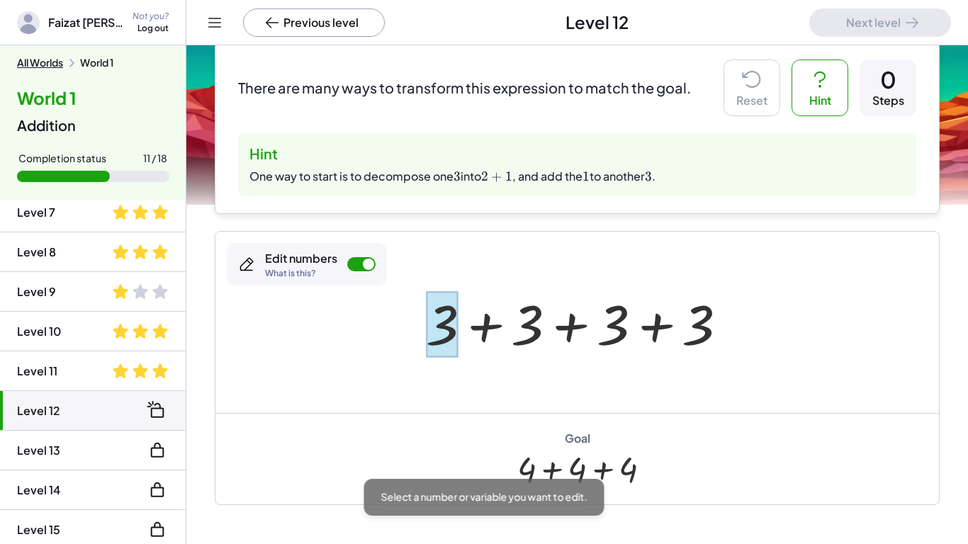
click at [450, 344] on div at bounding box center [442, 324] width 33 height 66
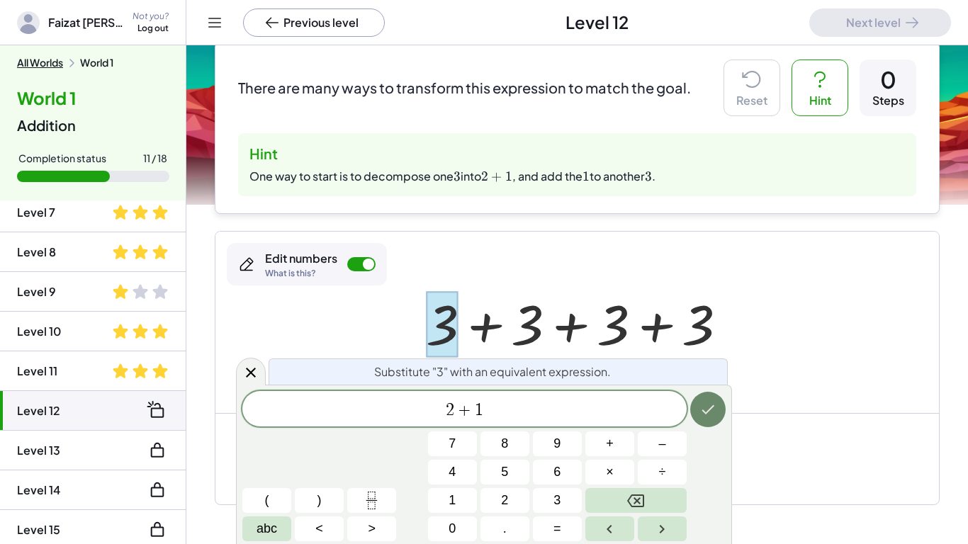
click at [720, 399] on button "Done" at bounding box center [707, 409] width 35 height 35
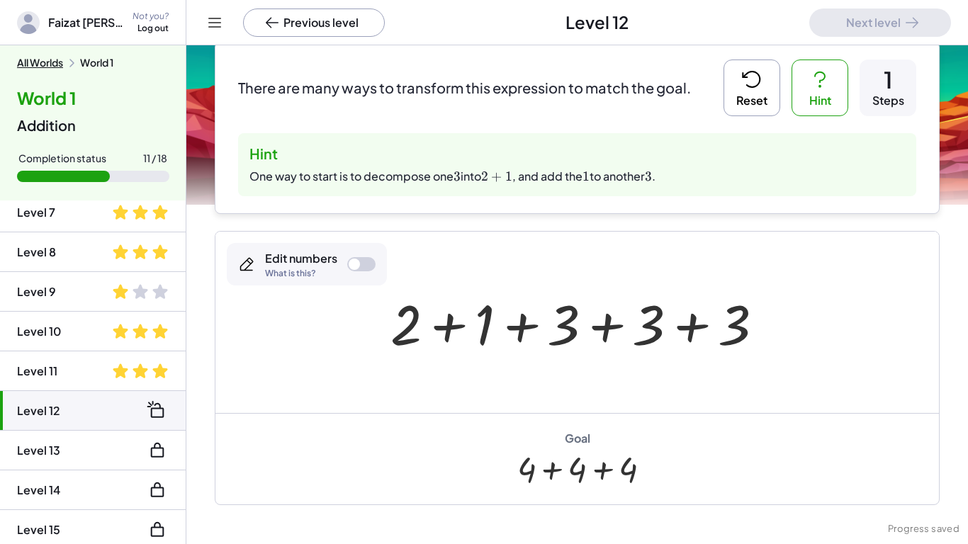
click at [366, 268] on div at bounding box center [361, 264] width 28 height 14
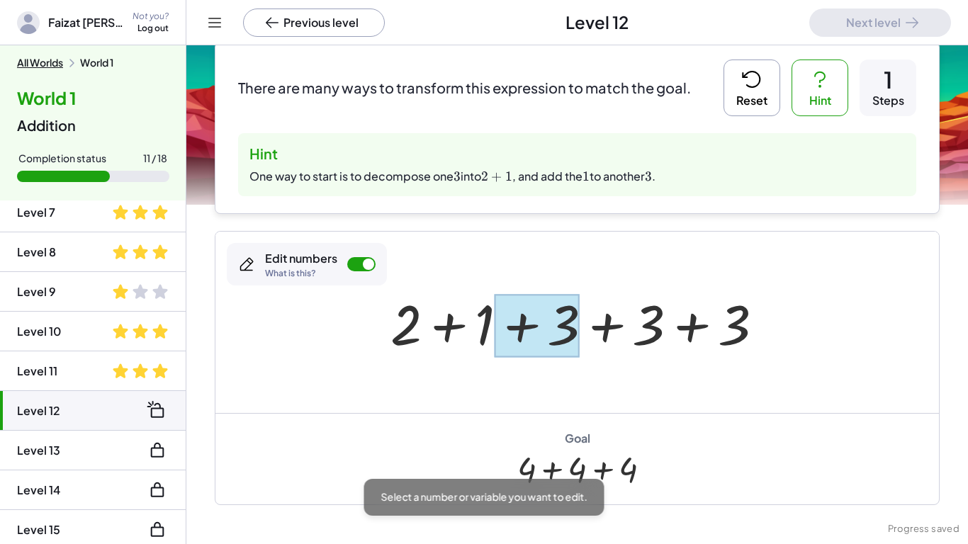
click at [560, 325] on div at bounding box center [536, 325] width 85 height 63
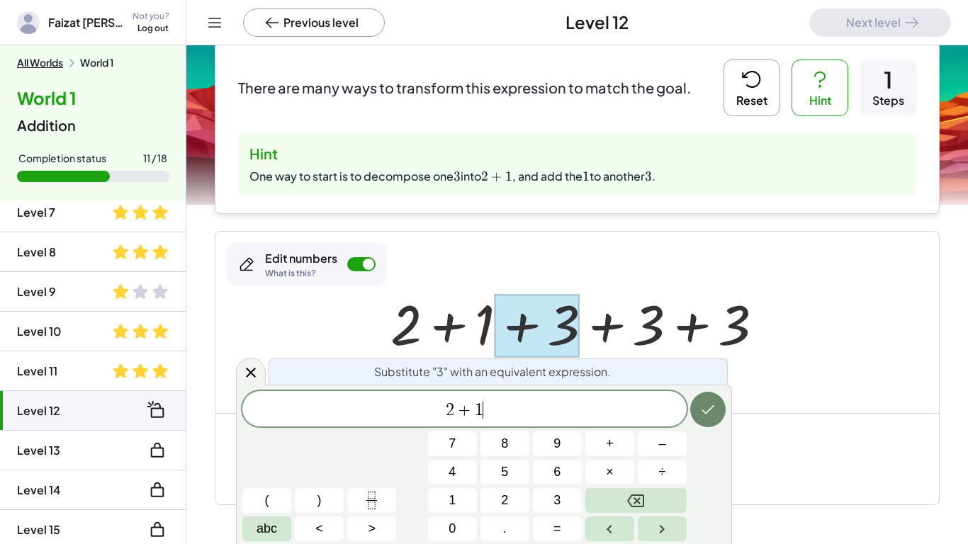
click at [709, 402] on icon "Done" at bounding box center [707, 409] width 17 height 17
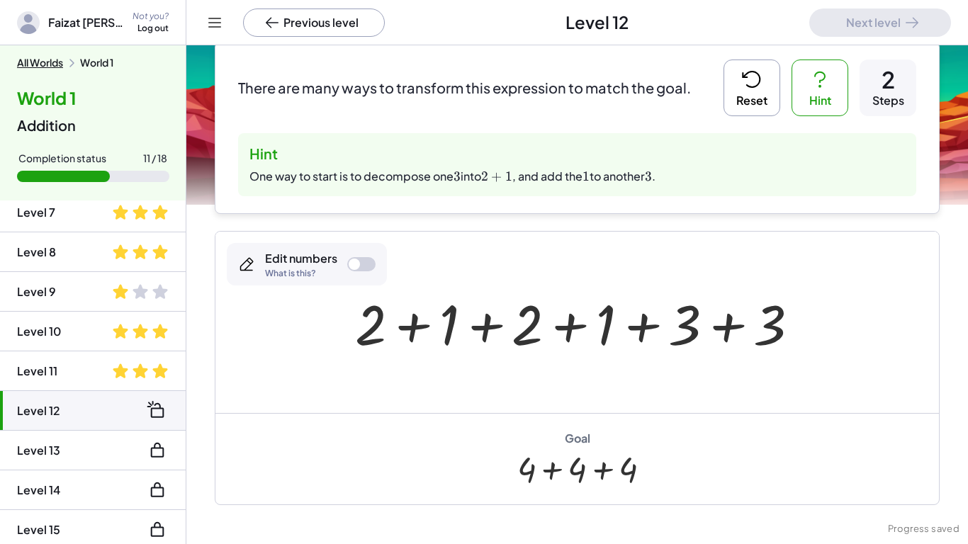
click at [360, 263] on div at bounding box center [361, 264] width 28 height 14
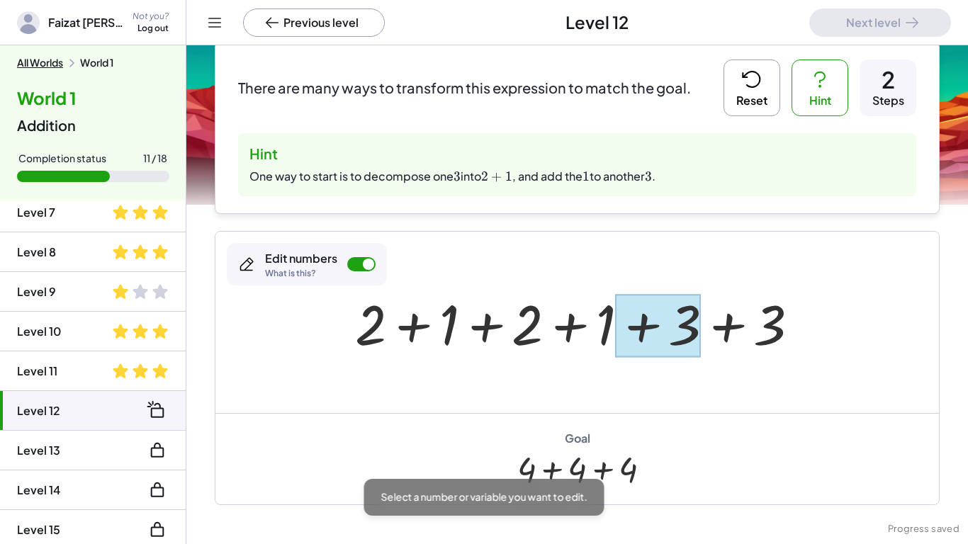
click at [656, 319] on div at bounding box center [657, 325] width 85 height 63
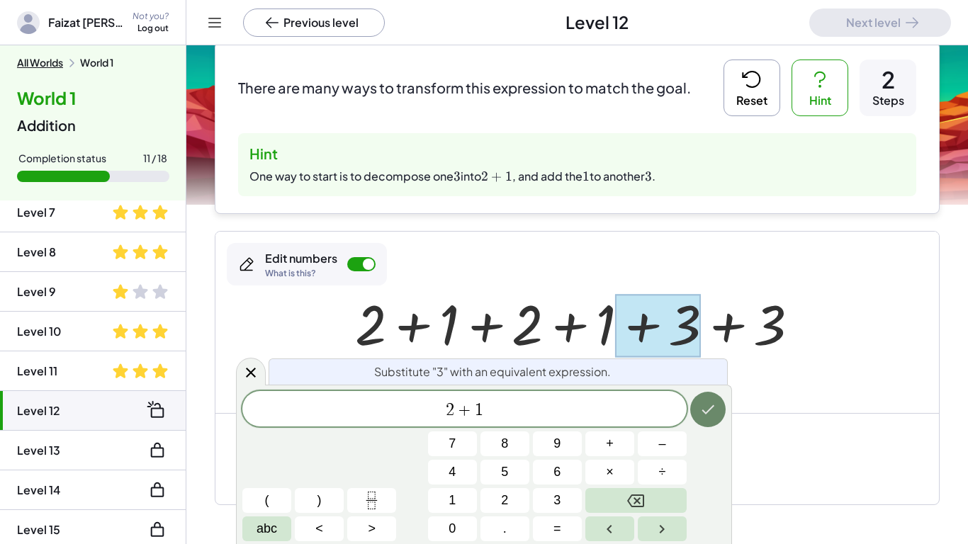
click at [720, 397] on button "Done" at bounding box center [707, 409] width 35 height 35
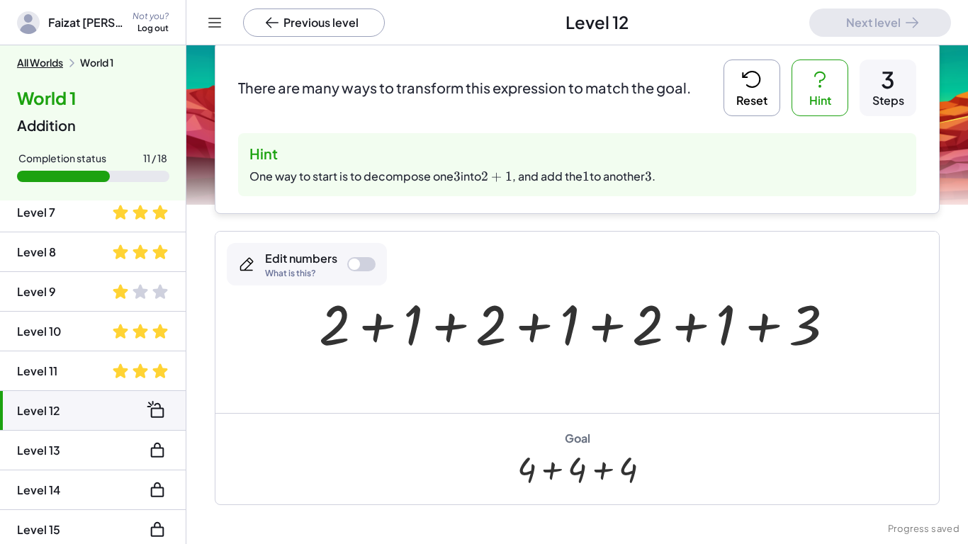
click at [335, 268] on div "Edit numbers What is this?" at bounding box center [301, 264] width 72 height 27
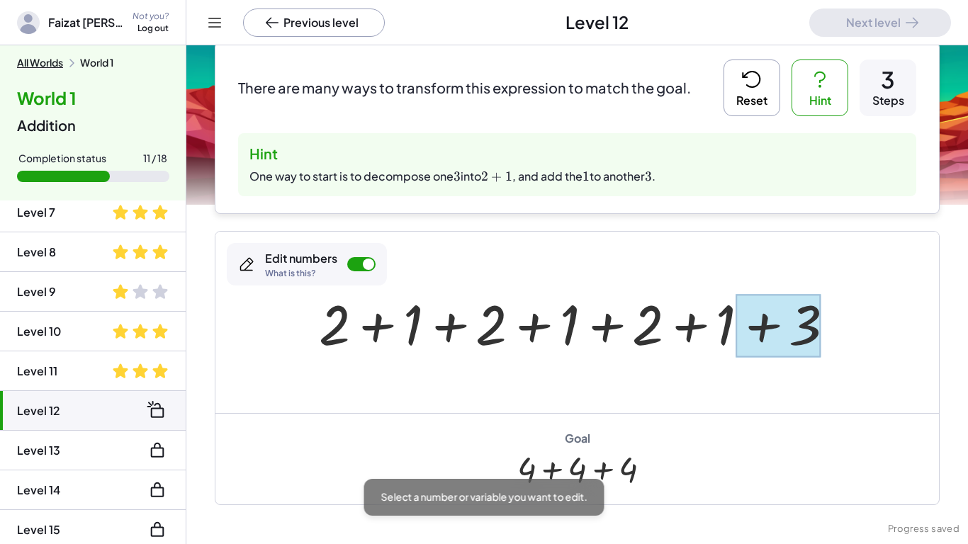
click at [781, 302] on div at bounding box center [777, 325] width 85 height 63
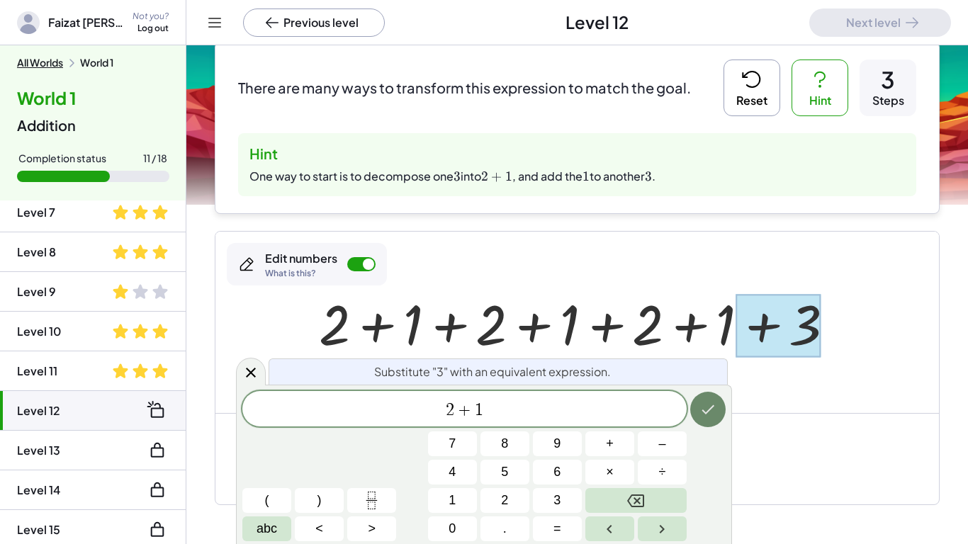
click at [705, 415] on icon "Done" at bounding box center [707, 409] width 17 height 17
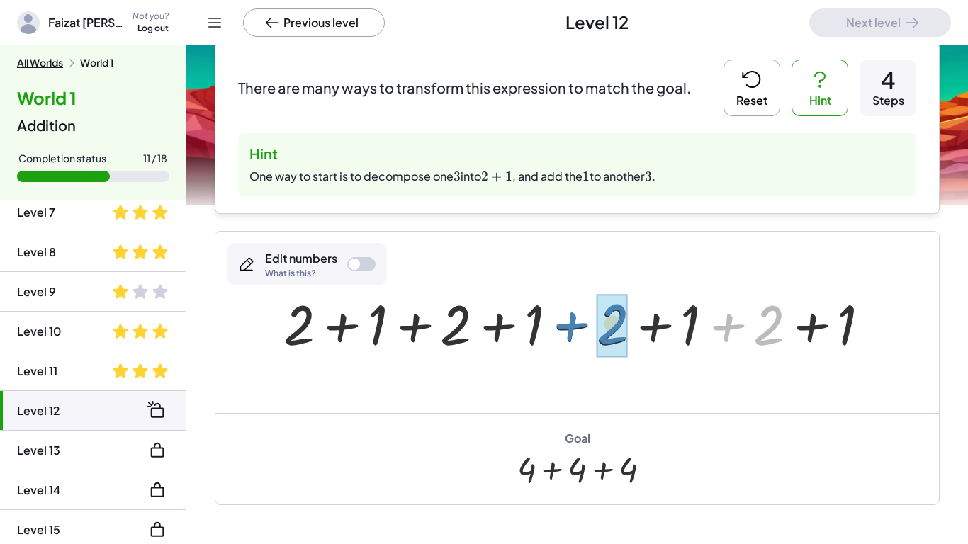
drag, startPoint x: 768, startPoint y: 322, endPoint x: 613, endPoint y: 320, distance: 155.1
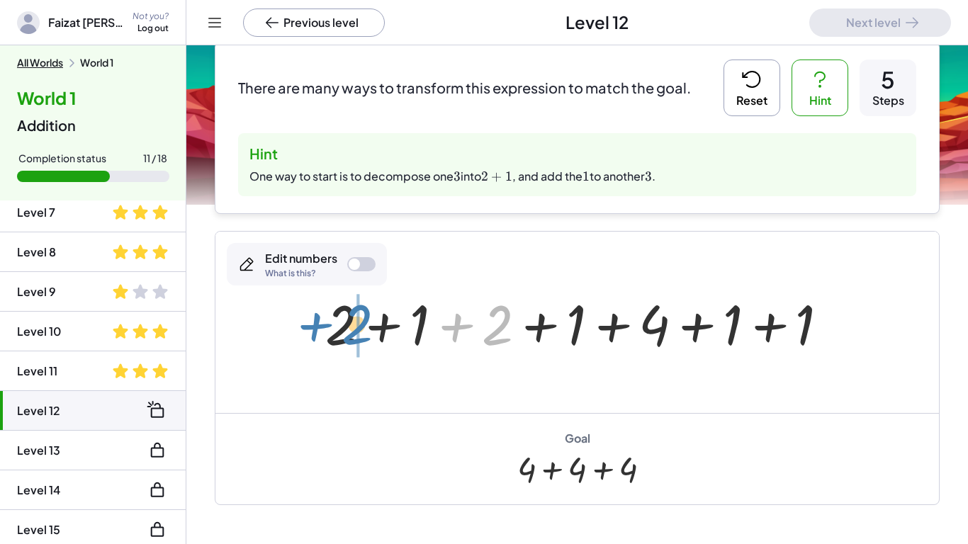
drag, startPoint x: 503, startPoint y: 336, endPoint x: 358, endPoint y: 332, distance: 145.3
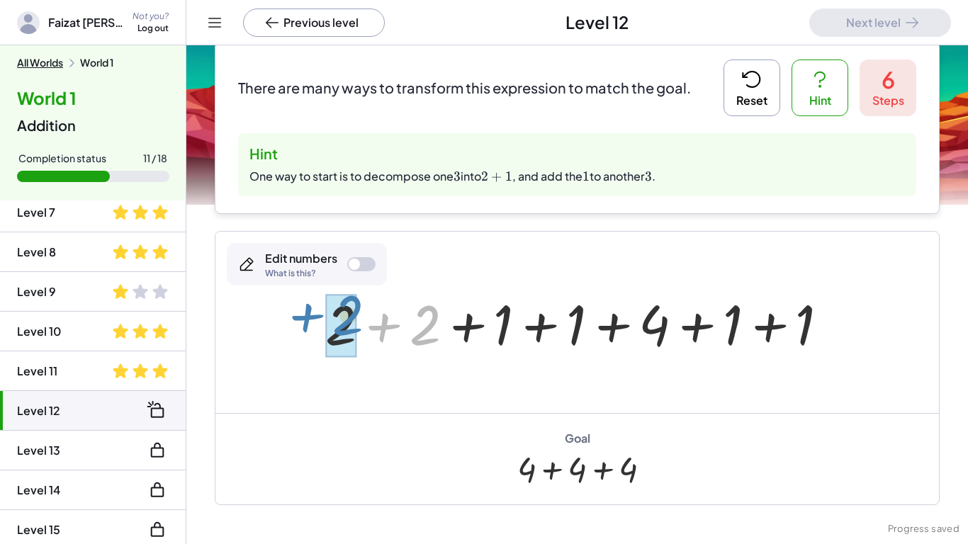
drag, startPoint x: 426, startPoint y: 325, endPoint x: 348, endPoint y: 315, distance: 77.8
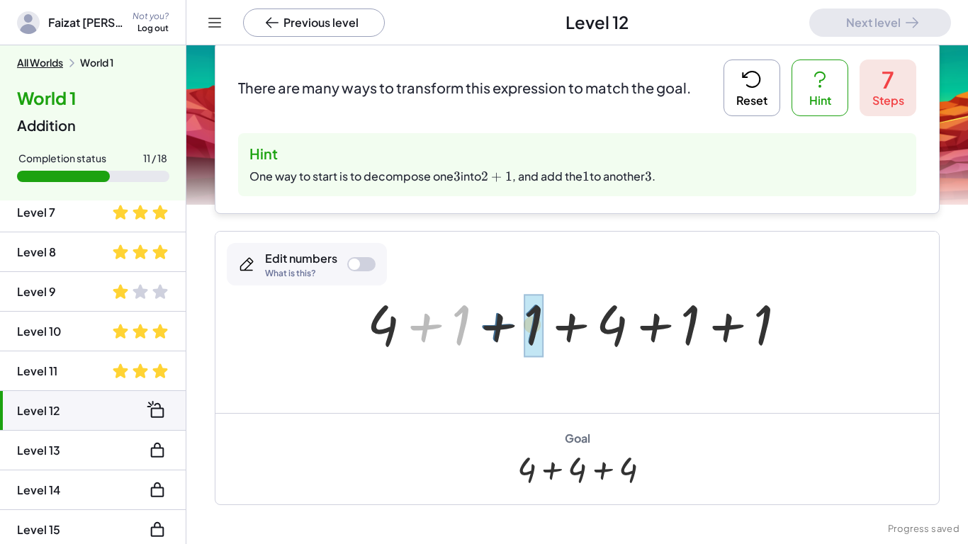
drag, startPoint x: 464, startPoint y: 319, endPoint x: 538, endPoint y: 318, distance: 74.4
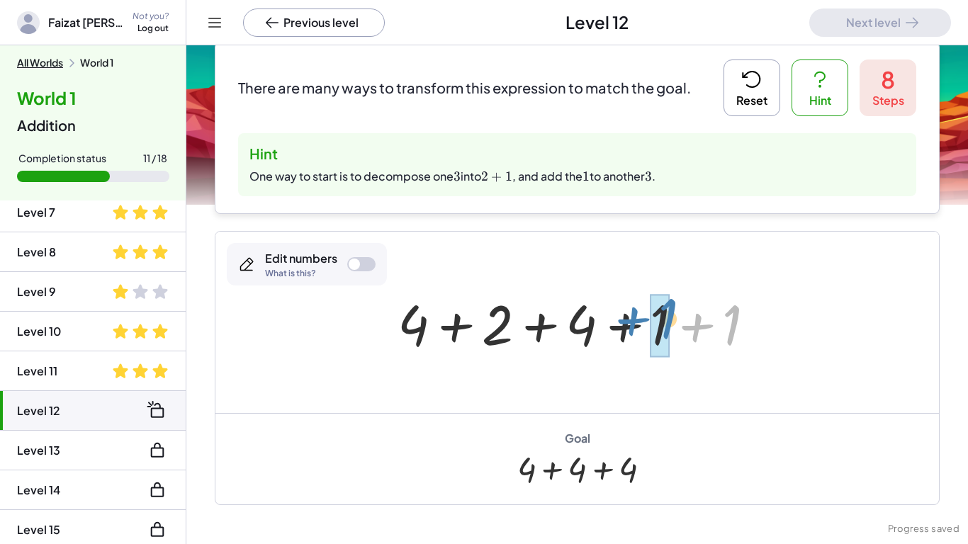
drag, startPoint x: 738, startPoint y: 323, endPoint x: 674, endPoint y: 317, distance: 64.8
click at [674, 317] on div at bounding box center [581, 322] width 383 height 73
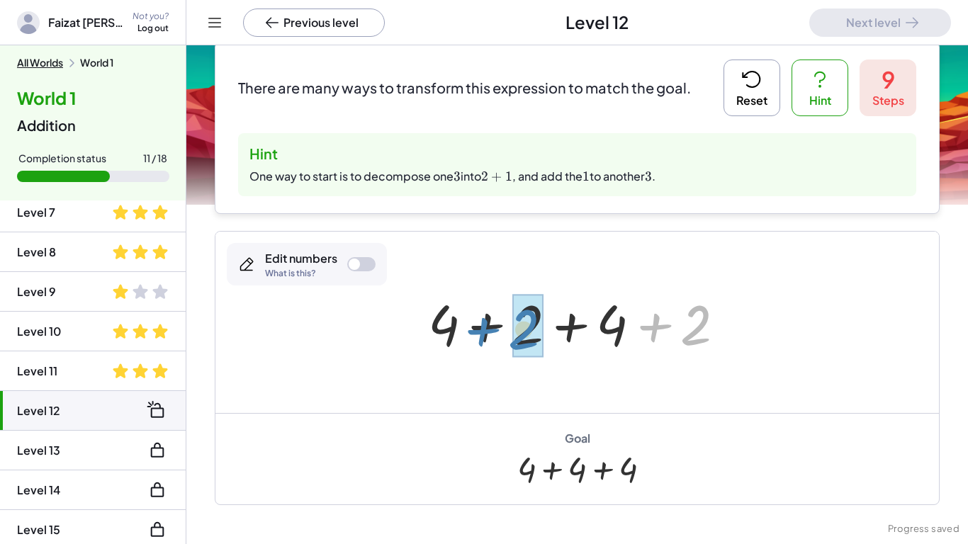
drag, startPoint x: 695, startPoint y: 324, endPoint x: 528, endPoint y: 329, distance: 166.5
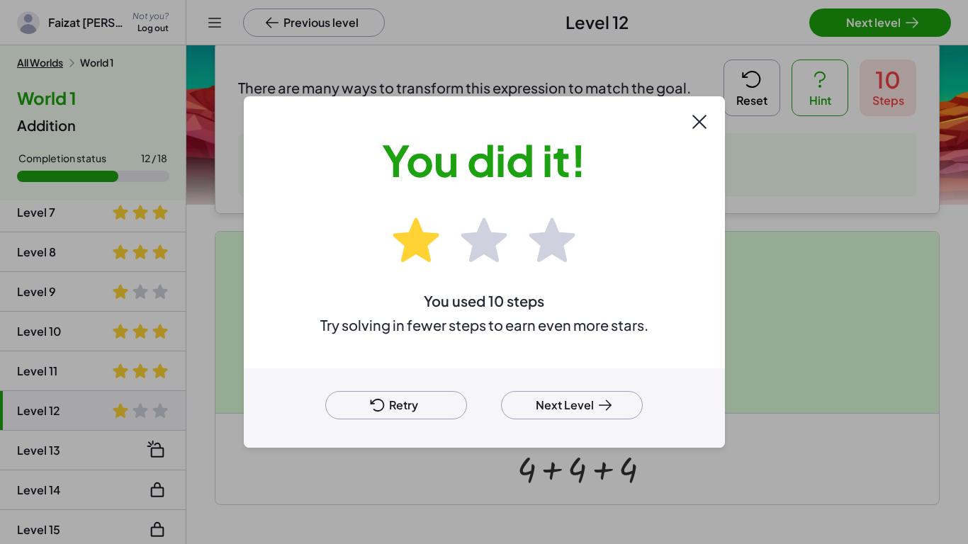
click at [555, 395] on button "Next Level" at bounding box center [572, 405] width 142 height 28
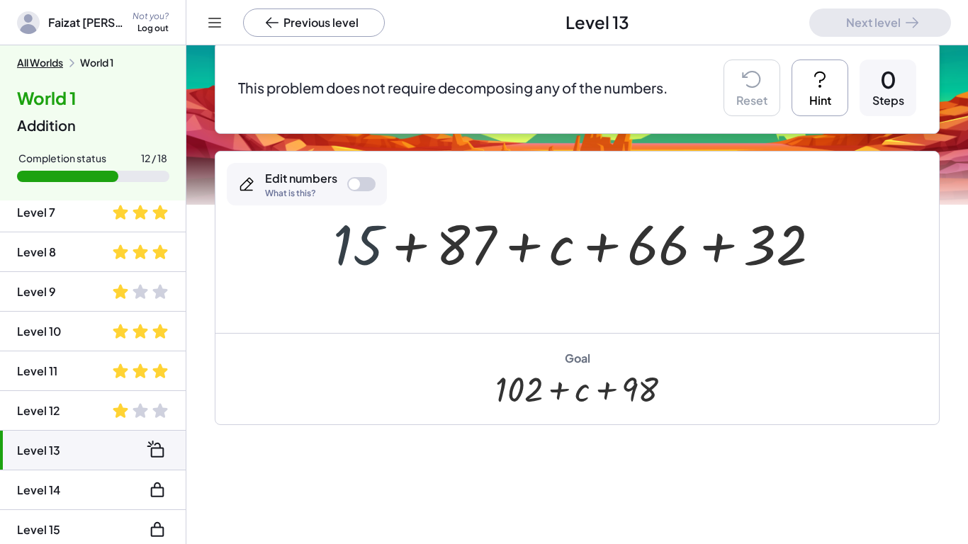
drag, startPoint x: 368, startPoint y: 272, endPoint x: 367, endPoint y: 265, distance: 7.1
click at [367, 265] on div at bounding box center [582, 242] width 513 height 73
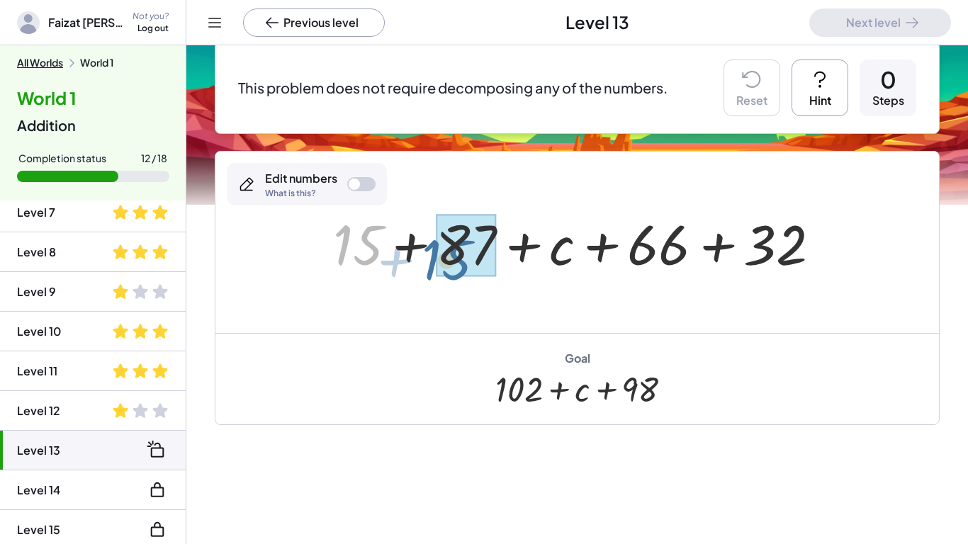
drag, startPoint x: 355, startPoint y: 240, endPoint x: 475, endPoint y: 249, distance: 120.0
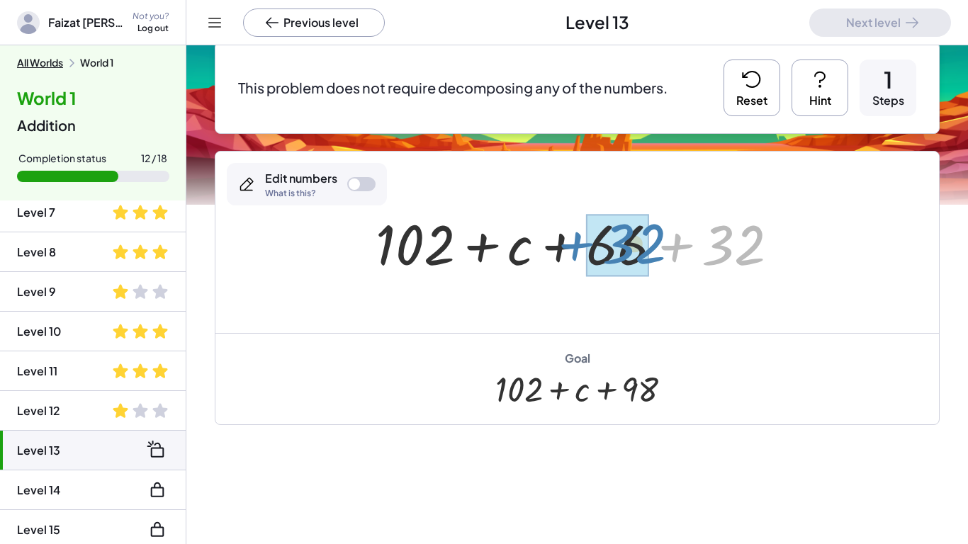
drag, startPoint x: 728, startPoint y: 232, endPoint x: 628, endPoint y: 230, distance: 99.9
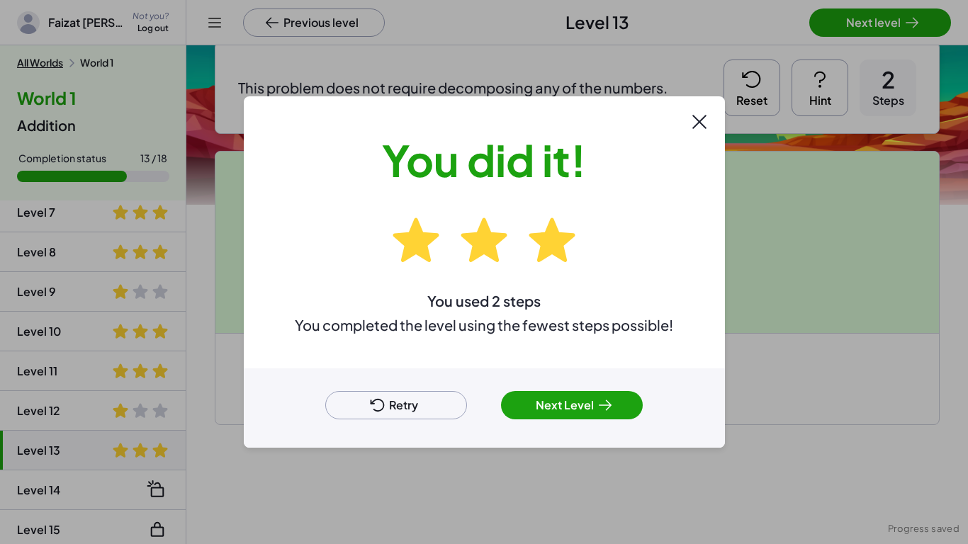
click at [573, 397] on button "Next Level" at bounding box center [572, 405] width 142 height 28
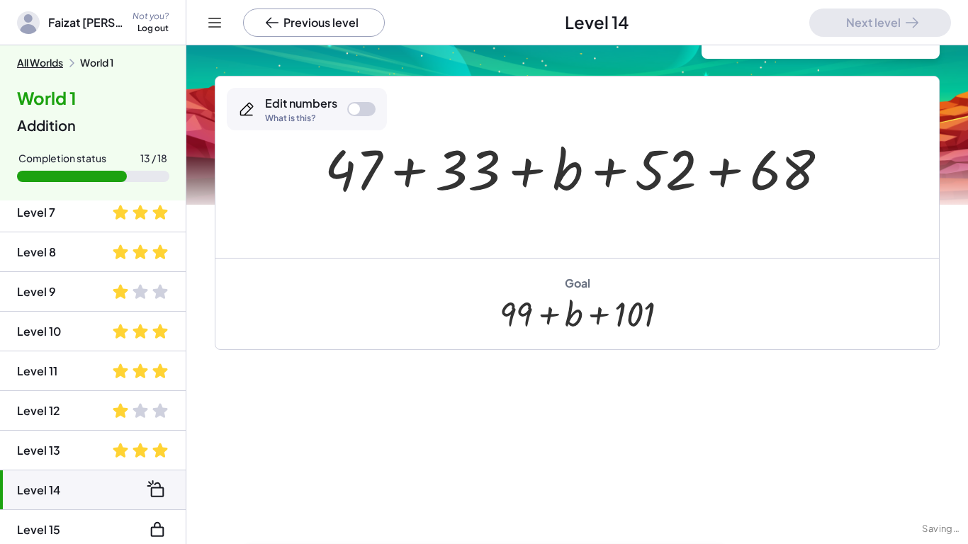
scroll to position [94, 0]
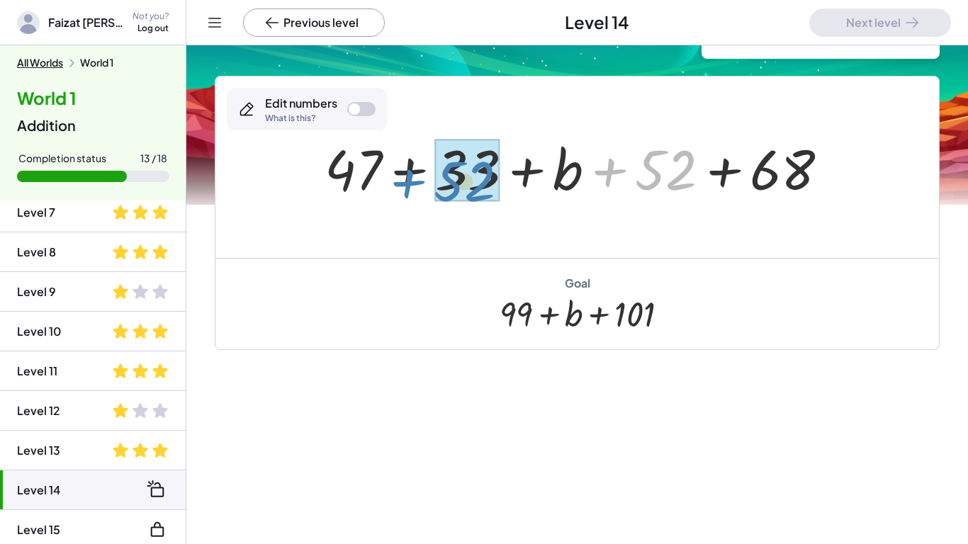
drag, startPoint x: 654, startPoint y: 175, endPoint x: 453, endPoint y: 185, distance: 201.4
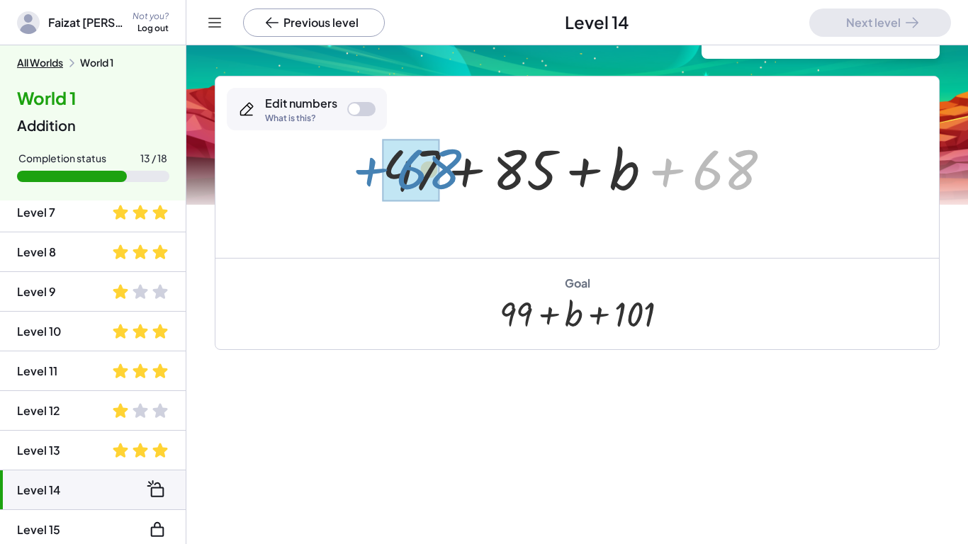
drag, startPoint x: 722, startPoint y: 174, endPoint x: 425, endPoint y: 172, distance: 296.8
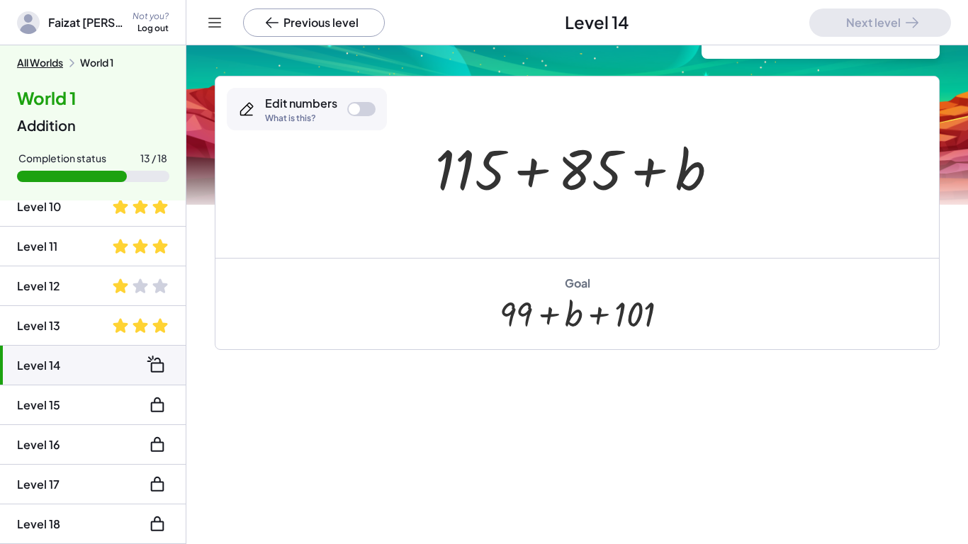
scroll to position [0, 0]
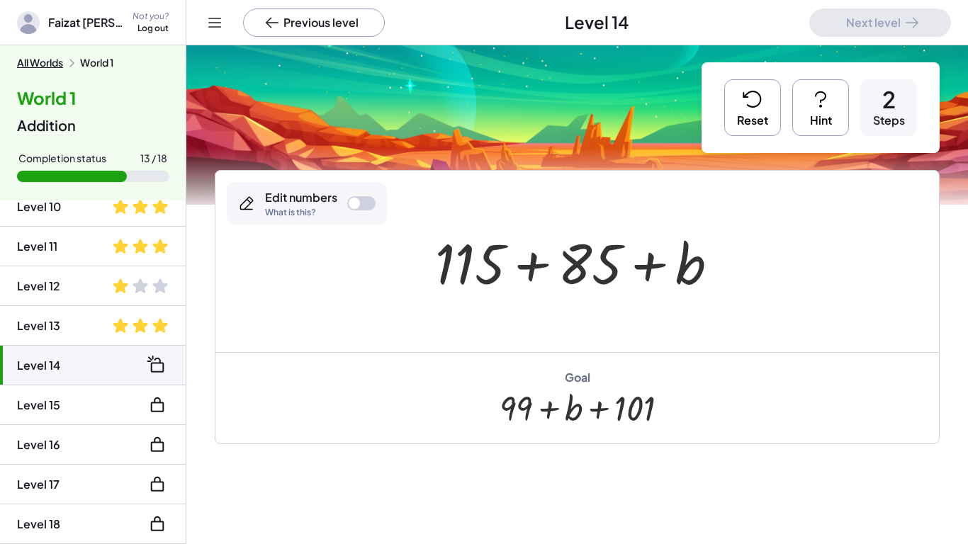
click at [747, 116] on button "Reset" at bounding box center [752, 107] width 57 height 57
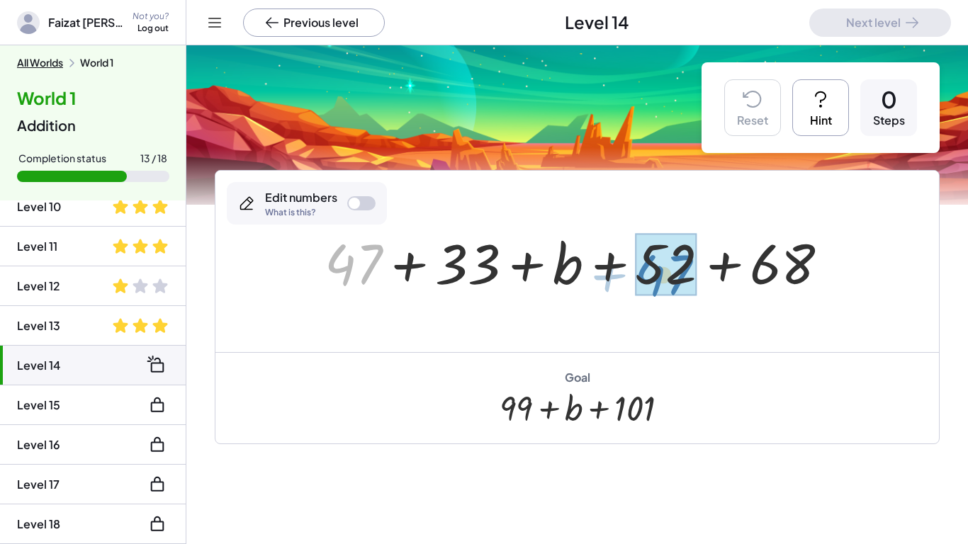
drag, startPoint x: 350, startPoint y: 273, endPoint x: 660, endPoint y: 281, distance: 310.3
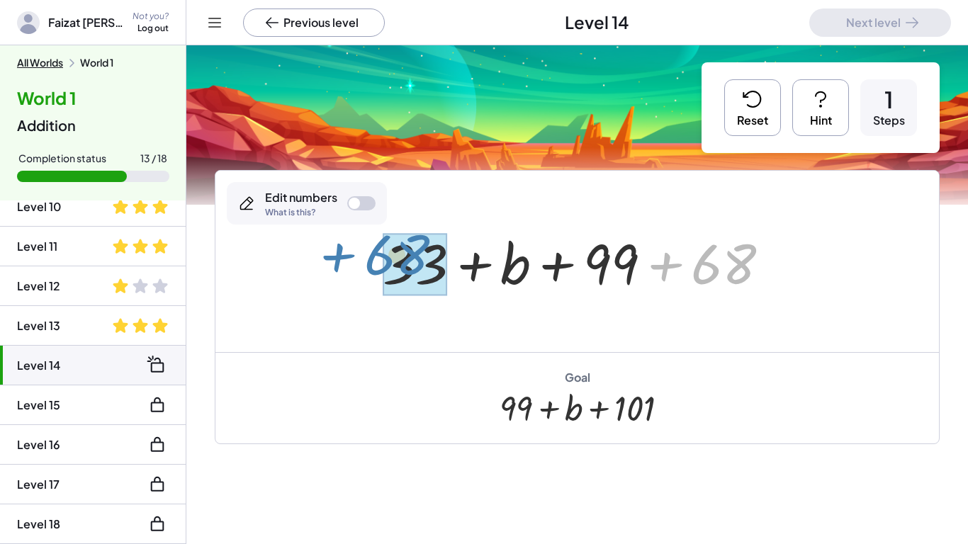
drag, startPoint x: 739, startPoint y: 257, endPoint x: 414, endPoint y: 247, distance: 326.0
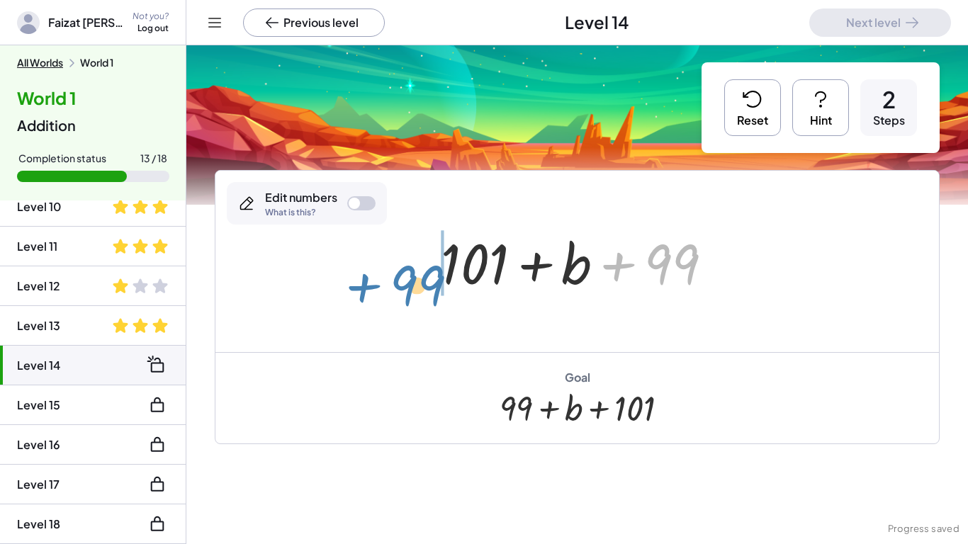
drag, startPoint x: 676, startPoint y: 254, endPoint x: 420, endPoint y: 272, distance: 257.1
click at [420, 272] on div "+ 47 + 33 + b + 52 + 68 + 33 + b + 99 + 68 + 99 + + + b 99 101" at bounding box center [576, 262] width 315 height 80
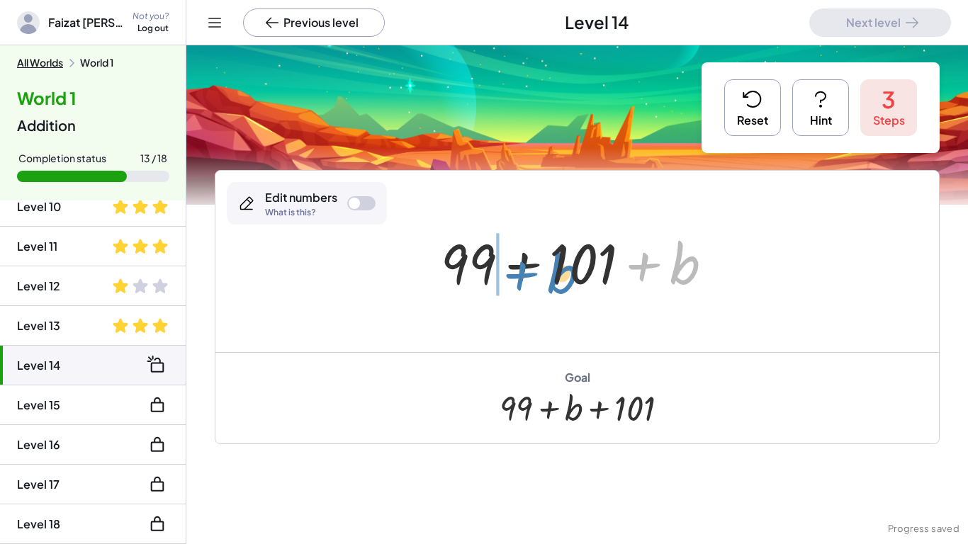
drag, startPoint x: 680, startPoint y: 271, endPoint x: 557, endPoint y: 278, distance: 123.4
click at [557, 278] on div at bounding box center [581, 261] width 297 height 73
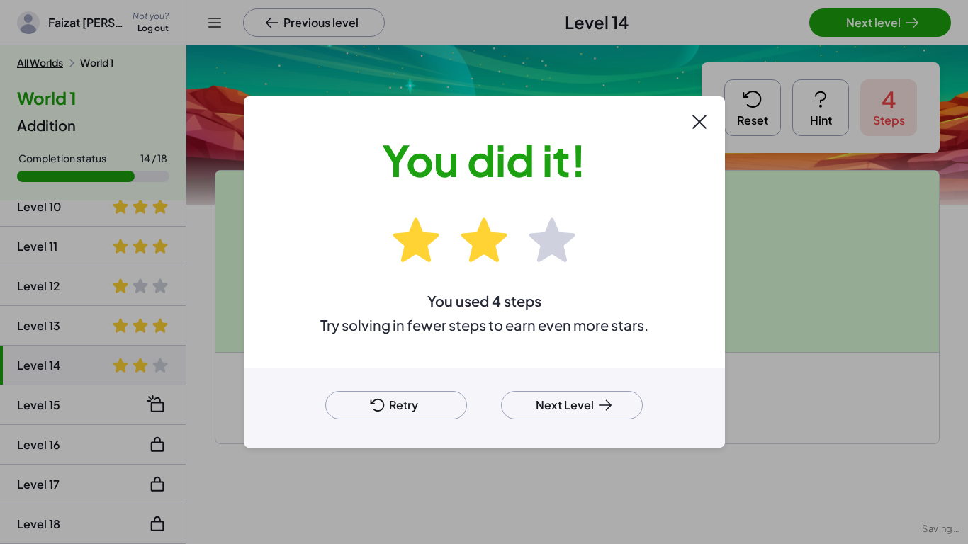
click at [596, 403] on icon at bounding box center [604, 405] width 17 height 17
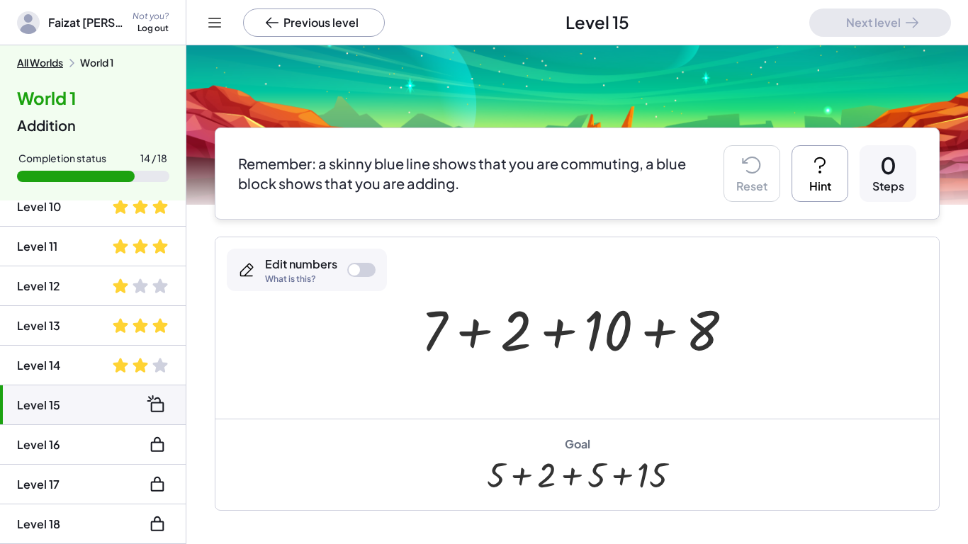
scroll to position [45, 0]
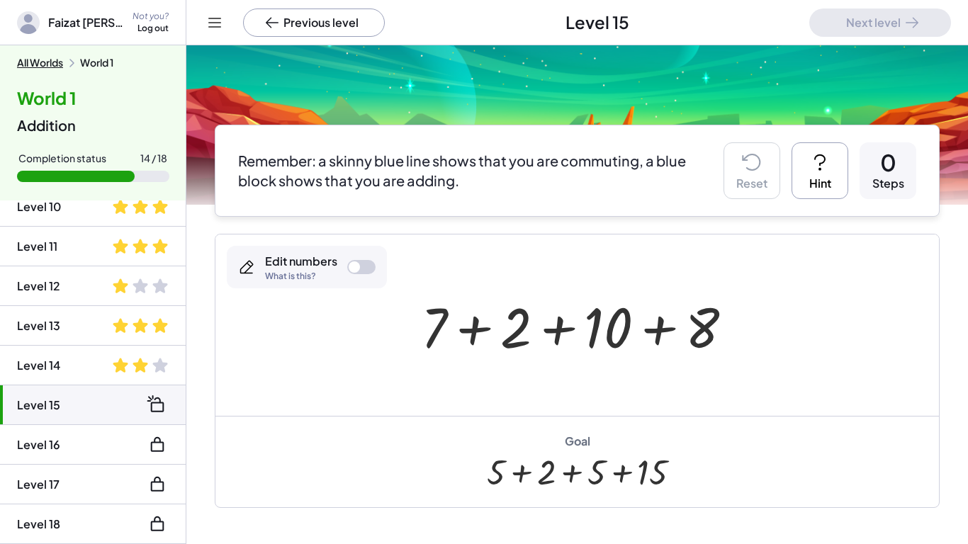
click at [839, 159] on button "Hint" at bounding box center [819, 170] width 57 height 57
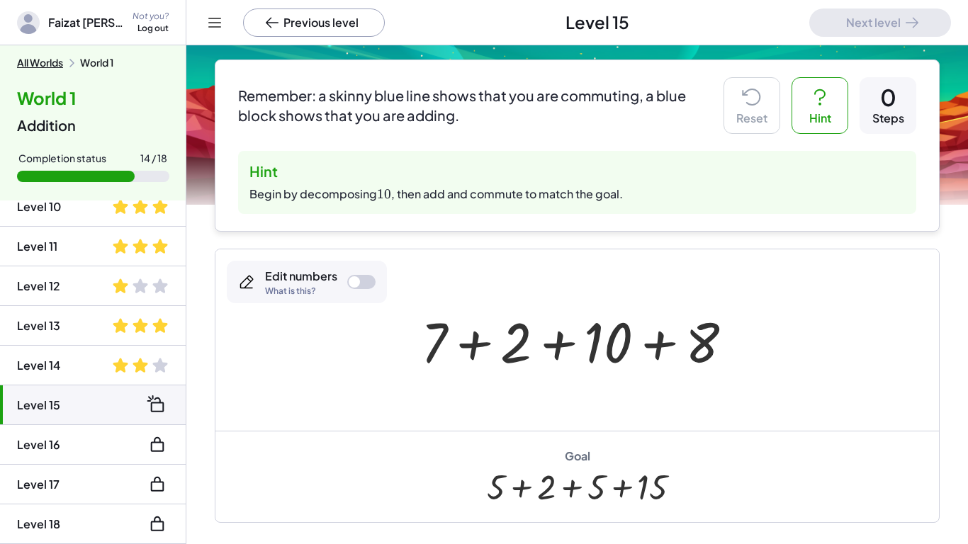
scroll to position [112, 0]
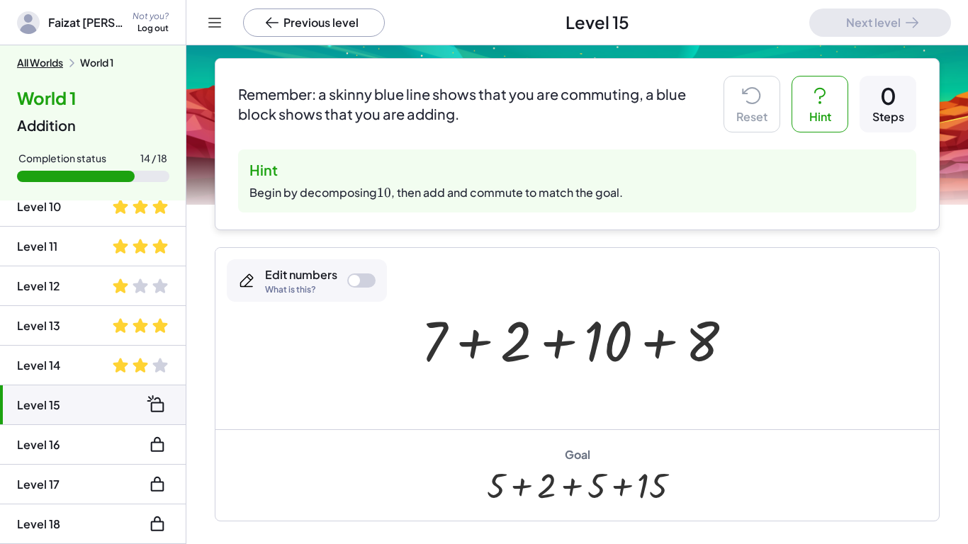
click at [594, 356] on div at bounding box center [582, 338] width 337 height 73
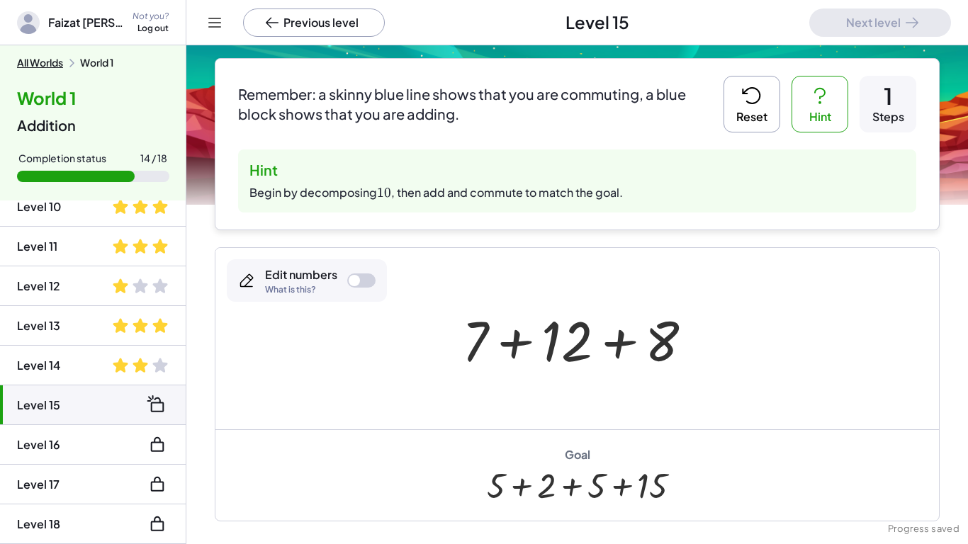
click at [764, 109] on button "Reset" at bounding box center [751, 104] width 57 height 57
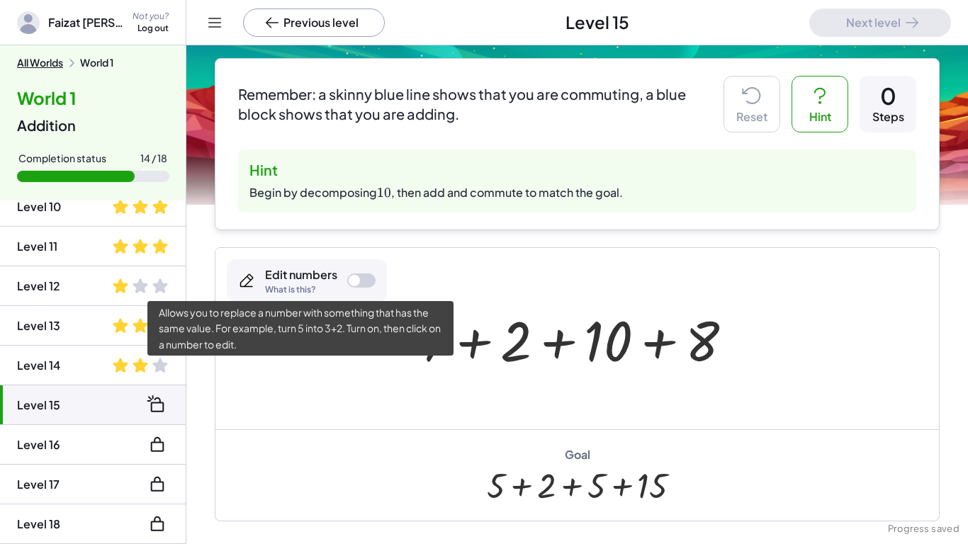
click at [302, 290] on div "What is this?" at bounding box center [301, 289] width 72 height 8
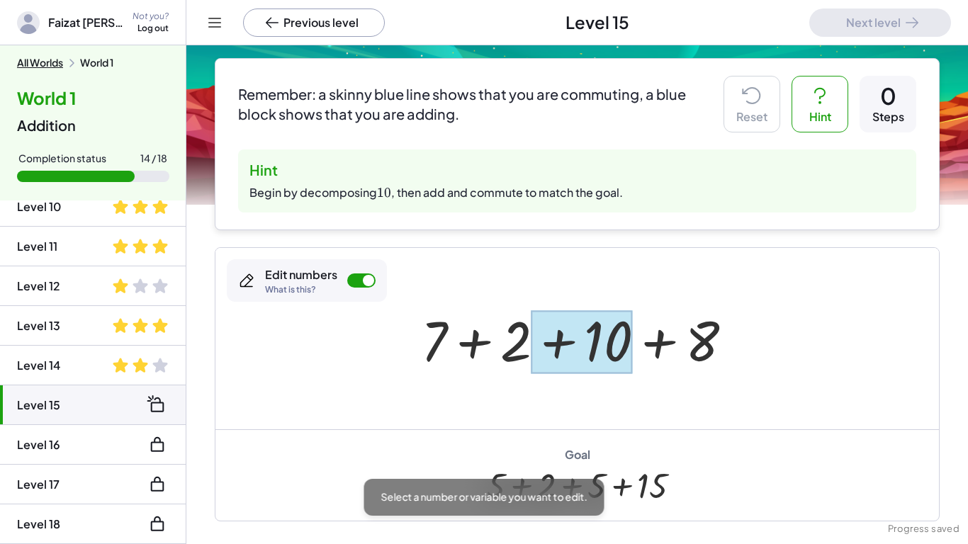
click at [595, 337] on div at bounding box center [580, 341] width 101 height 63
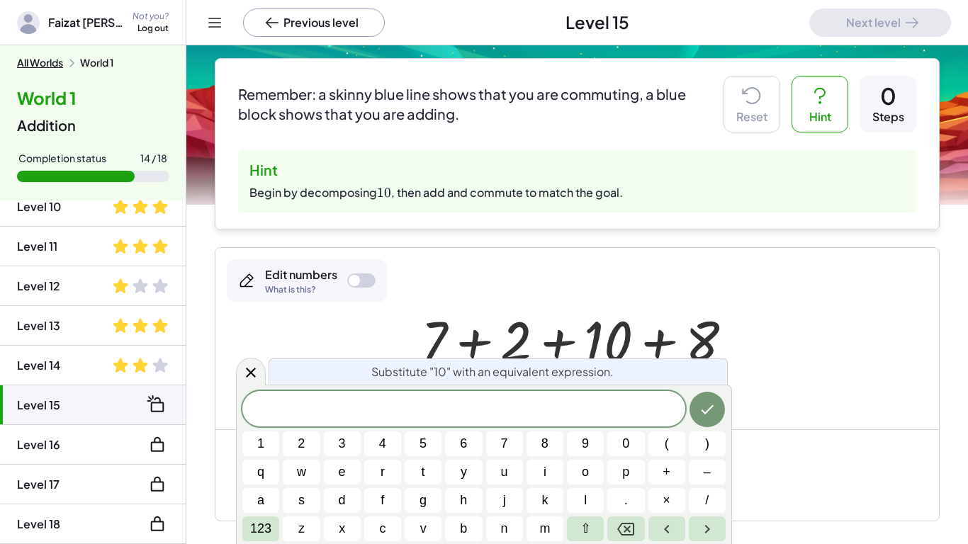
click at [915, 371] on div at bounding box center [576, 338] width 723 height 181
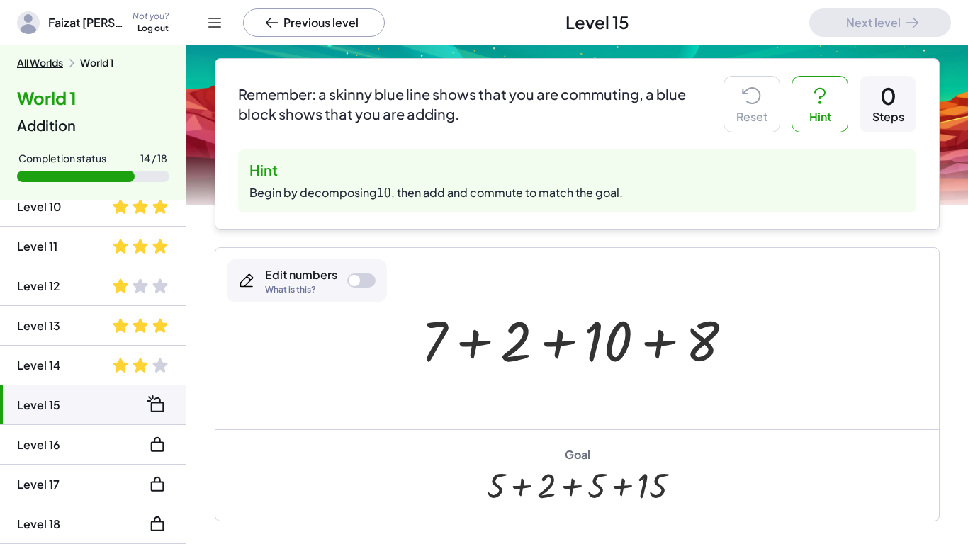
click at [605, 332] on div at bounding box center [582, 338] width 337 height 73
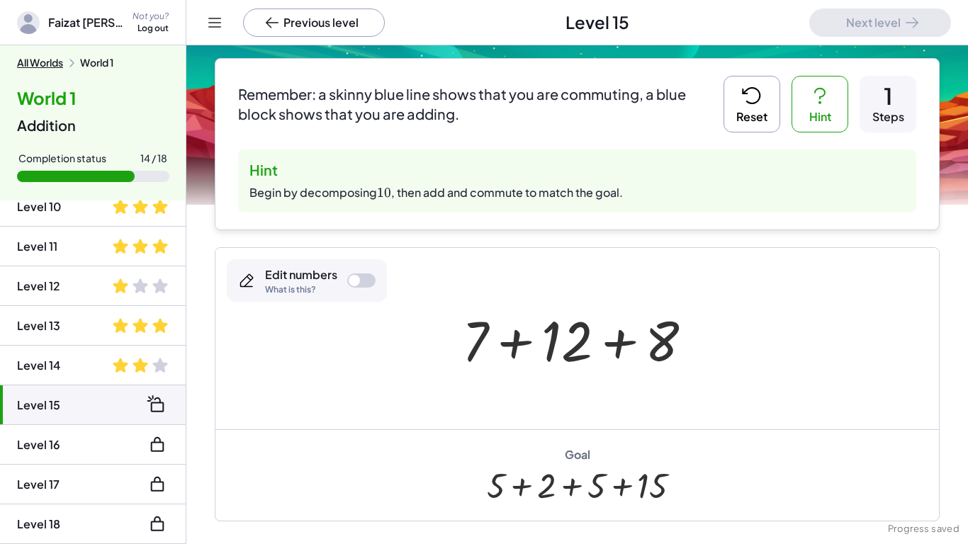
click at [743, 85] on icon at bounding box center [751, 95] width 23 height 23
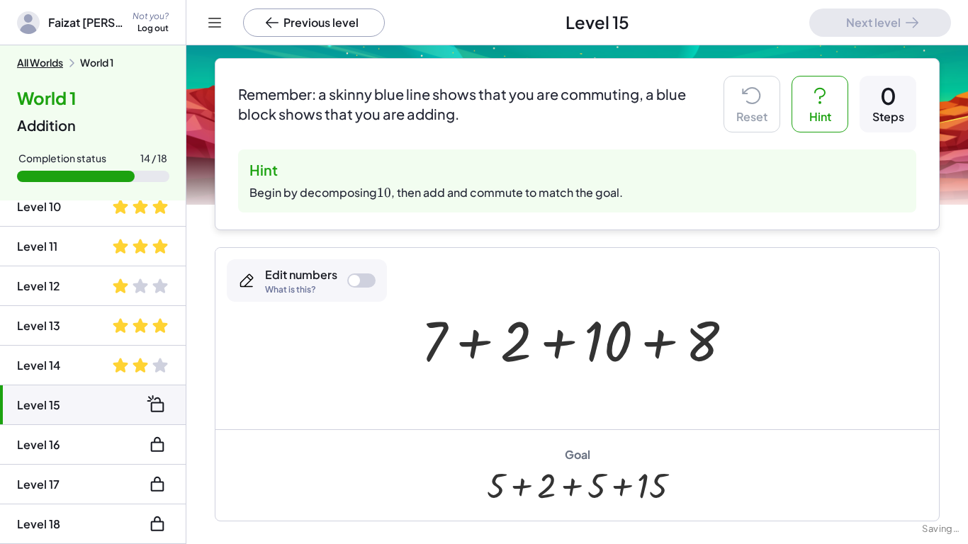
click at [310, 270] on div "Edit numbers" at bounding box center [301, 275] width 72 height 16
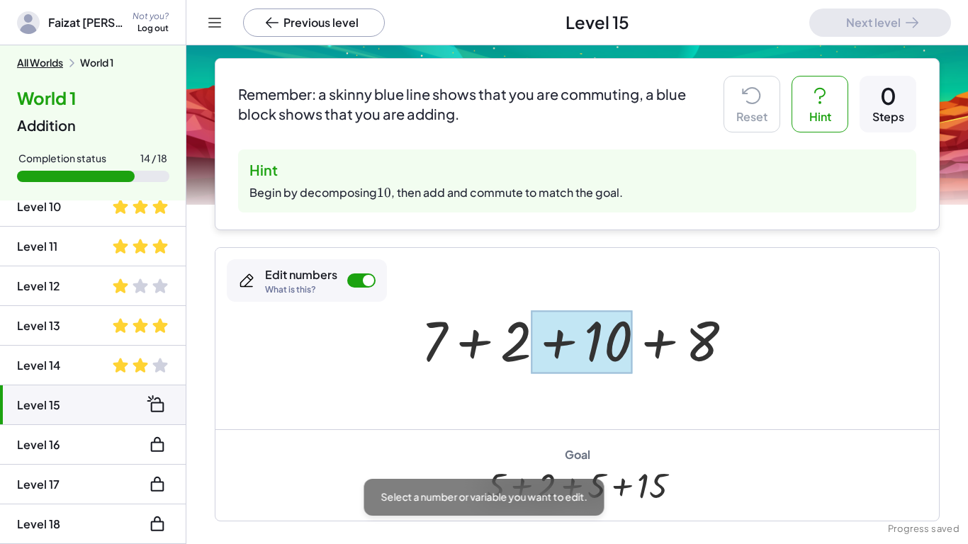
click at [623, 319] on div at bounding box center [580, 341] width 101 height 63
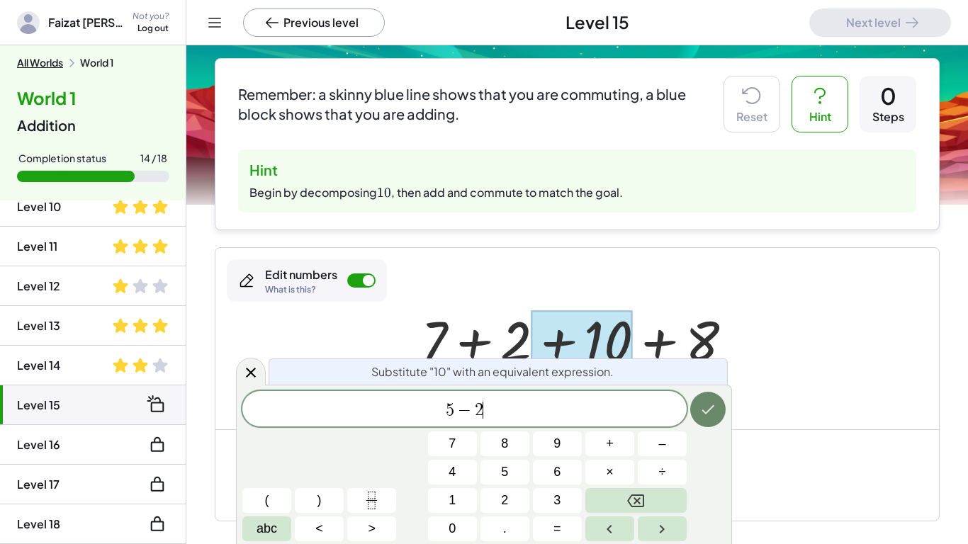
click at [713, 401] on icon "Done" at bounding box center [707, 409] width 17 height 17
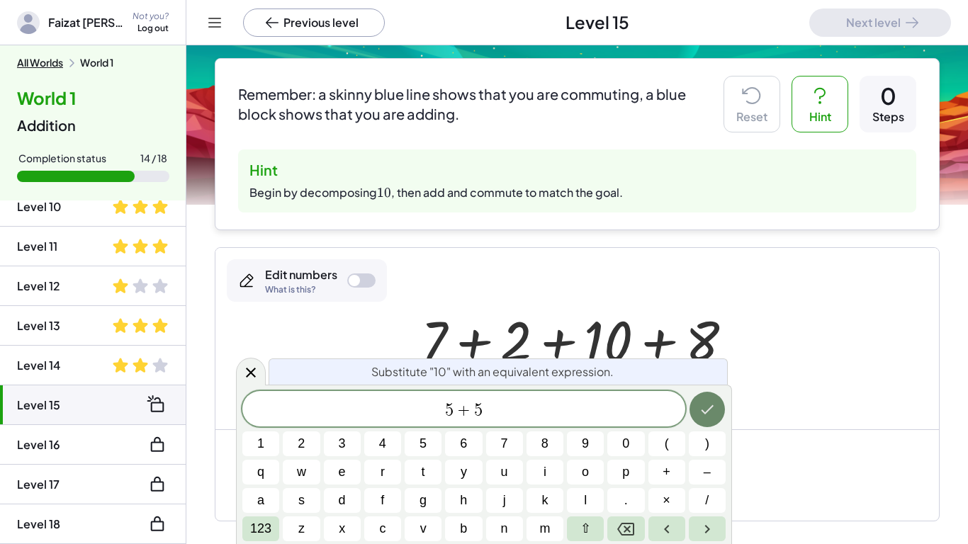
click at [719, 404] on button "Done" at bounding box center [706, 409] width 35 height 35
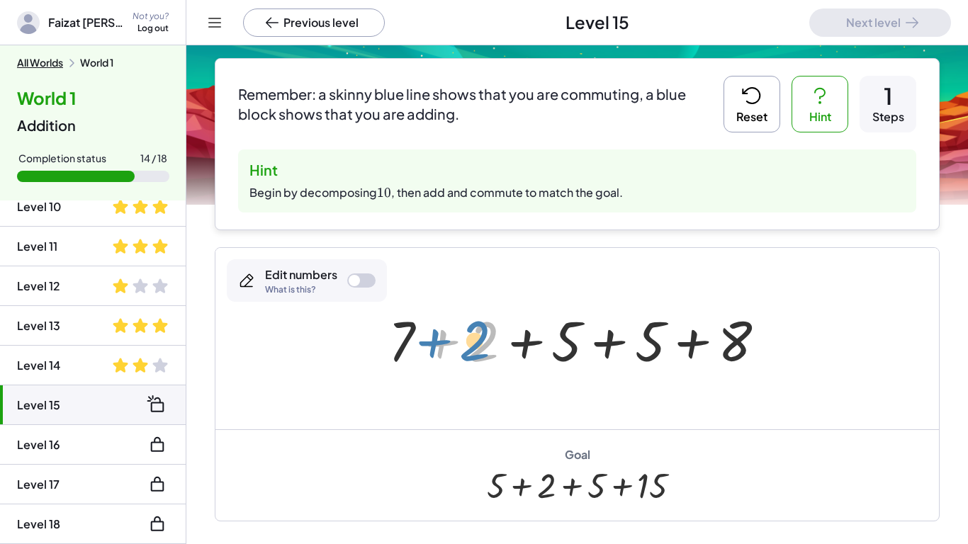
drag, startPoint x: 485, startPoint y: 334, endPoint x: 478, endPoint y: 334, distance: 7.1
click at [478, 334] on div at bounding box center [582, 338] width 403 height 73
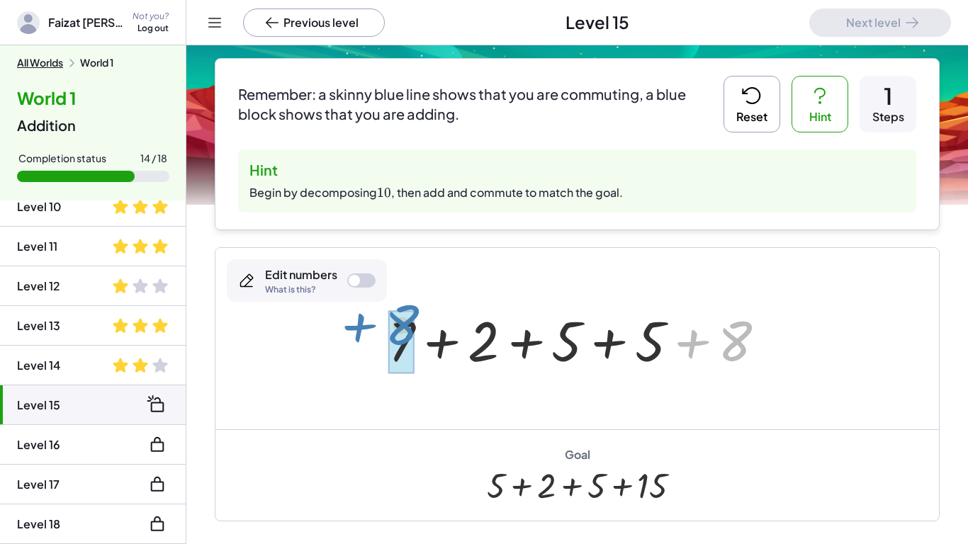
drag, startPoint x: 734, startPoint y: 351, endPoint x: 399, endPoint y: 336, distance: 334.6
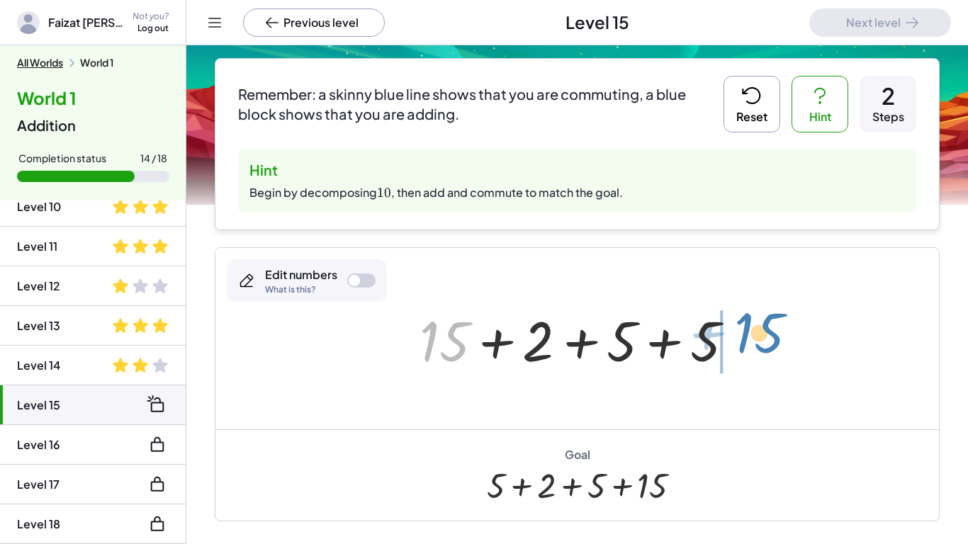
drag, startPoint x: 441, startPoint y: 327, endPoint x: 754, endPoint y: 317, distance: 313.9
click at [754, 317] on div "+ 7 + 2 + 10 + 8 + 7 + 2 + 5 + 5 + 8 + 15 + + 2 + 5 + 5 15" at bounding box center [577, 339] width 358 height 80
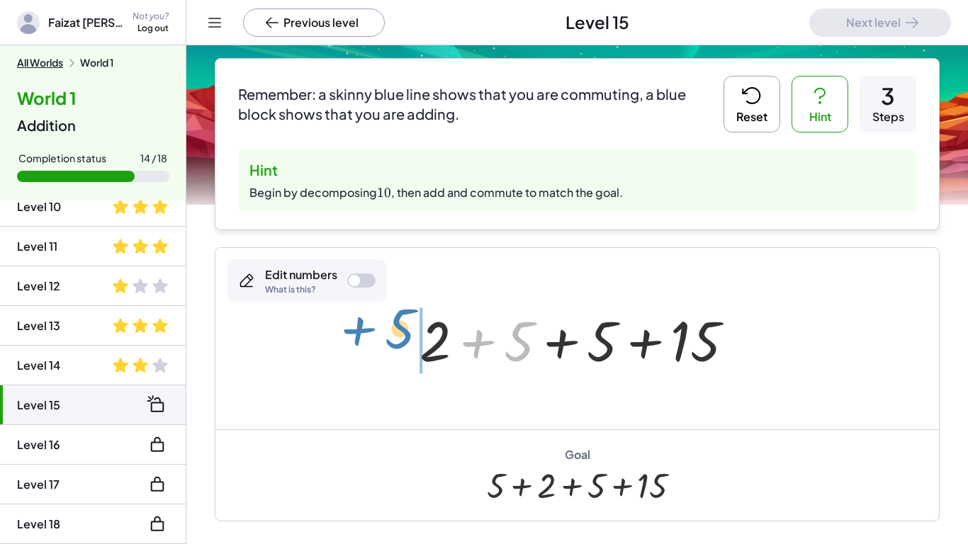
drag, startPoint x: 511, startPoint y: 344, endPoint x: 392, endPoint y: 331, distance: 120.3
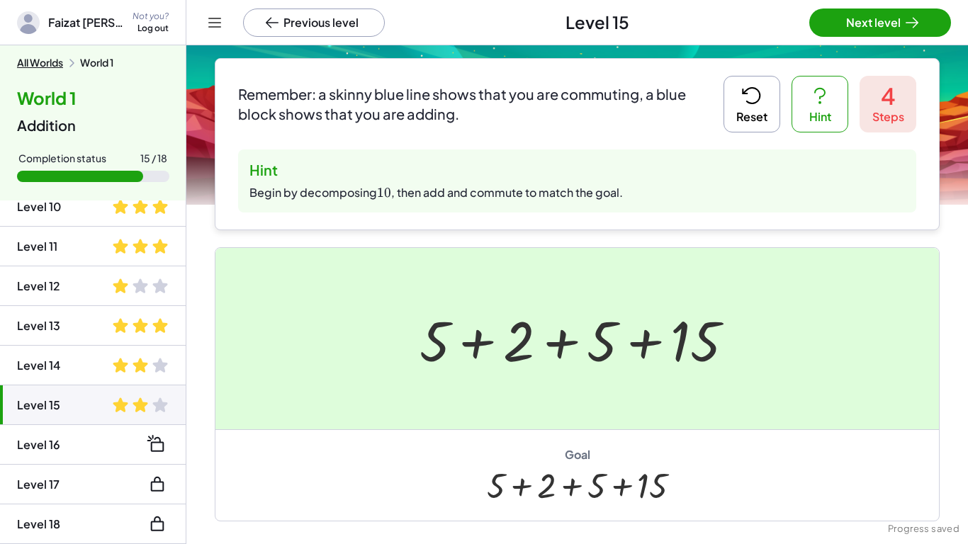
click at [906, 25] on div at bounding box center [484, 272] width 968 height 544
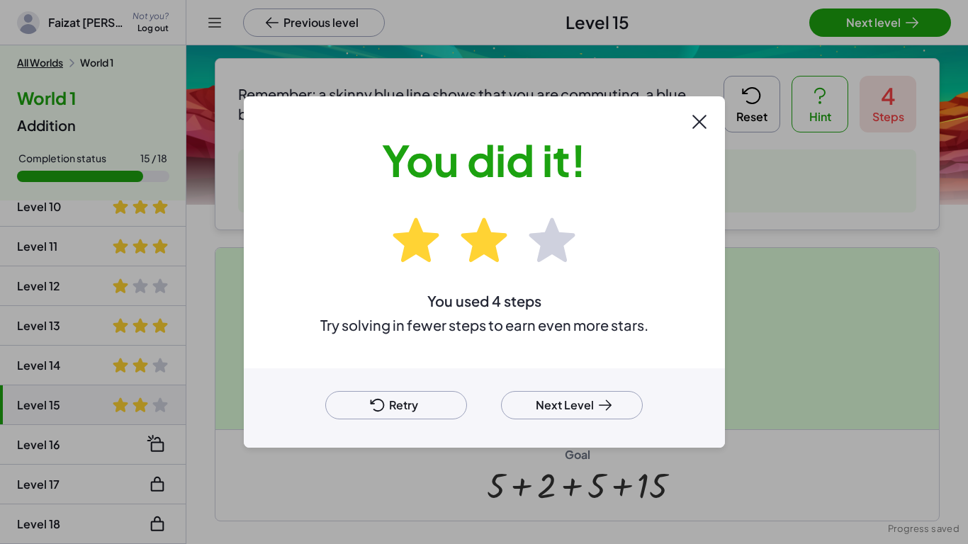
click at [550, 404] on button "Next Level" at bounding box center [572, 405] width 142 height 28
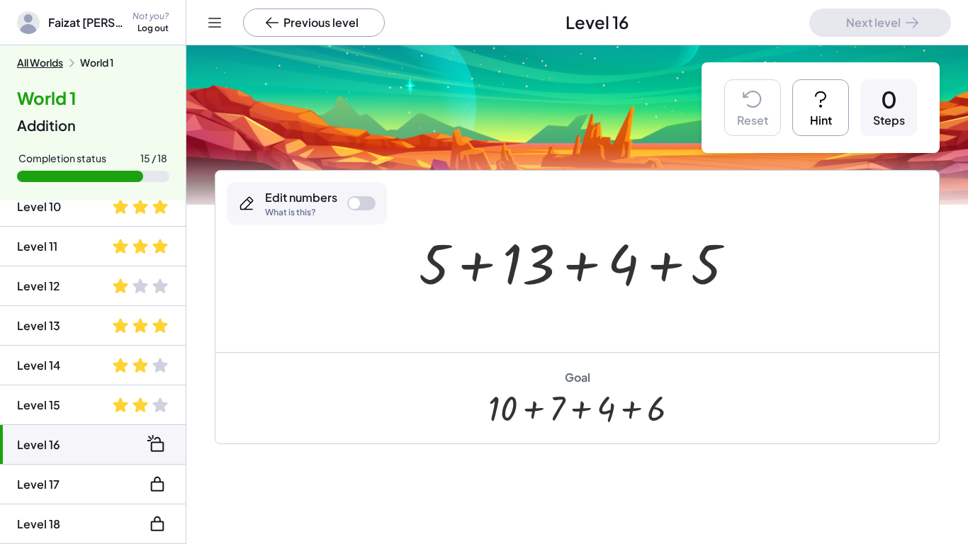
click at [808, 111] on button "Hint" at bounding box center [820, 107] width 57 height 57
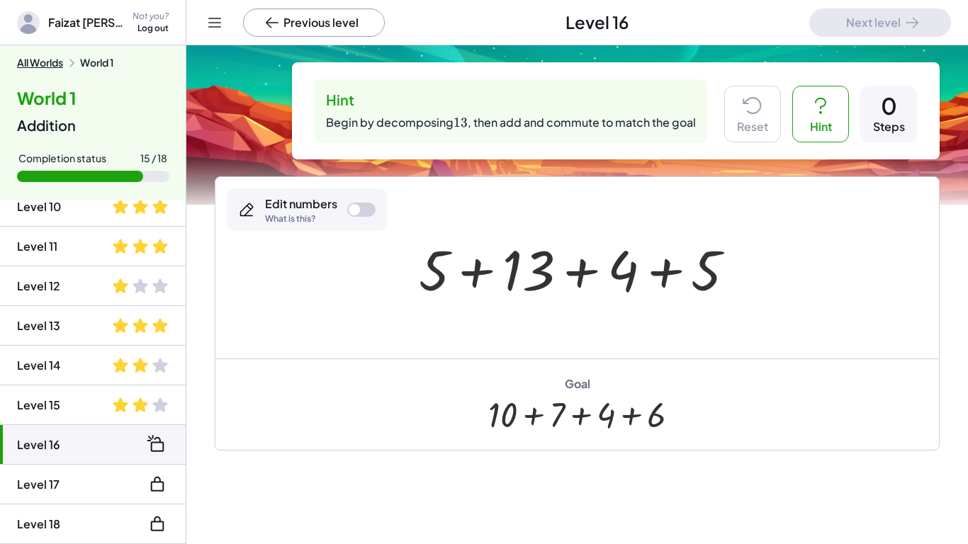
click at [536, 254] on div at bounding box center [582, 268] width 341 height 73
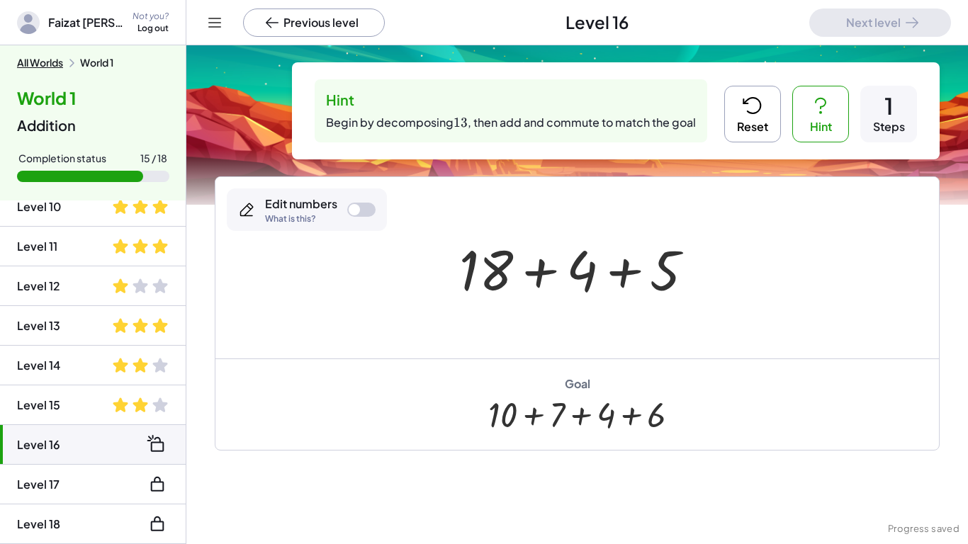
click at [773, 108] on button "Reset" at bounding box center [752, 114] width 57 height 57
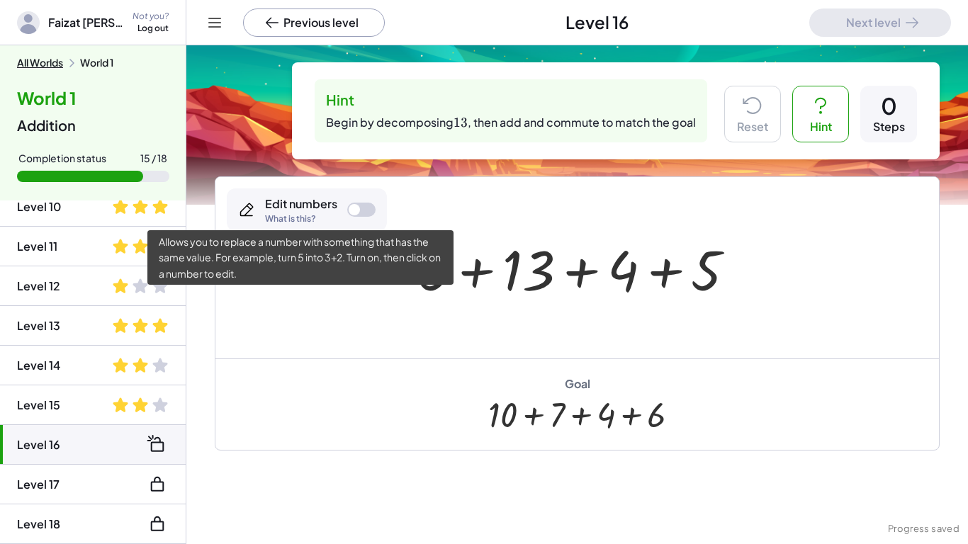
click at [332, 215] on div "What is this?" at bounding box center [301, 219] width 72 height 8
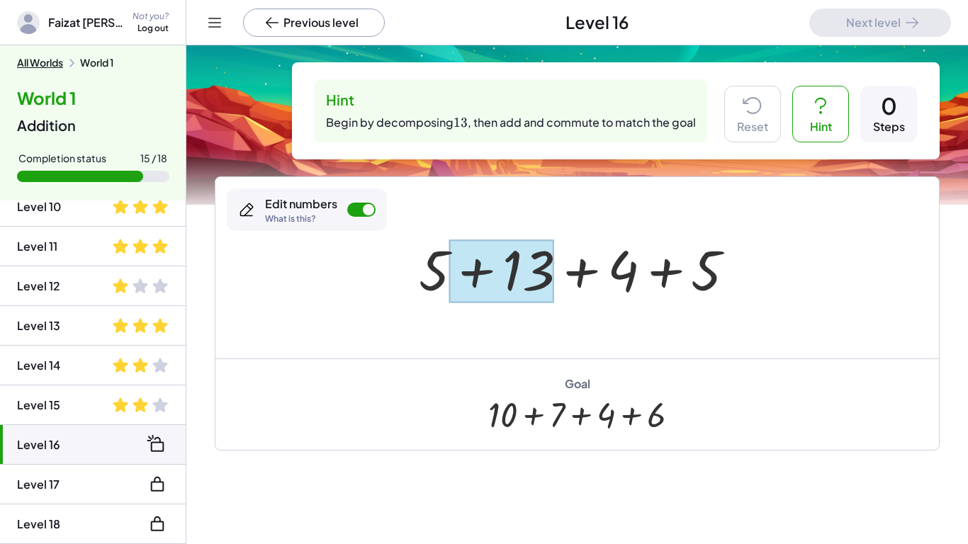
click at [512, 271] on div at bounding box center [501, 270] width 105 height 63
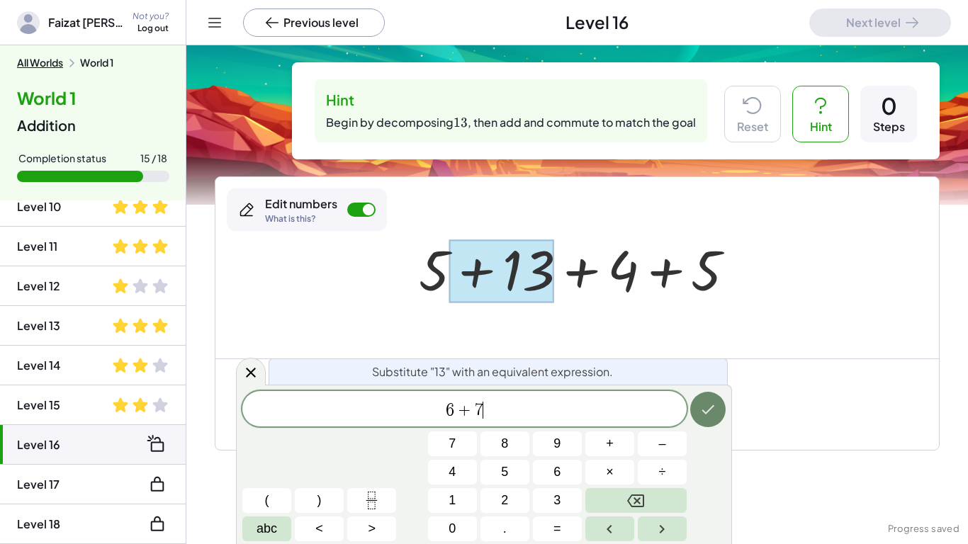
click at [713, 405] on icon "Done" at bounding box center [707, 409] width 13 height 9
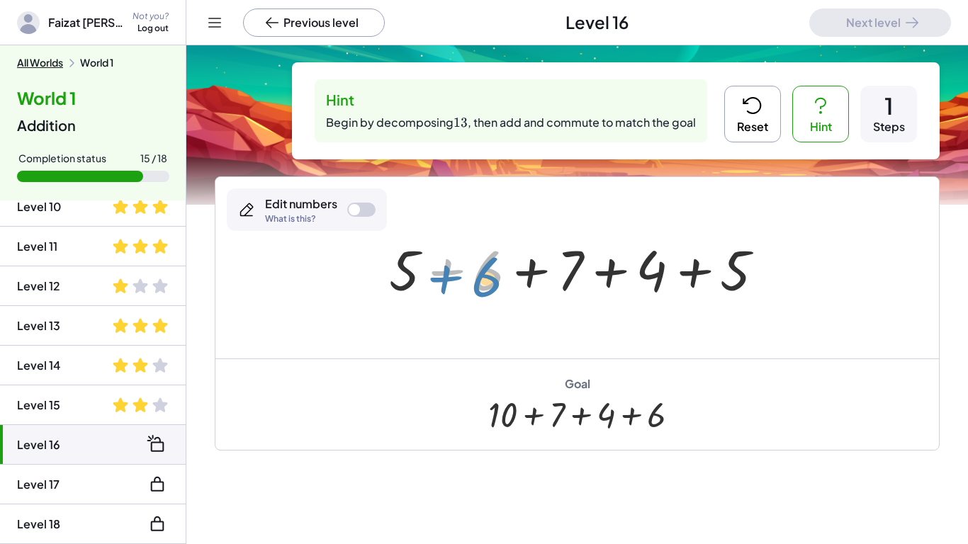
click at [492, 281] on div at bounding box center [582, 268] width 400 height 73
drag, startPoint x: 650, startPoint y: 265, endPoint x: 653, endPoint y: 257, distance: 8.3
click at [653, 257] on div at bounding box center [582, 268] width 400 height 73
drag, startPoint x: 725, startPoint y: 275, endPoint x: 408, endPoint y: 275, distance: 317.3
click at [408, 275] on div at bounding box center [582, 268] width 400 height 73
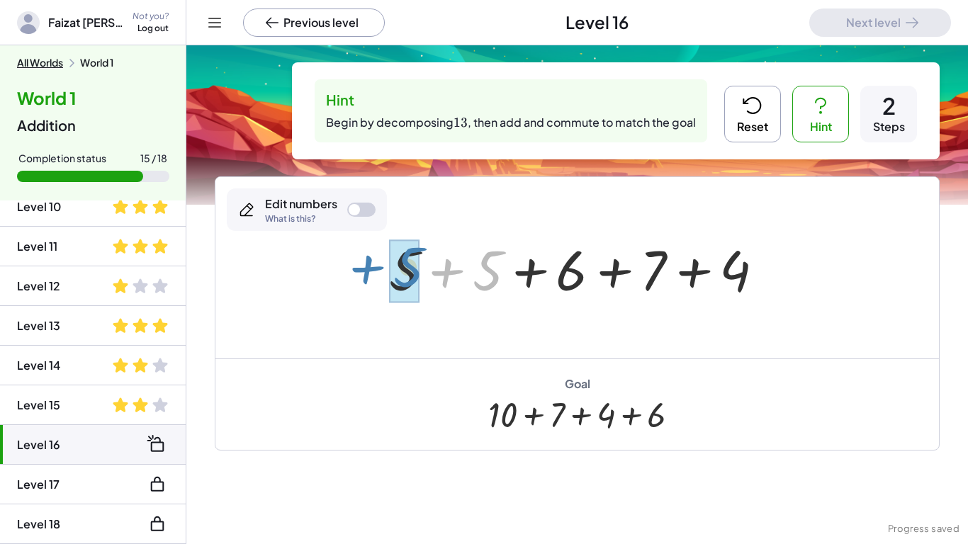
drag, startPoint x: 475, startPoint y: 276, endPoint x: 394, endPoint y: 273, distance: 81.5
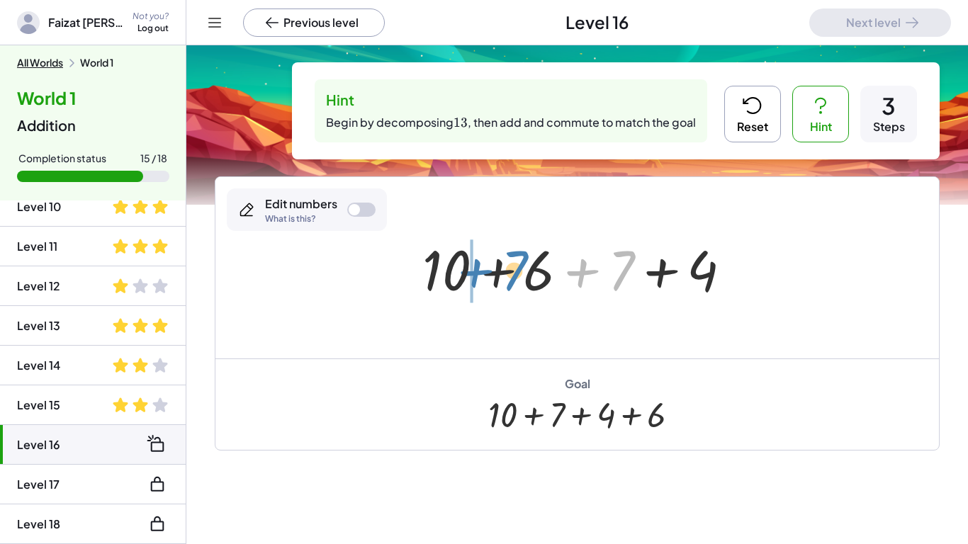
drag, startPoint x: 625, startPoint y: 269, endPoint x: 518, endPoint y: 269, distance: 106.9
click at [518, 269] on div at bounding box center [582, 268] width 334 height 73
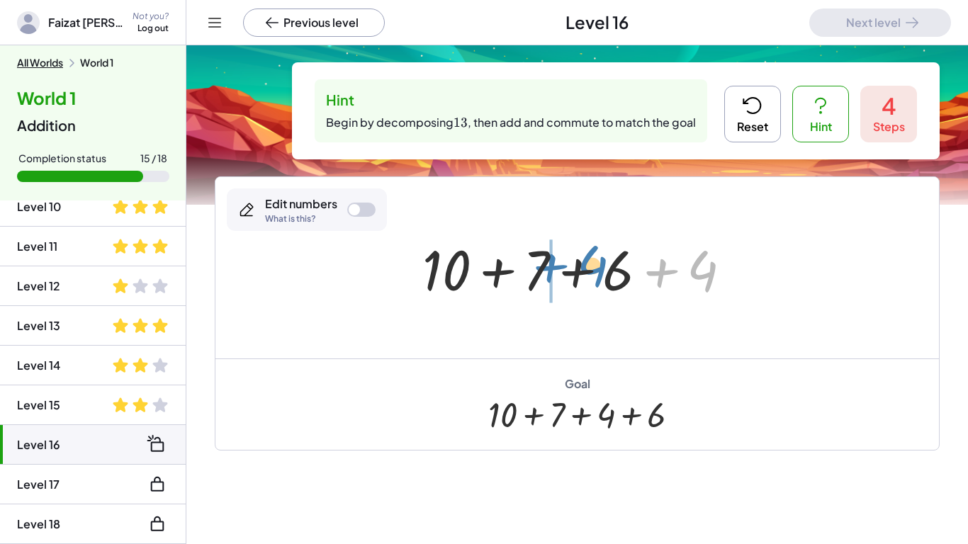
drag, startPoint x: 710, startPoint y: 275, endPoint x: 601, endPoint y: 270, distance: 109.2
click at [601, 270] on div at bounding box center [582, 268] width 334 height 73
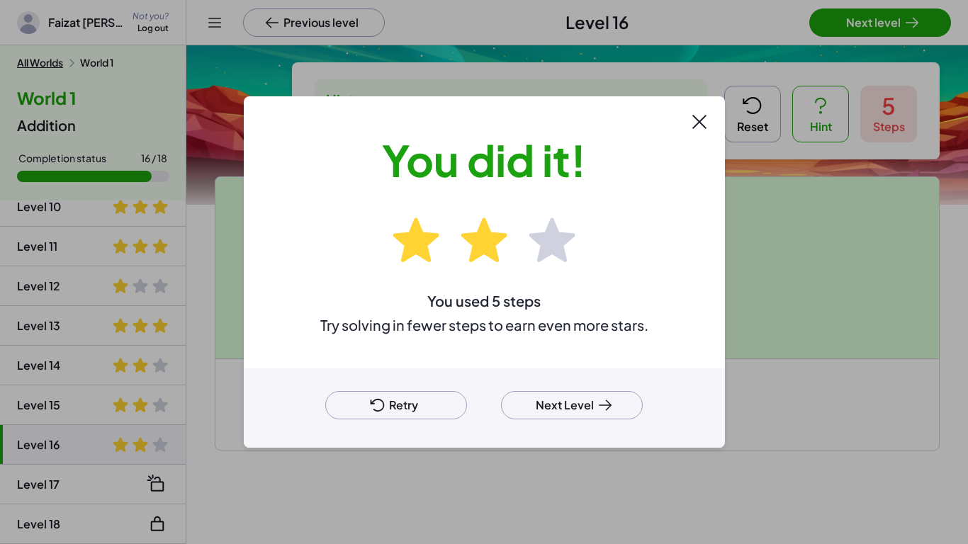
click at [611, 395] on button "Next Level" at bounding box center [572, 405] width 142 height 28
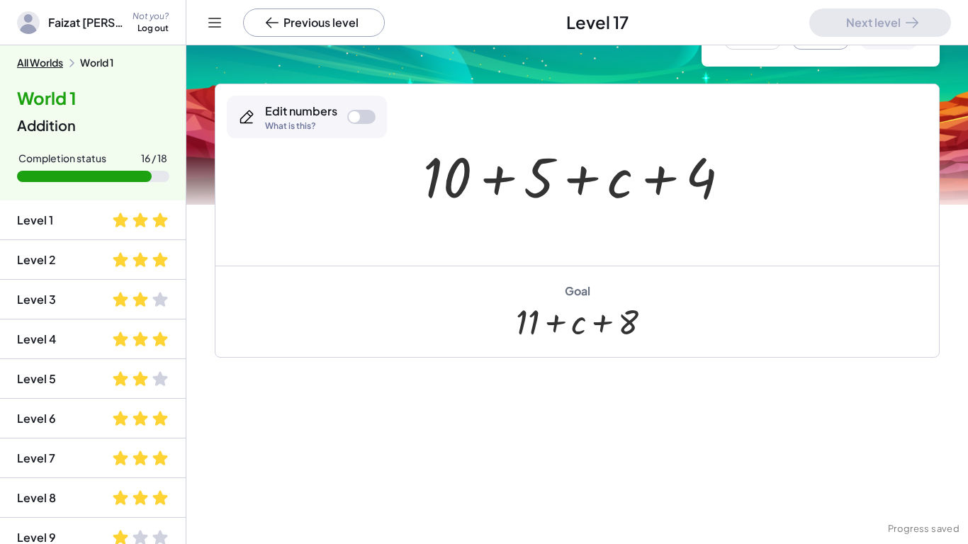
scroll to position [370, 0]
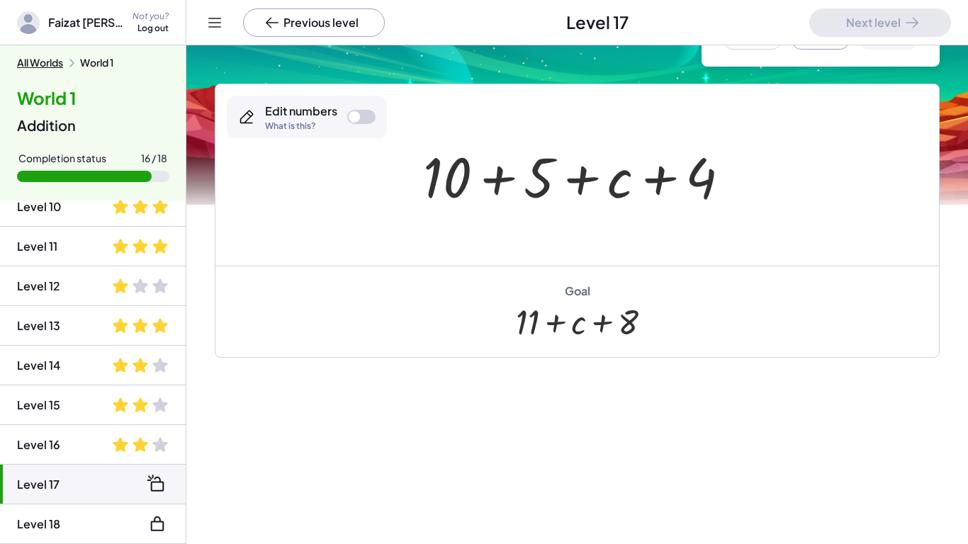
click at [351, 124] on div "Edit numbers What is this?" at bounding box center [307, 117] width 160 height 42
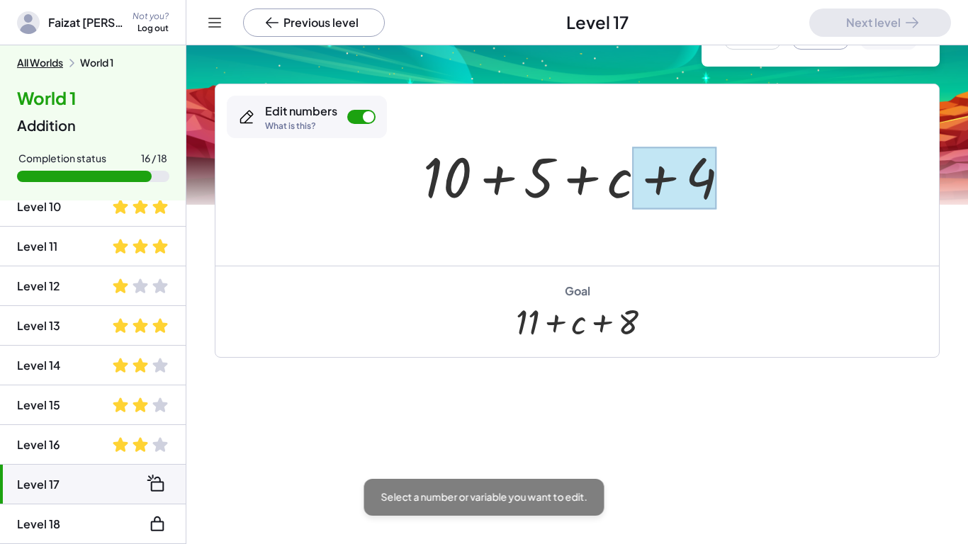
click at [711, 172] on div at bounding box center [674, 178] width 84 height 63
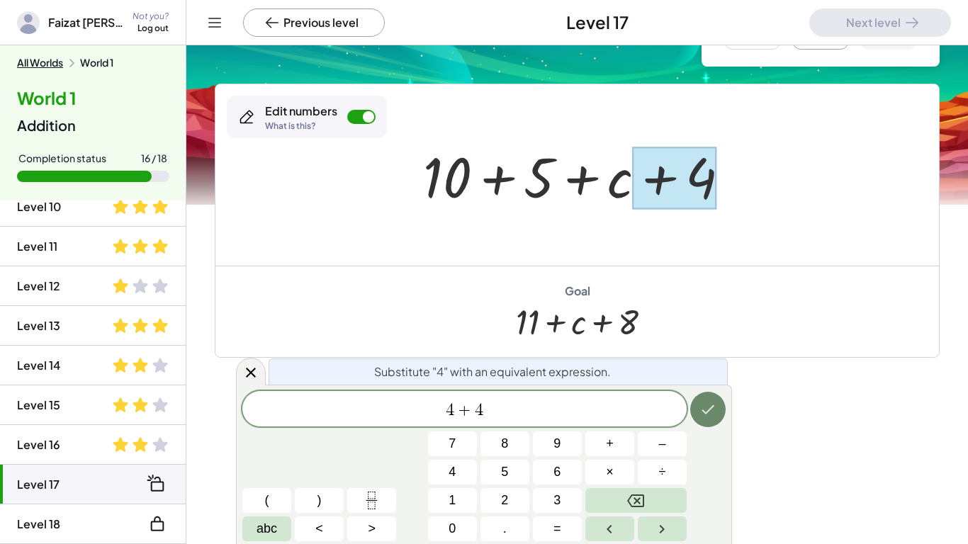
click at [714, 395] on button "Done" at bounding box center [707, 409] width 35 height 35
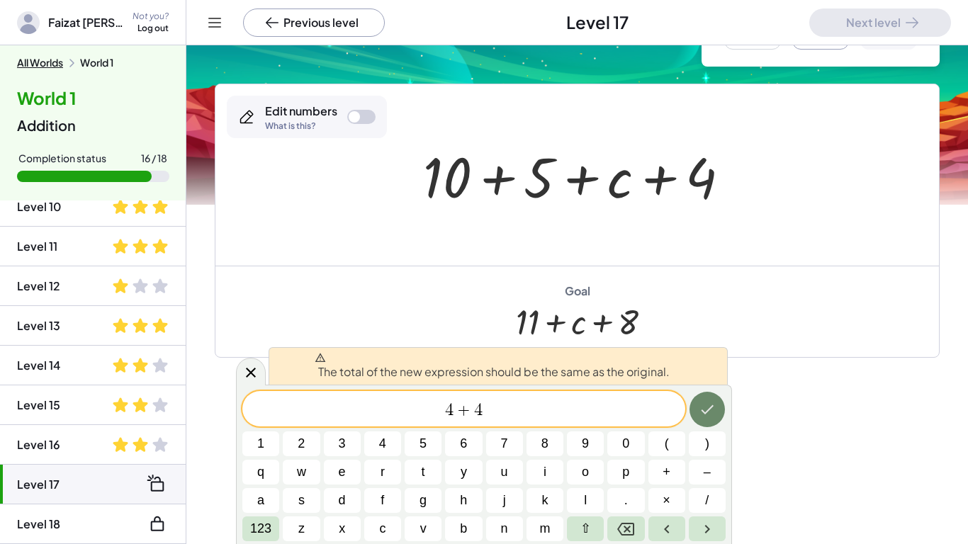
click at [714, 395] on button "Done" at bounding box center [706, 409] width 35 height 35
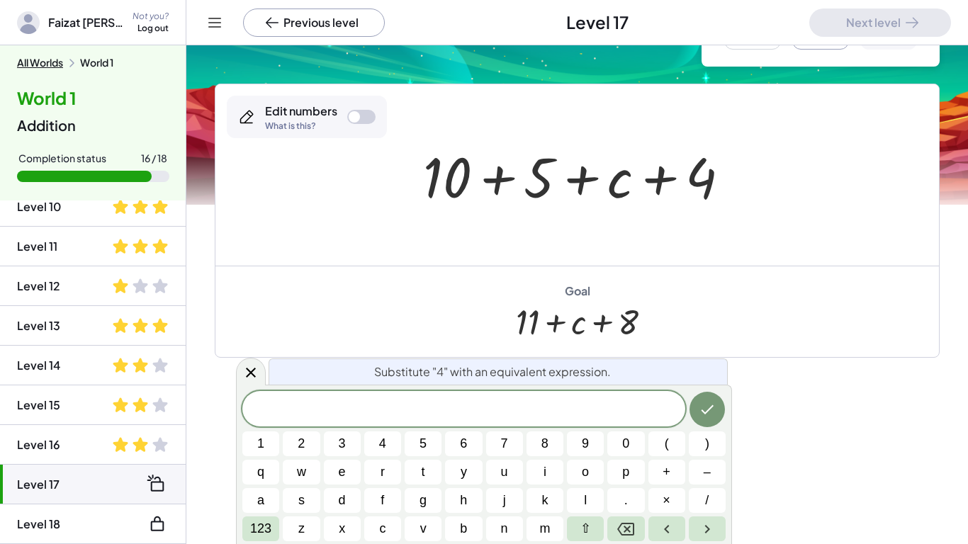
scroll to position [0, 0]
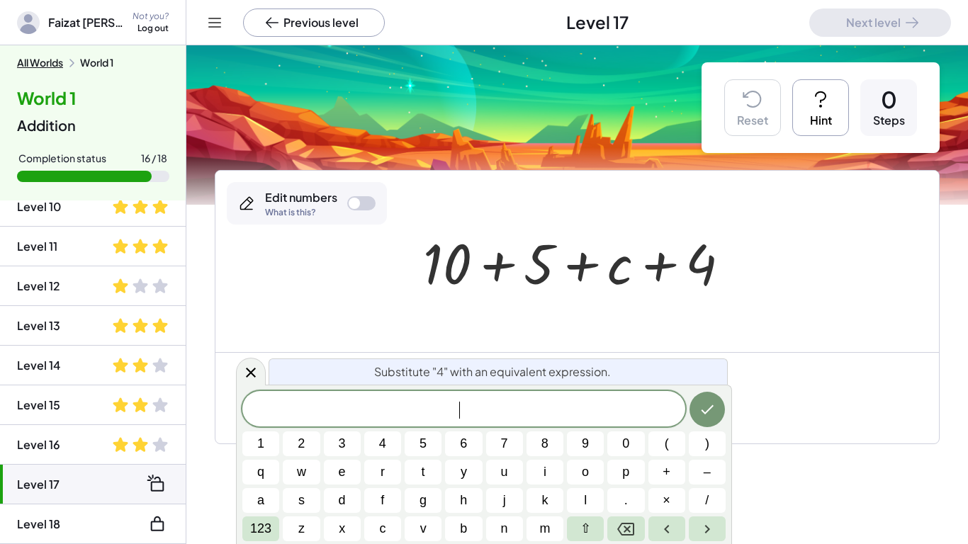
click at [815, 110] on button "Hint" at bounding box center [820, 107] width 57 height 57
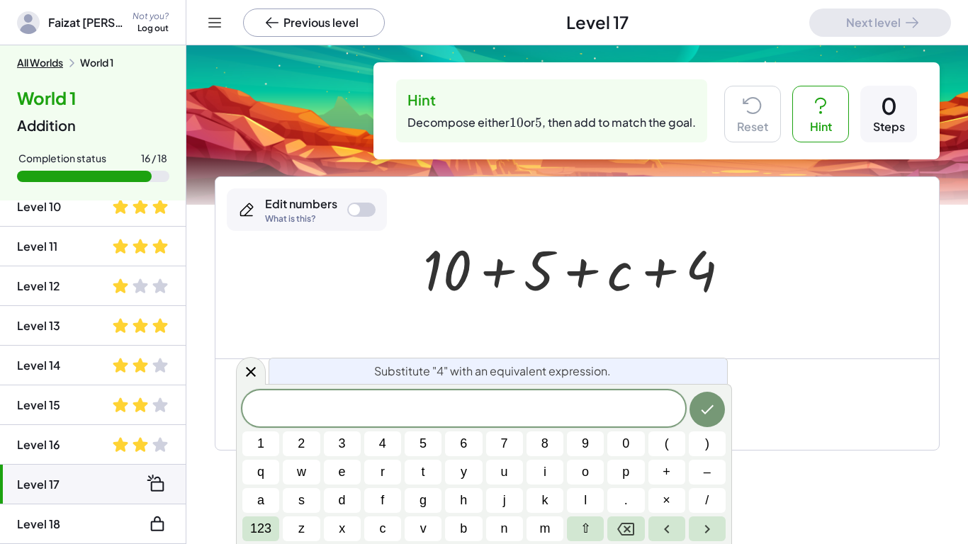
click at [731, 300] on div at bounding box center [582, 268] width 332 height 73
click at [441, 267] on div at bounding box center [582, 268] width 332 height 73
click at [256, 371] on icon at bounding box center [250, 371] width 17 height 17
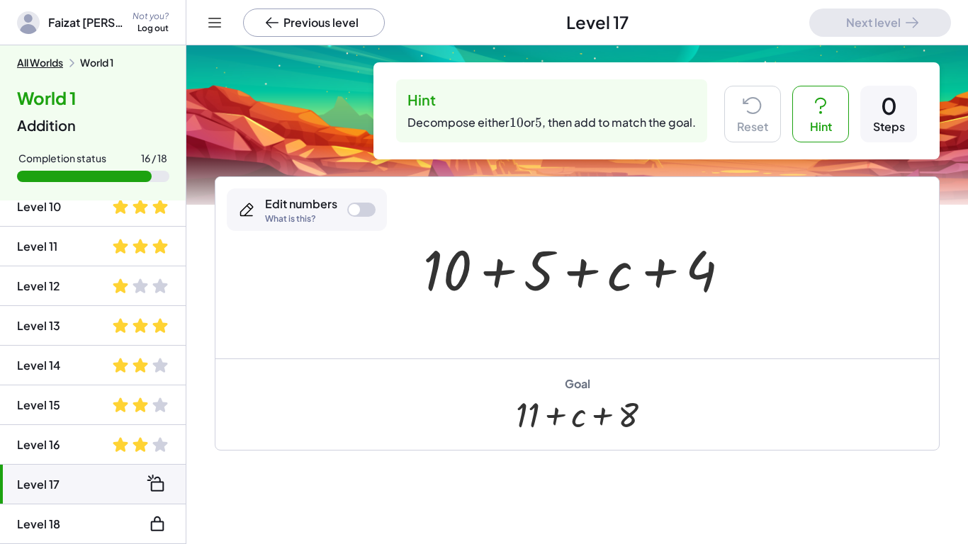
click at [443, 275] on div at bounding box center [582, 268] width 332 height 73
click at [332, 195] on div "Edit numbers What is this?" at bounding box center [307, 209] width 160 height 42
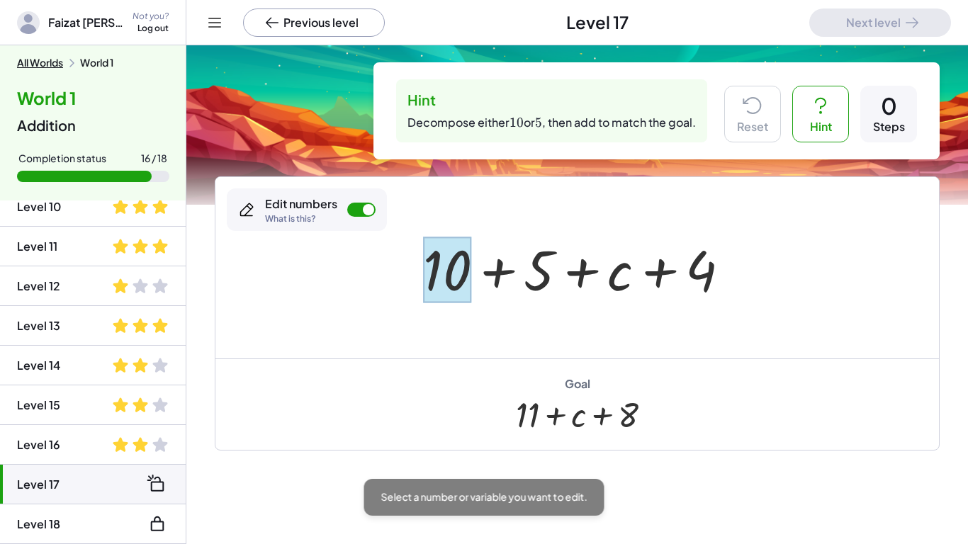
click at [440, 267] on div at bounding box center [447, 270] width 48 height 66
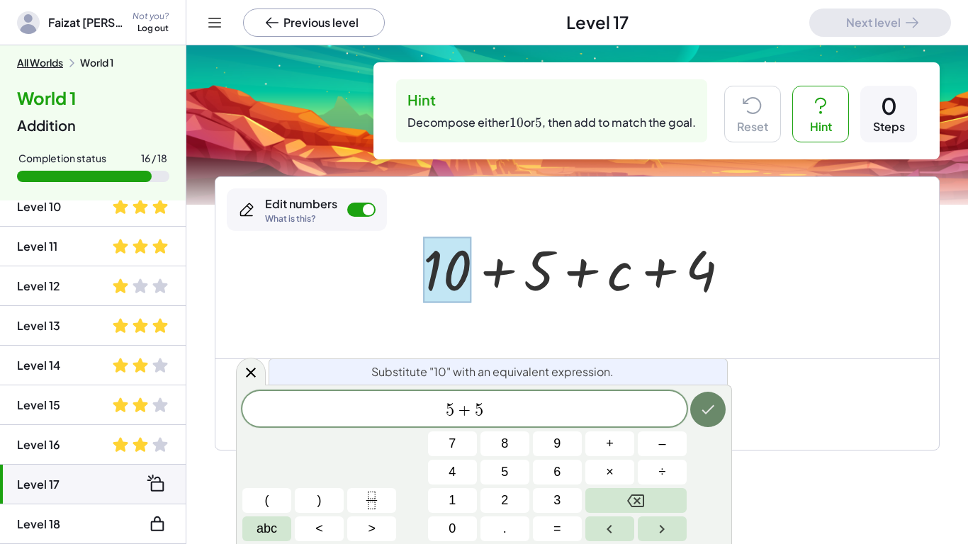
click at [715, 410] on icon "Done" at bounding box center [707, 409] width 17 height 17
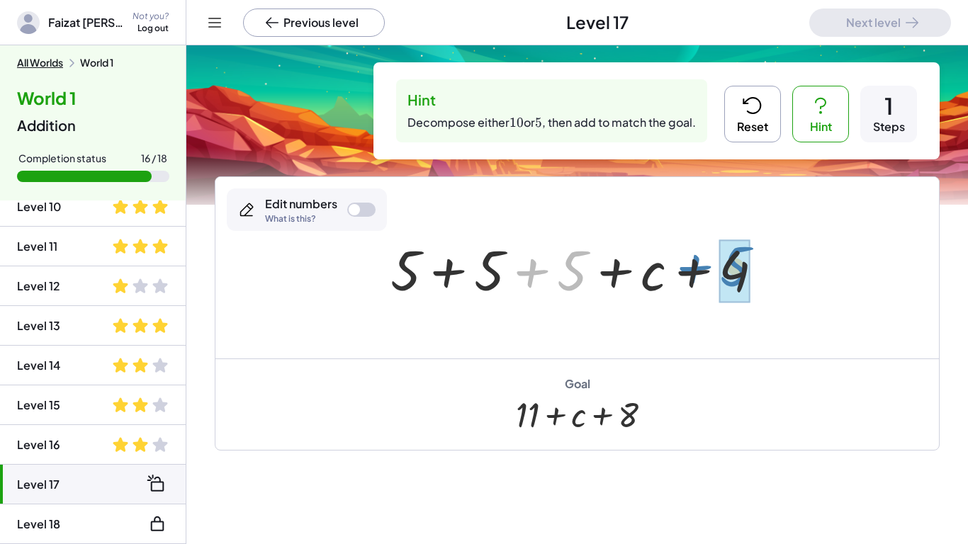
drag, startPoint x: 574, startPoint y: 268, endPoint x: 736, endPoint y: 264, distance: 162.3
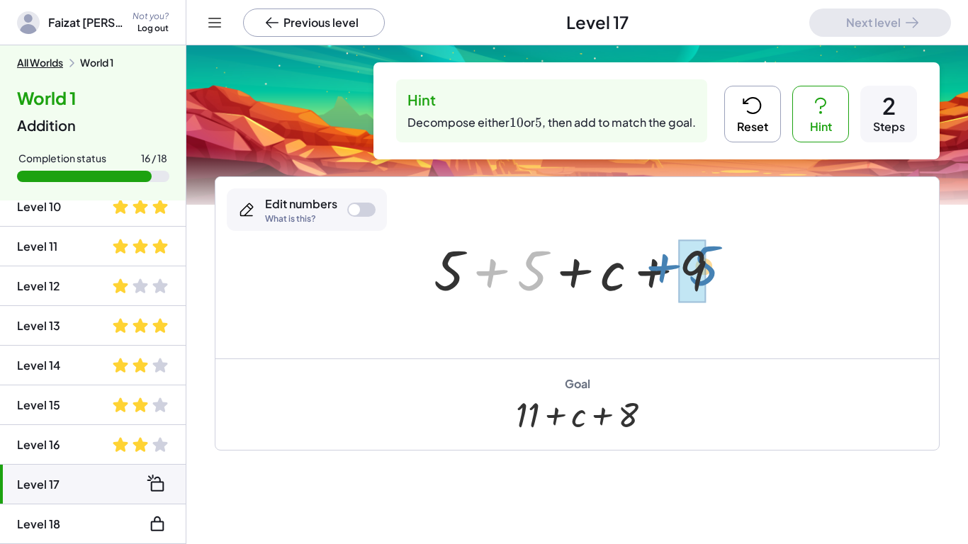
drag, startPoint x: 532, startPoint y: 256, endPoint x: 703, endPoint y: 251, distance: 171.5
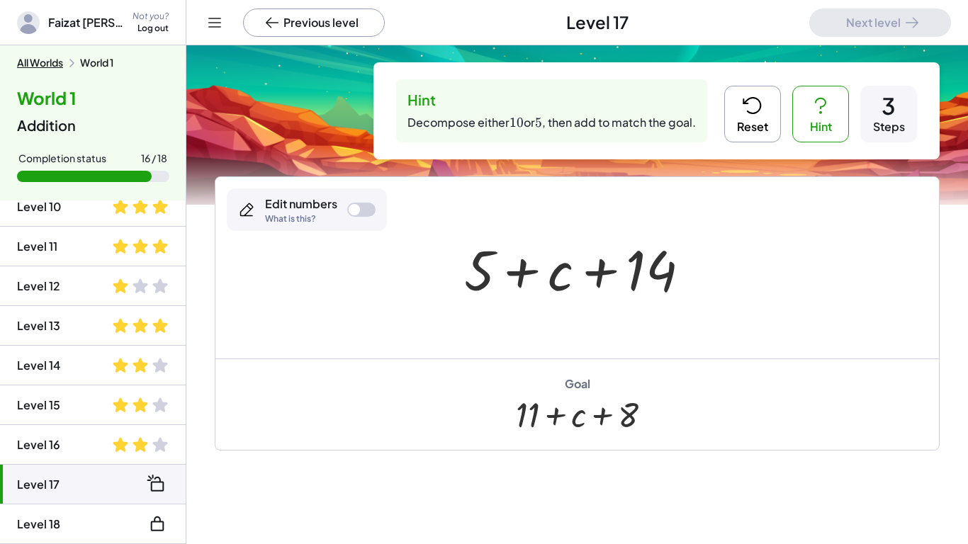
click at [773, 115] on button "Reset" at bounding box center [752, 114] width 57 height 57
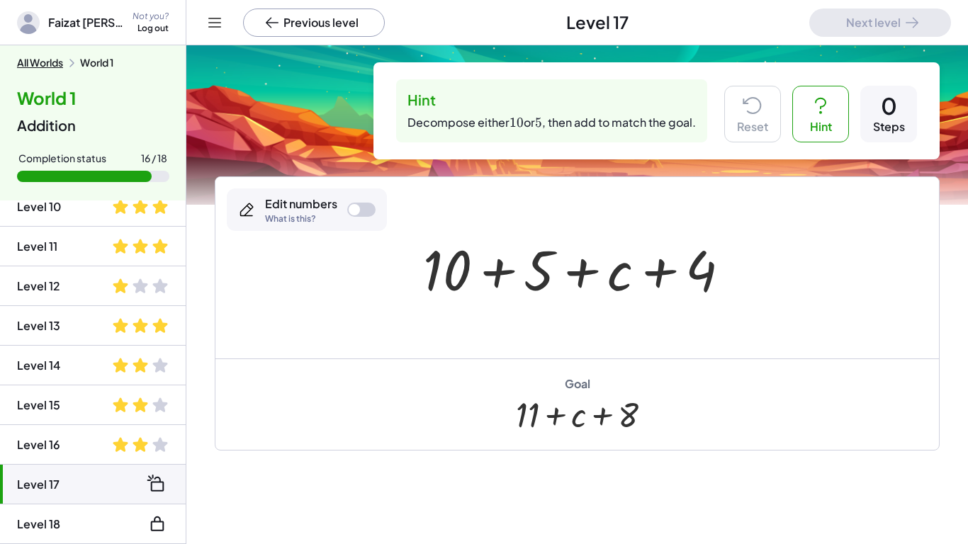
click at [533, 278] on div at bounding box center [582, 268] width 332 height 73
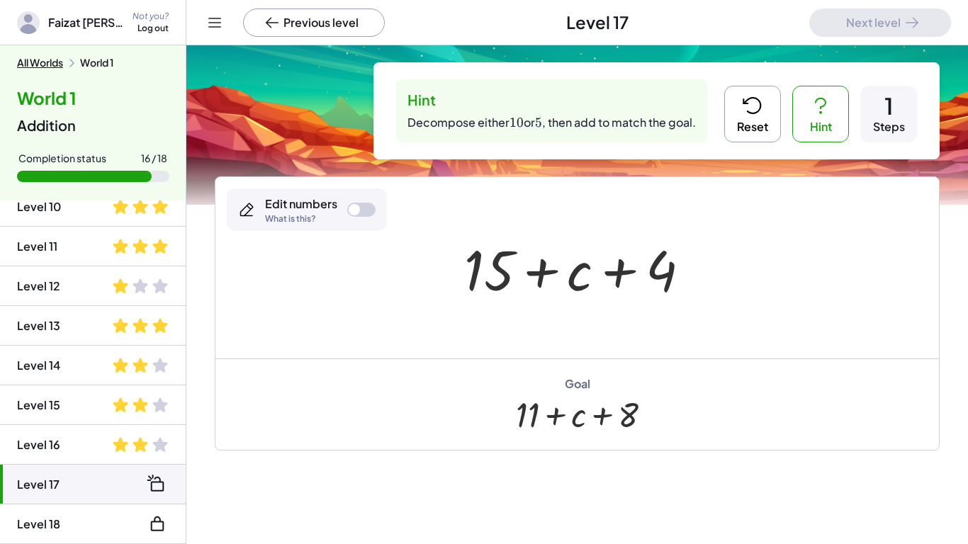
click at [764, 90] on button "Reset" at bounding box center [752, 114] width 57 height 57
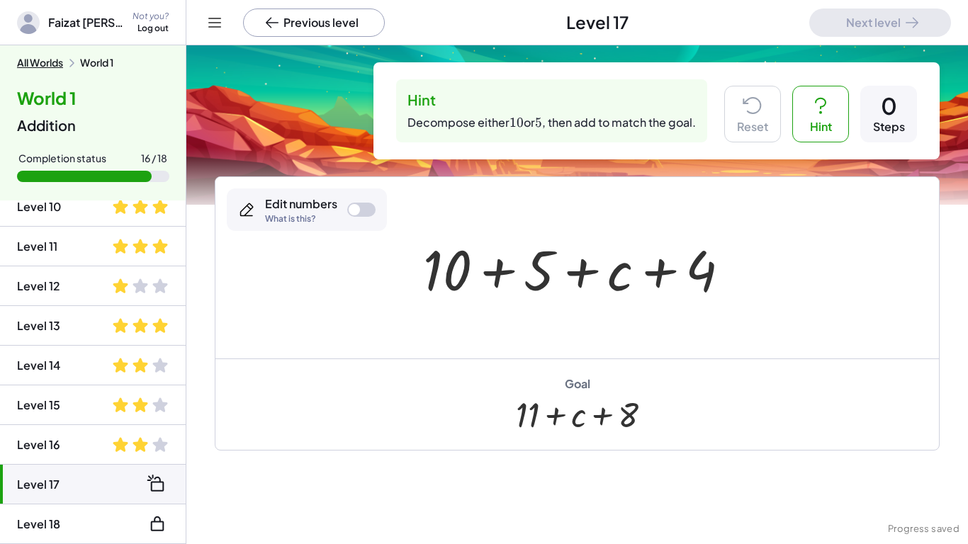
click at [363, 208] on div at bounding box center [361, 210] width 28 height 14
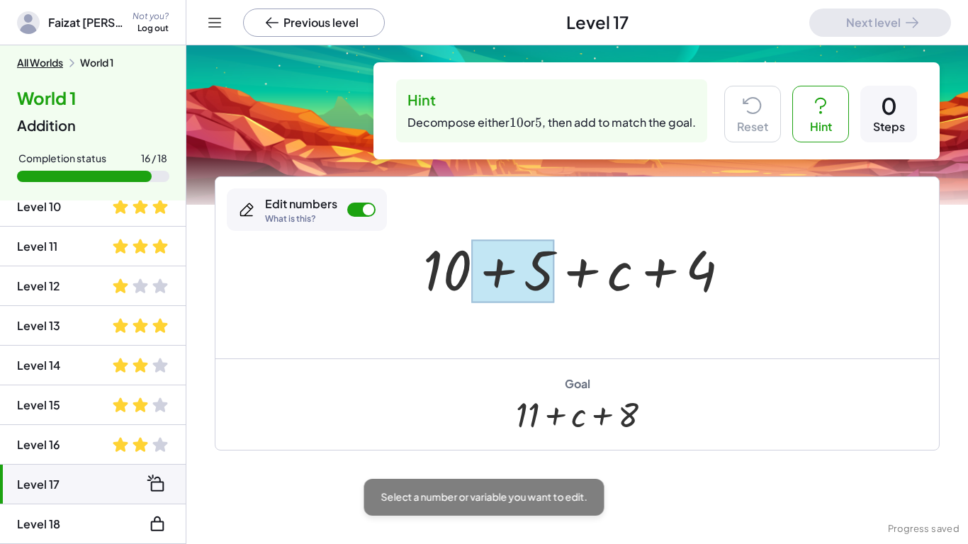
click at [529, 263] on div at bounding box center [513, 270] width 84 height 63
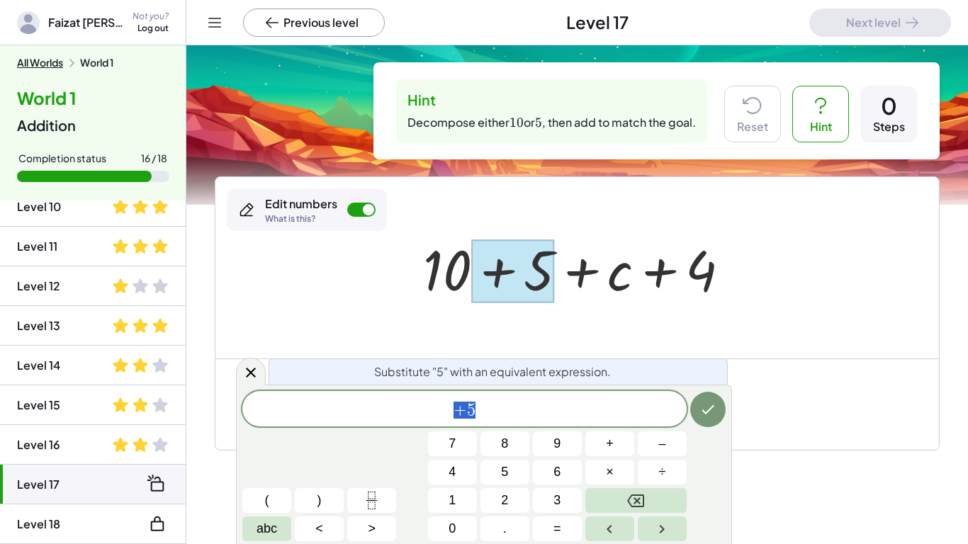
click at [611, 392] on div "+ 5" at bounding box center [464, 408] width 444 height 35
click at [477, 431] on div at bounding box center [452, 443] width 49 height 25
click at [704, 399] on button "Done" at bounding box center [707, 409] width 35 height 35
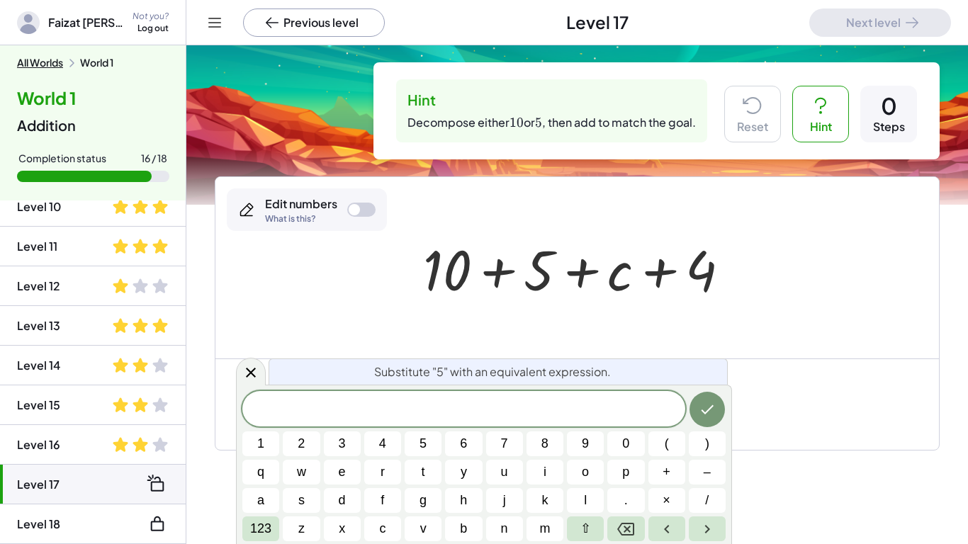
click at [451, 293] on div at bounding box center [582, 268] width 332 height 73
click at [257, 369] on icon at bounding box center [250, 372] width 17 height 17
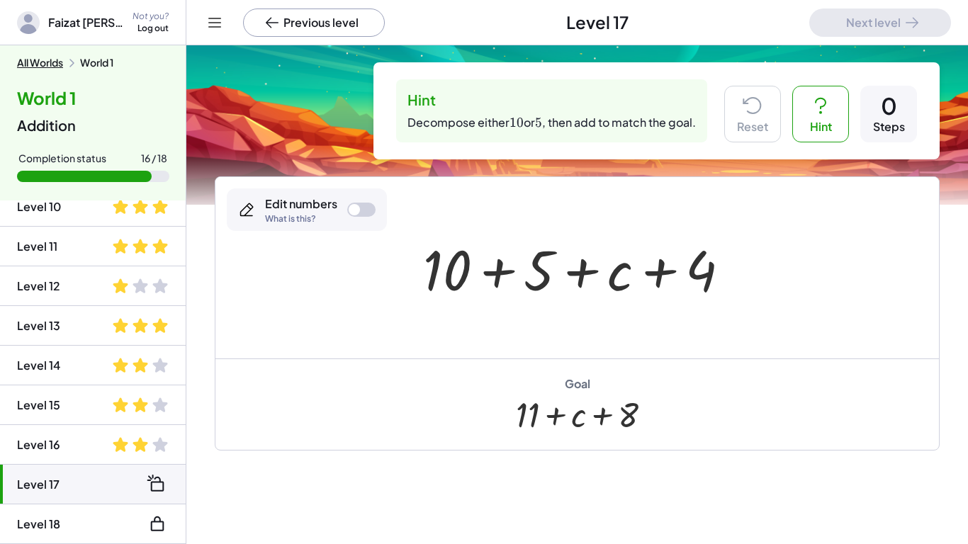
click at [445, 278] on div at bounding box center [582, 268] width 332 height 73
click at [337, 208] on div "Edit numbers What is this?" at bounding box center [307, 209] width 160 height 42
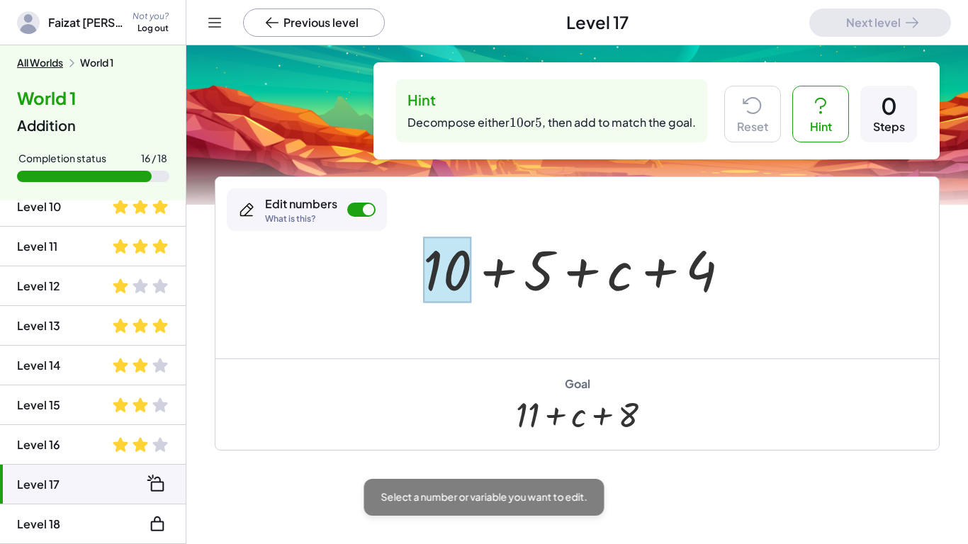
click at [458, 279] on div at bounding box center [447, 270] width 48 height 66
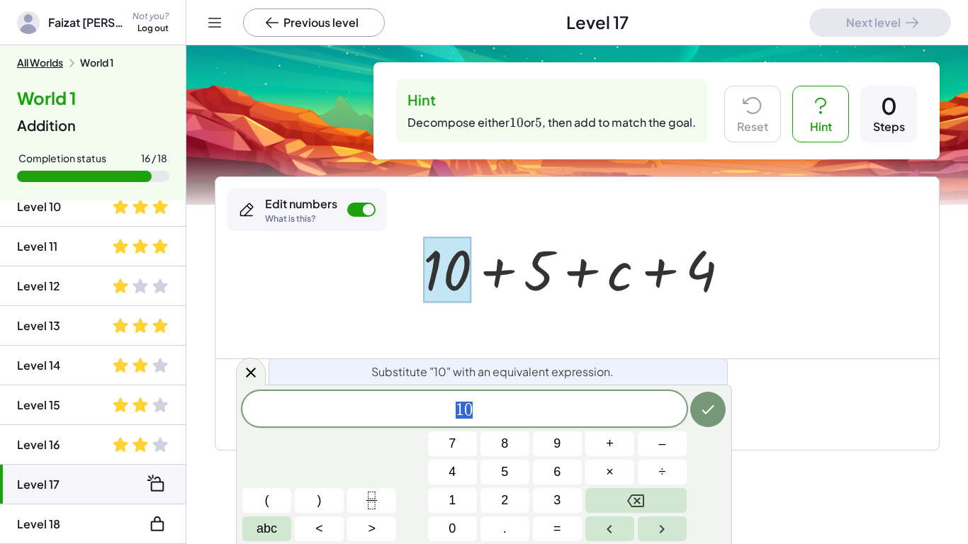
click at [533, 415] on span "1 0" at bounding box center [464, 410] width 444 height 20
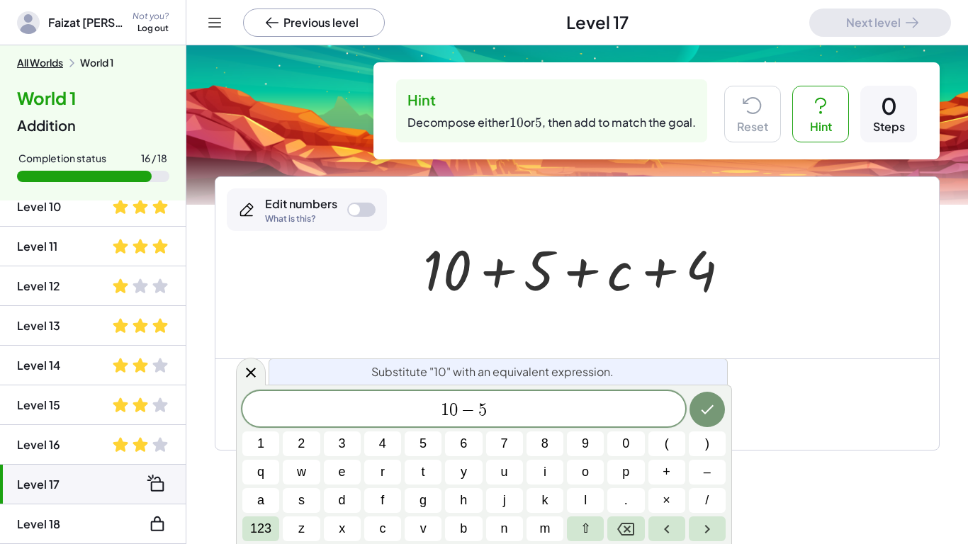
click at [706, 424] on button "Done" at bounding box center [706, 409] width 35 height 35
click at [694, 412] on button "Done" at bounding box center [706, 409] width 35 height 35
click at [715, 411] on icon "Done" at bounding box center [706, 409] width 17 height 17
click at [131, 509] on li "Level 18" at bounding box center [93, 524] width 186 height 40
click at [529, 272] on div at bounding box center [582, 268] width 332 height 73
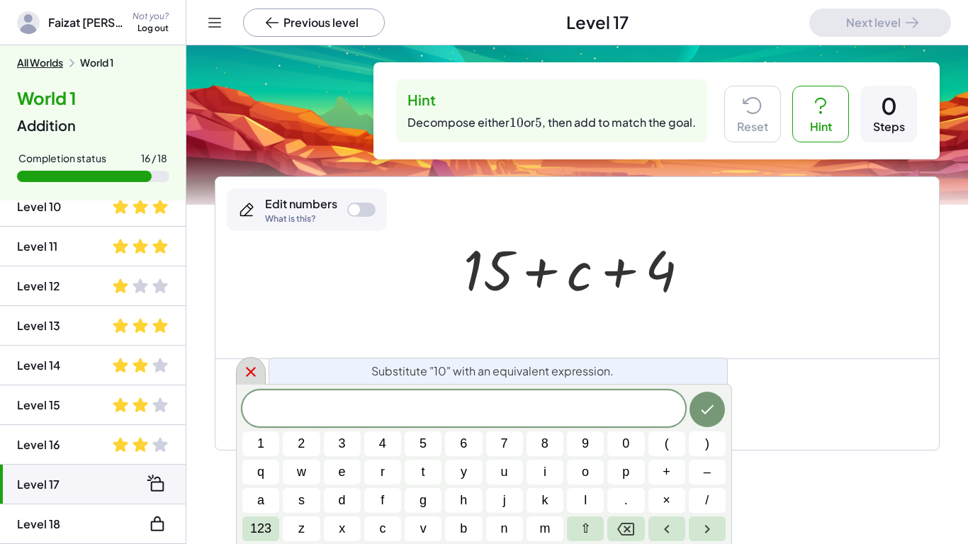
click at [248, 374] on icon at bounding box center [251, 372] width 10 height 10
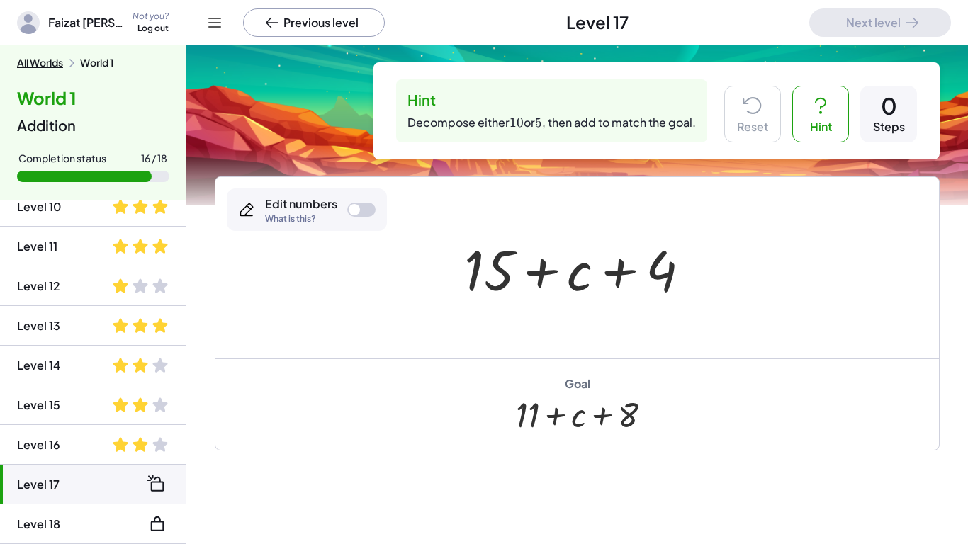
click at [810, 117] on button "Hint" at bounding box center [820, 114] width 57 height 57
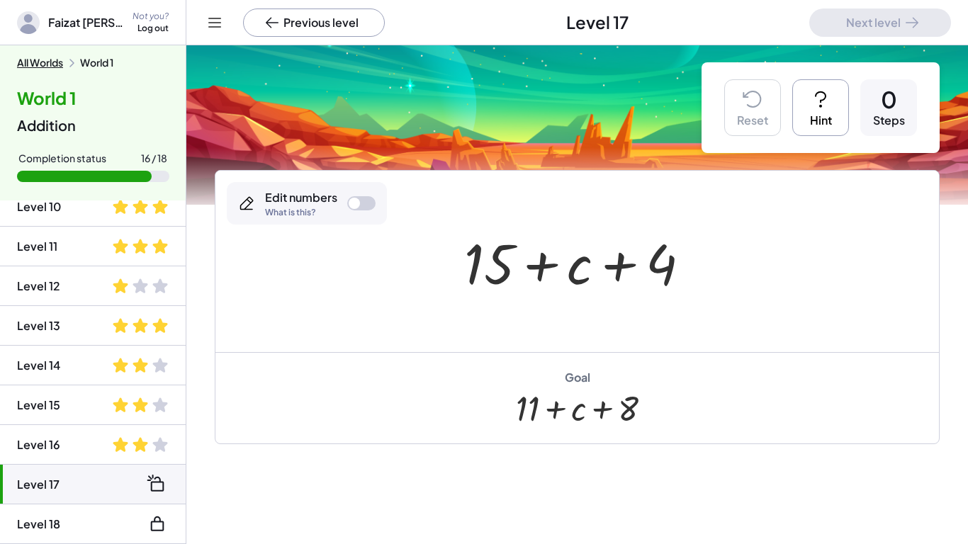
click at [551, 330] on div at bounding box center [576, 261] width 723 height 181
click at [367, 191] on div "Edit numbers What is this?" at bounding box center [307, 203] width 160 height 42
click at [485, 256] on div at bounding box center [489, 263] width 50 height 66
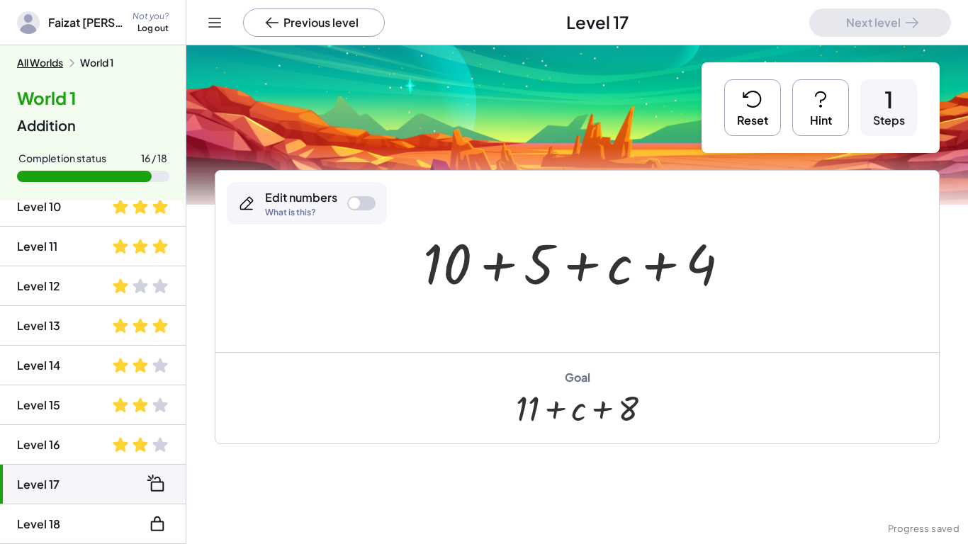
click at [542, 274] on div at bounding box center [582, 261] width 332 height 73
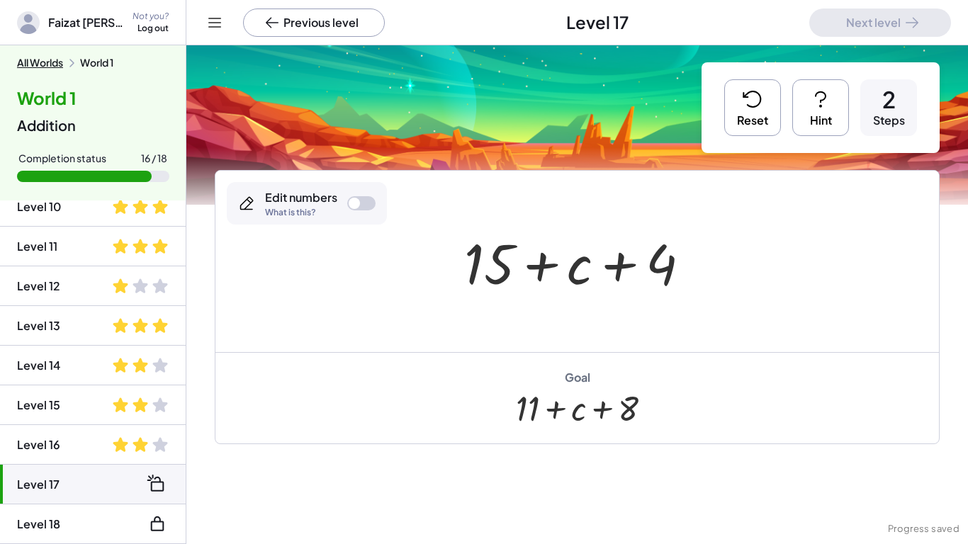
click at [489, 266] on div at bounding box center [582, 261] width 251 height 73
click at [489, 267] on div at bounding box center [582, 261] width 251 height 73
click at [368, 209] on div at bounding box center [361, 203] width 28 height 14
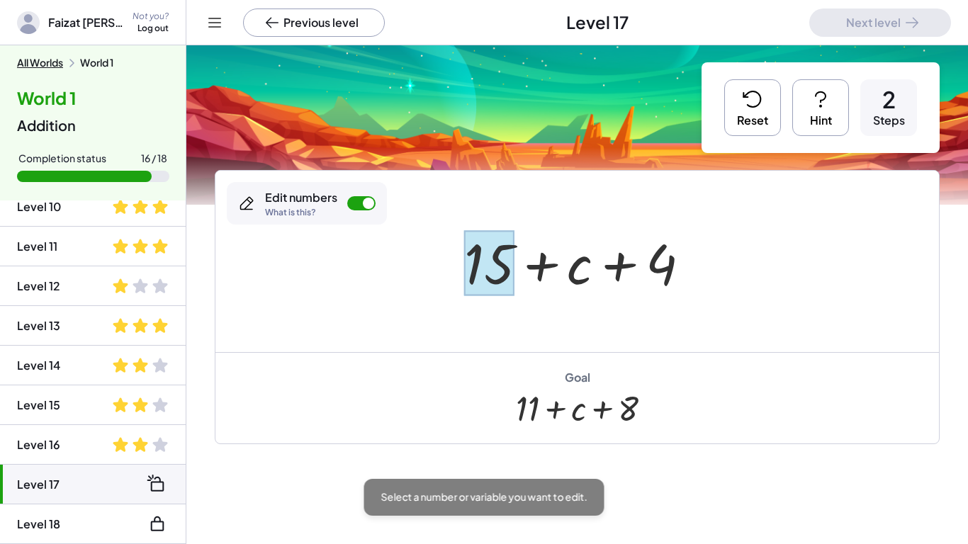
click at [475, 256] on div at bounding box center [489, 263] width 50 height 66
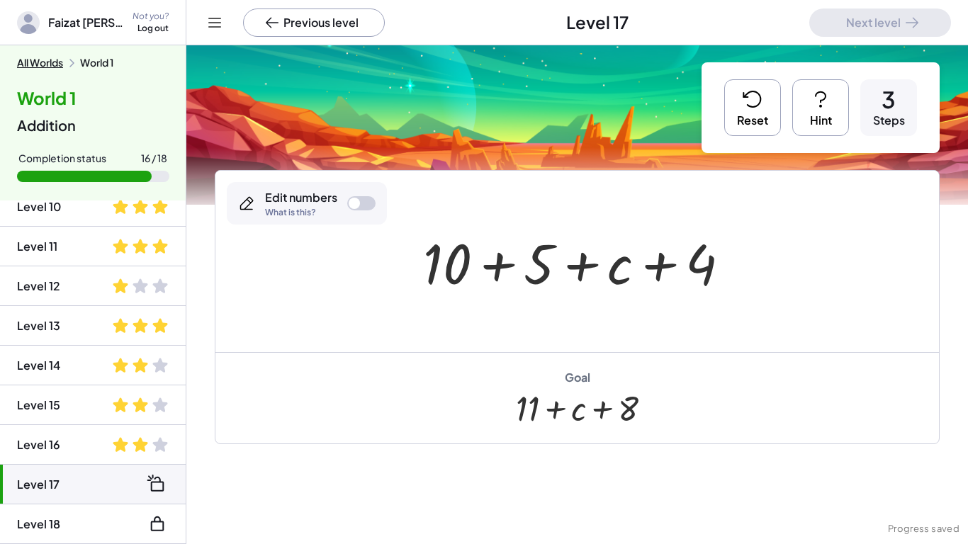
click at [328, 195] on div "Edit numbers" at bounding box center [301, 198] width 72 height 16
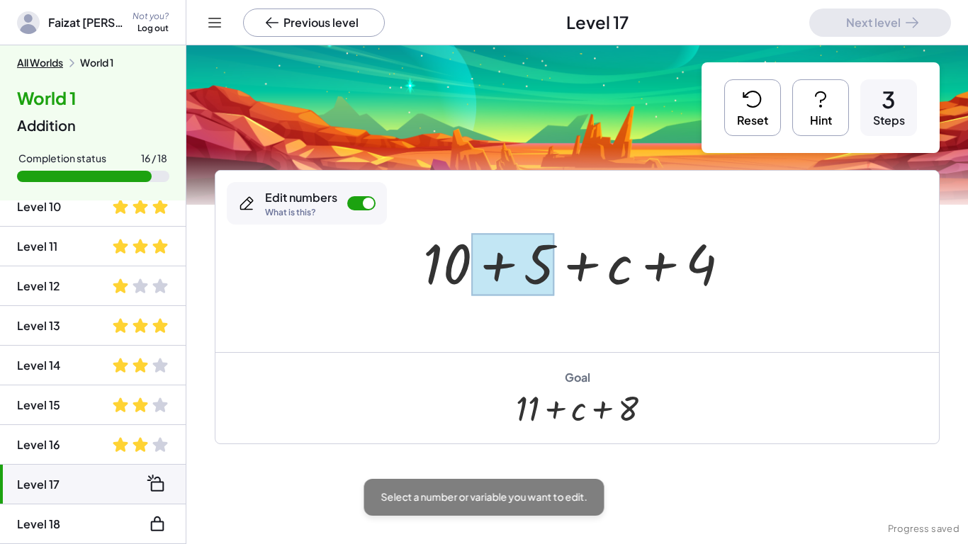
click at [538, 261] on div at bounding box center [513, 264] width 84 height 63
